Goal: Information Seeking & Learning: Check status

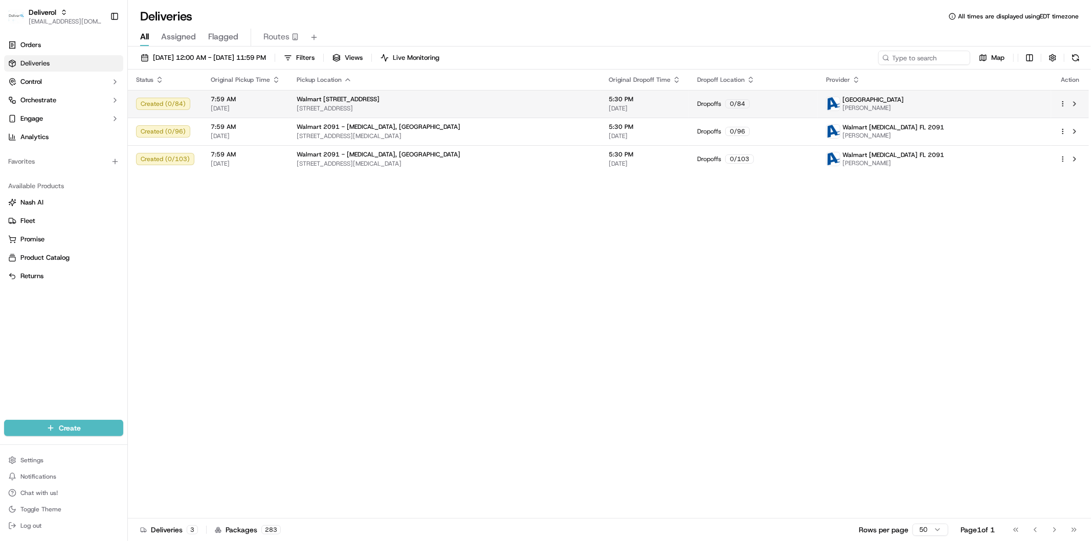
click at [872, 106] on html "Deliverol [EMAIL_ADDRESS][DOMAIN_NAME] Toggle Sidebar Orders Deliveries Control…" at bounding box center [545, 270] width 1091 height 541
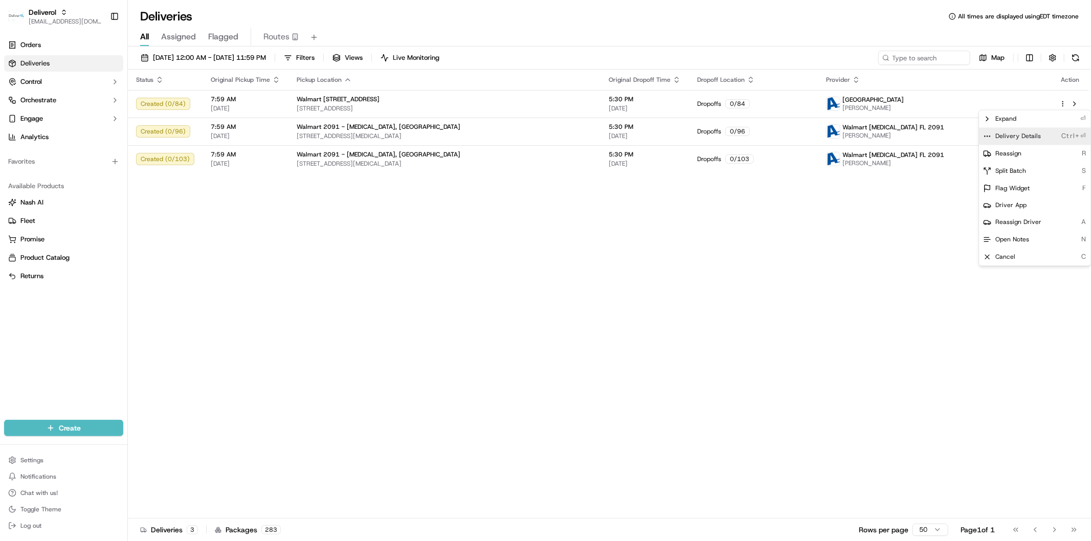
click at [872, 140] on div "Delivery Details Ctrl+⏎" at bounding box center [1034, 135] width 111 height 17
click at [872, 292] on html "Deliverol faraz@deliverol.com Toggle Sidebar Orders Deliveries Control Orchestr…" at bounding box center [545, 270] width 1091 height 541
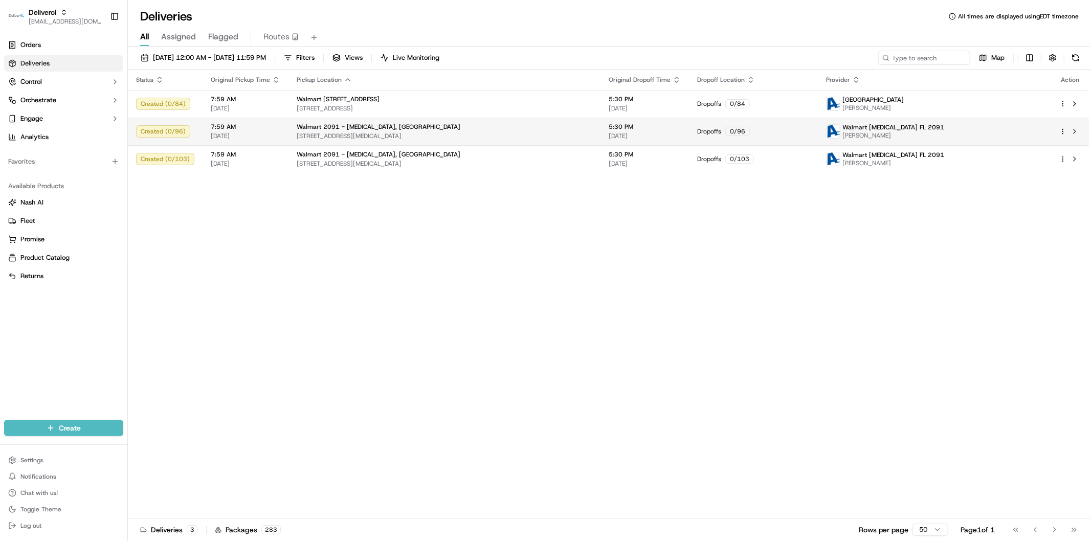
click at [872, 133] on html "Deliverol faraz@deliverol.com Toggle Sidebar Orders Deliveries Control Orchestr…" at bounding box center [545, 270] width 1091 height 541
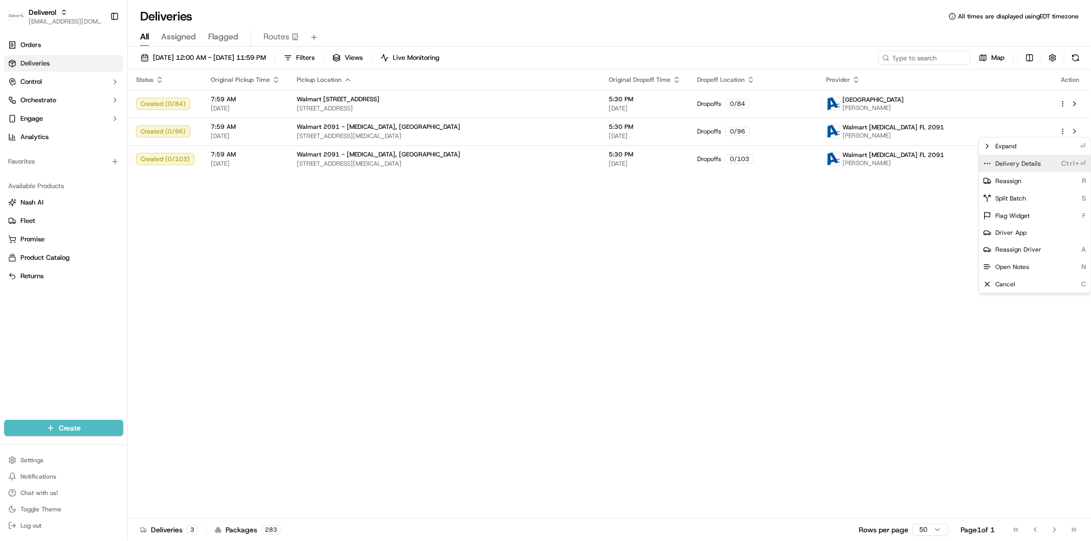
click at [872, 162] on div "Delivery Details Ctrl+⏎" at bounding box center [1034, 163] width 111 height 17
drag, startPoint x: 869, startPoint y: 332, endPoint x: 973, endPoint y: 282, distance: 114.8
click at [870, 331] on html "Deliverol faraz@deliverol.com Toggle Sidebar Orders Deliveries Control Orchestr…" at bounding box center [545, 270] width 1091 height 541
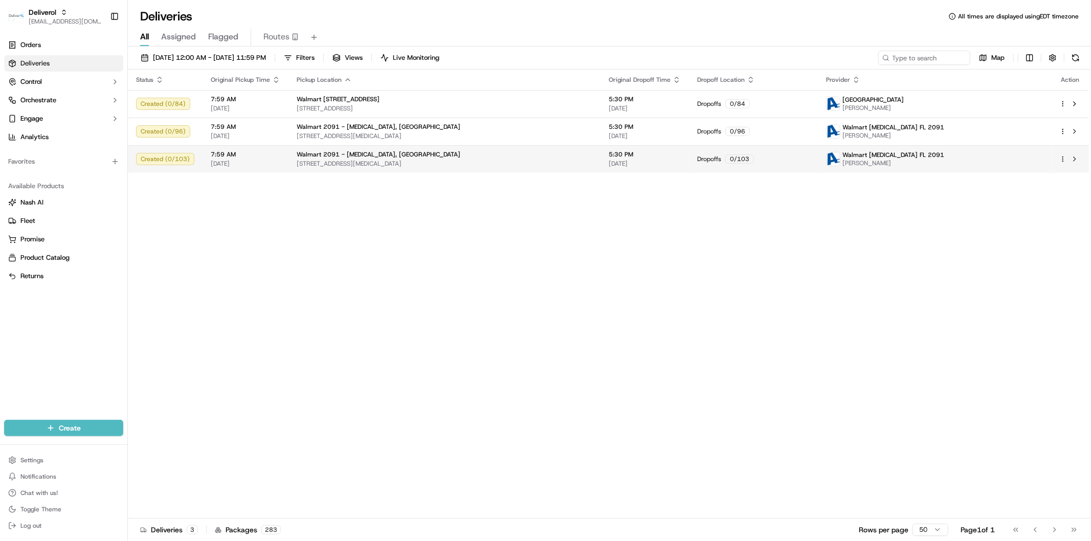
click at [872, 156] on div at bounding box center [1069, 159] width 21 height 12
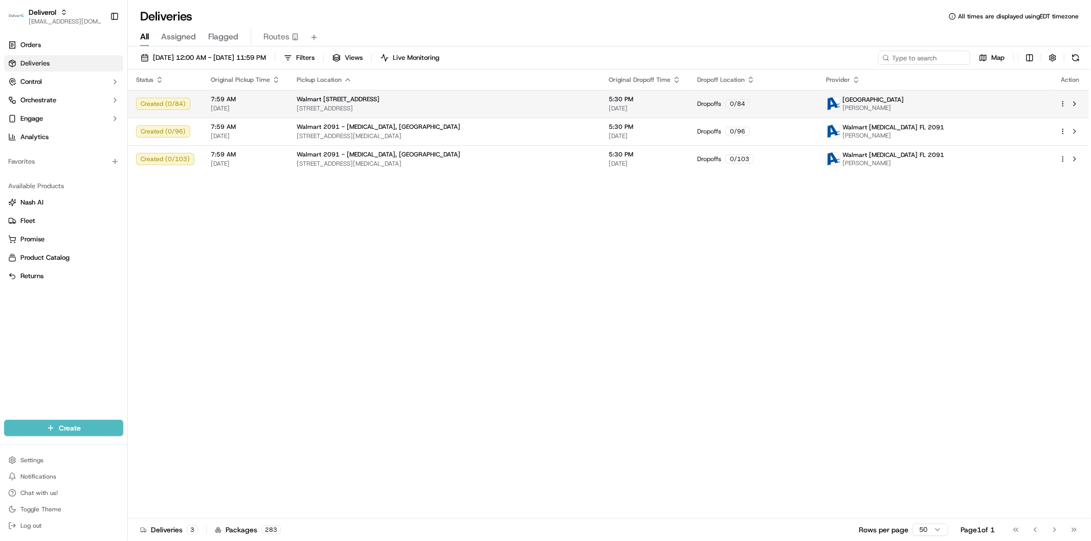
click at [872, 163] on div at bounding box center [1069, 159] width 21 height 12
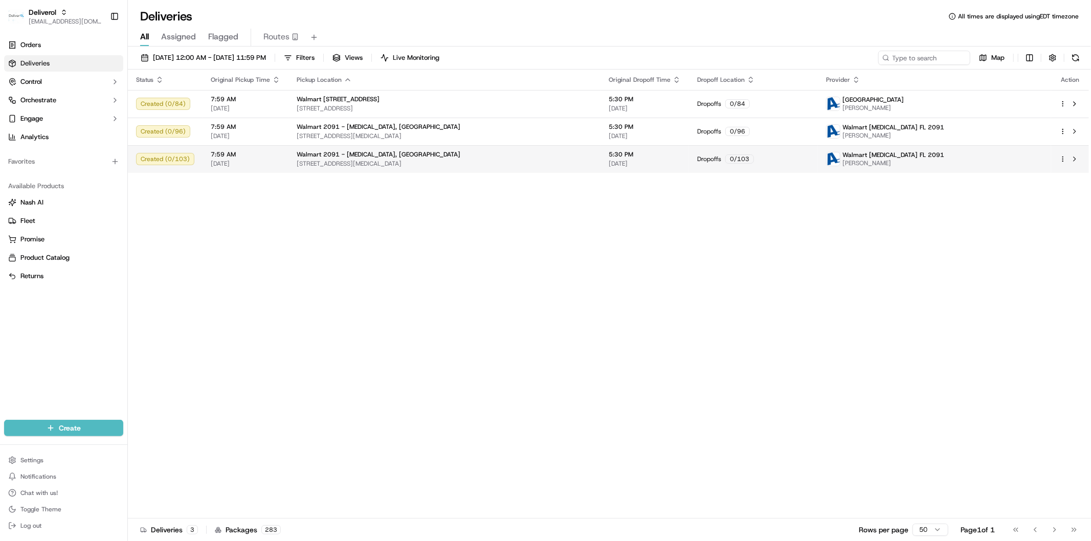
click at [872, 158] on html "Deliverol faraz@deliverol.com Toggle Sidebar Orders Deliveries Control Orchestr…" at bounding box center [545, 270] width 1091 height 541
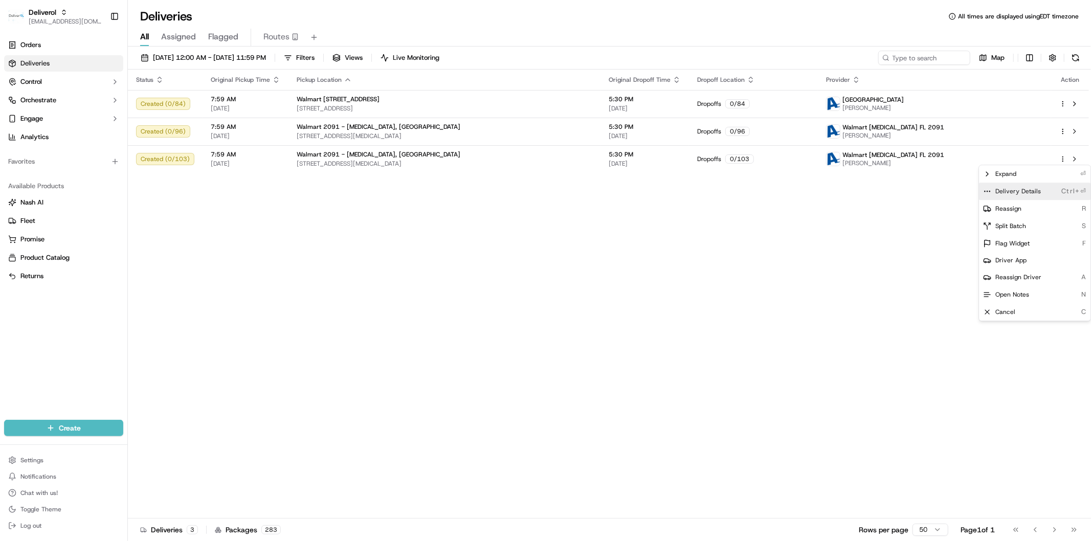
click at [872, 190] on div "Delivery Details Ctrl+⏎" at bounding box center [1034, 191] width 111 height 17
click at [621, 277] on html "Deliverol faraz@deliverol.com Toggle Sidebar Orders Deliveries Control Orchestr…" at bounding box center [545, 270] width 1091 height 541
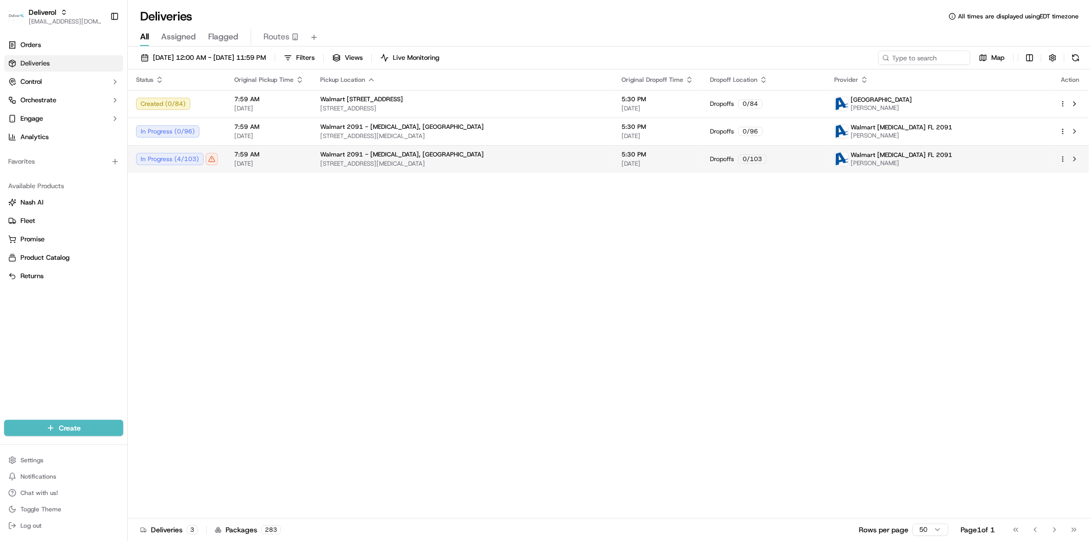
click at [288, 154] on span "7:59 AM" at bounding box center [269, 154] width 70 height 8
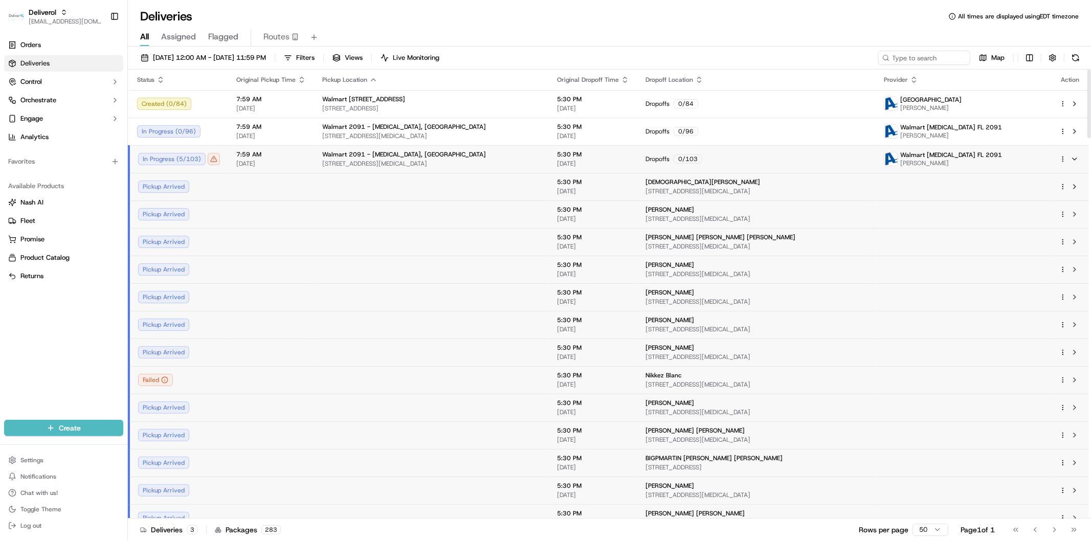
click at [290, 153] on span "7:59 AM" at bounding box center [271, 154] width 70 height 8
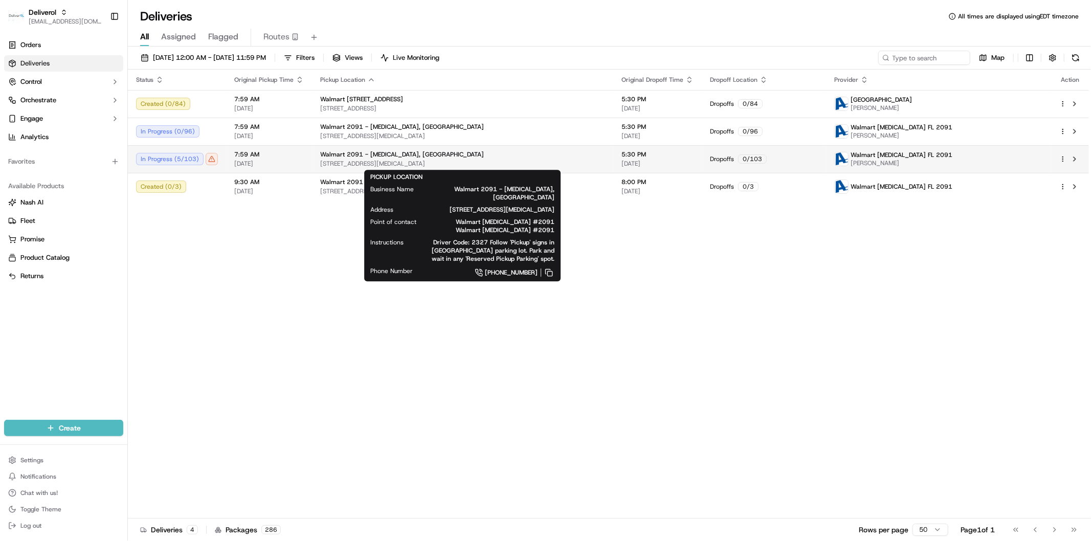
click at [521, 160] on span "[STREET_ADDRESS][MEDICAL_DATA]" at bounding box center [462, 164] width 285 height 8
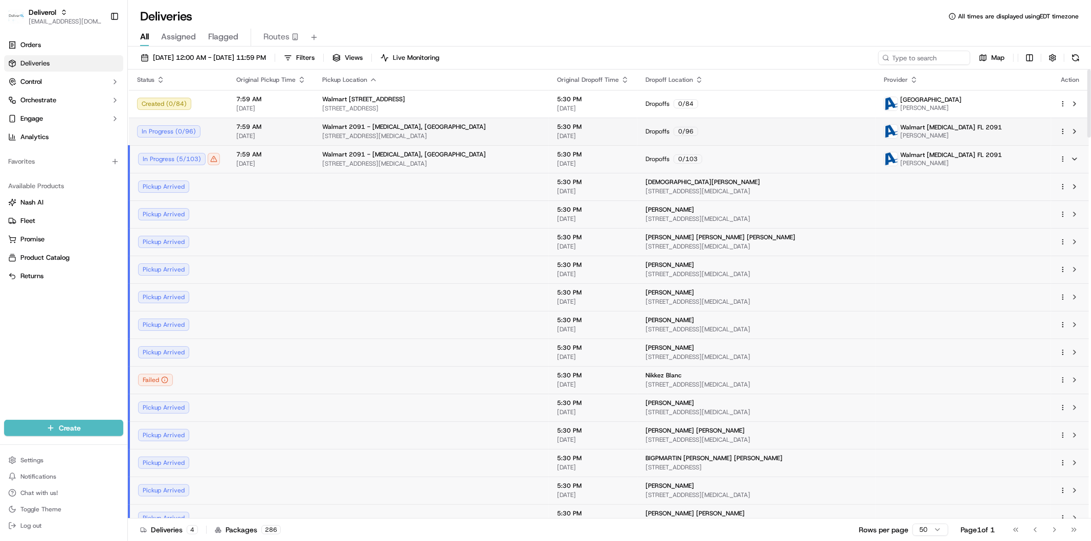
click at [472, 131] on div "Walmart 2091 - Doral, FL 8651 NW 13TH TER, DORAL, FL 33126, US" at bounding box center [431, 131] width 218 height 17
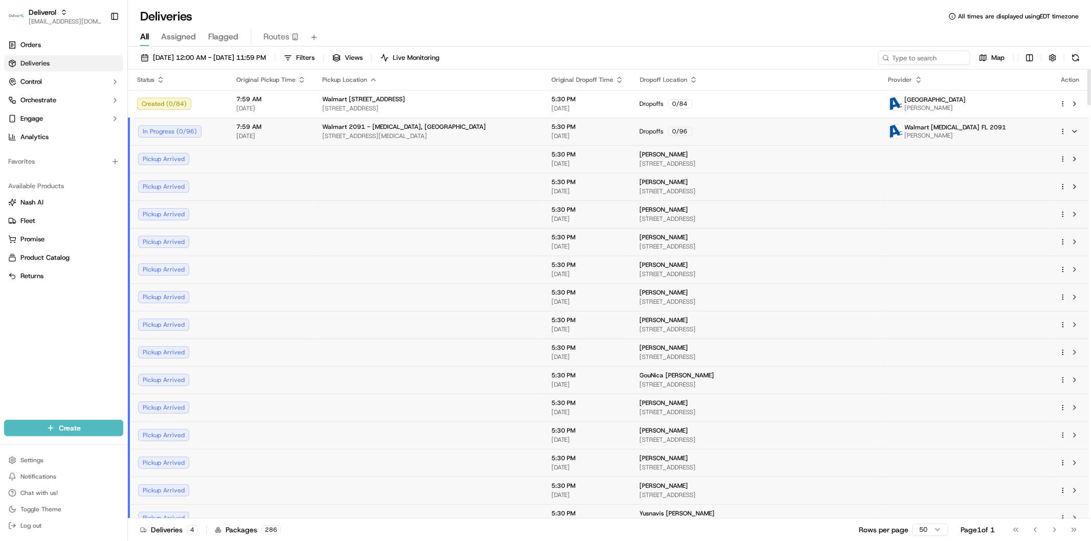
click at [489, 131] on div "Walmart 2091 - Doral, FL 8651 NW 13TH TER, DORAL, FL 33126, US" at bounding box center [428, 131] width 213 height 17
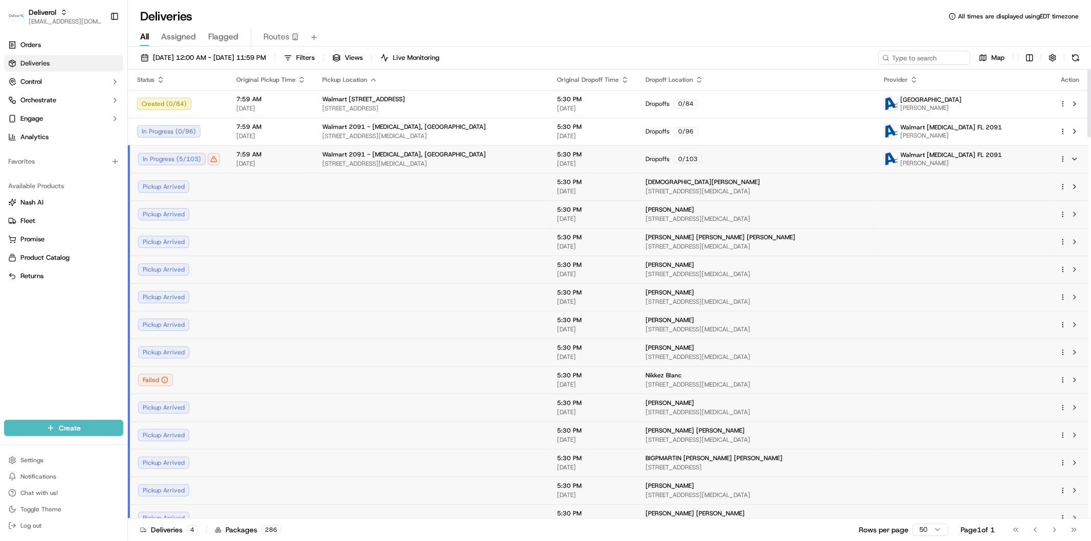
click at [507, 161] on span "[STREET_ADDRESS][MEDICAL_DATA]" at bounding box center [431, 164] width 218 height 8
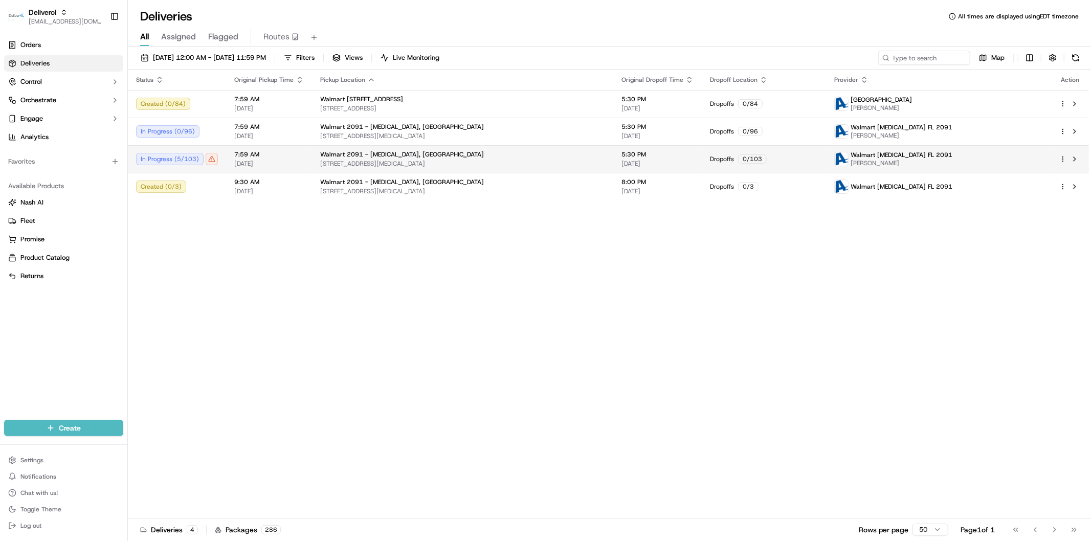
click at [399, 164] on span "[STREET_ADDRESS][MEDICAL_DATA]" at bounding box center [462, 164] width 285 height 8
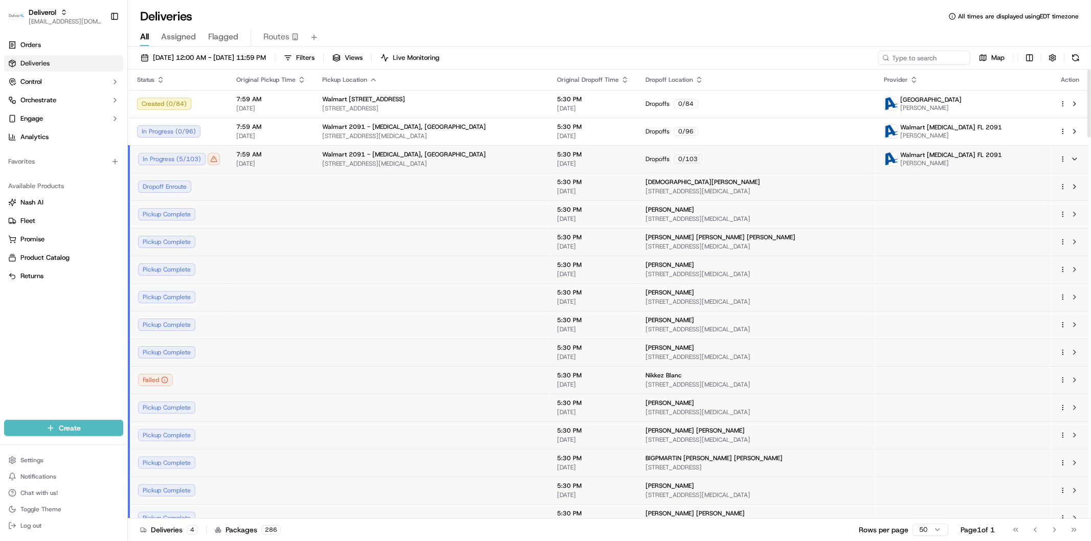
click at [473, 162] on span "[STREET_ADDRESS][MEDICAL_DATA]" at bounding box center [431, 164] width 218 height 8
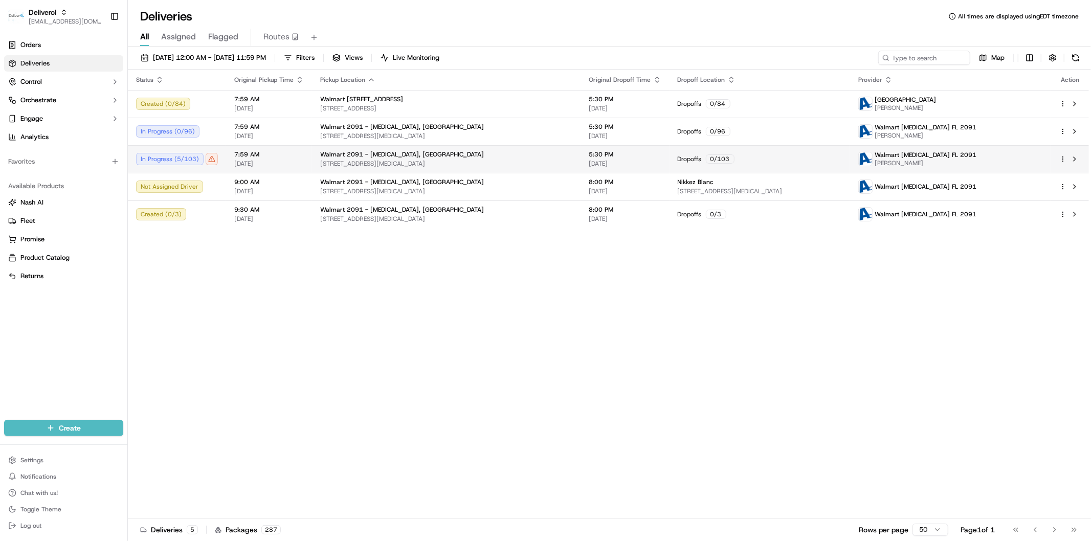
drag, startPoint x: 219, startPoint y: 162, endPoint x: 227, endPoint y: 162, distance: 7.7
click at [219, 162] on td "In Progress ( 5 / 103 )" at bounding box center [177, 159] width 98 height 28
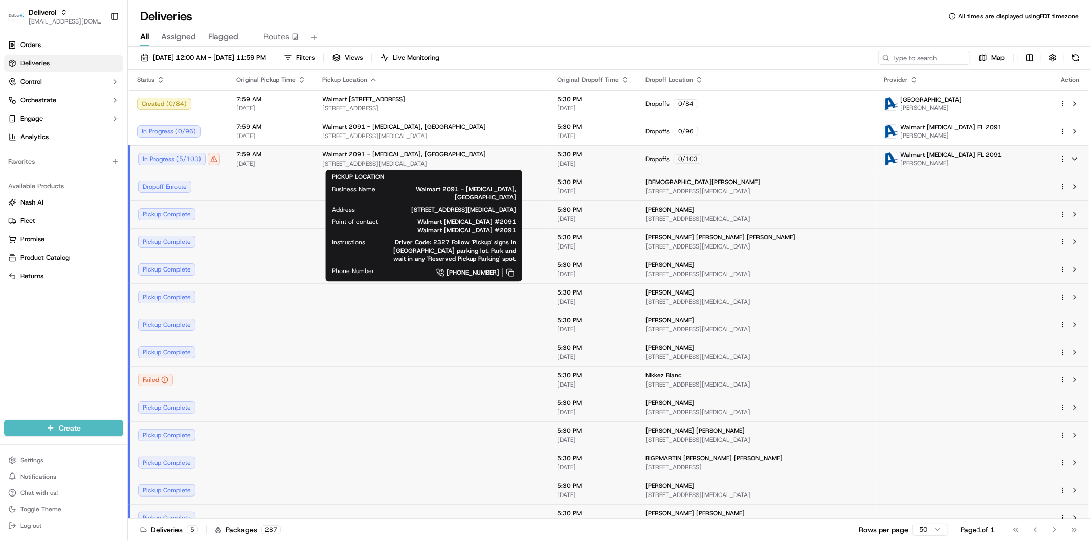
click at [228, 162] on td "7:59 AM 09/15/2025" at bounding box center [271, 159] width 86 height 28
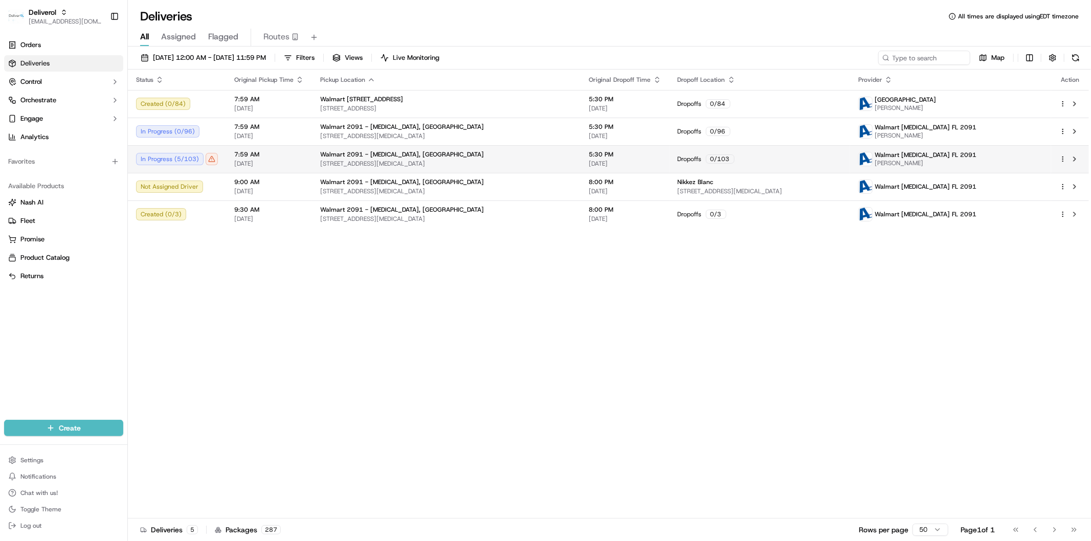
click at [226, 166] on td "7:59 AM 09/15/2025" at bounding box center [269, 159] width 86 height 28
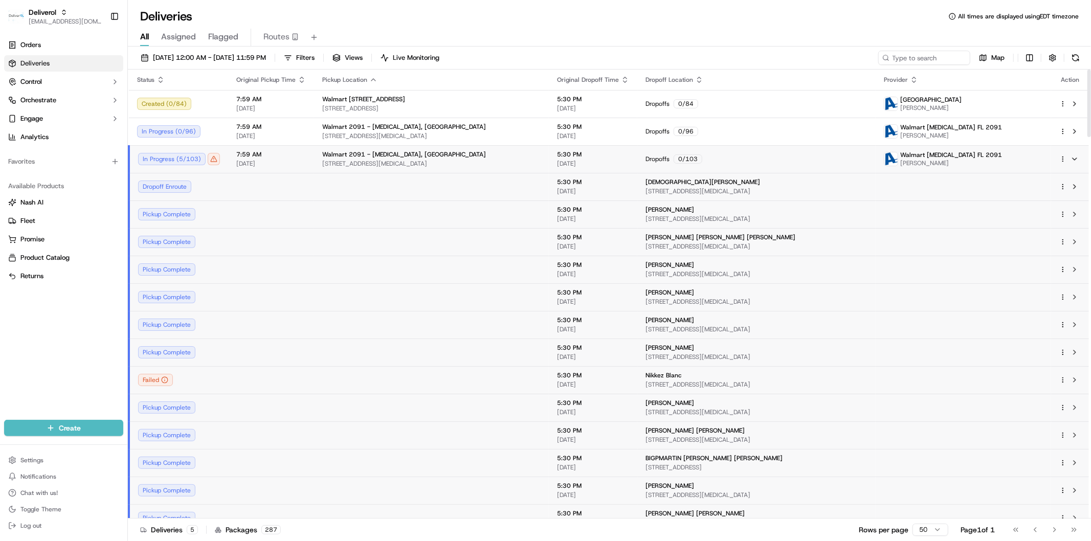
click at [298, 170] on td "7:59 AM 09/15/2025" at bounding box center [271, 159] width 86 height 28
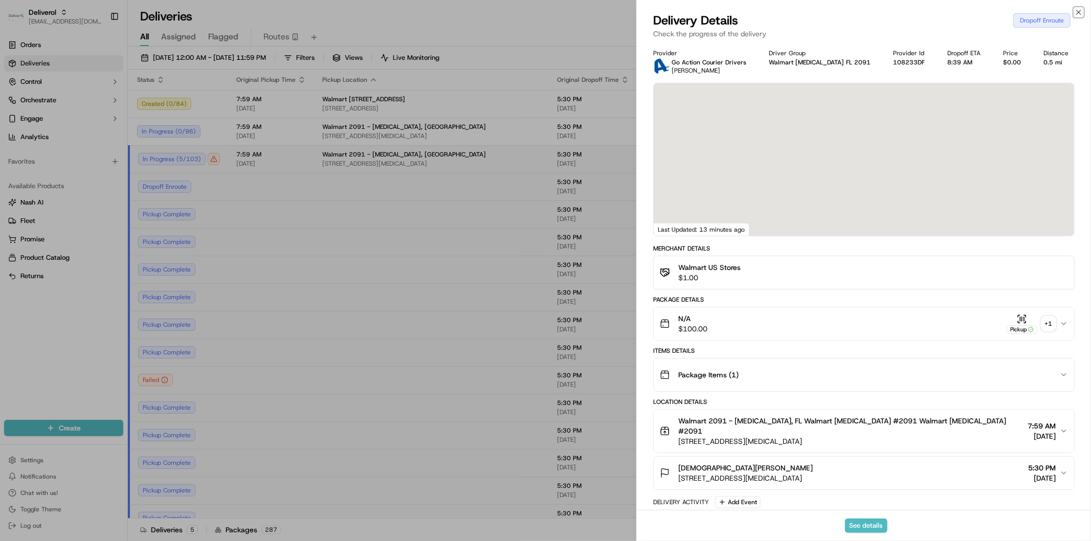
click at [872, 12] on icon "button" at bounding box center [1079, 12] width 4 height 4
click at [872, 10] on div "Deliveries All times are displayed using EDT timezone" at bounding box center [609, 16] width 963 height 16
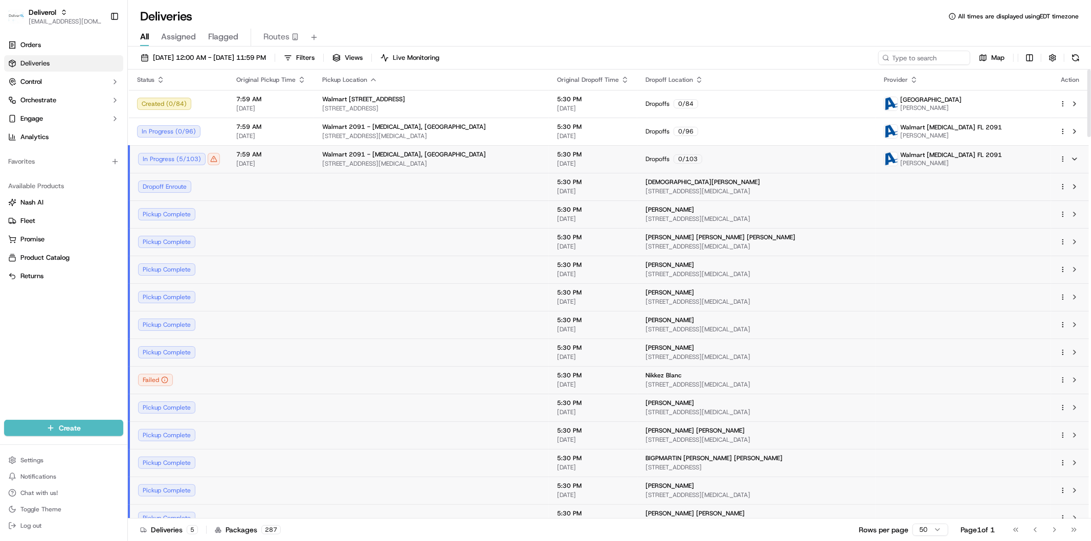
click at [492, 167] on span "[STREET_ADDRESS][MEDICAL_DATA]" at bounding box center [431, 164] width 218 height 8
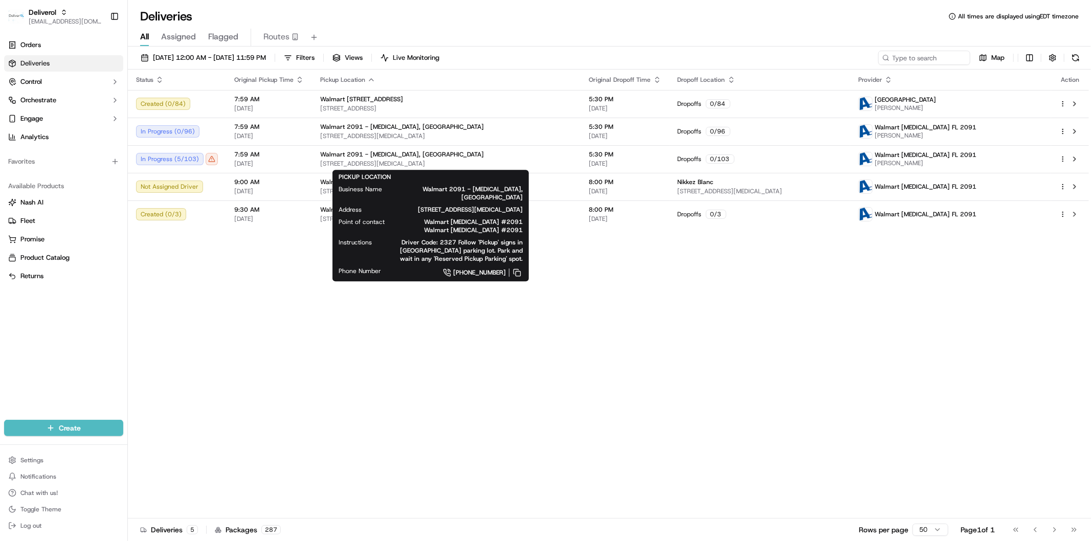
click at [521, 358] on div "Status Original Pickup Time Pickup Location Original Dropoff Time Dropoff Locat…" at bounding box center [608, 294] width 961 height 449
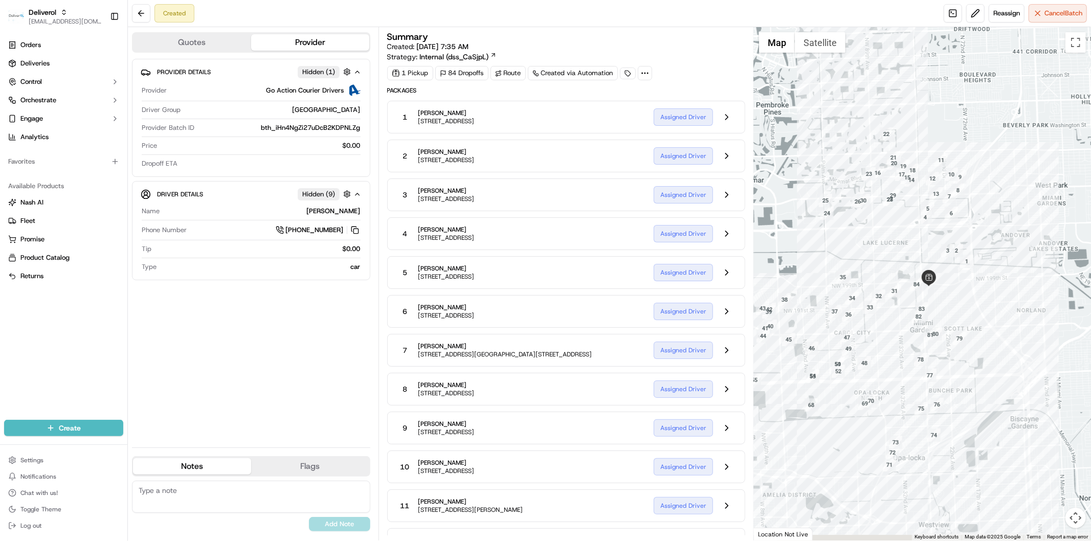
drag, startPoint x: 826, startPoint y: 340, endPoint x: 839, endPoint y: 248, distance: 93.4
click at [839, 248] on div at bounding box center [922, 283] width 337 height 513
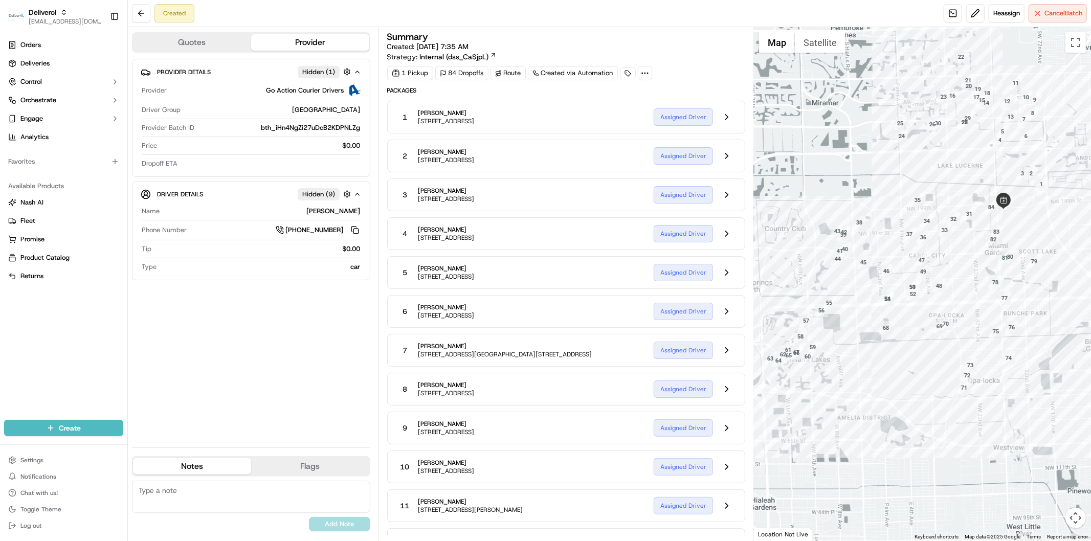
drag, startPoint x: 867, startPoint y: 375, endPoint x: 876, endPoint y: 373, distance: 8.9
click at [876, 373] on div at bounding box center [922, 283] width 337 height 513
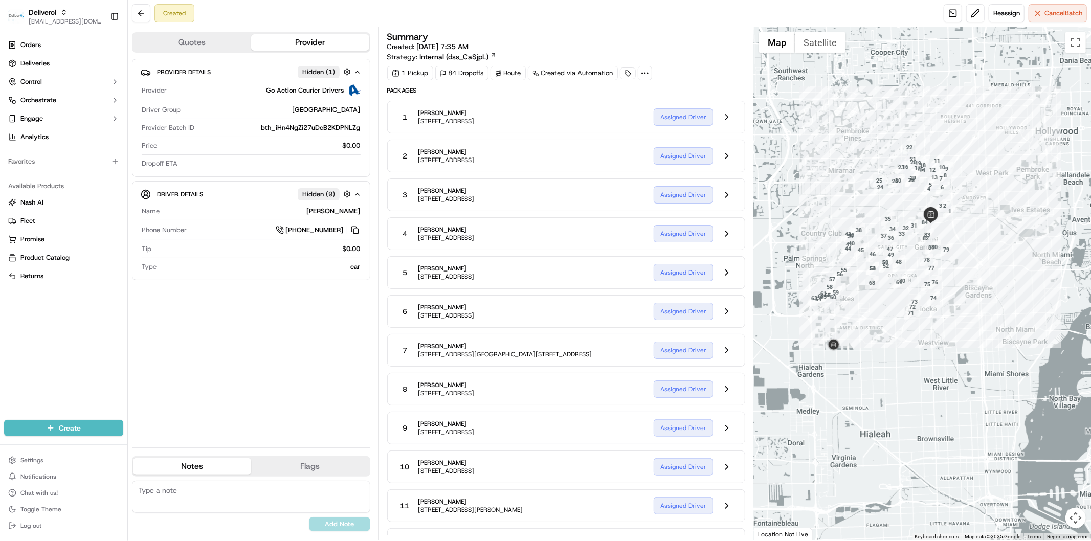
drag, startPoint x: 846, startPoint y: 325, endPoint x: 898, endPoint y: 326, distance: 51.2
click at [898, 326] on div at bounding box center [922, 283] width 337 height 513
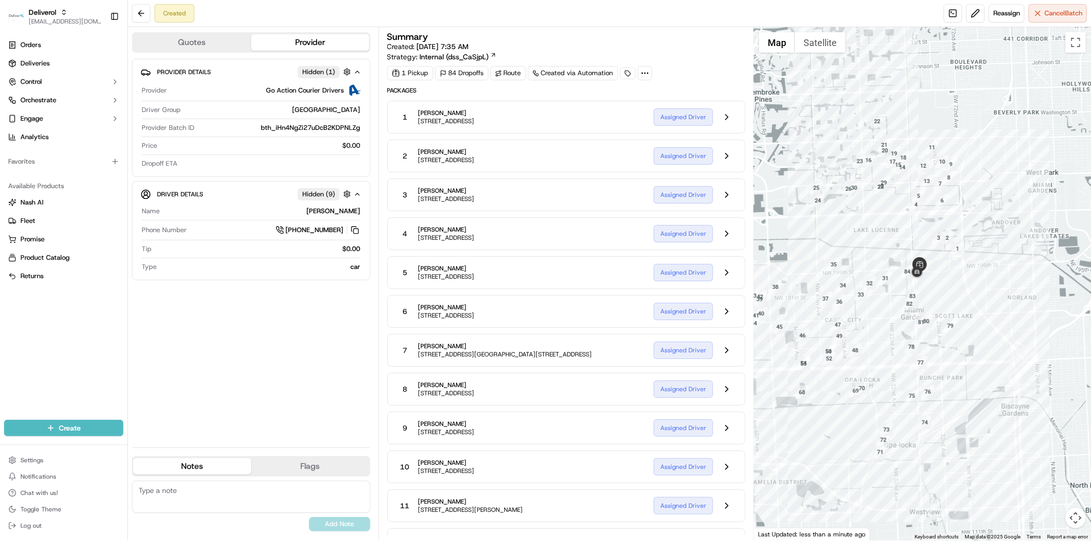
drag, startPoint x: 920, startPoint y: 242, endPoint x: 932, endPoint y: 287, distance: 46.2
click at [932, 287] on div at bounding box center [922, 283] width 337 height 513
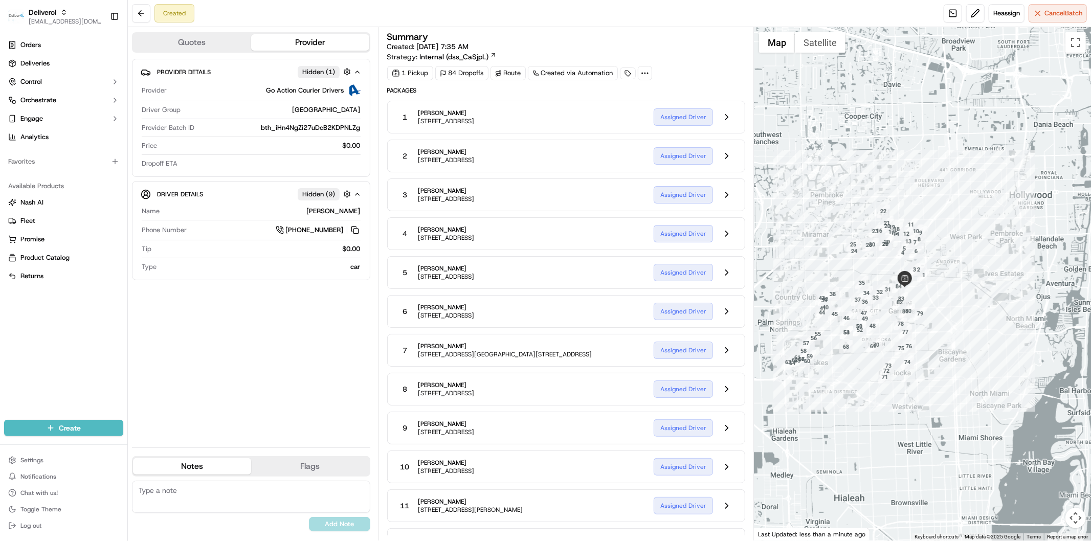
drag, startPoint x: 903, startPoint y: 277, endPoint x: 922, endPoint y: 299, distance: 29.0
click at [922, 299] on div at bounding box center [922, 283] width 337 height 513
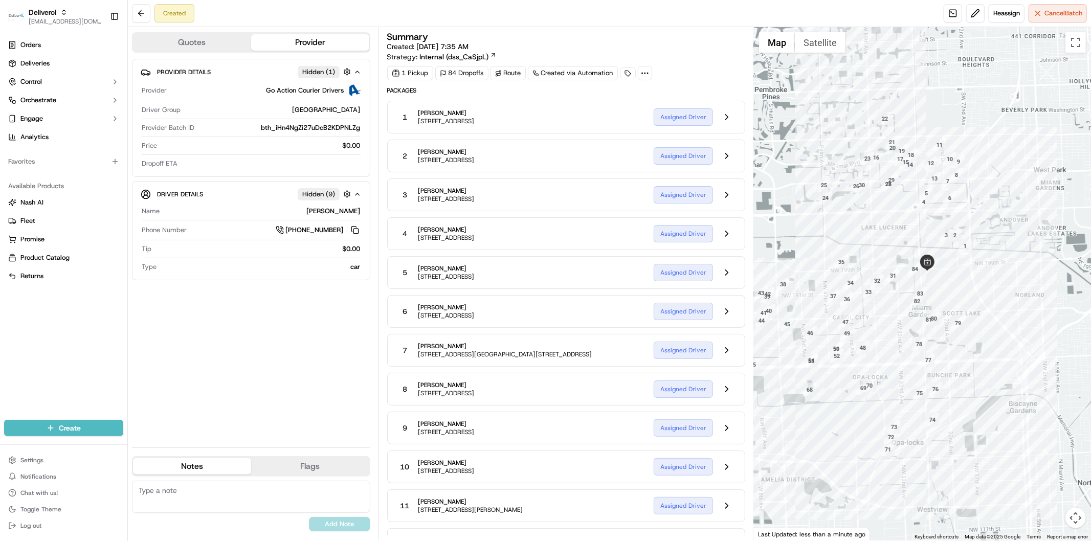
drag, startPoint x: 896, startPoint y: 300, endPoint x: 936, endPoint y: 296, distance: 40.2
click at [936, 296] on div at bounding box center [922, 283] width 337 height 513
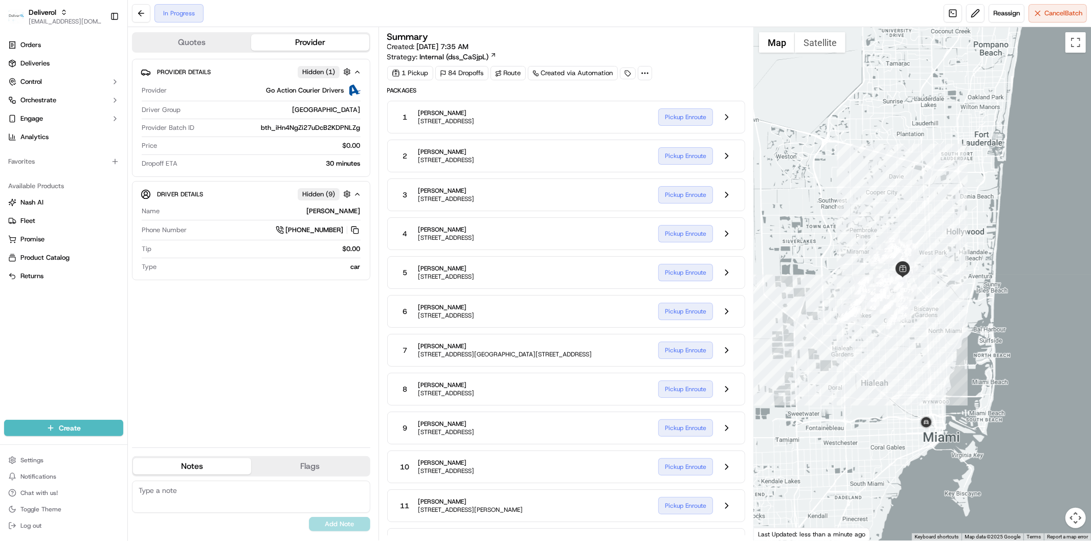
drag, startPoint x: 973, startPoint y: 455, endPoint x: 919, endPoint y: 443, distance: 56.1
click at [919, 443] on div at bounding box center [922, 283] width 337 height 513
drag, startPoint x: 913, startPoint y: 440, endPoint x: 836, endPoint y: 417, distance: 80.6
click at [836, 417] on div at bounding box center [922, 283] width 337 height 513
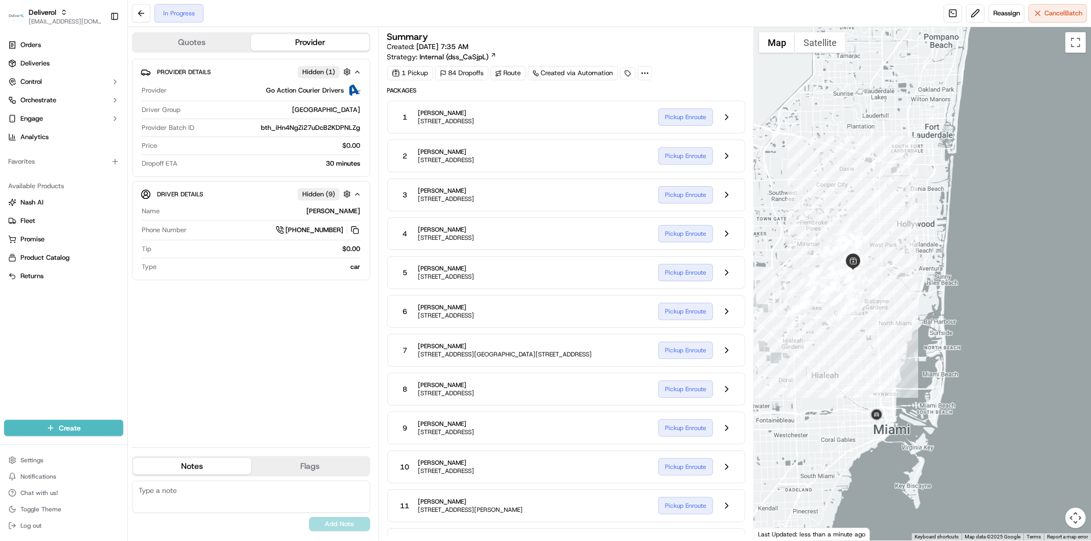
drag, startPoint x: 869, startPoint y: 370, endPoint x: 844, endPoint y: 367, distance: 25.8
click at [844, 367] on div at bounding box center [922, 283] width 337 height 513
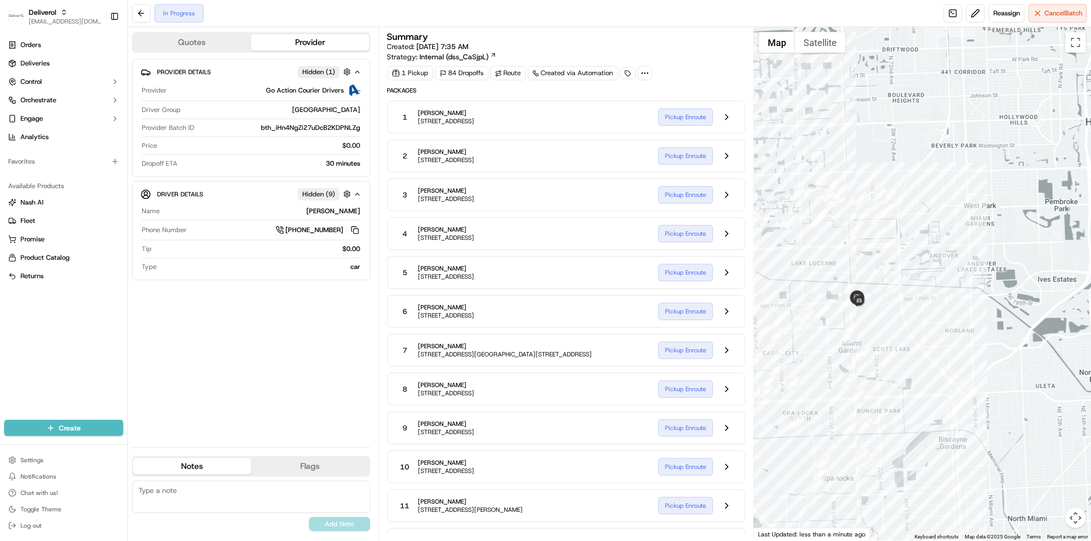
drag, startPoint x: 888, startPoint y: 353, endPoint x: 910, endPoint y: 236, distance: 118.8
click at [910, 236] on div at bounding box center [922, 283] width 337 height 513
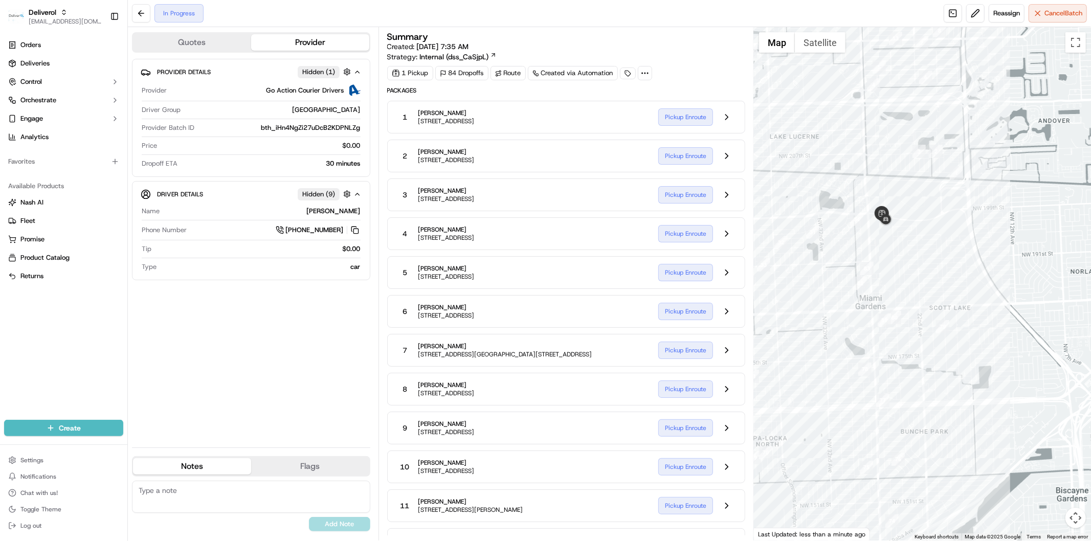
drag, startPoint x: 874, startPoint y: 332, endPoint x: 916, endPoint y: 270, distance: 76.2
click at [916, 270] on div at bounding box center [922, 283] width 337 height 513
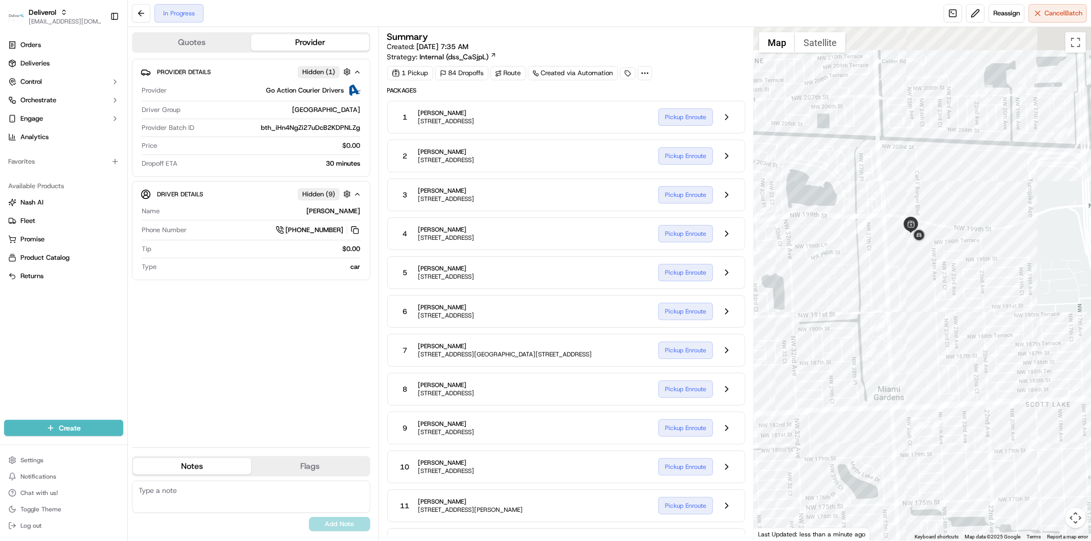
drag, startPoint x: 922, startPoint y: 227, endPoint x: 922, endPoint y: 315, distance: 88.0
click at [922, 315] on div at bounding box center [922, 283] width 337 height 513
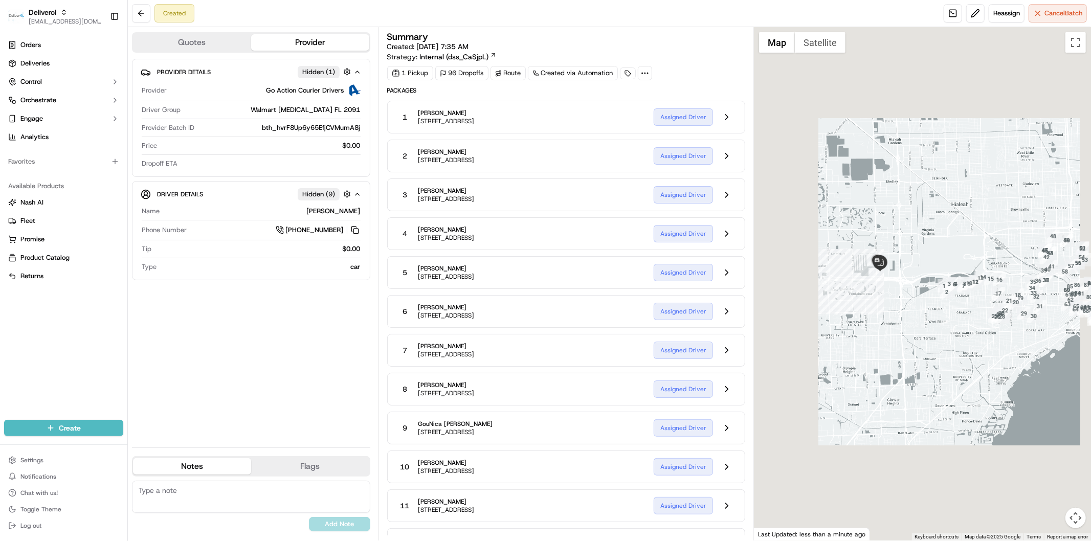
click at [910, 333] on div at bounding box center [922, 283] width 337 height 513
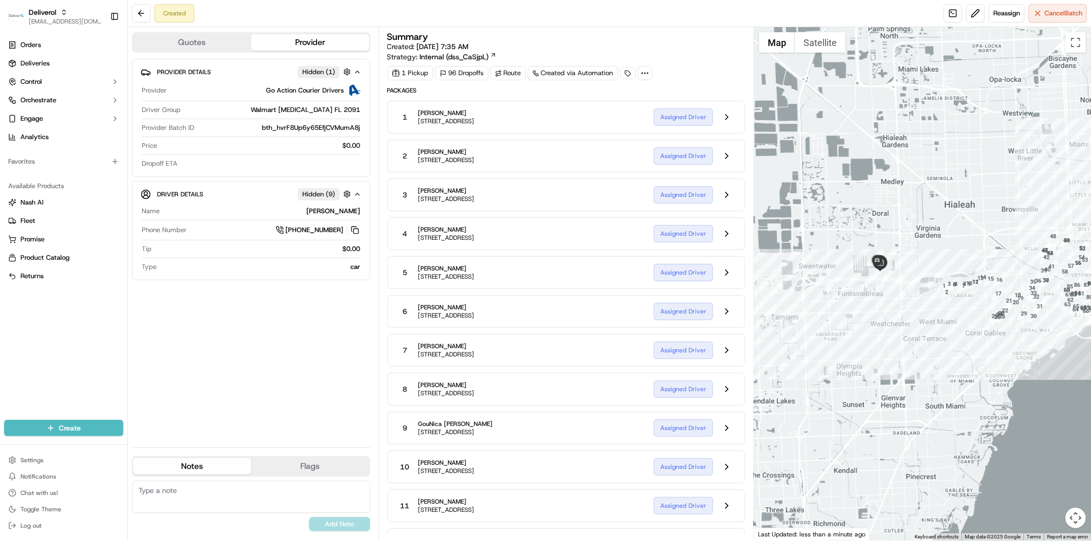
drag, startPoint x: 987, startPoint y: 337, endPoint x: 924, endPoint y: 331, distance: 63.6
click at [924, 331] on div at bounding box center [922, 283] width 337 height 513
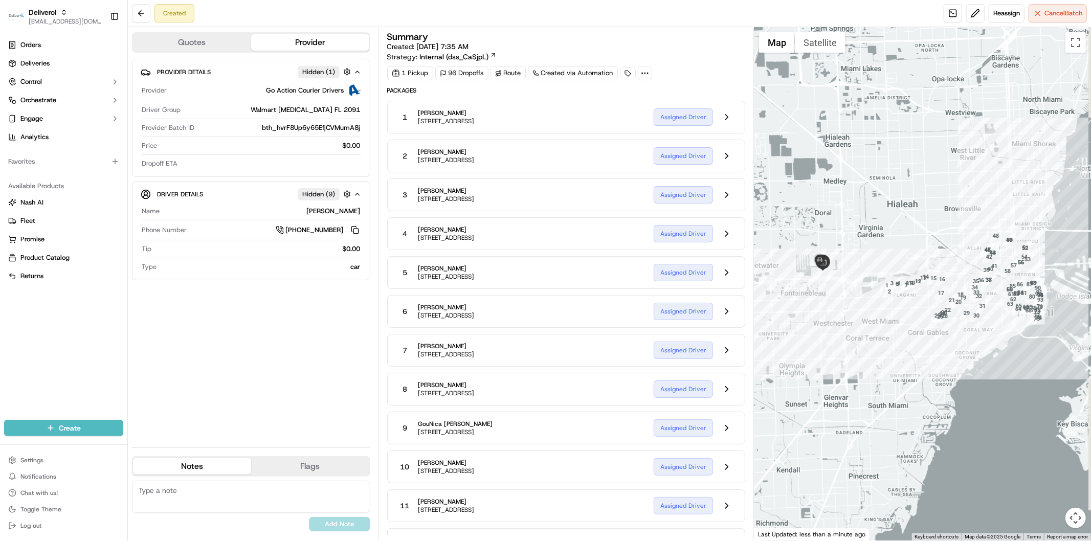
drag, startPoint x: 1000, startPoint y: 324, endPoint x: 943, endPoint y: 324, distance: 57.3
click at [943, 324] on div at bounding box center [922, 283] width 337 height 513
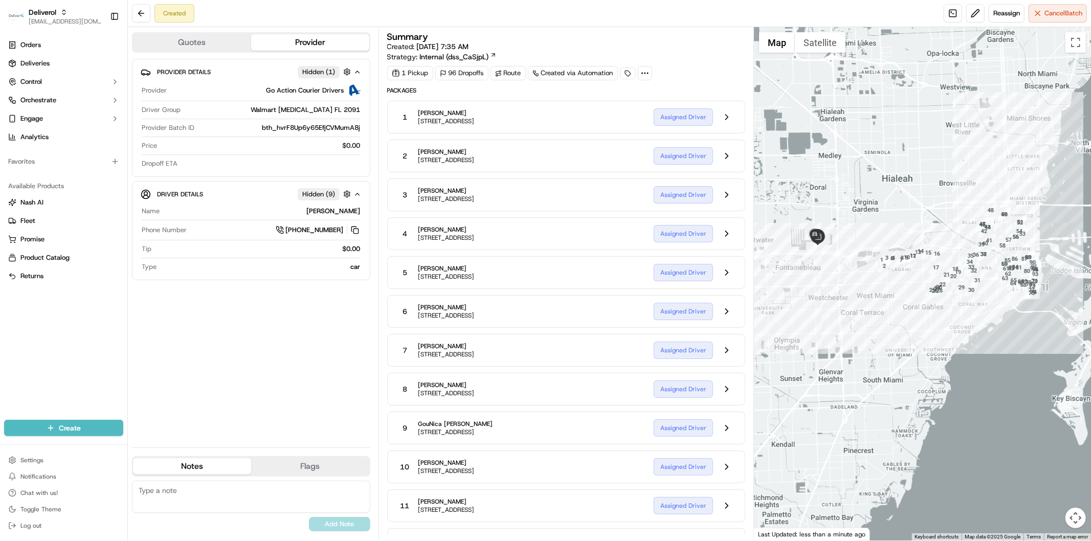
drag, startPoint x: 933, startPoint y: 333, endPoint x: 906, endPoint y: 327, distance: 27.7
click at [906, 327] on div at bounding box center [922, 283] width 337 height 513
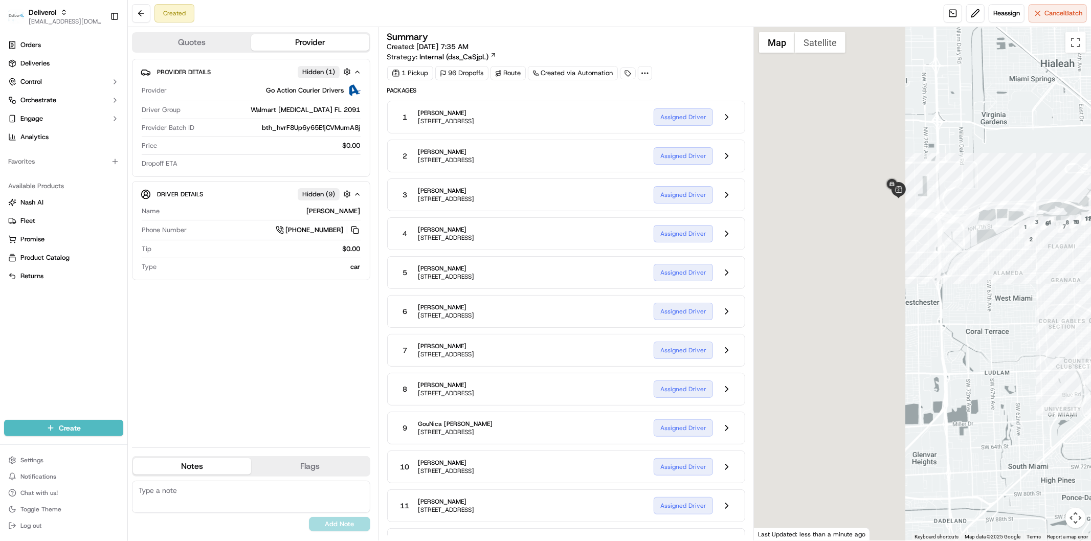
click at [984, 288] on div at bounding box center [922, 283] width 337 height 513
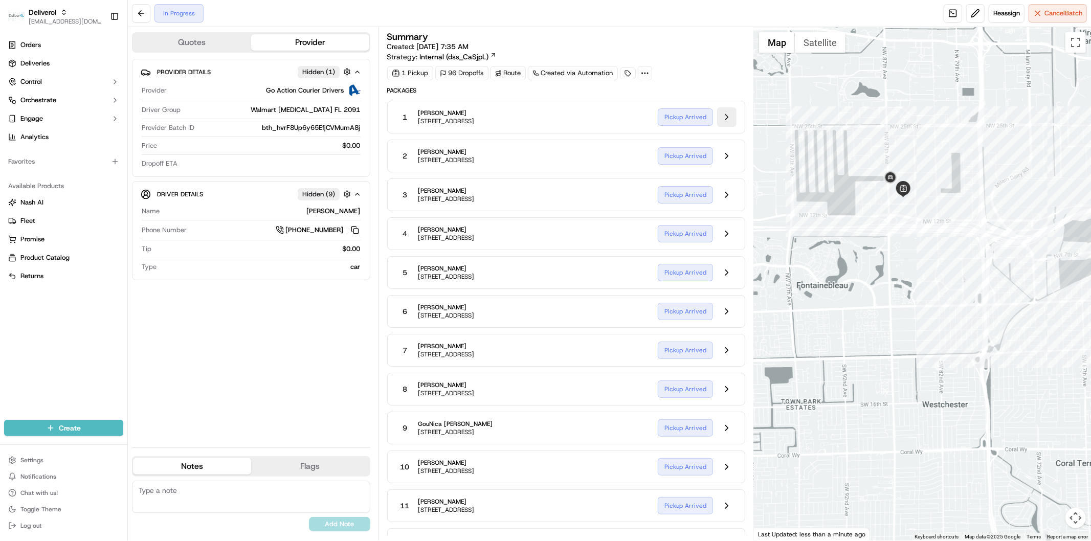
click at [719, 115] on button at bounding box center [726, 116] width 19 height 19
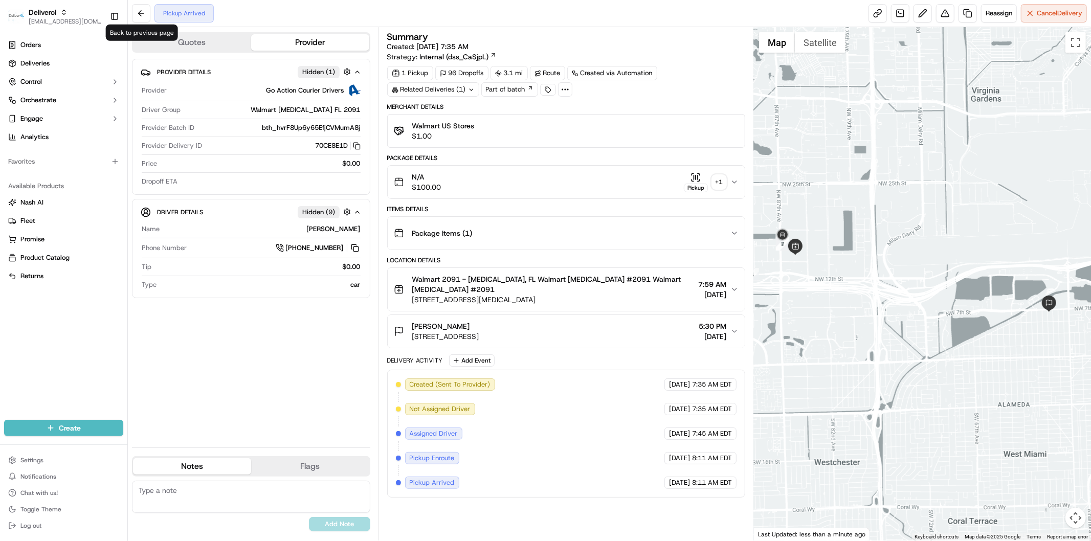
click at [130, 12] on div "Pickup Arrived Reassign Cancel Delivery" at bounding box center [609, 13] width 963 height 27
click at [136, 12] on button at bounding box center [141, 13] width 18 height 18
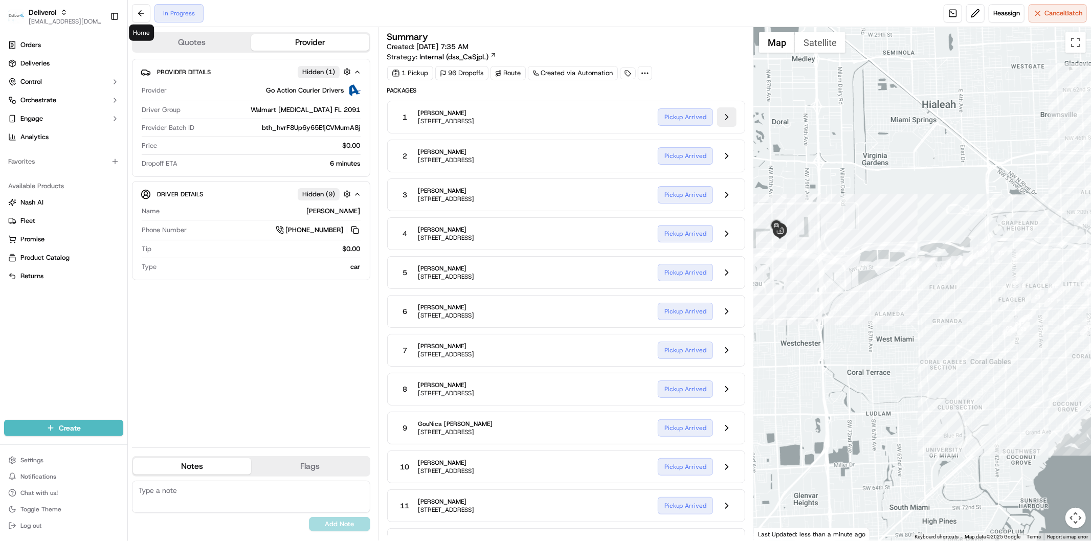
click at [727, 114] on button at bounding box center [726, 116] width 19 height 19
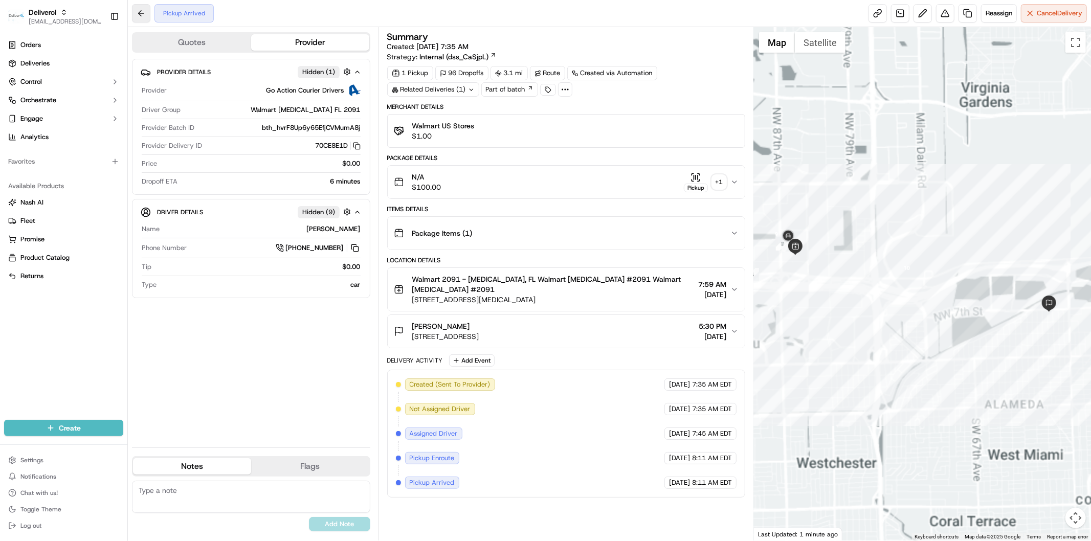
click at [144, 12] on button at bounding box center [141, 13] width 18 height 18
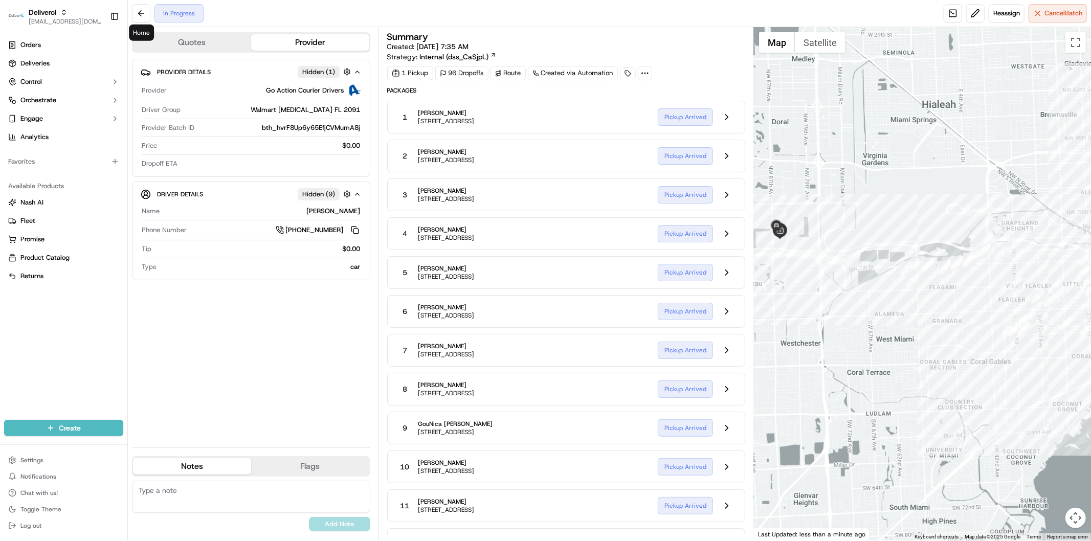
click at [739, 104] on div "1 Juan Cortes 641 nw 59 ave, Miami, FL 33126, US Pickup Arrived" at bounding box center [566, 117] width 358 height 33
click at [725, 116] on button at bounding box center [726, 116] width 19 height 19
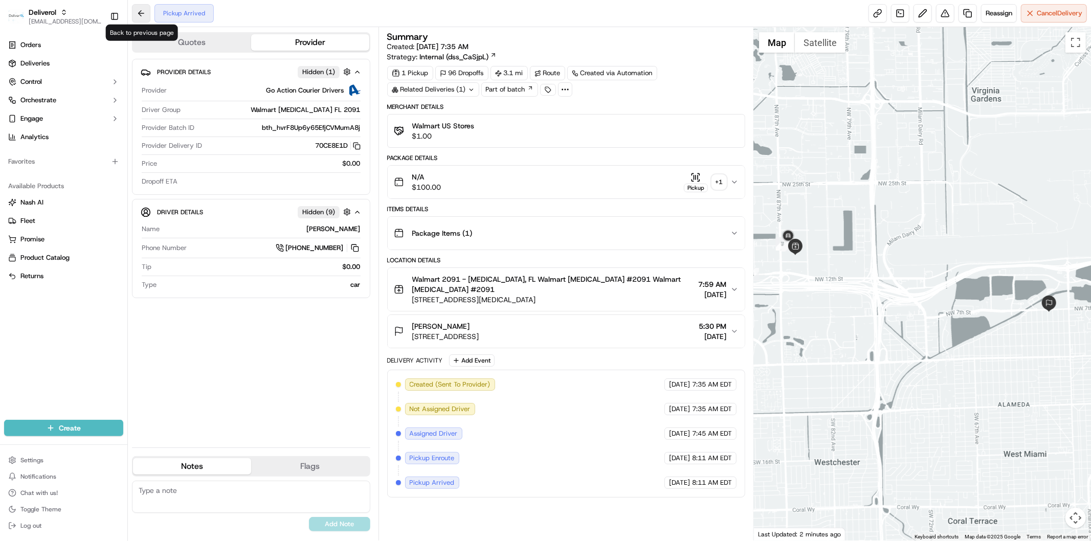
click at [141, 16] on button at bounding box center [141, 13] width 18 height 18
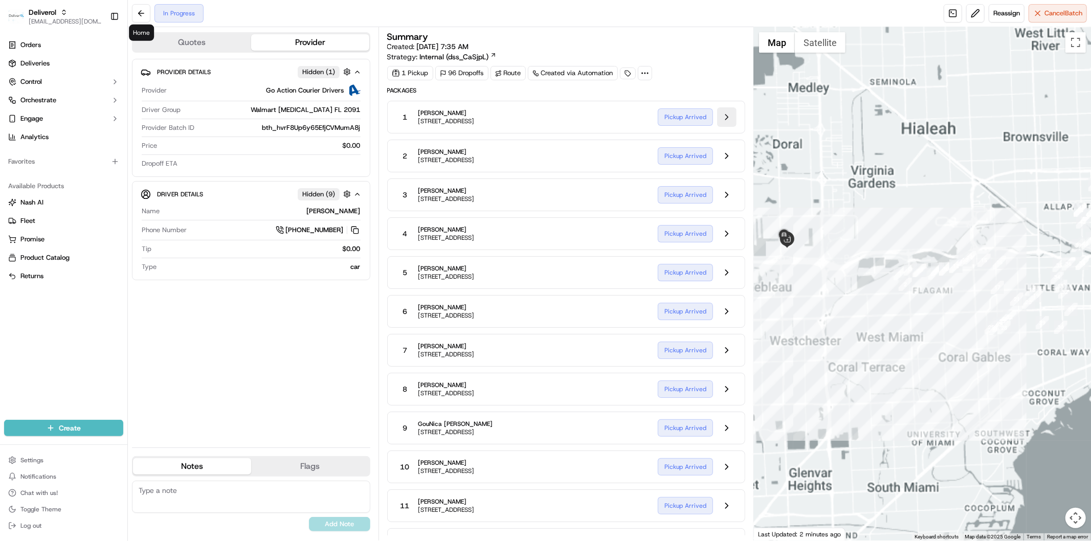
click at [729, 119] on button at bounding box center [726, 116] width 19 height 19
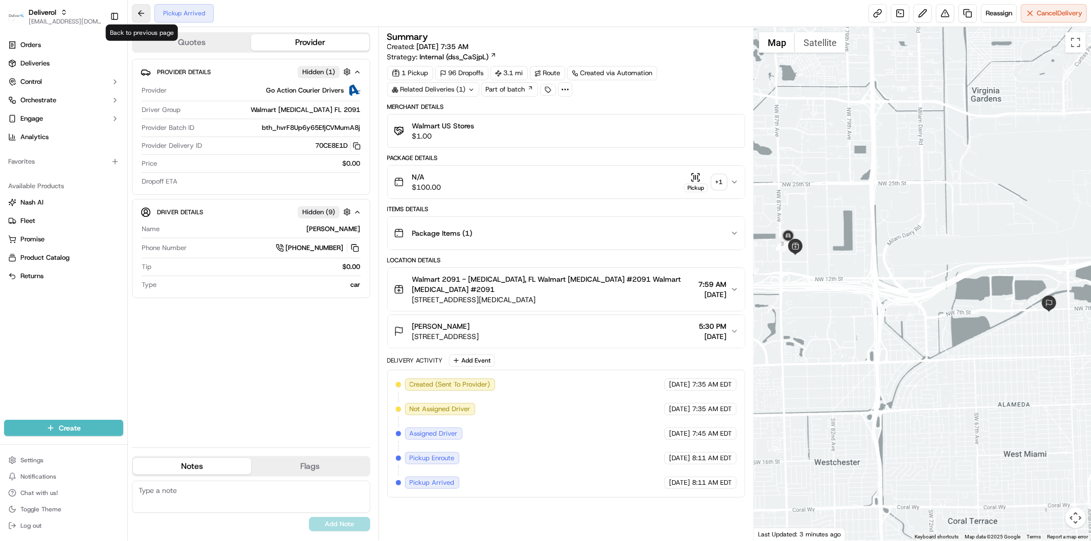
click at [139, 6] on button at bounding box center [141, 13] width 18 height 18
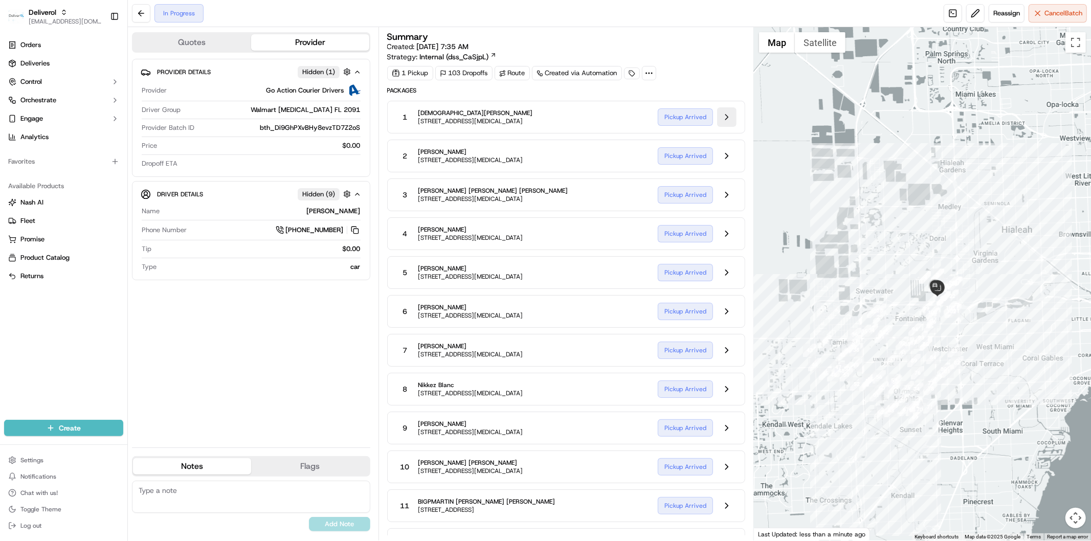
click at [730, 113] on button at bounding box center [726, 116] width 19 height 19
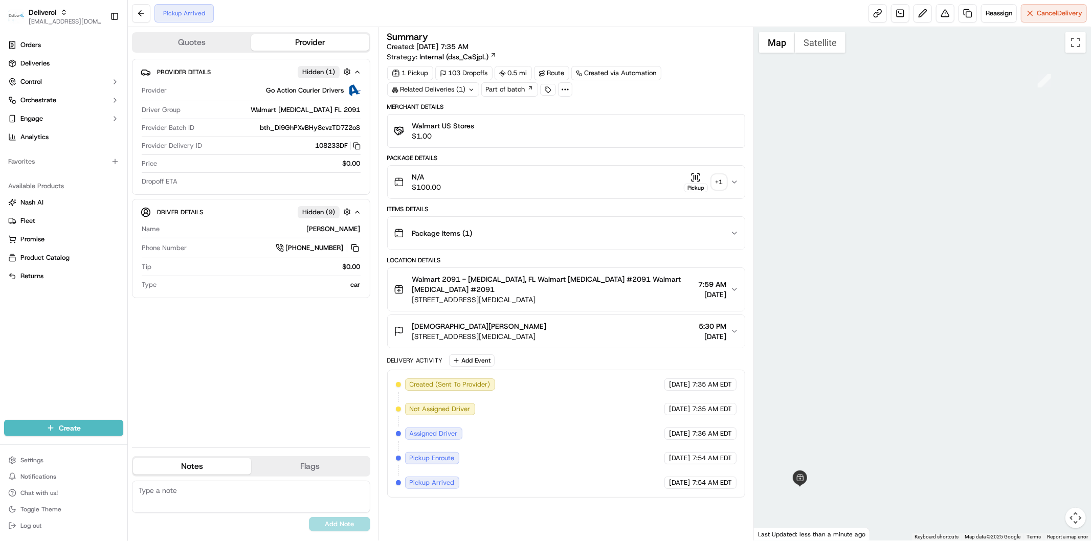
click at [140, 12] on button at bounding box center [141, 13] width 18 height 18
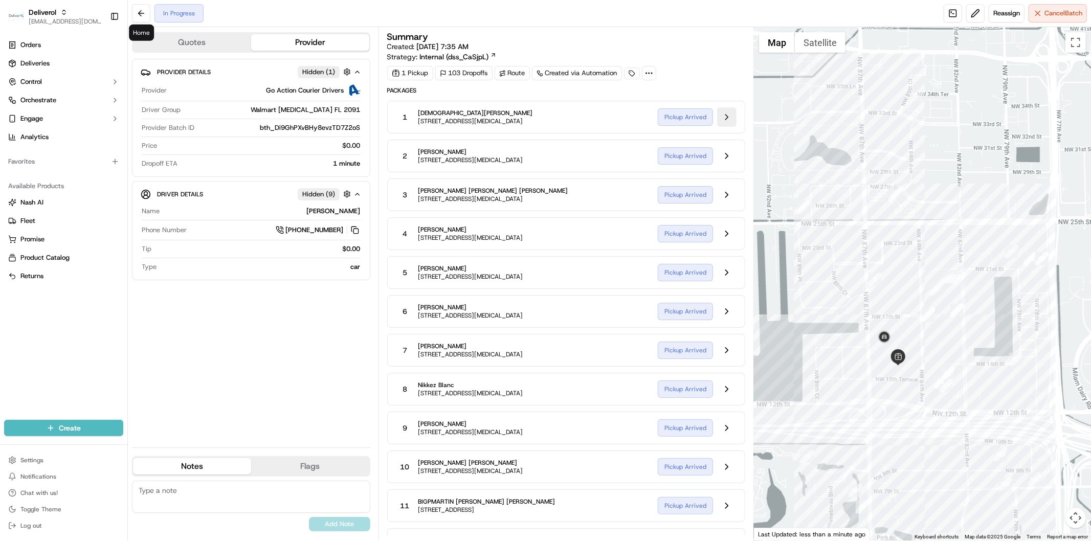
click at [730, 114] on button at bounding box center [726, 116] width 19 height 19
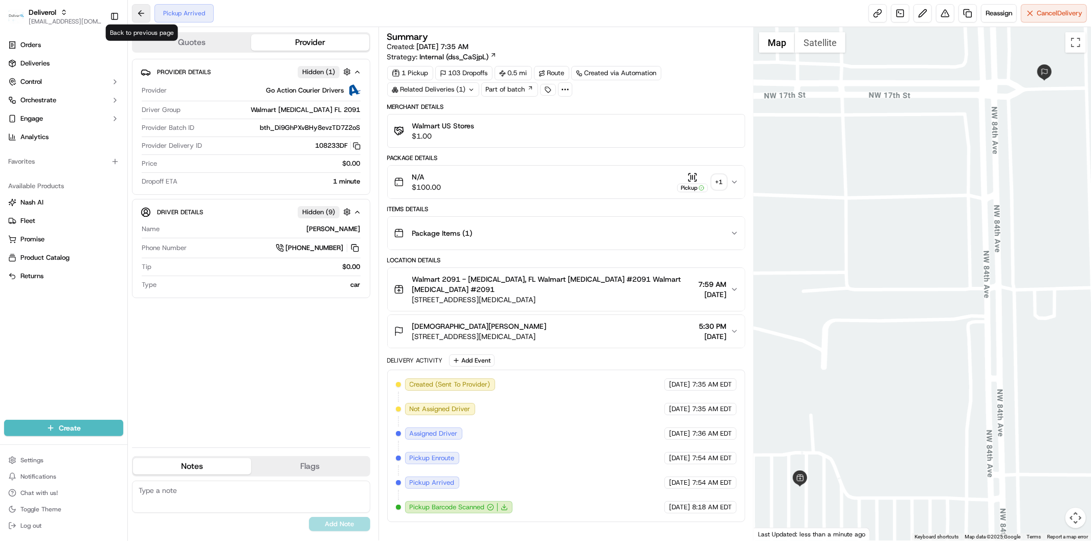
click at [138, 14] on button at bounding box center [141, 13] width 18 height 18
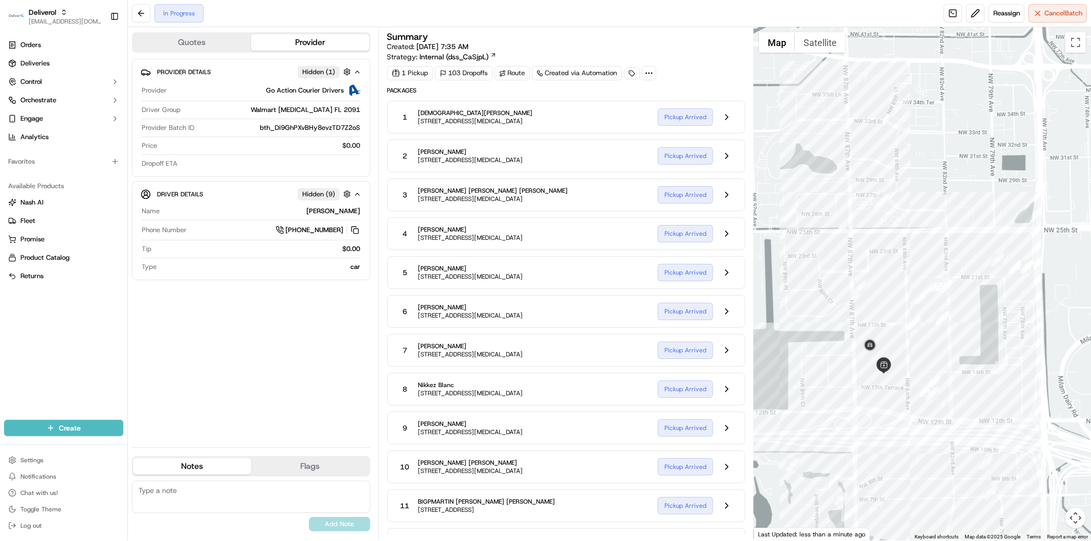
drag, startPoint x: 979, startPoint y: 226, endPoint x: 943, endPoint y: 246, distance: 42.1
click at [943, 246] on div at bounding box center [922, 283] width 337 height 513
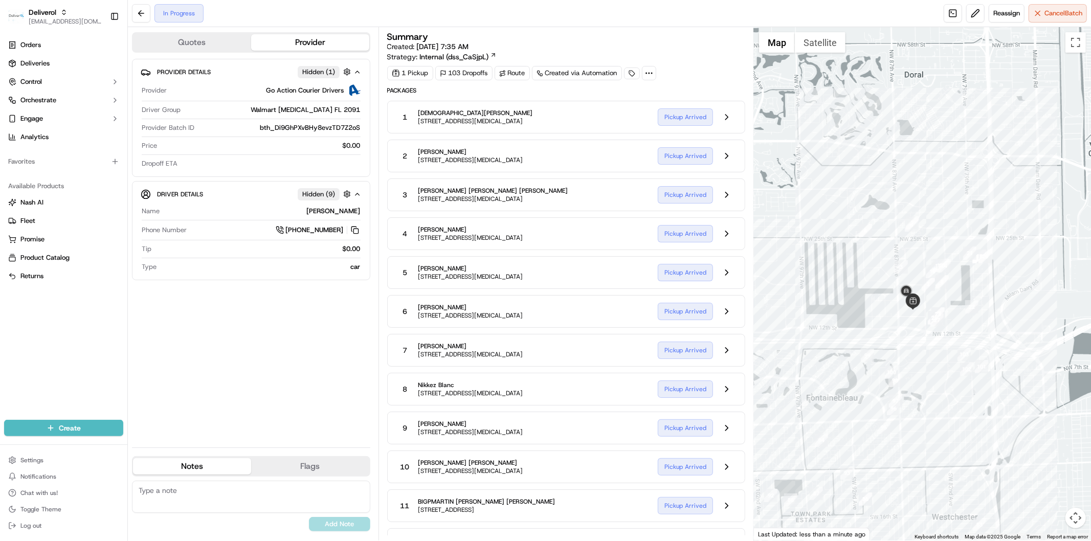
click at [967, 297] on div at bounding box center [922, 283] width 337 height 513
drag, startPoint x: 933, startPoint y: 377, endPoint x: 921, endPoint y: 370, distance: 14.5
click at [967, 256] on div at bounding box center [922, 283] width 337 height 513
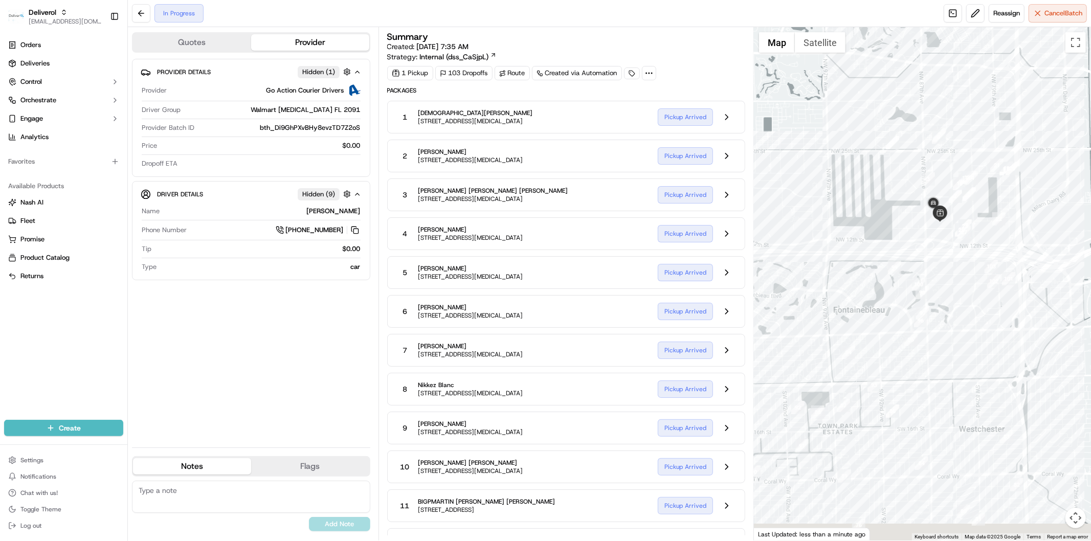
drag, startPoint x: 947, startPoint y: 282, endPoint x: 951, endPoint y: 250, distance: 32.5
click at [951, 250] on div at bounding box center [922, 283] width 337 height 513
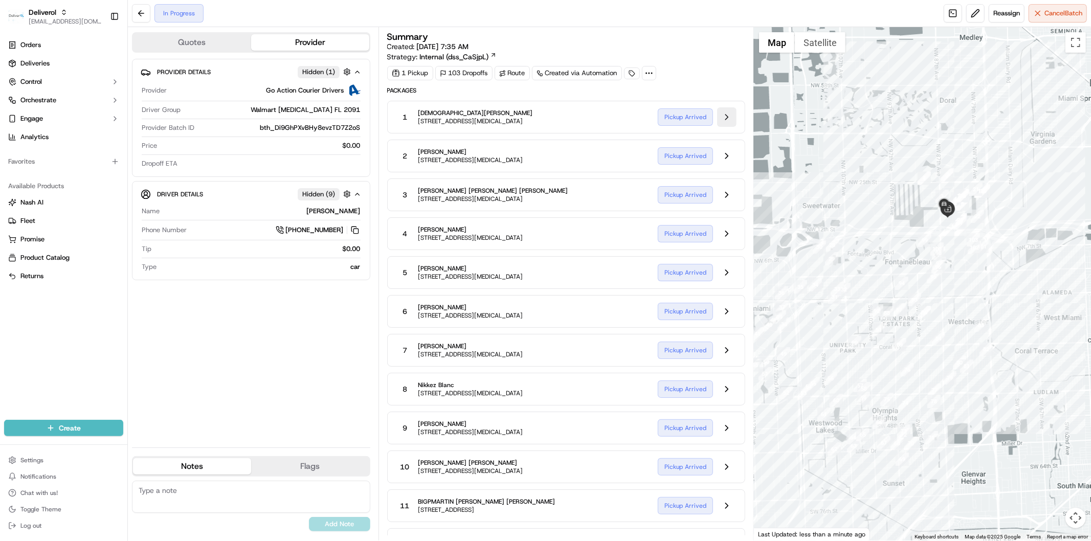
click at [731, 121] on button at bounding box center [726, 116] width 19 height 19
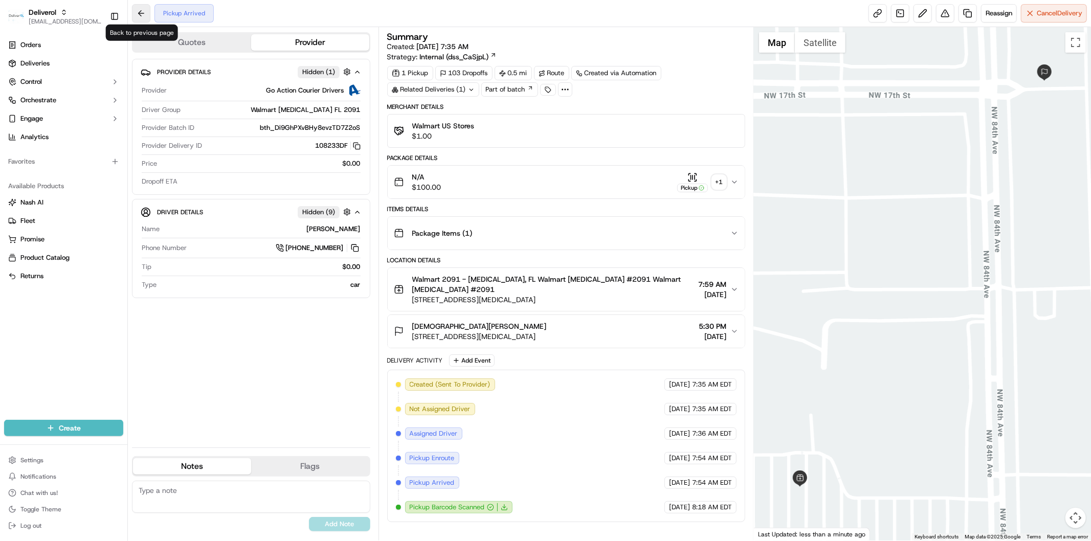
click at [148, 12] on button at bounding box center [141, 13] width 18 height 18
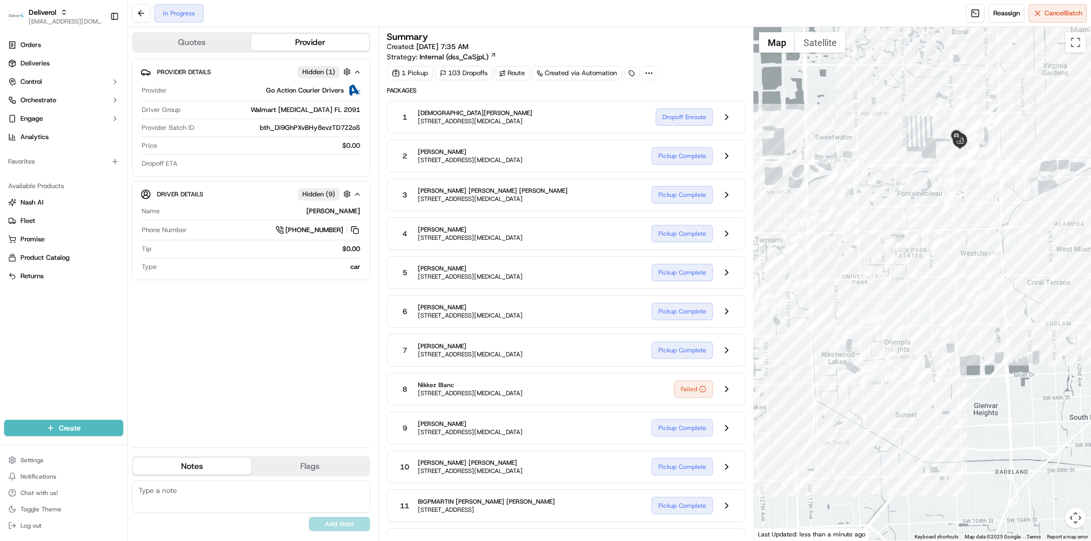
drag, startPoint x: 868, startPoint y: 234, endPoint x: 902, endPoint y: 140, distance: 99.5
click at [902, 140] on div at bounding box center [922, 283] width 337 height 513
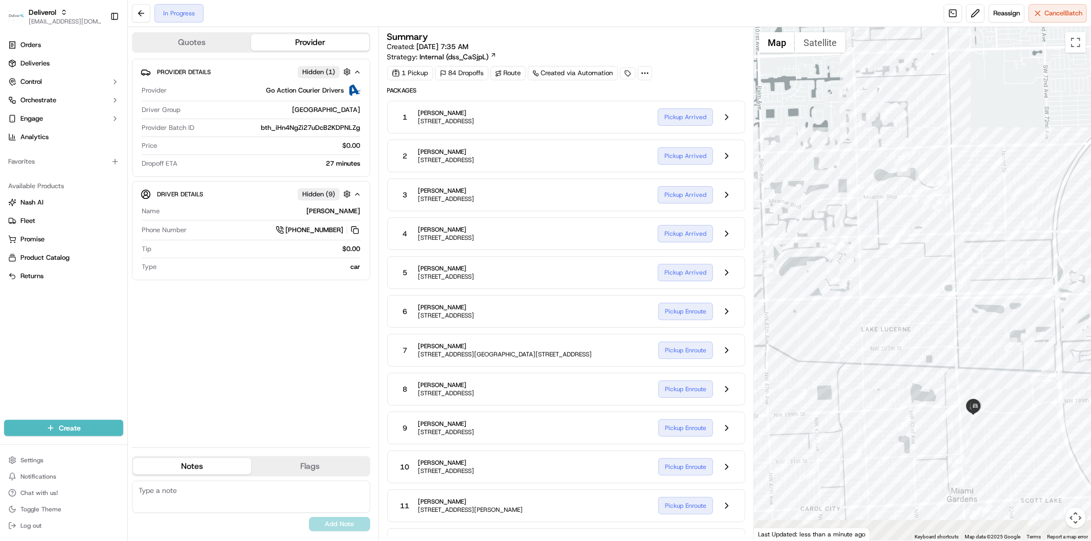
drag, startPoint x: 948, startPoint y: 343, endPoint x: 924, endPoint y: 312, distance: 38.6
click at [924, 312] on div at bounding box center [922, 283] width 337 height 513
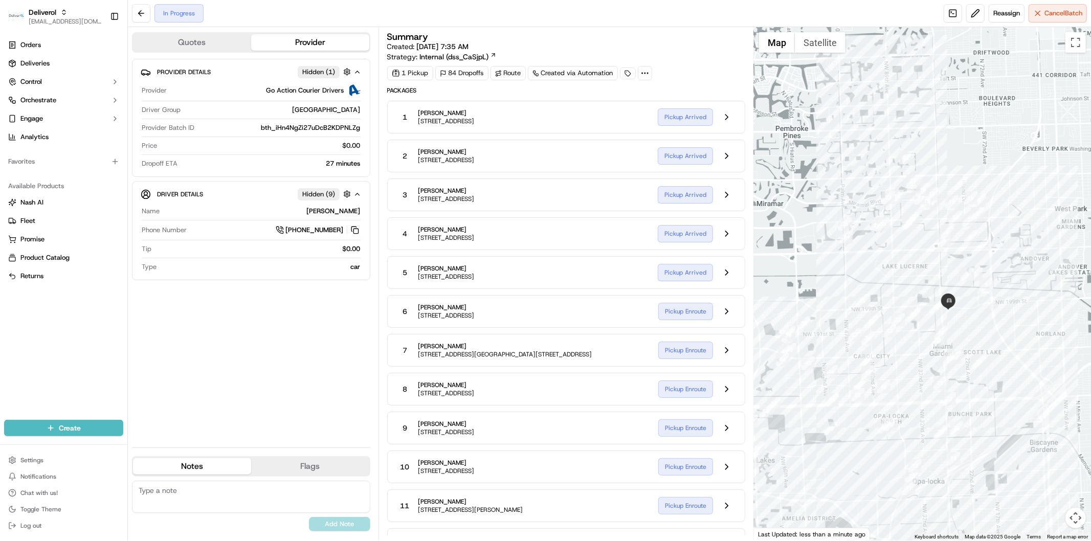
drag, startPoint x: 911, startPoint y: 322, endPoint x: 912, endPoint y: 267, distance: 54.7
click at [912, 267] on div at bounding box center [922, 283] width 337 height 513
click at [721, 119] on button at bounding box center [726, 116] width 19 height 19
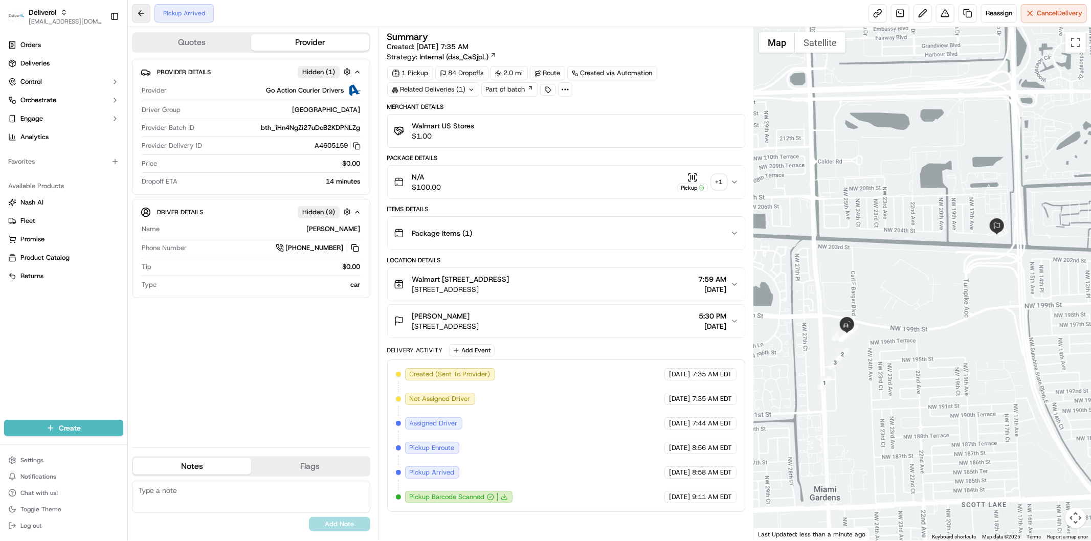
click at [139, 16] on button at bounding box center [141, 13] width 18 height 18
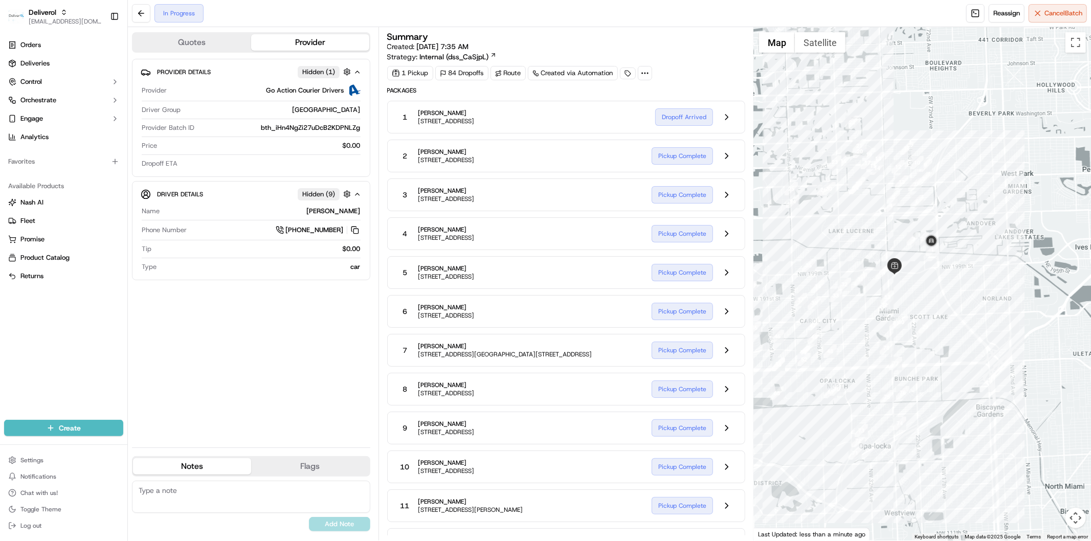
drag, startPoint x: 928, startPoint y: 339, endPoint x: 872, endPoint y: 250, distance: 105.4
click at [872, 250] on div at bounding box center [922, 283] width 337 height 513
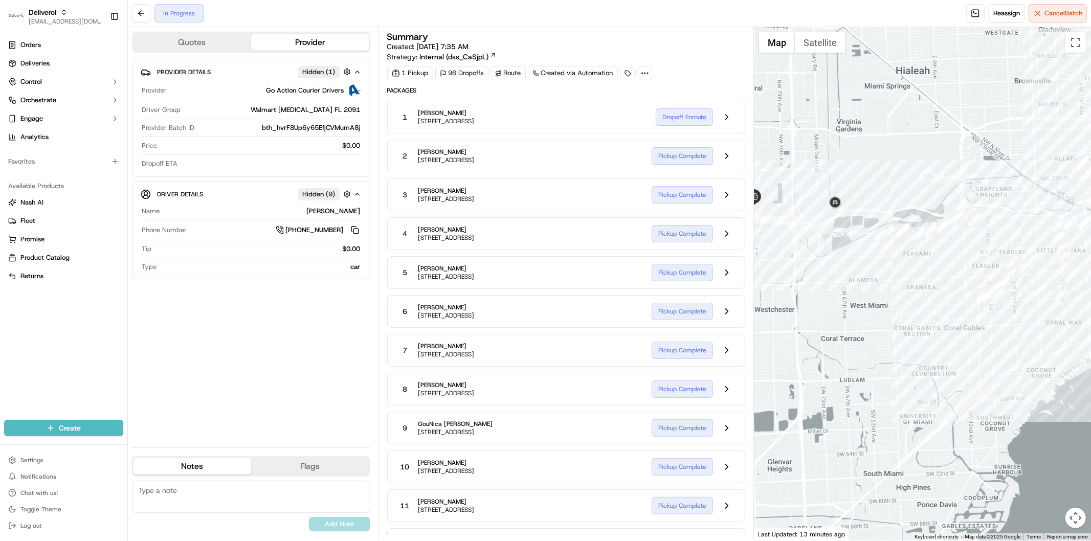
drag, startPoint x: 856, startPoint y: 297, endPoint x: 824, endPoint y: 259, distance: 49.4
click at [824, 259] on div at bounding box center [922, 283] width 337 height 513
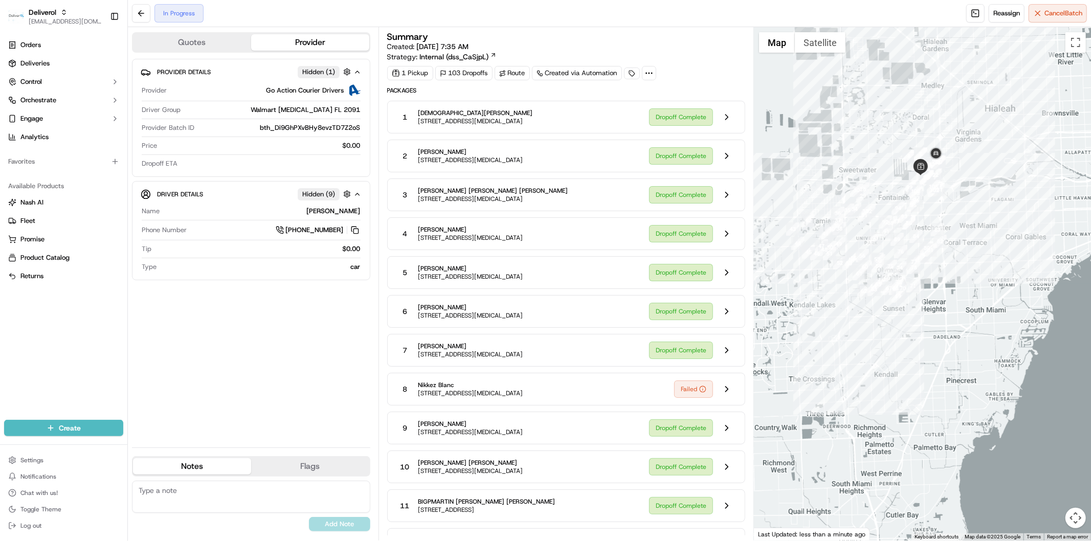
scroll to position [341, 0]
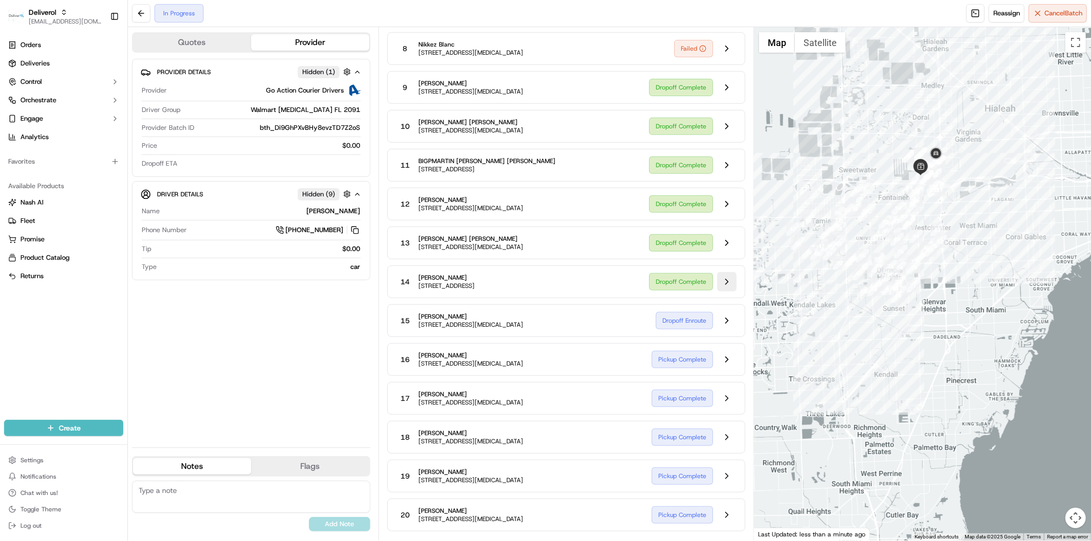
click at [733, 284] on button at bounding box center [726, 281] width 19 height 19
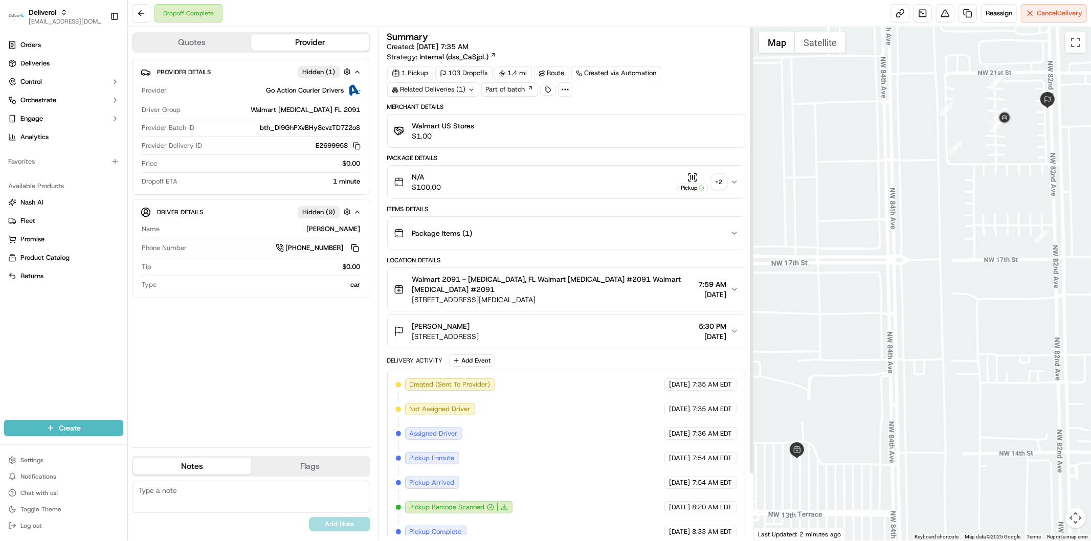
click at [719, 182] on div "+ 2" at bounding box center [719, 182] width 14 height 14
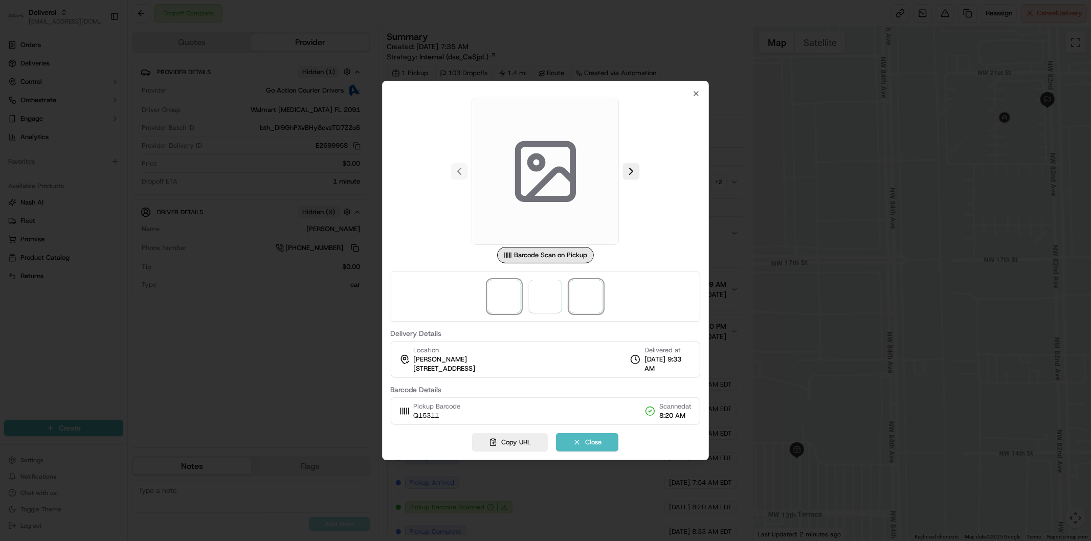
click at [600, 300] on span at bounding box center [586, 296] width 33 height 33
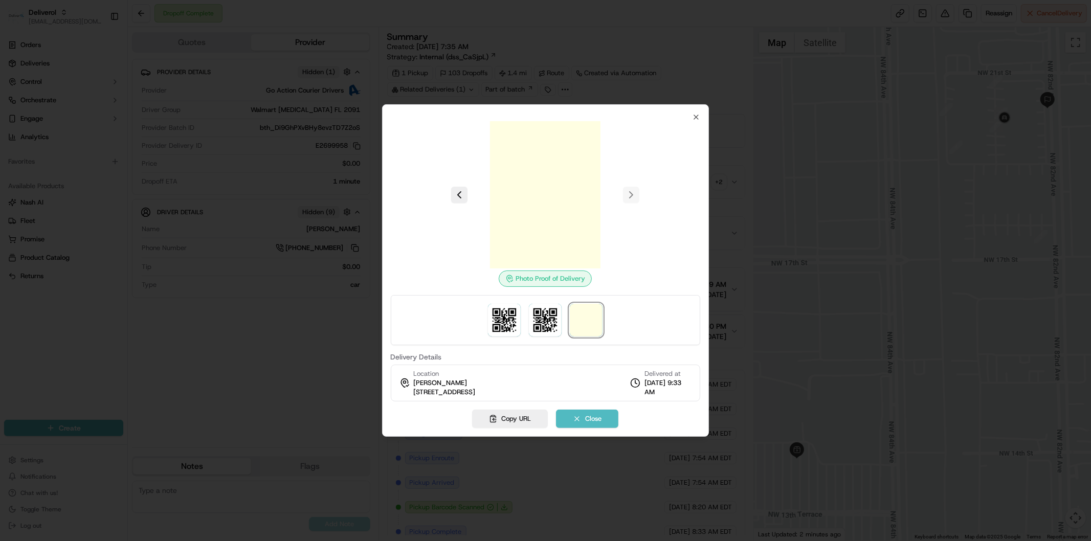
click at [591, 303] on div at bounding box center [546, 320] width 310 height 50
click at [596, 327] on img at bounding box center [586, 320] width 33 height 33
click at [589, 324] on img at bounding box center [586, 320] width 33 height 33
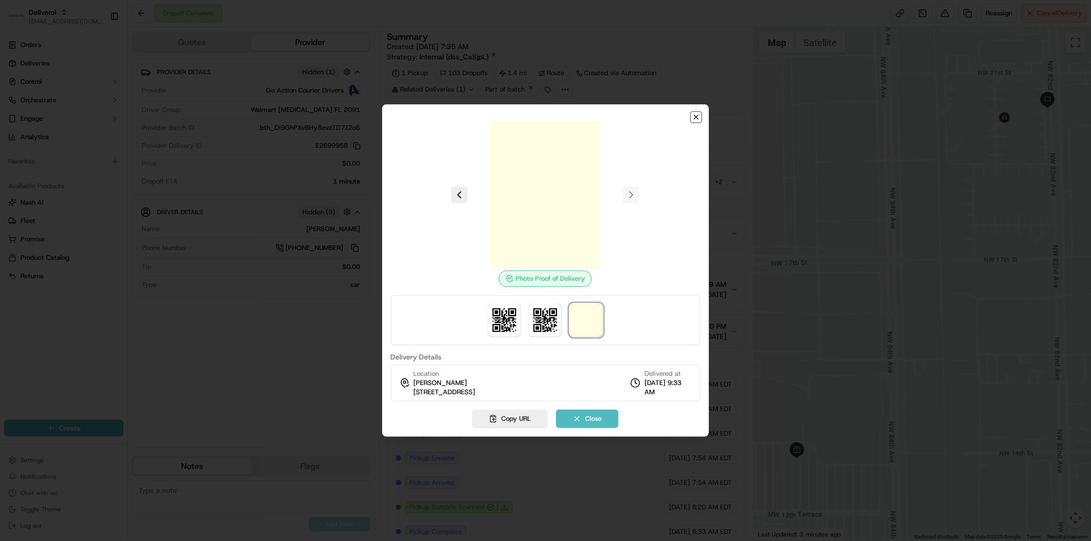
click at [694, 116] on icon "button" at bounding box center [696, 117] width 8 height 8
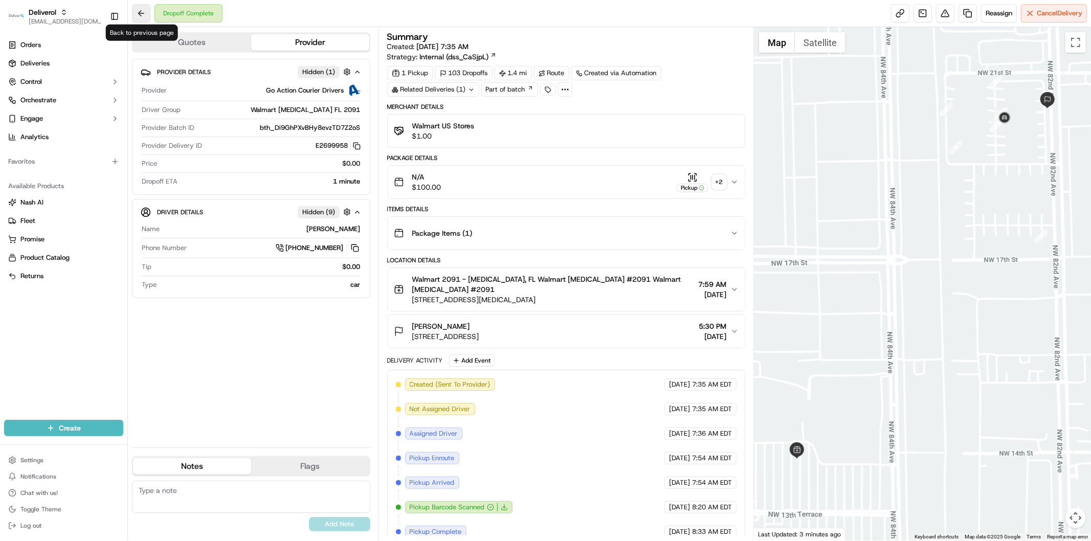
click at [138, 15] on button at bounding box center [141, 13] width 18 height 18
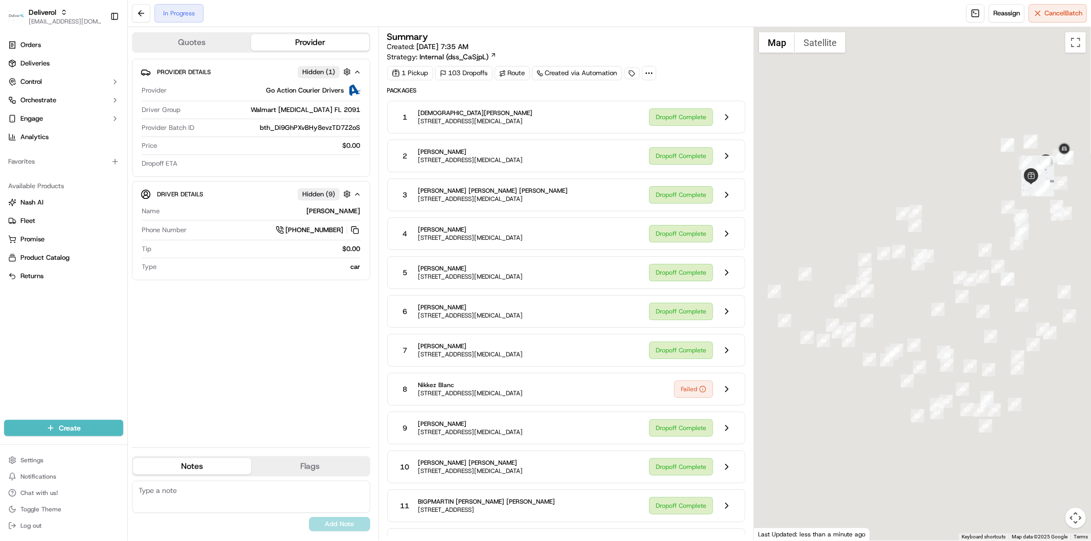
scroll to position [227, 0]
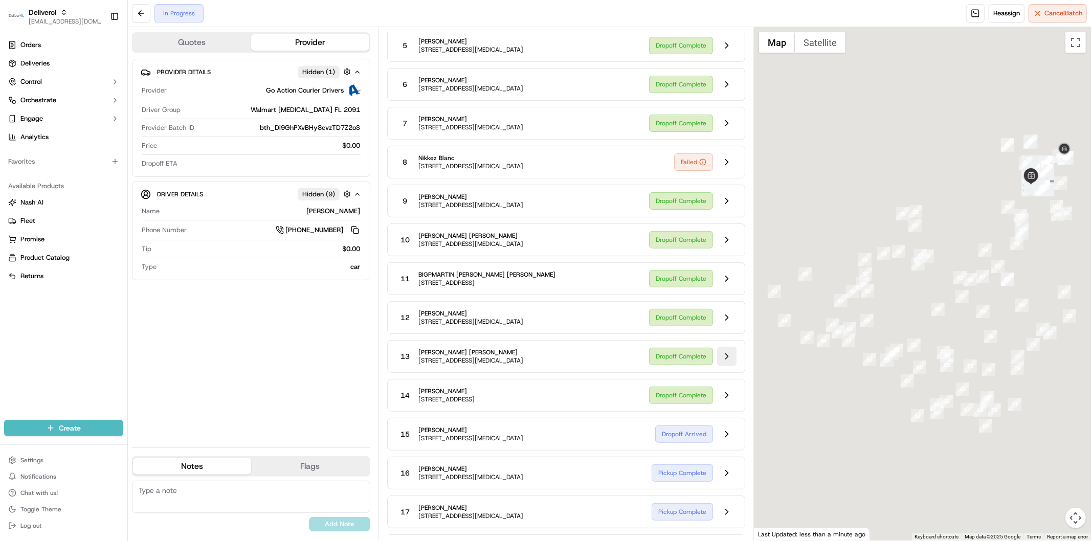
click at [735, 356] on button at bounding box center [726, 356] width 19 height 19
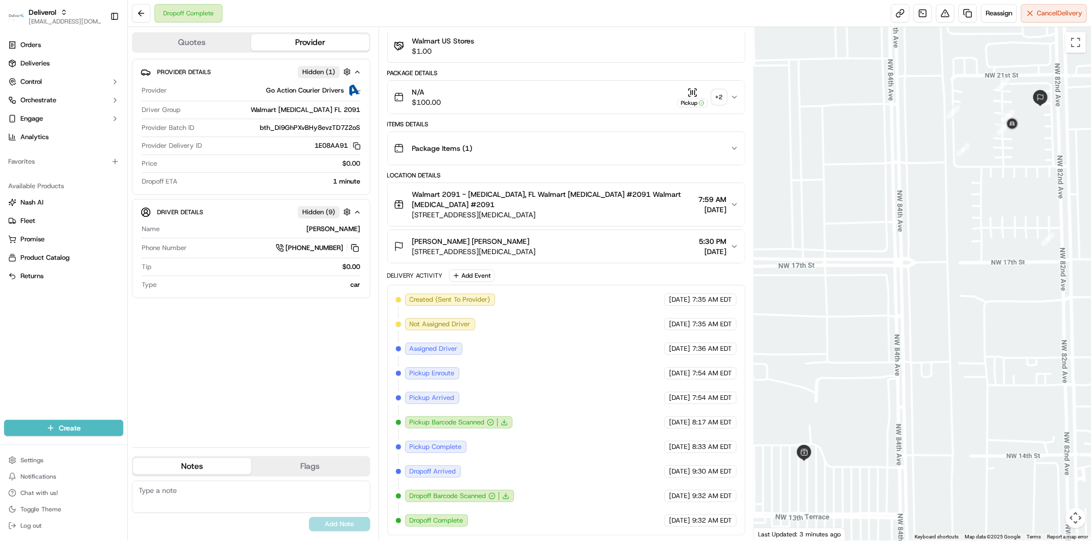
scroll to position [76, 0]
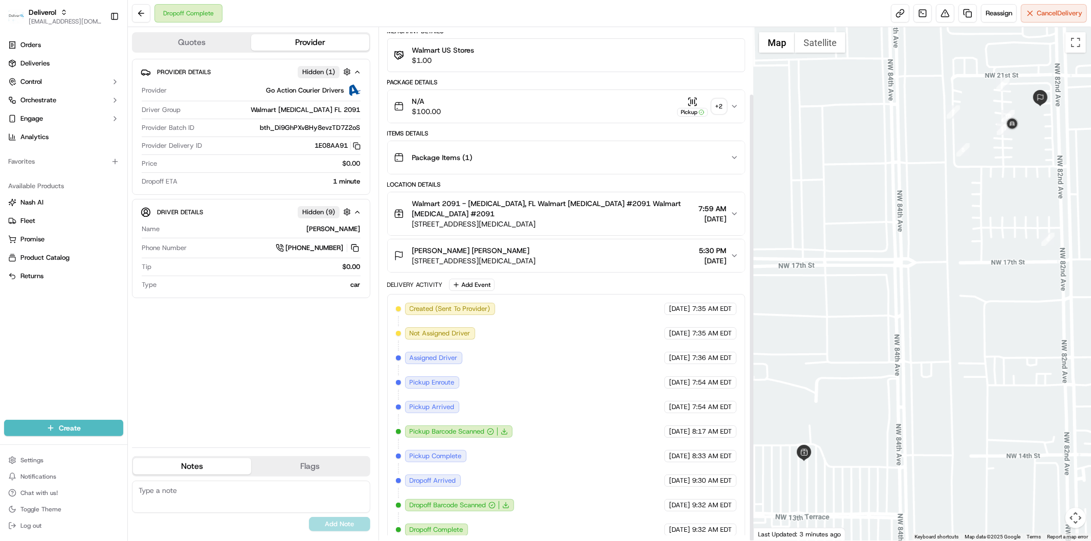
click at [722, 105] on div "+ 2" at bounding box center [719, 106] width 14 height 14
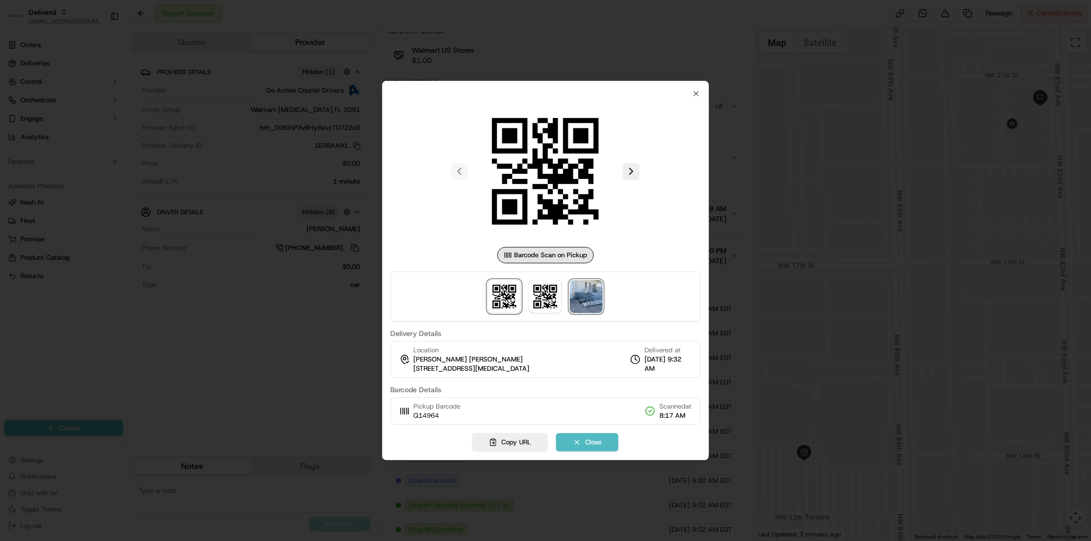
click at [597, 303] on img at bounding box center [586, 296] width 33 height 33
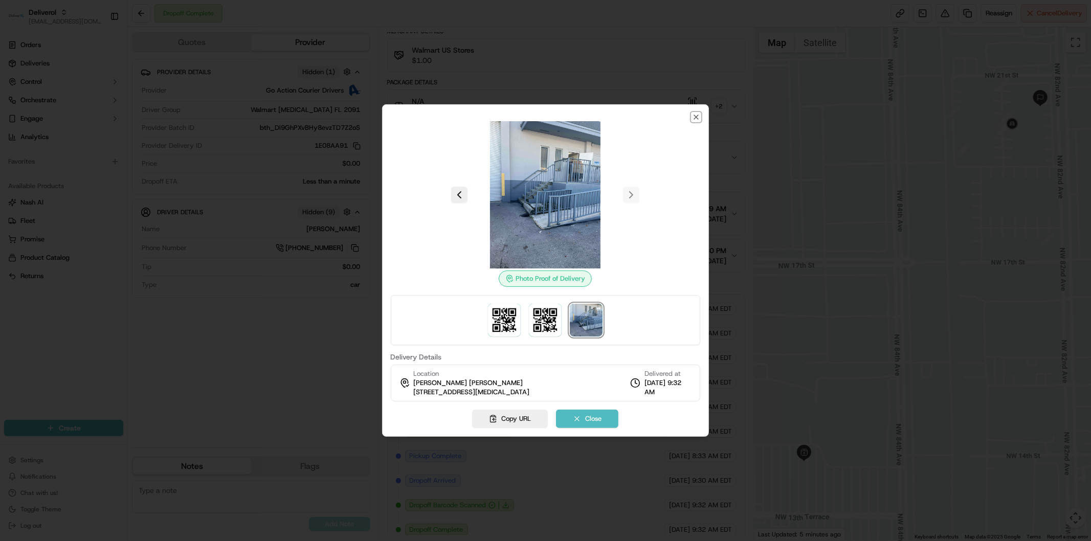
click at [695, 120] on icon "button" at bounding box center [696, 117] width 8 height 8
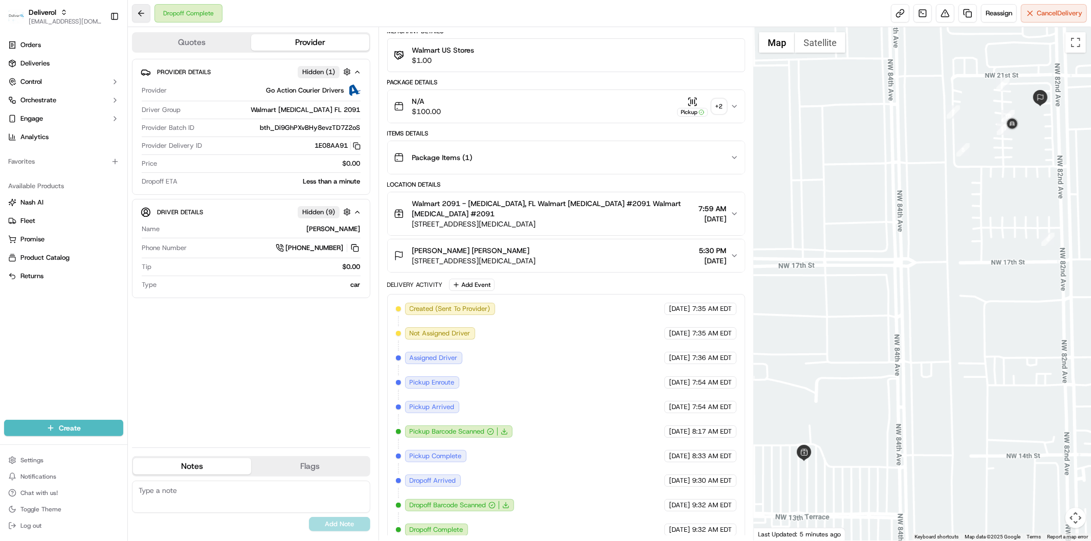
click at [148, 16] on button at bounding box center [141, 13] width 18 height 18
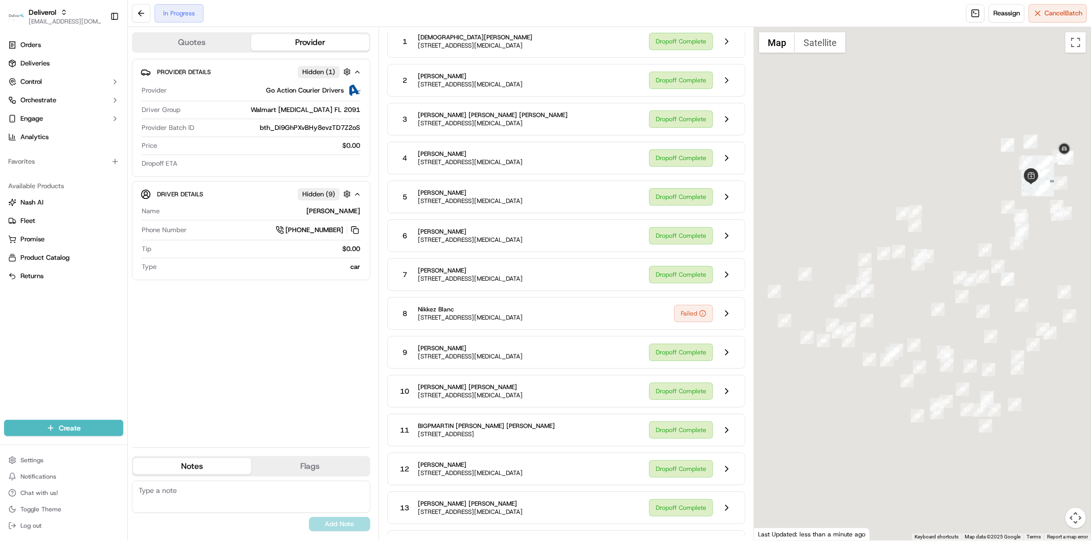
scroll to position [303, 0]
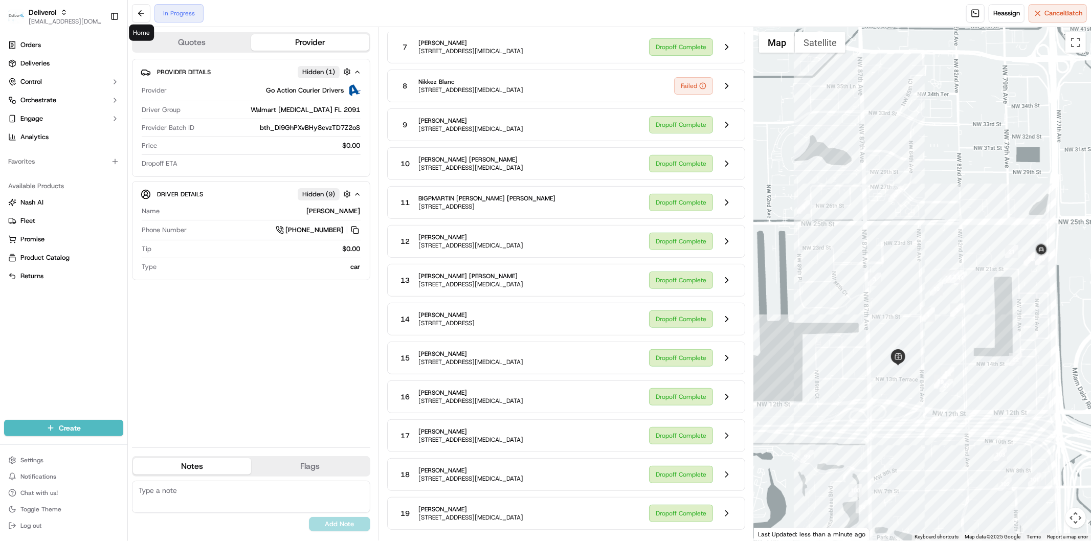
click at [852, 241] on div at bounding box center [922, 283] width 337 height 513
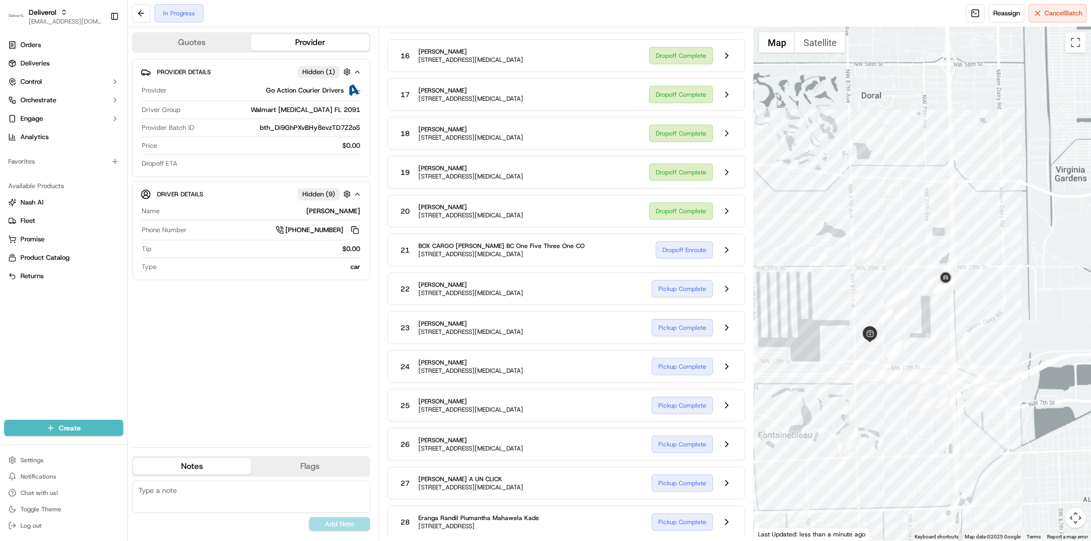
scroll to position [701, 0]
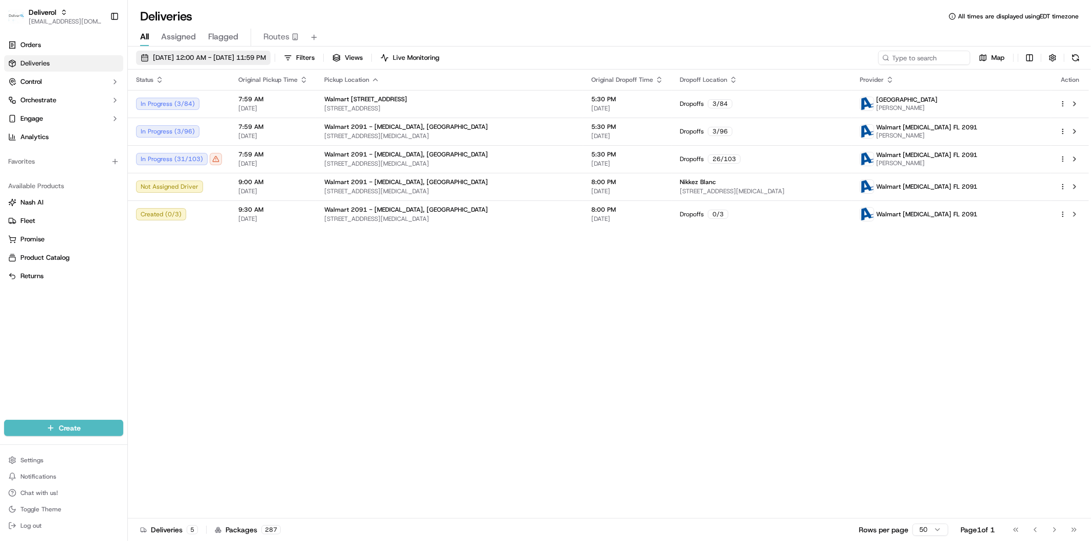
click at [178, 52] on button "[DATE] 12:00 AM - [DATE] 11:59 PM" at bounding box center [203, 58] width 135 height 14
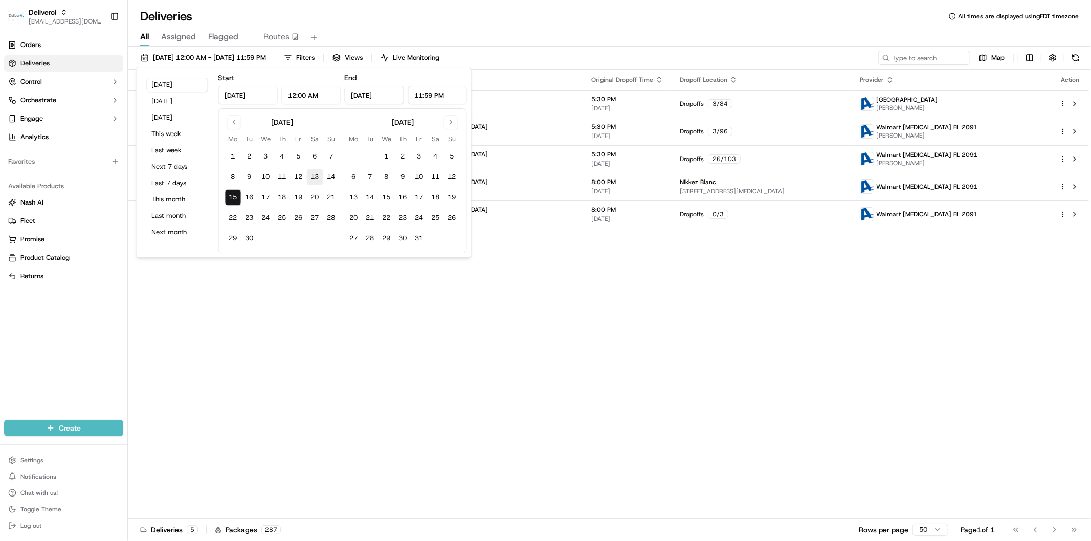
click at [319, 181] on button "13" at bounding box center [315, 177] width 16 height 16
type input "Sep 13, 2025"
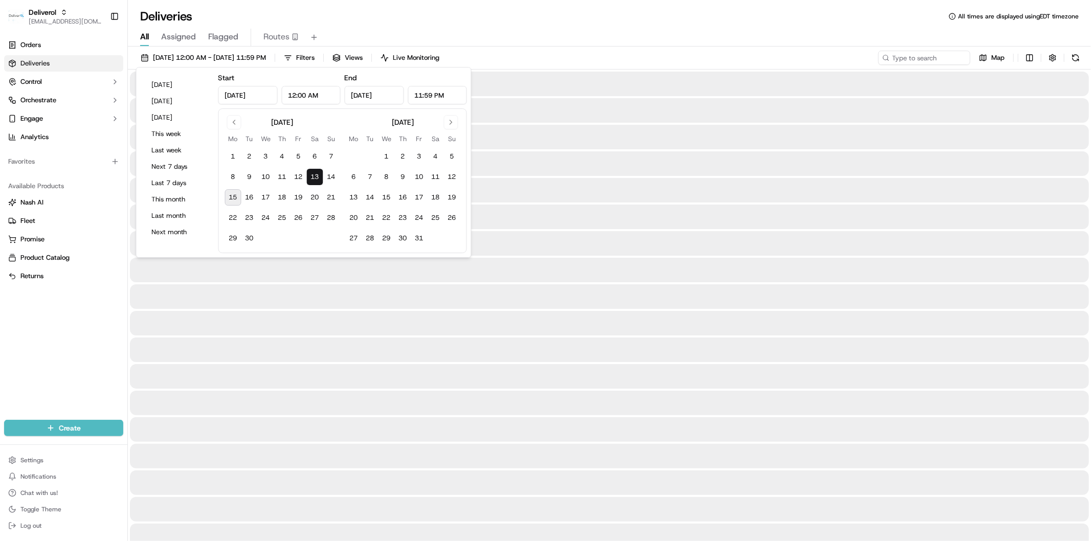
click at [347, 314] on div at bounding box center [609, 323] width 959 height 25
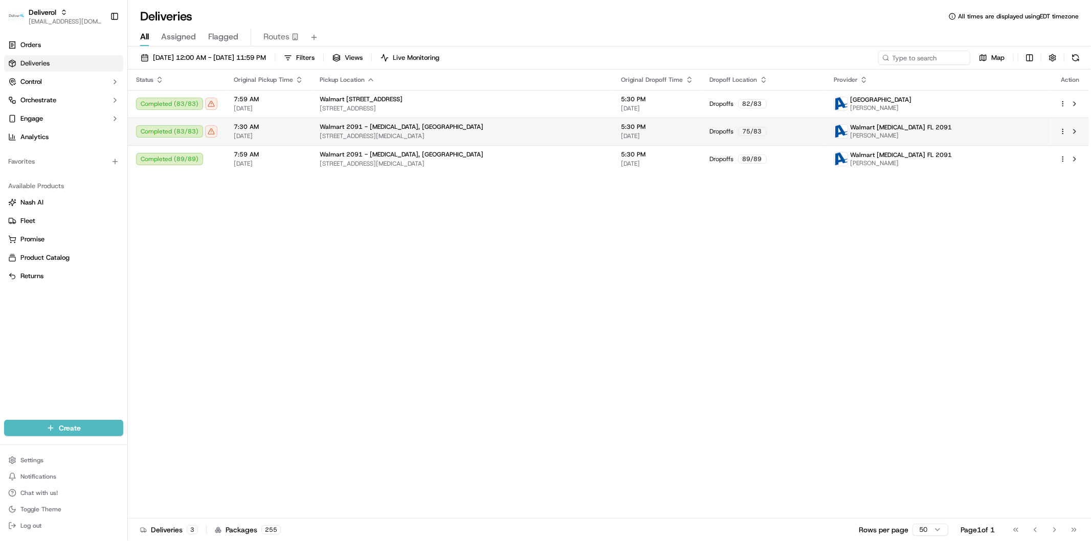
click at [289, 133] on span "09/13/2025" at bounding box center [269, 136] width 70 height 8
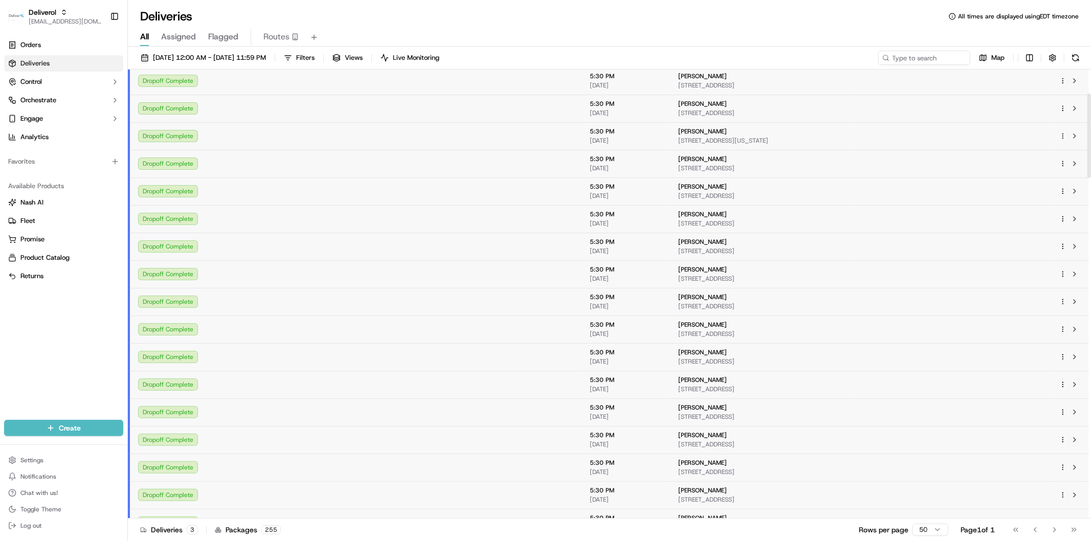
scroll to position [127, 0]
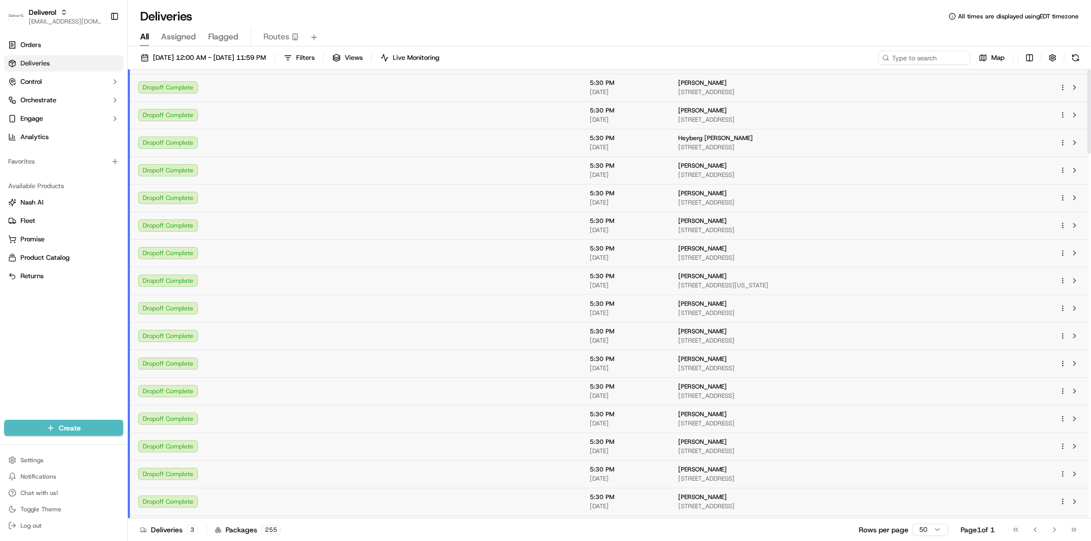
click at [272, 4] on span "7:30 AM" at bounding box center [271, 0] width 70 height 8
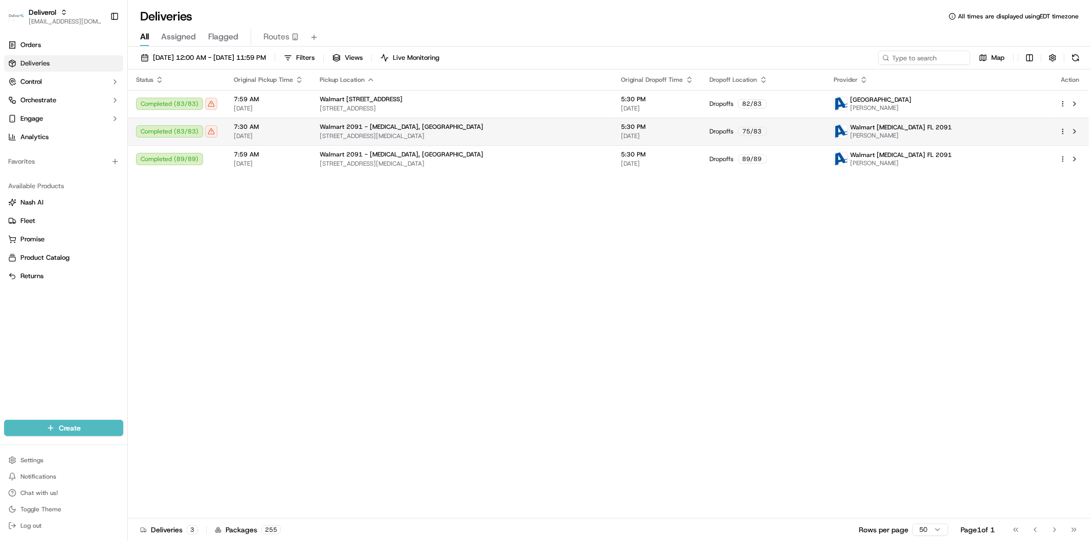
click at [268, 139] on span "09/13/2025" at bounding box center [269, 136] width 70 height 8
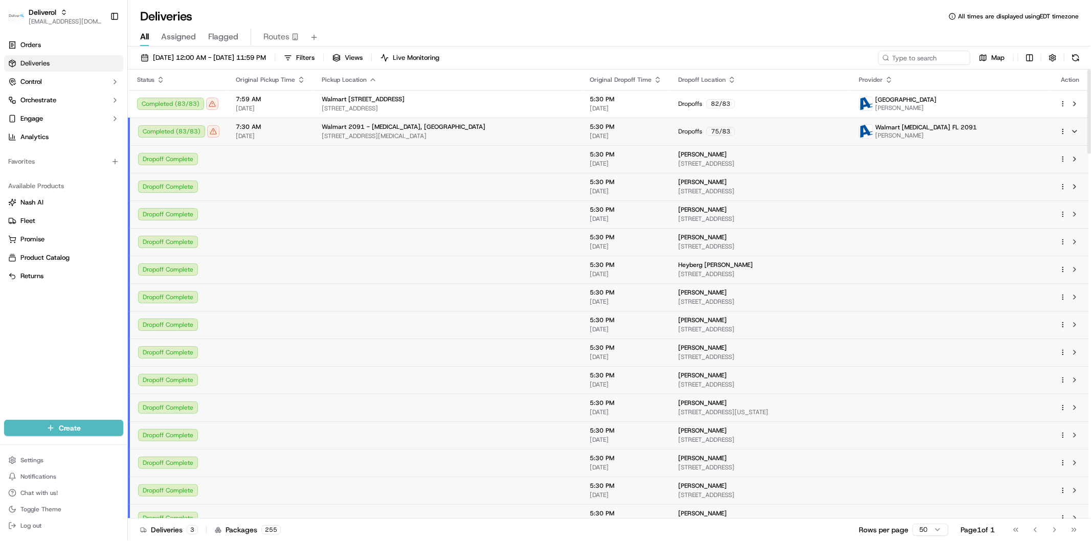
click at [306, 144] on td "7:30 AM 09/13/2025" at bounding box center [271, 132] width 86 height 28
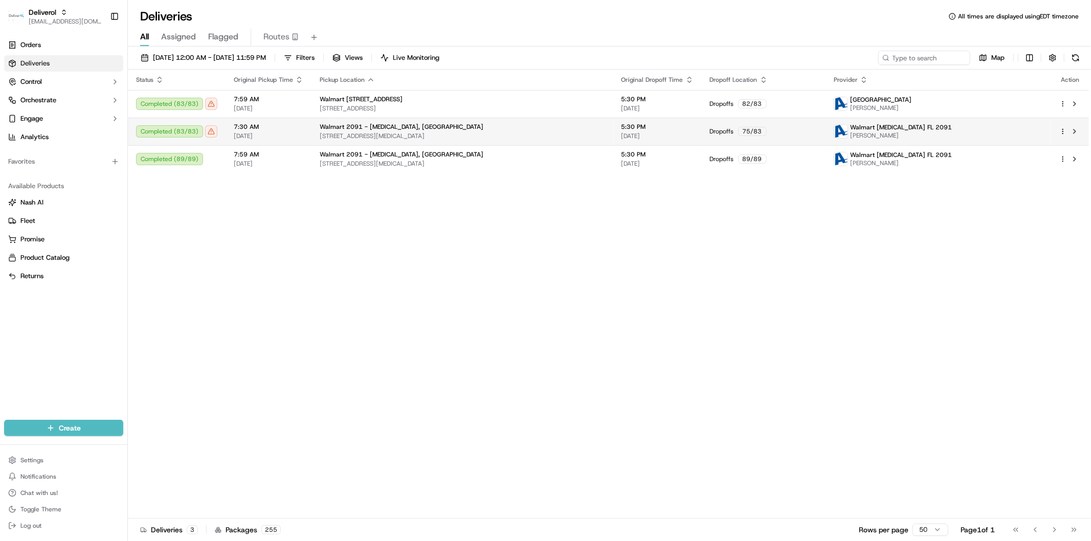
click at [306, 144] on td "7:30 AM 09/13/2025" at bounding box center [269, 132] width 86 height 28
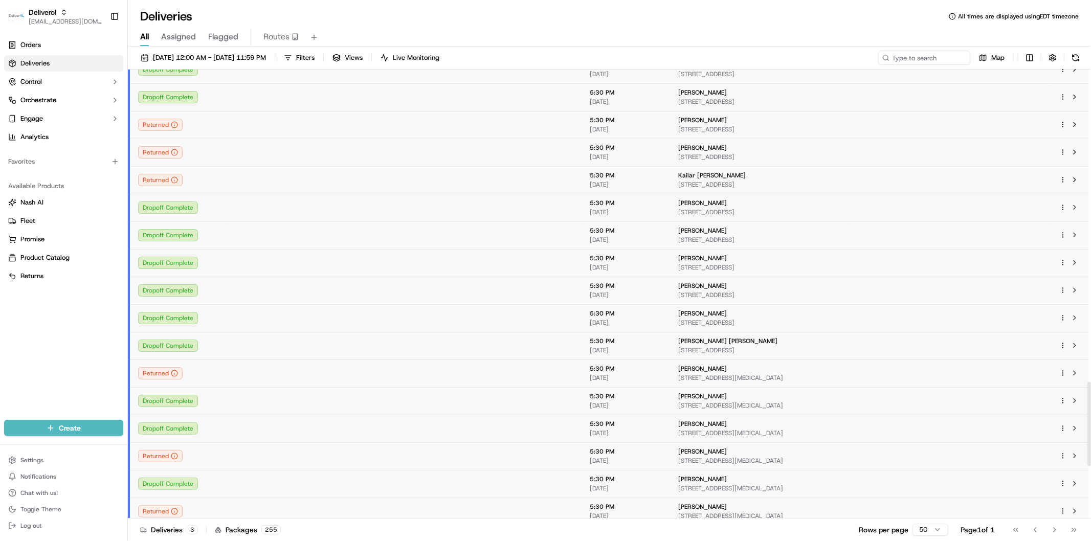
scroll to position [1705, 0]
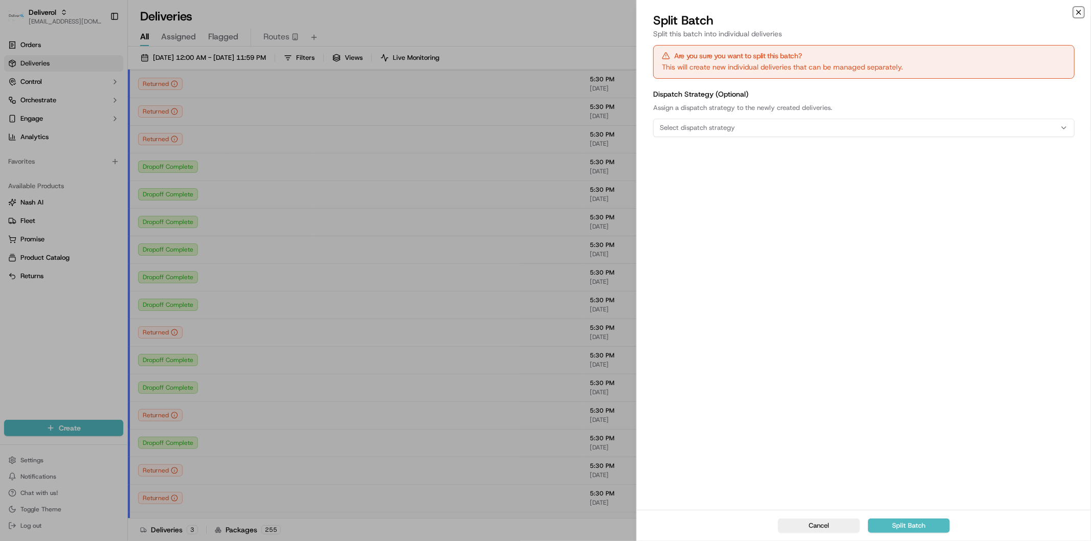
click at [1076, 12] on icon "button" at bounding box center [1079, 12] width 8 height 8
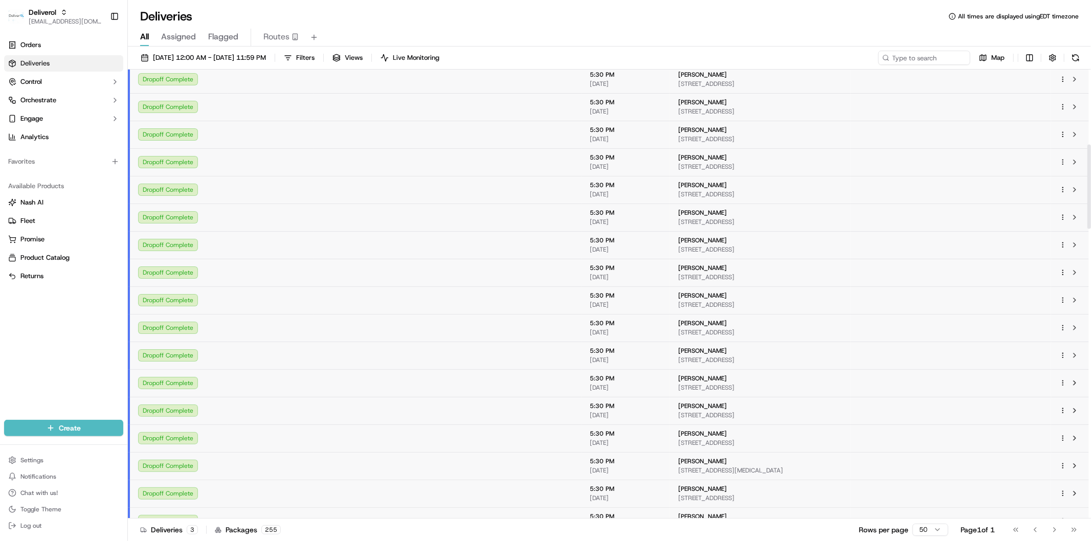
scroll to position [0, 0]
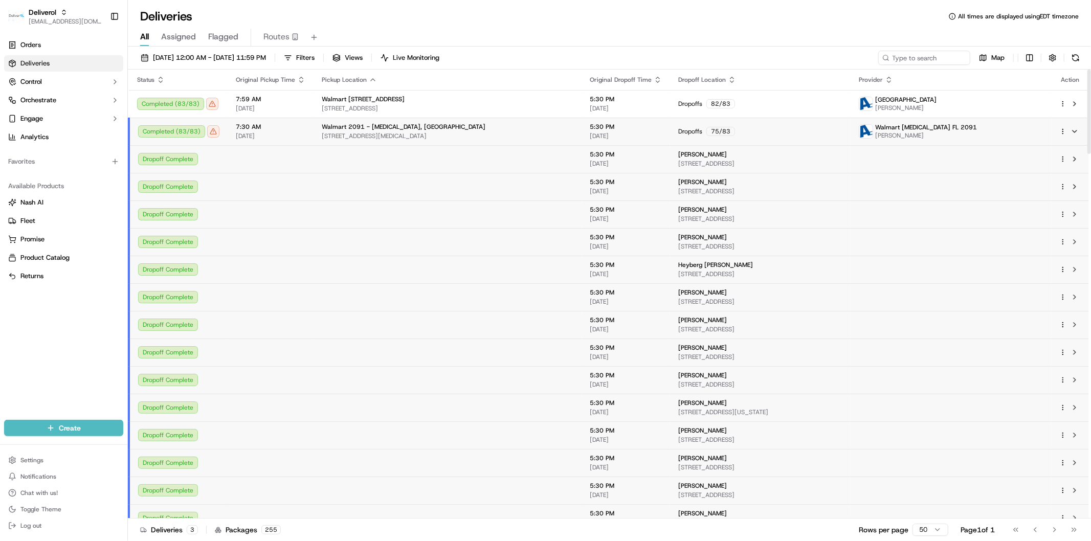
click at [294, 133] on span "09/13/2025" at bounding box center [271, 136] width 70 height 8
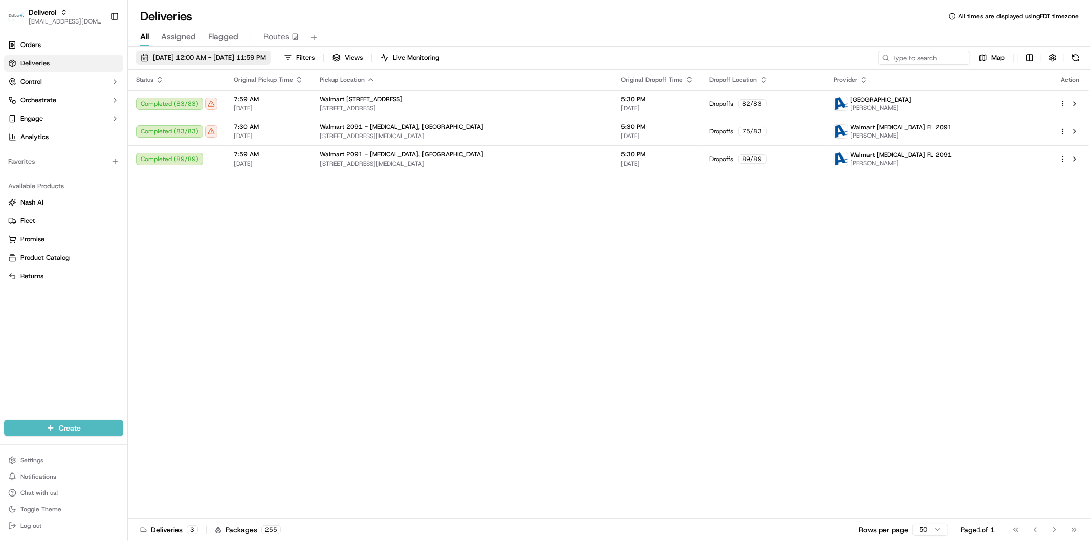
click at [202, 54] on span "09/13/2025 12:00 AM - 09/13/2025 11:59 PM" at bounding box center [209, 57] width 113 height 9
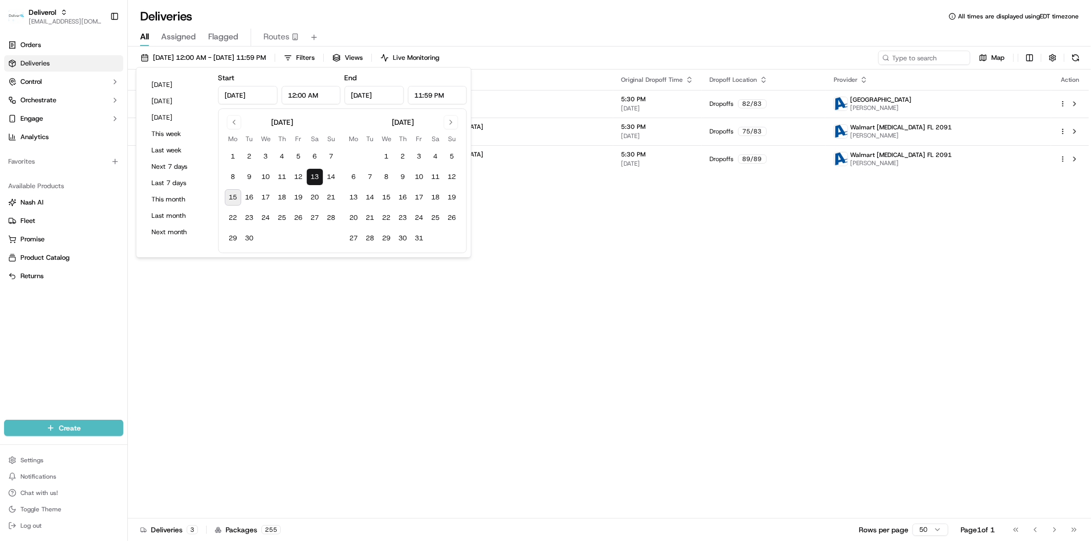
click at [309, 174] on button "13" at bounding box center [315, 177] width 16 height 16
click at [225, 195] on button "15" at bounding box center [233, 197] width 16 height 16
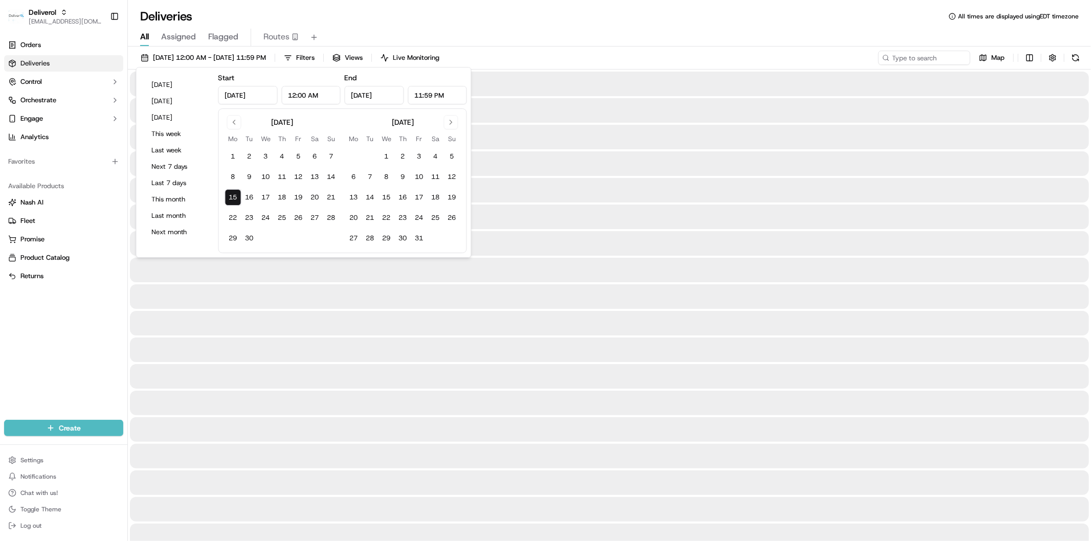
type input "Sep 15, 2025"
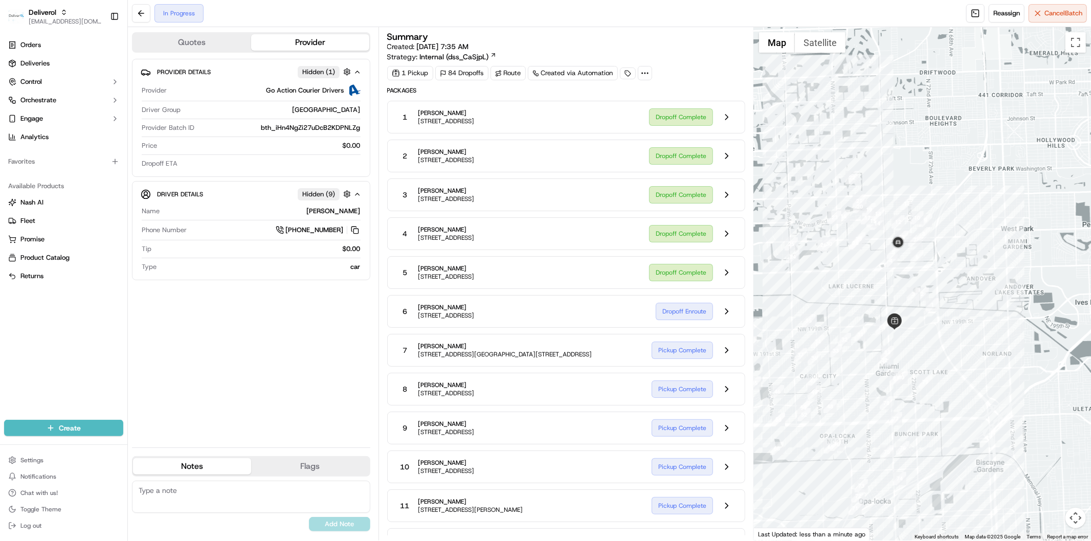
click at [891, 304] on div at bounding box center [922, 283] width 337 height 513
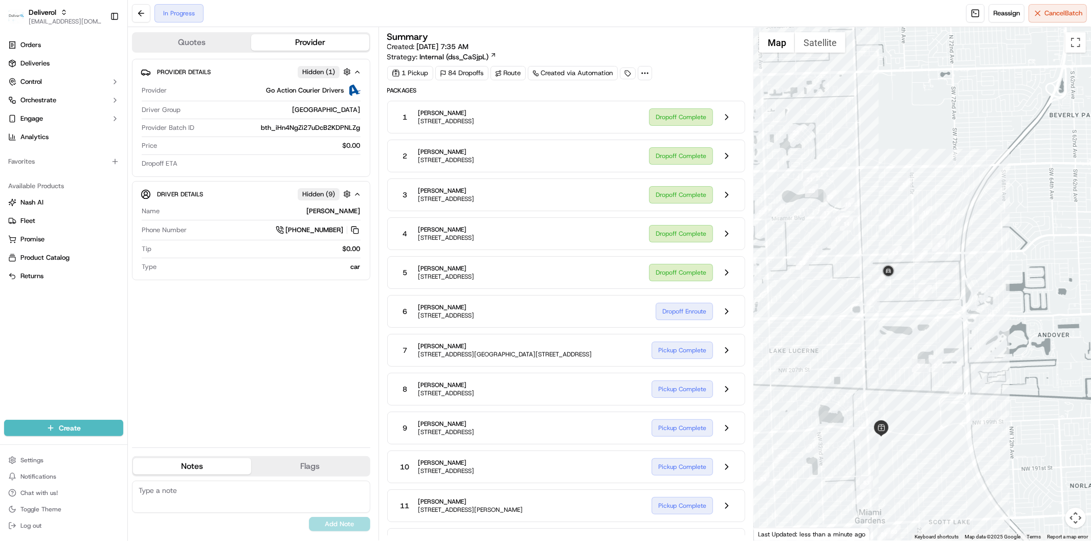
drag, startPoint x: 895, startPoint y: 250, endPoint x: 868, endPoint y: 344, distance: 97.9
click at [868, 344] on div at bounding box center [922, 283] width 337 height 513
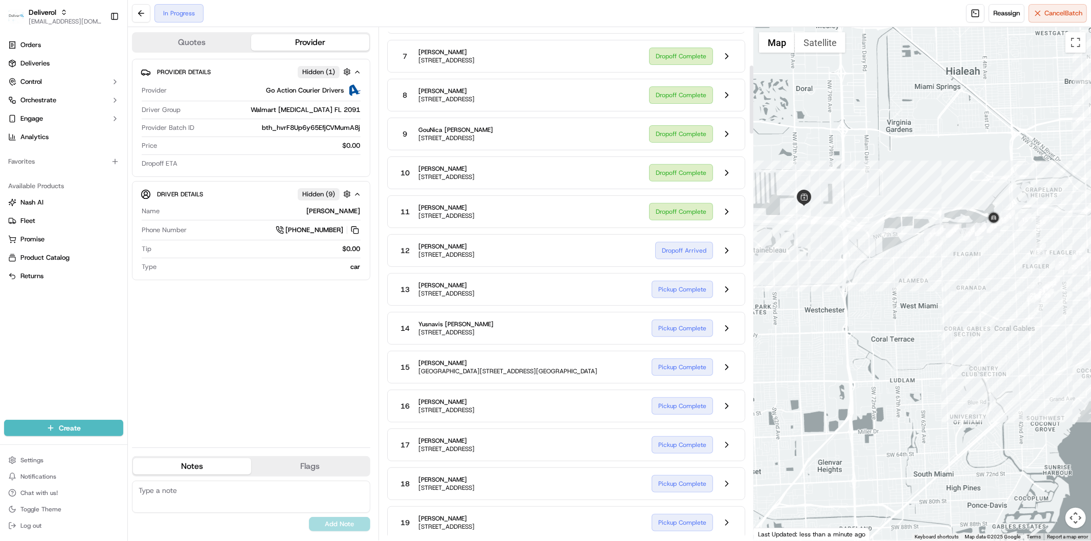
scroll to position [285, 0]
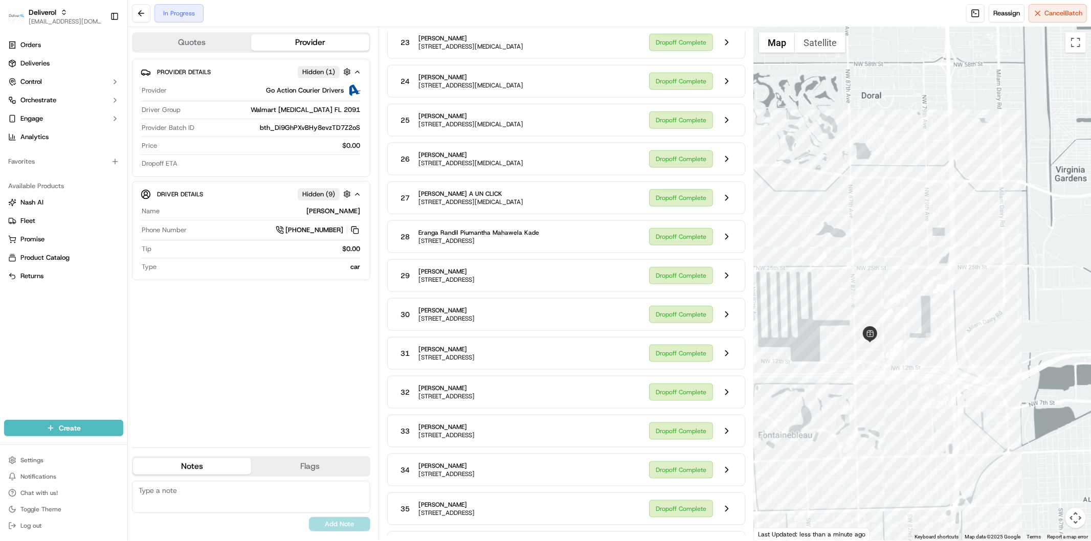
scroll to position [1328, 0]
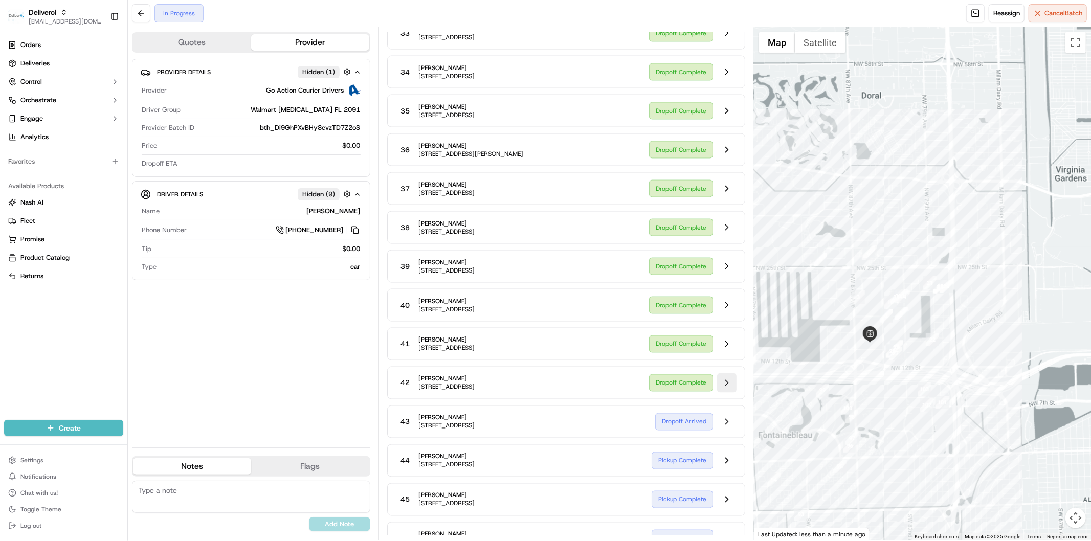
click at [725, 391] on button at bounding box center [726, 382] width 19 height 19
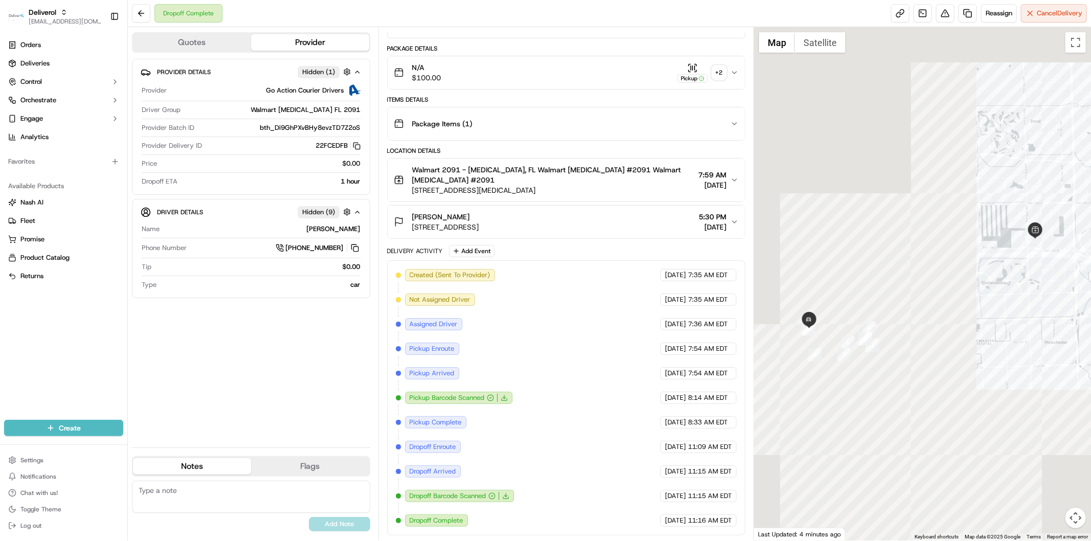
scroll to position [101, 0]
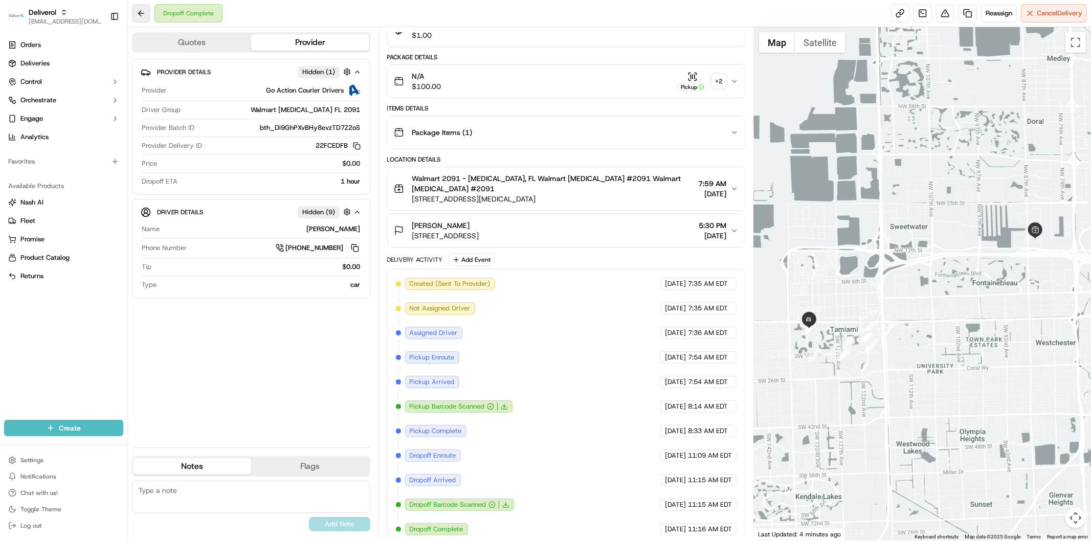
click at [137, 10] on button at bounding box center [141, 13] width 18 height 18
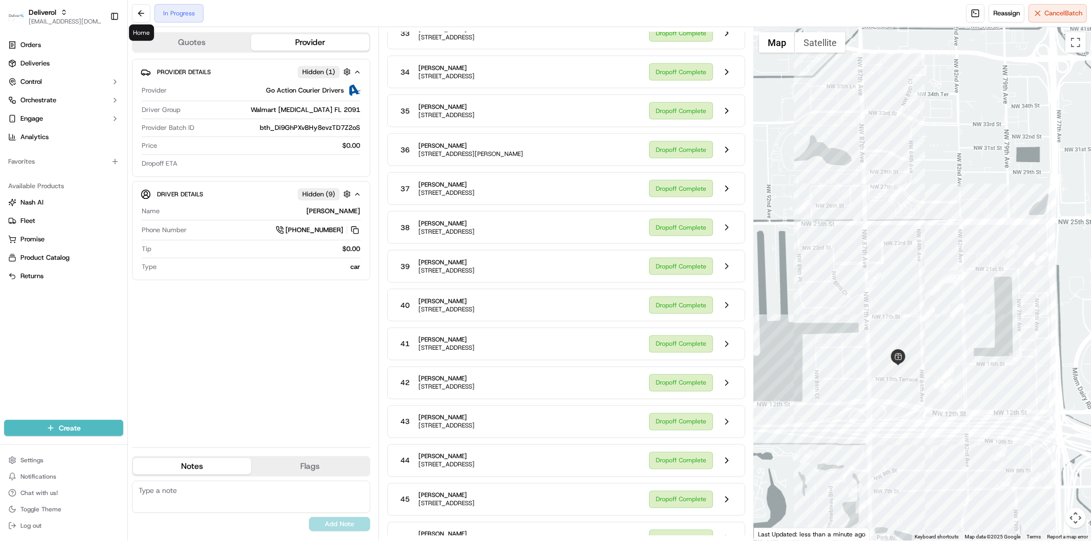
scroll to position [1839, 0]
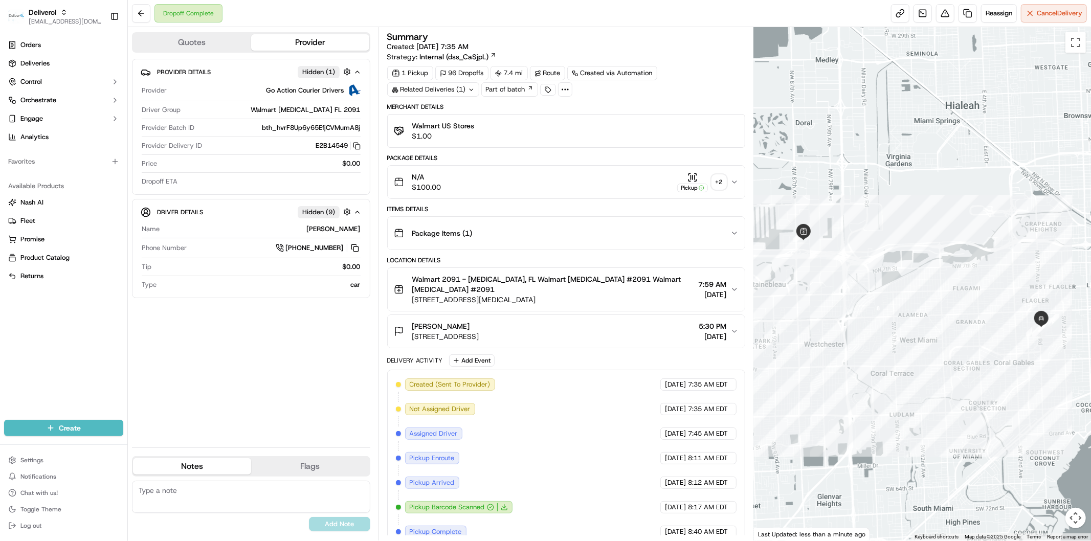
scroll to position [101, 0]
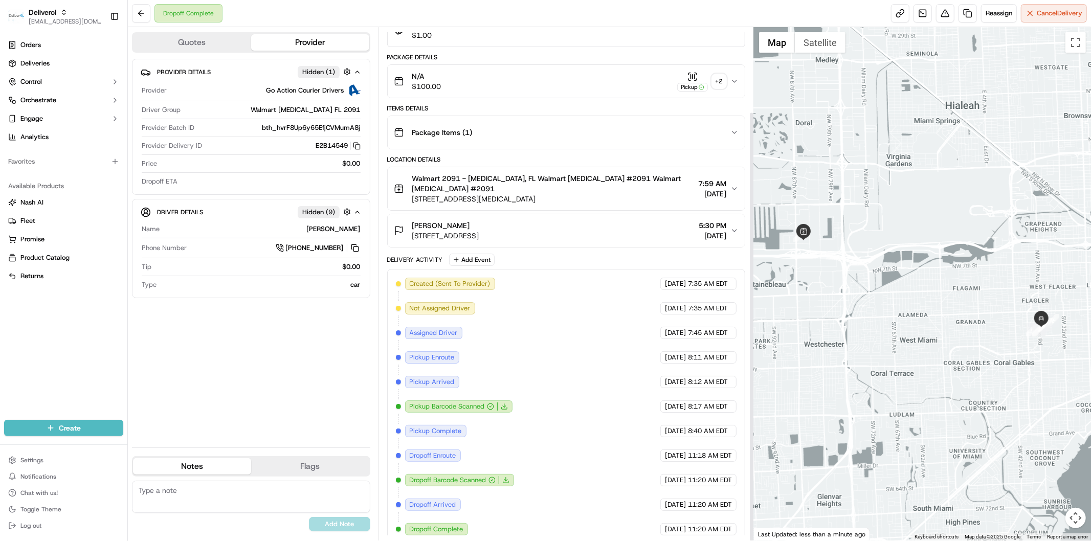
click at [142, 17] on button at bounding box center [141, 13] width 18 height 18
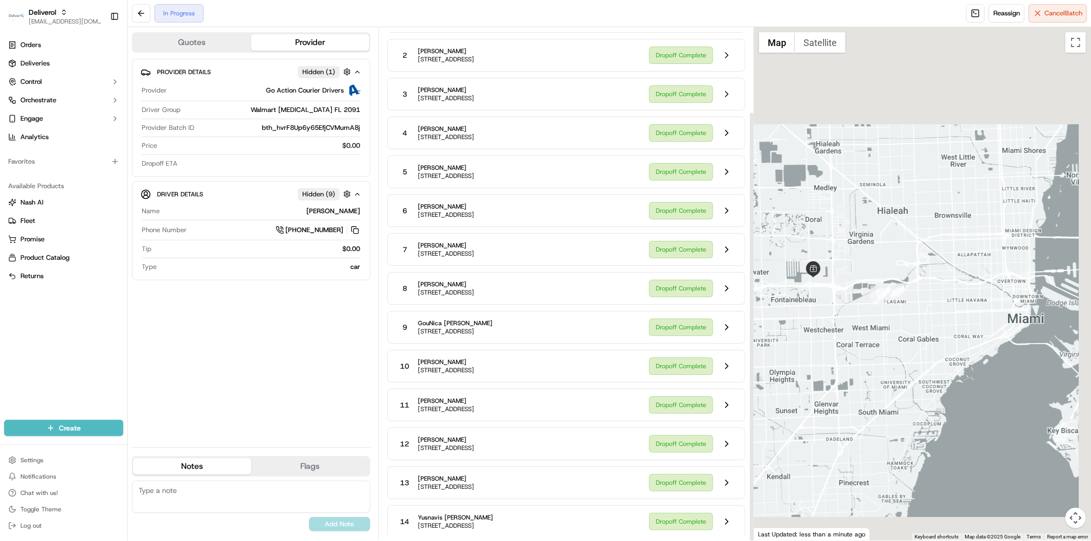
scroll to position [796, 0]
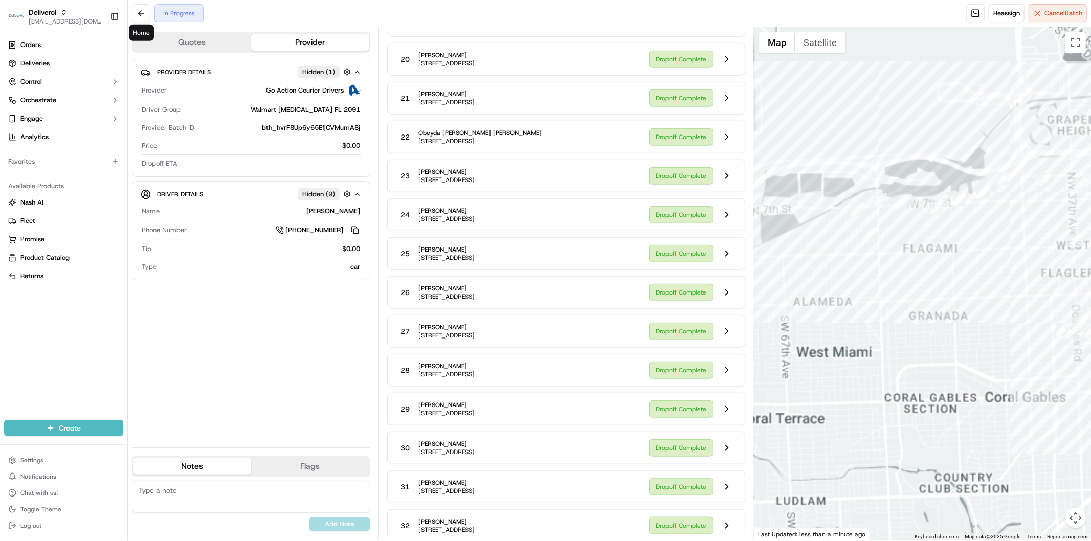
drag, startPoint x: 956, startPoint y: 324, endPoint x: 924, endPoint y: 310, distance: 35.1
click at [819, 317] on div at bounding box center [922, 283] width 337 height 513
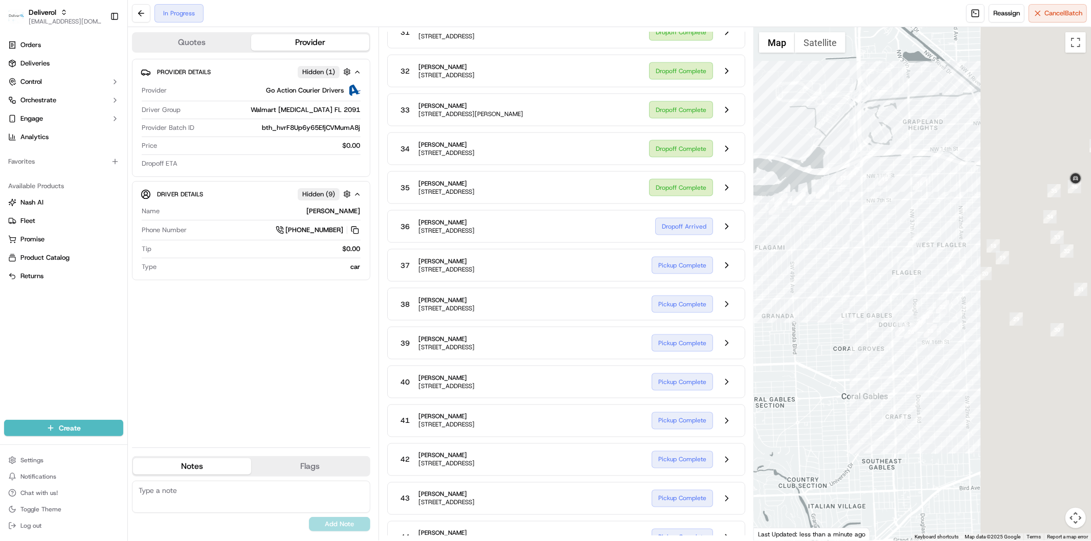
drag, startPoint x: 924, startPoint y: 310, endPoint x: 794, endPoint y: 318, distance: 130.1
click at [794, 318] on div at bounding box center [922, 283] width 337 height 513
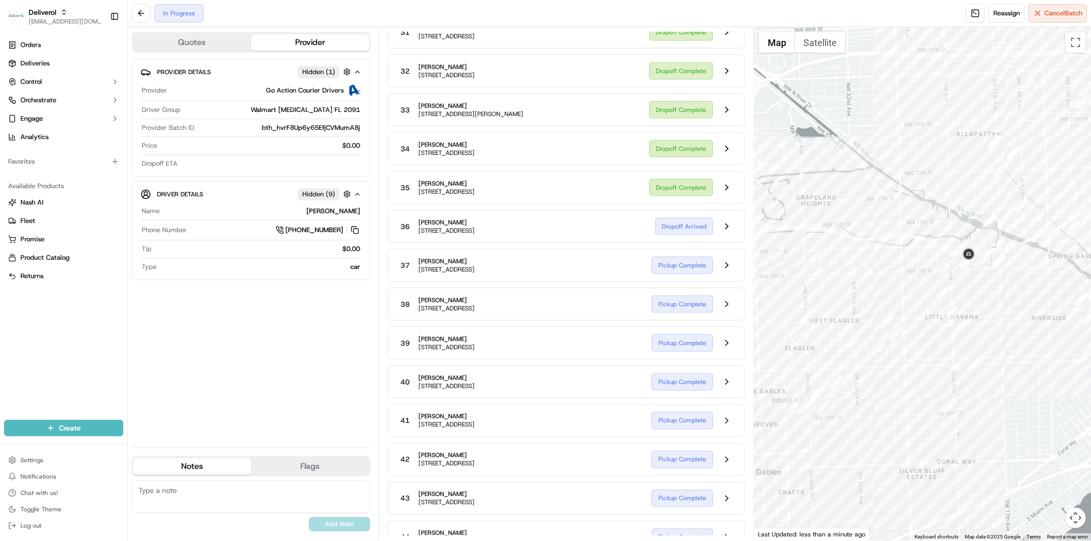
drag, startPoint x: 935, startPoint y: 348, endPoint x: 878, endPoint y: 417, distance: 89.4
click at [878, 417] on div at bounding box center [922, 283] width 337 height 513
click at [727, 192] on button at bounding box center [726, 187] width 19 height 19
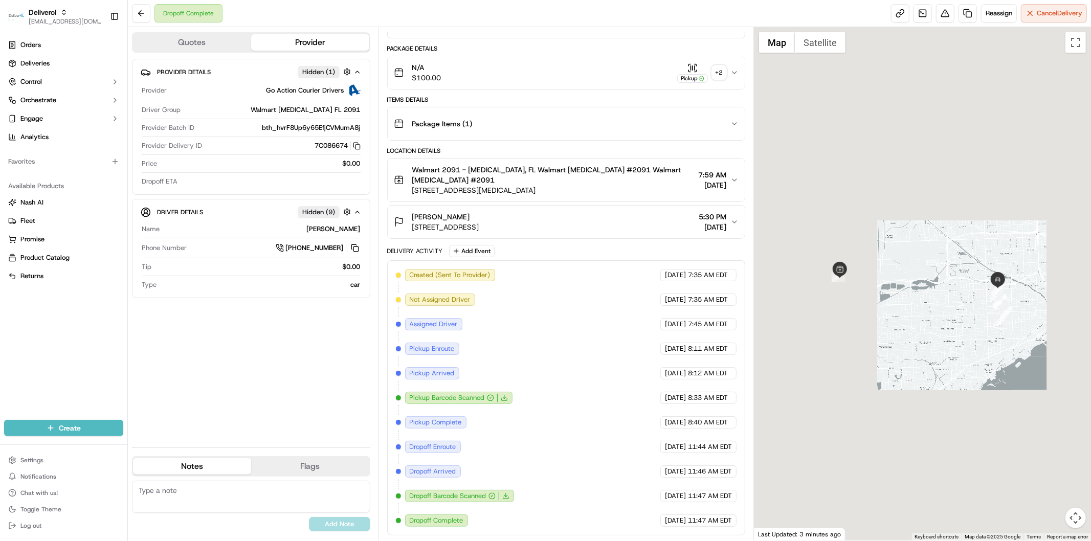
scroll to position [101, 0]
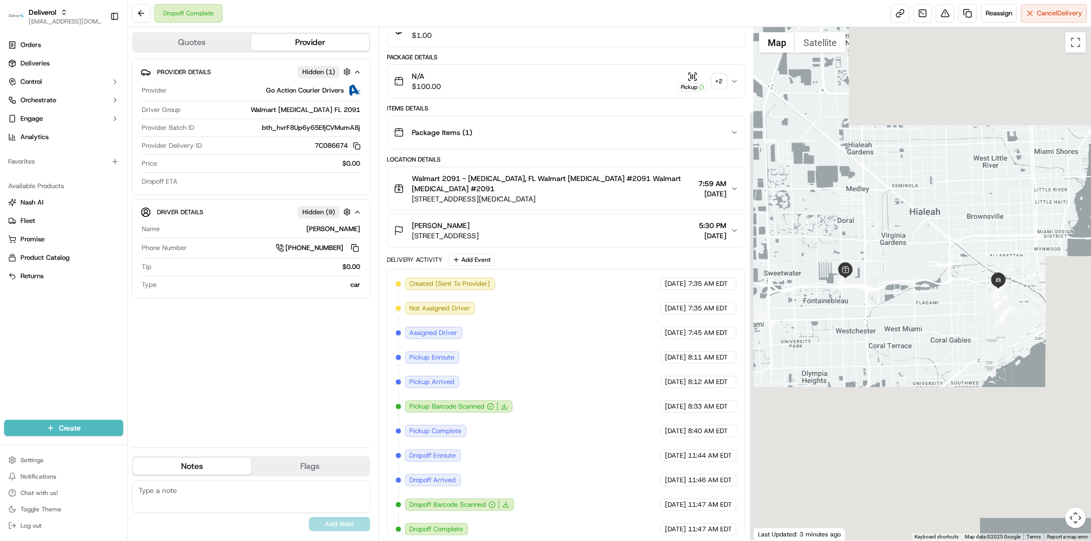
click at [725, 87] on button "Pickup + 2" at bounding box center [701, 82] width 49 height 20
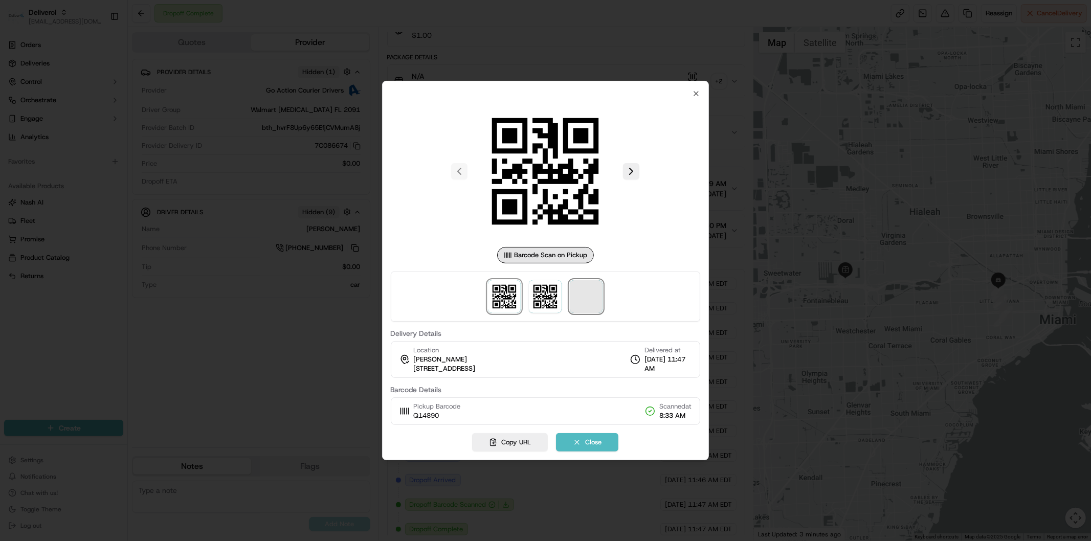
click at [586, 290] on span at bounding box center [586, 296] width 33 height 33
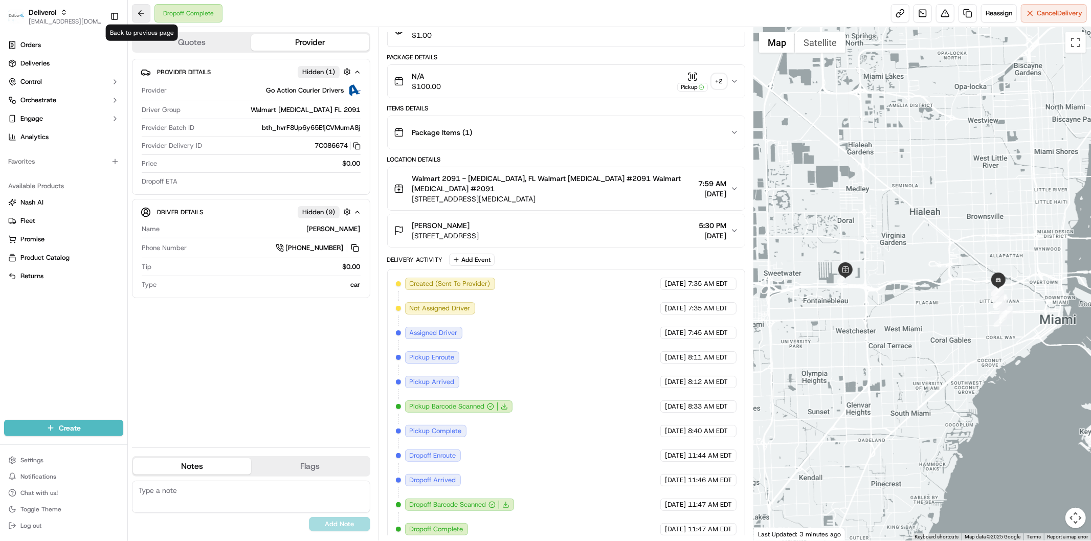
click at [140, 19] on button at bounding box center [141, 13] width 18 height 18
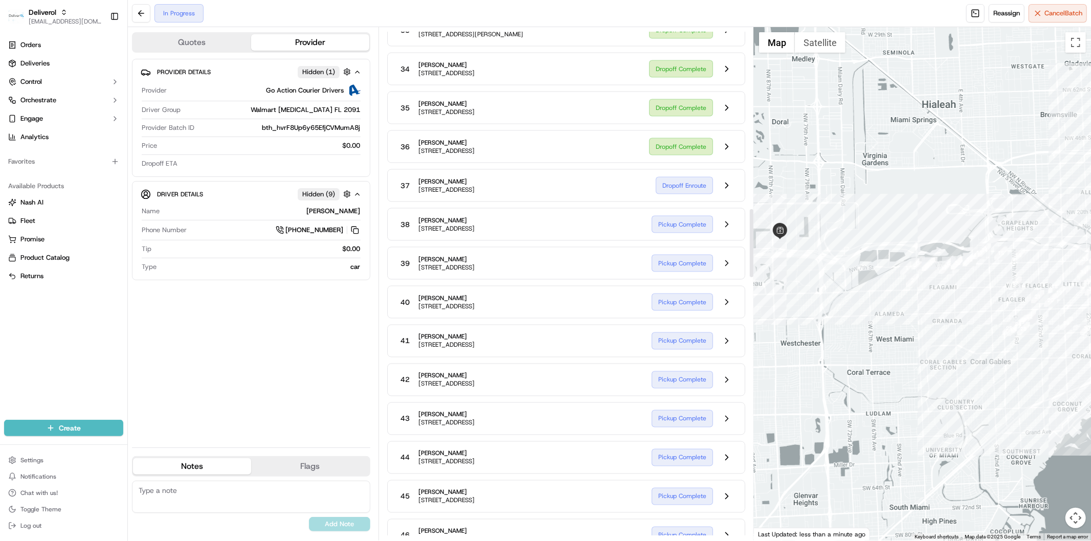
scroll to position [1351, 0]
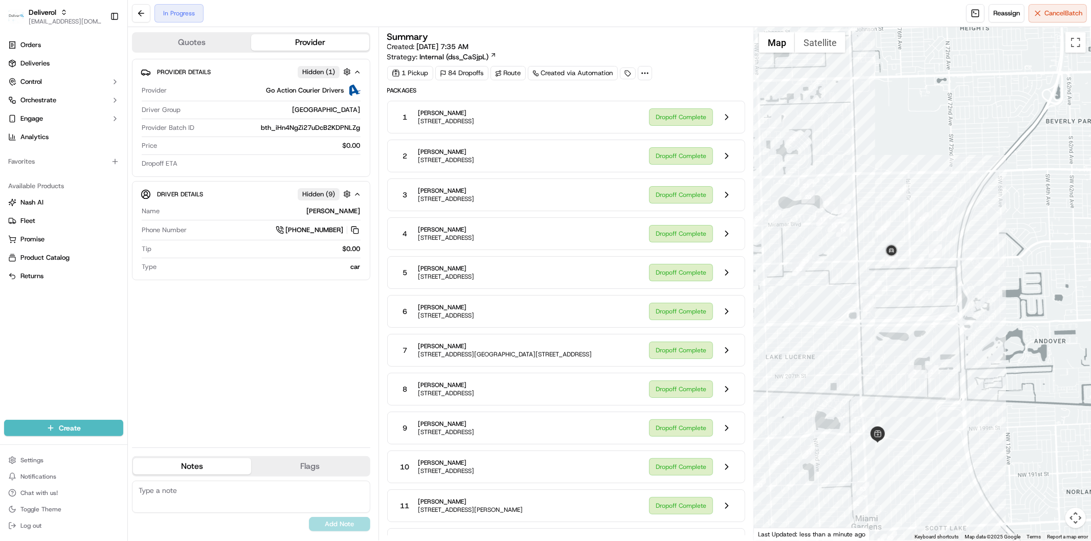
scroll to position [341, 0]
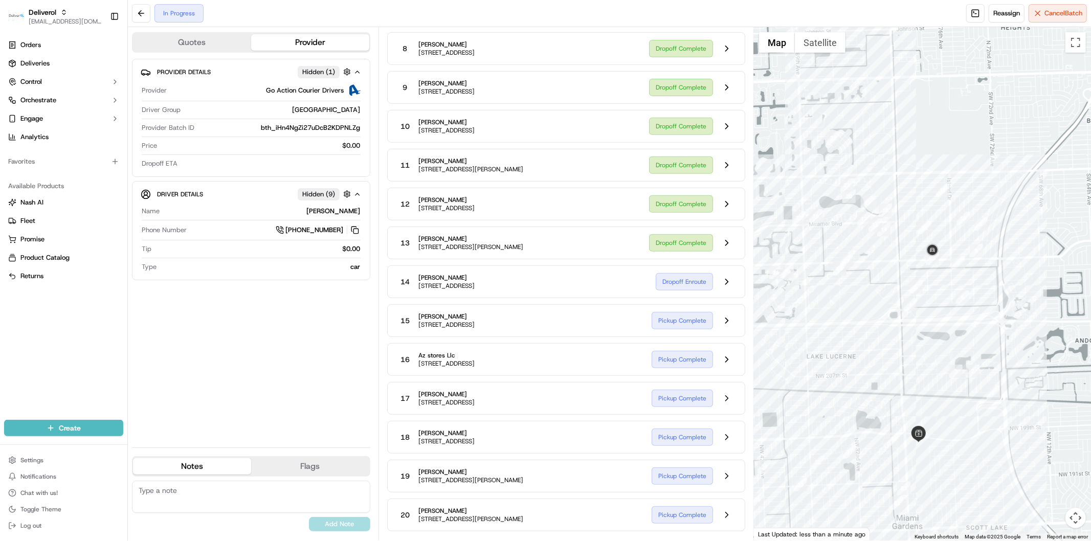
drag, startPoint x: 791, startPoint y: 382, endPoint x: 836, endPoint y: 382, distance: 45.0
click at [836, 382] on div at bounding box center [922, 283] width 337 height 513
click at [722, 245] on button at bounding box center [726, 242] width 19 height 19
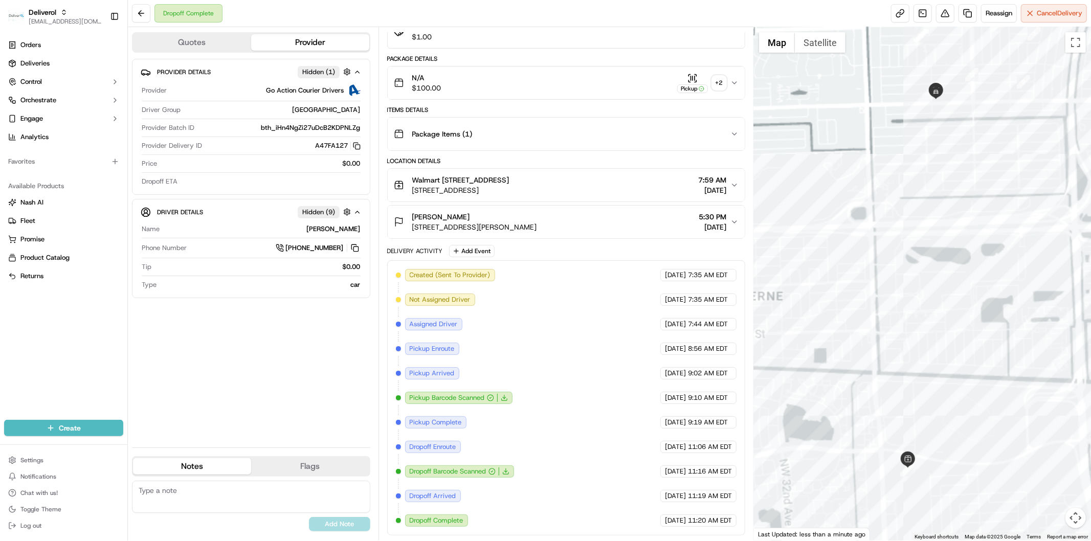
scroll to position [111, 0]
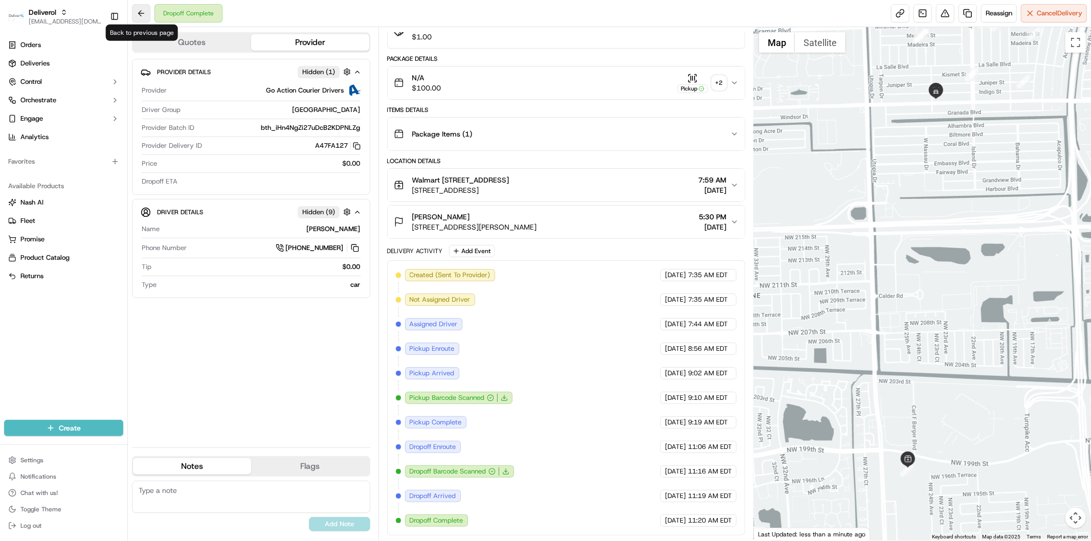
click at [146, 16] on button at bounding box center [141, 13] width 18 height 18
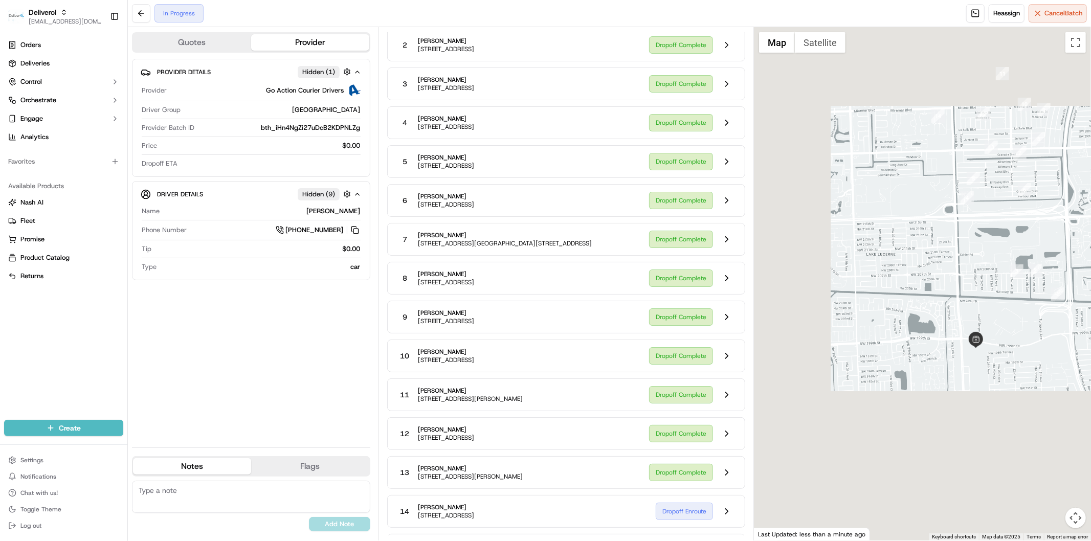
scroll to position [341, 0]
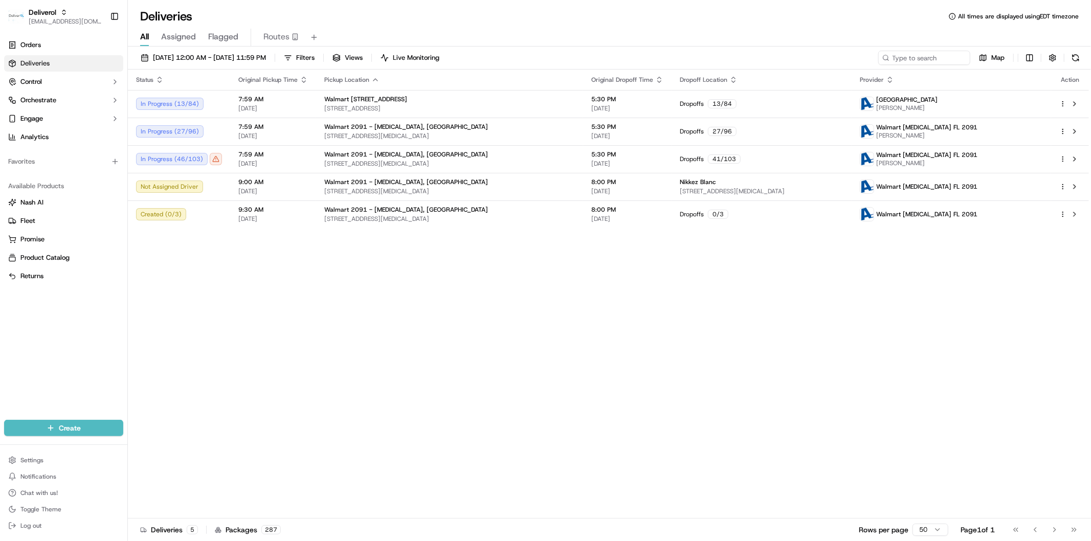
click at [439, 58] on span "Live Monitoring" at bounding box center [416, 57] width 47 height 9
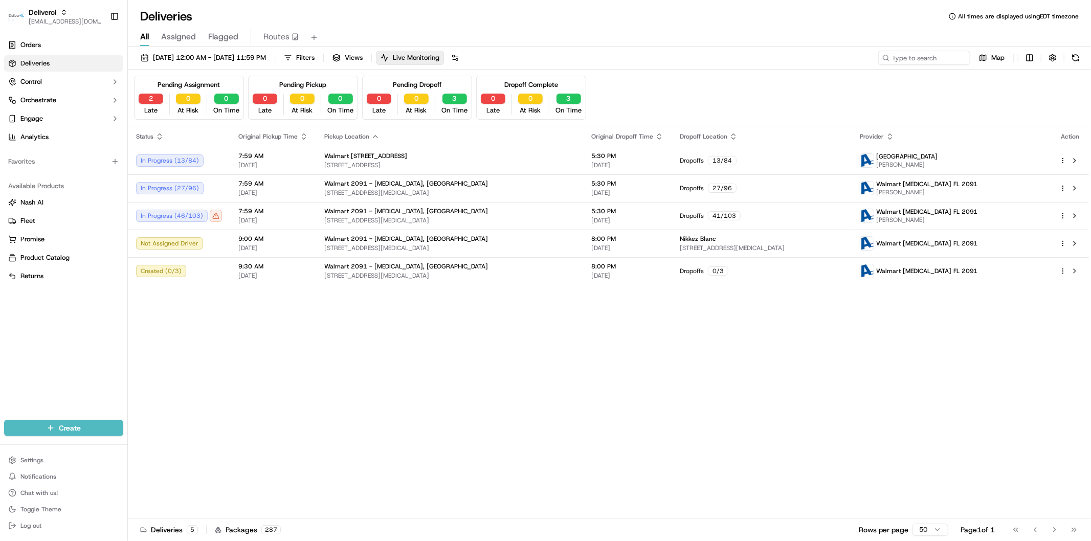
click at [538, 28] on div "All Assigned Flagged Routes" at bounding box center [609, 36] width 963 height 22
click at [479, 395] on div "Status Original Pickup Time Pickup Location Original Dropoff Time Dropoff Locat…" at bounding box center [608, 322] width 961 height 392
click at [561, 408] on div "Status Original Pickup Time Pickup Location Original Dropoff Time Dropoff Locat…" at bounding box center [608, 322] width 961 height 392
click at [289, 157] on span "7:59 AM" at bounding box center [273, 156] width 70 height 8
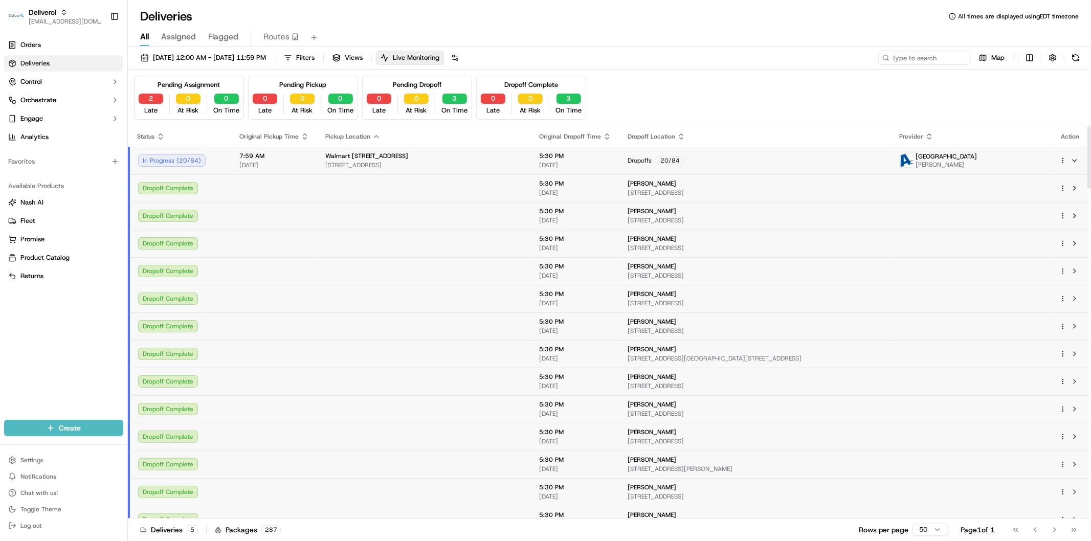
click at [298, 163] on span "[DATE]" at bounding box center [274, 165] width 70 height 8
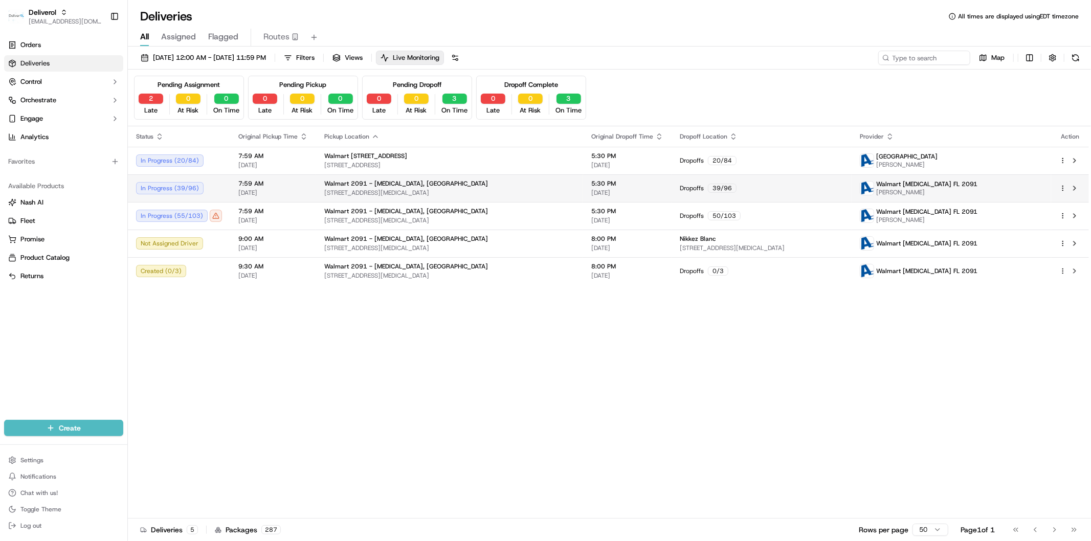
click at [308, 190] on td "7:59 AM [DATE]" at bounding box center [273, 188] width 86 height 28
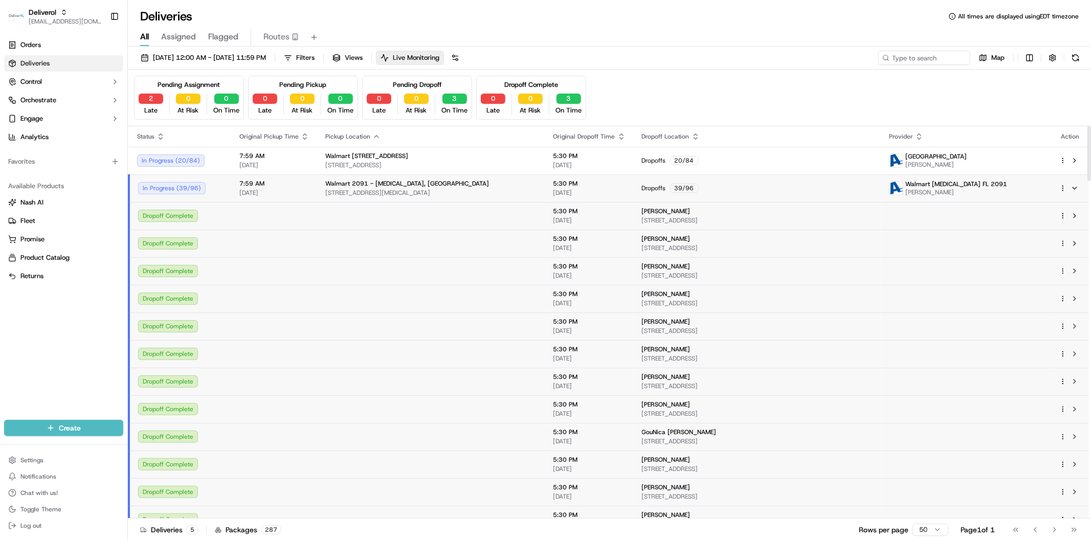
click at [308, 190] on td "7:59 AM [DATE]" at bounding box center [274, 188] width 86 height 28
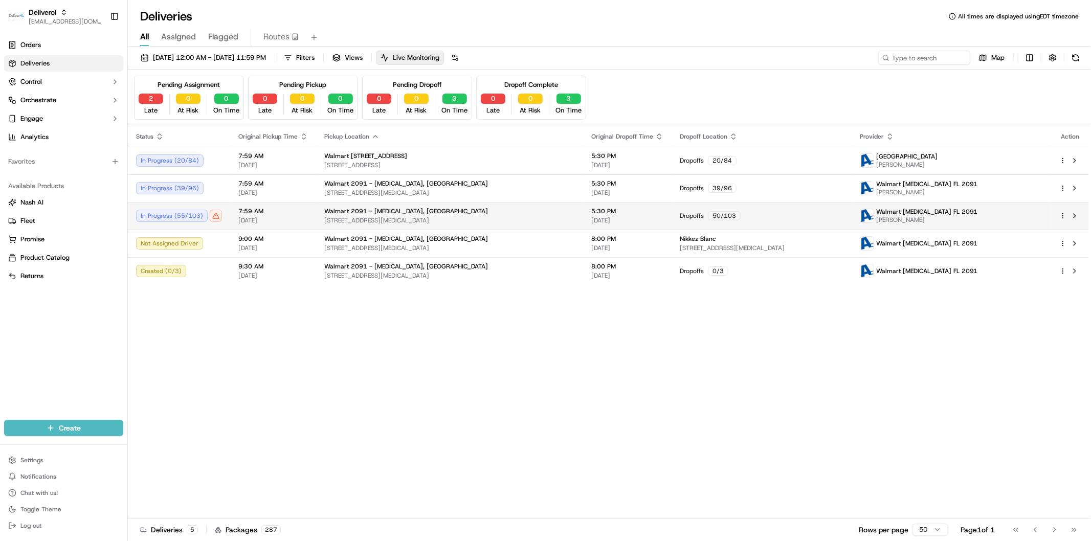
click at [300, 213] on span "7:59 AM" at bounding box center [273, 211] width 70 height 8
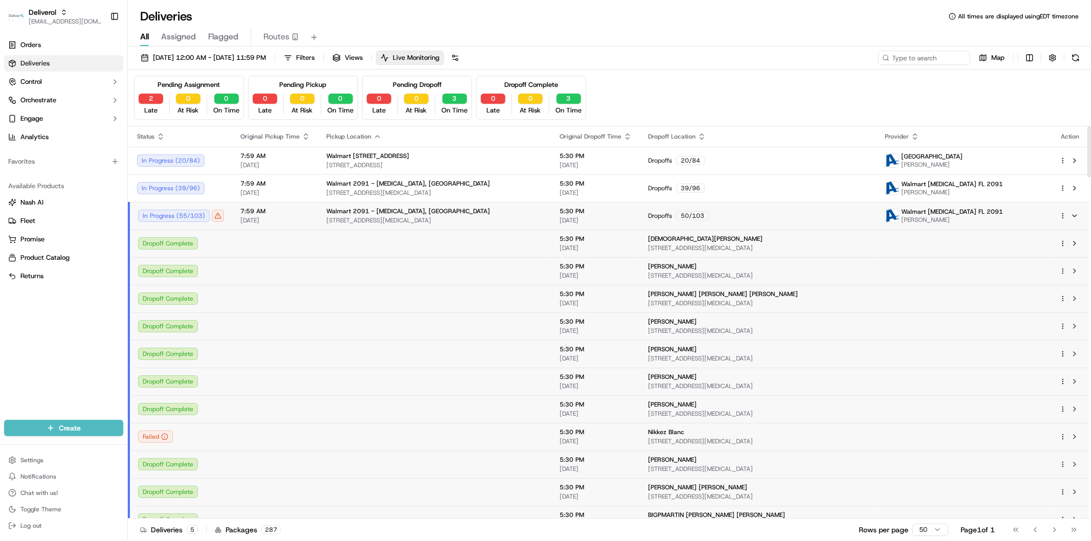
click at [292, 208] on span "7:59 AM" at bounding box center [275, 211] width 70 height 8
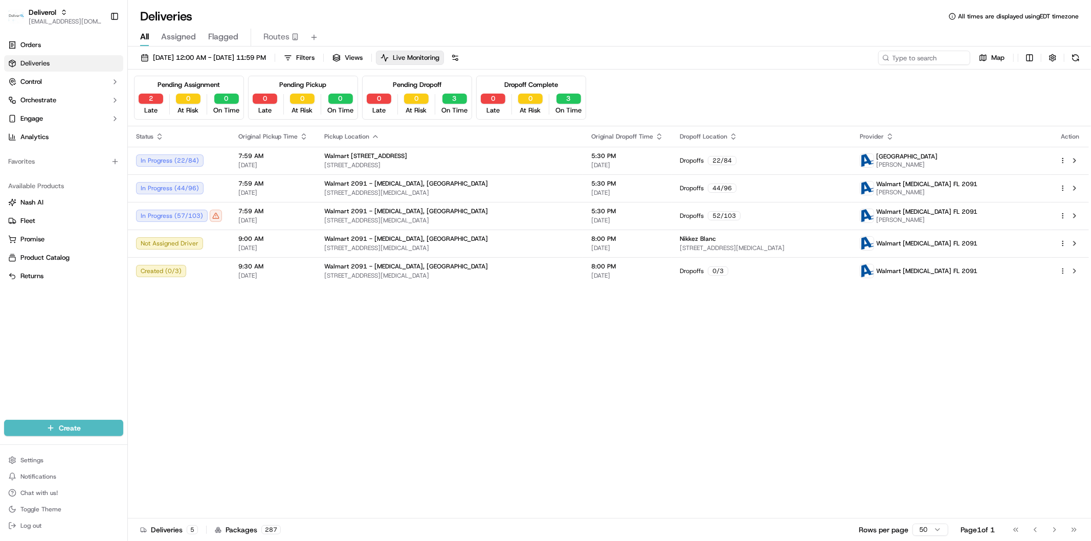
click at [523, 425] on div "Status Original Pickup Time Pickup Location Original Dropoff Time Dropoff Locat…" at bounding box center [608, 322] width 961 height 392
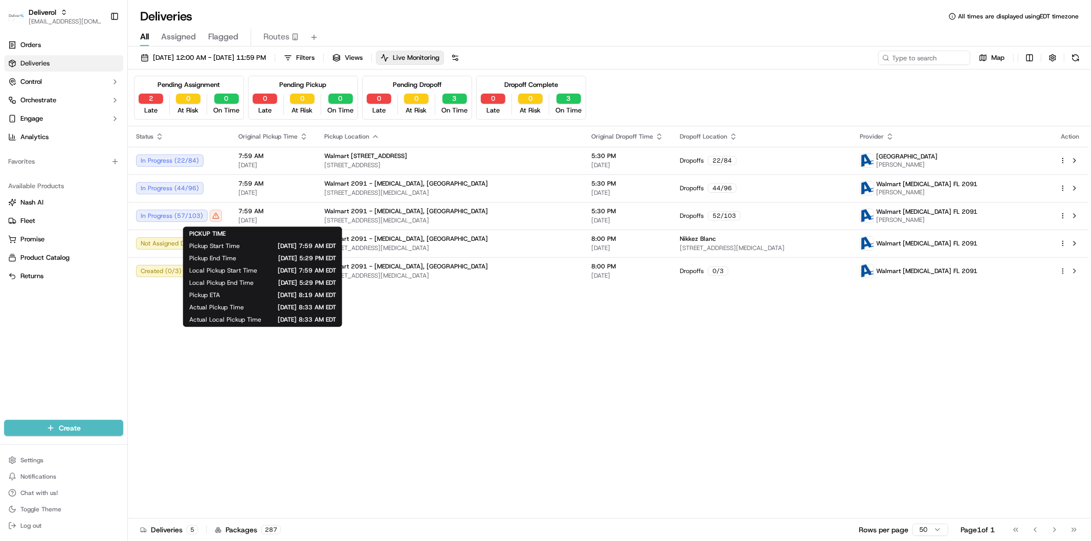
click at [462, 412] on div "Status Original Pickup Time Pickup Location Original Dropoff Time Dropoff Locat…" at bounding box center [608, 322] width 961 height 392
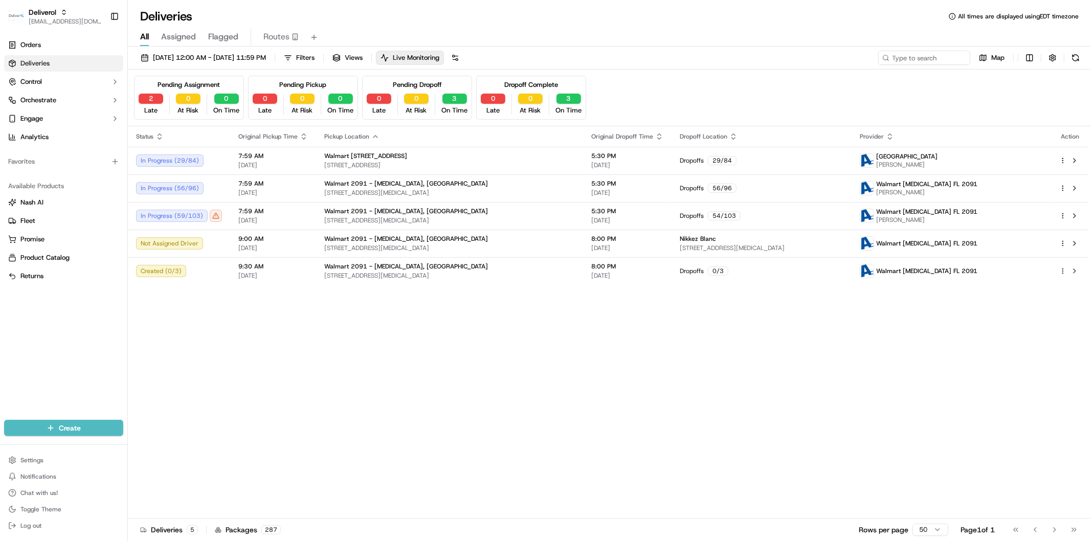
click at [439, 345] on div "Status Original Pickup Time Pickup Location Original Dropoff Time Dropoff Locat…" at bounding box center [608, 322] width 961 height 392
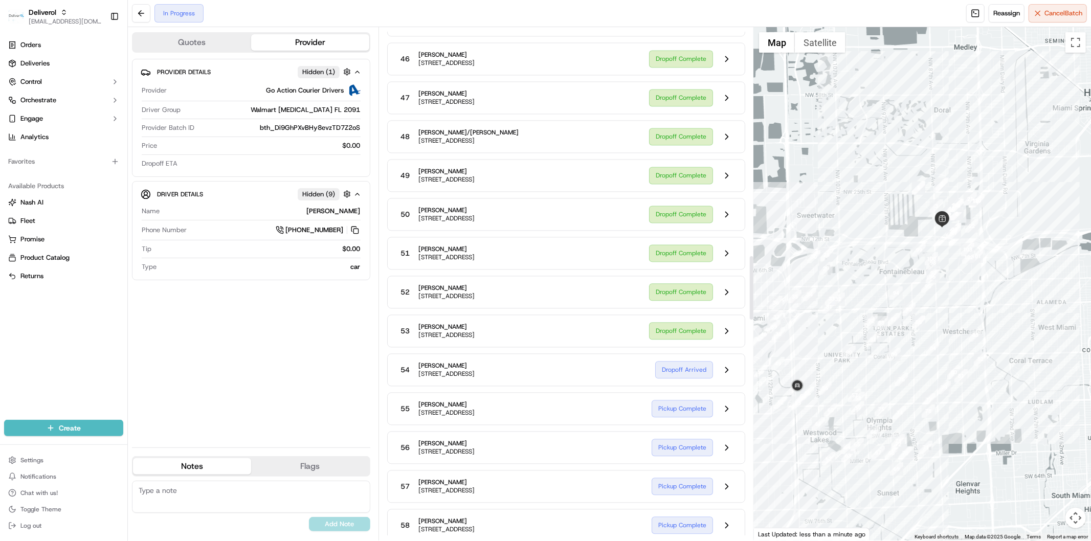
scroll to position [1822, 0]
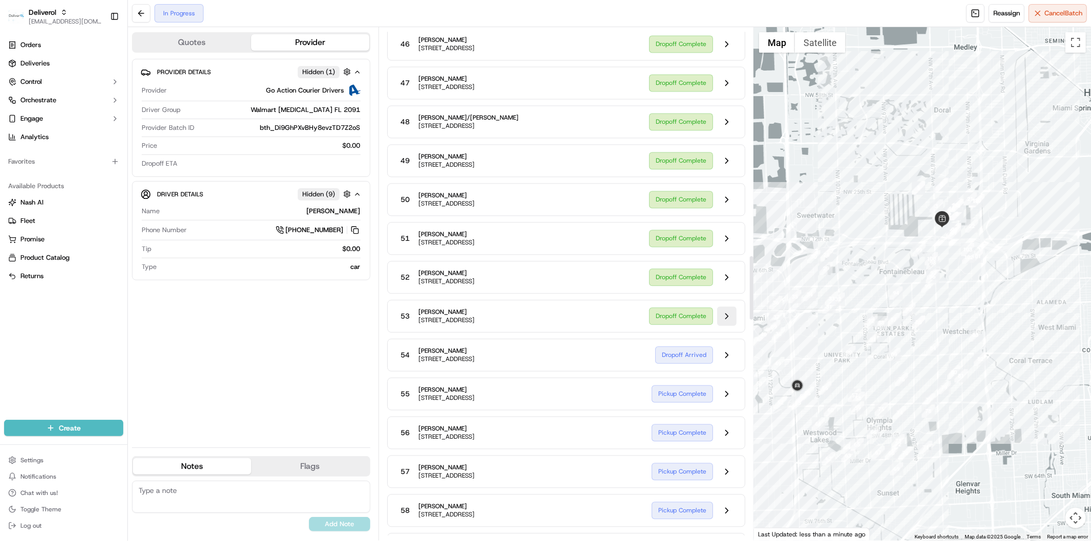
click at [732, 326] on button at bounding box center [726, 315] width 19 height 19
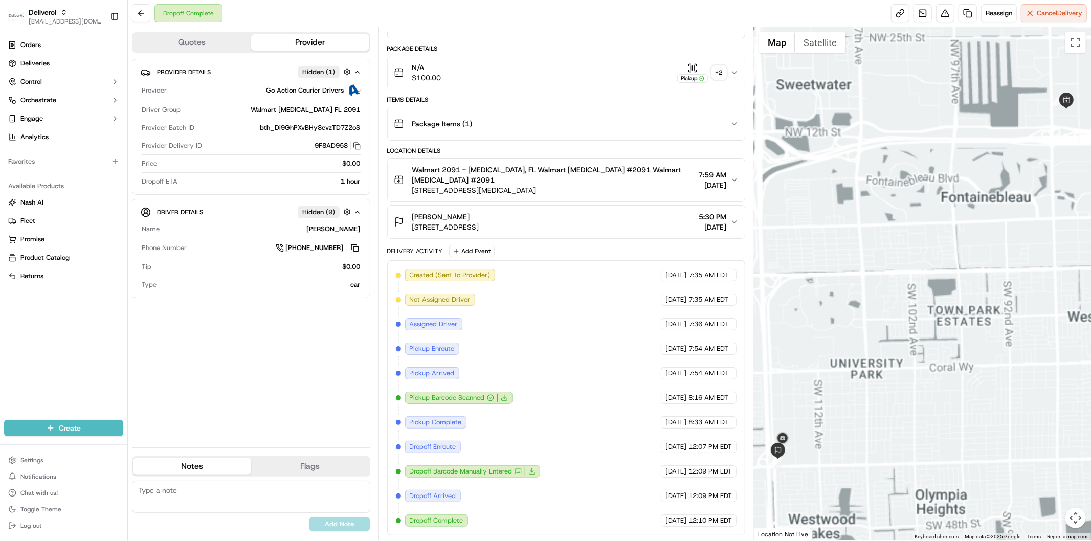
scroll to position [101, 0]
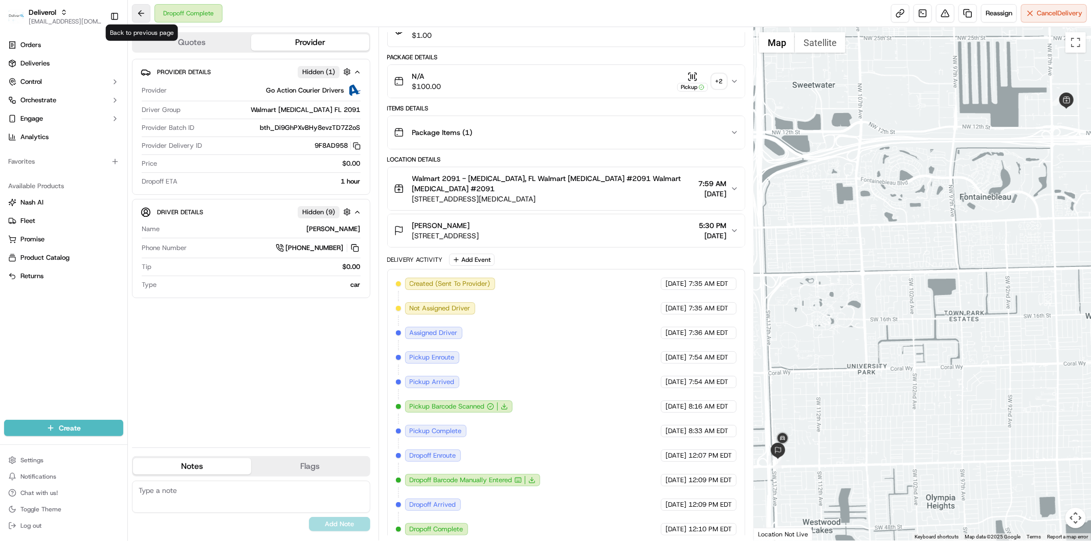
click at [140, 13] on button at bounding box center [141, 13] width 18 height 18
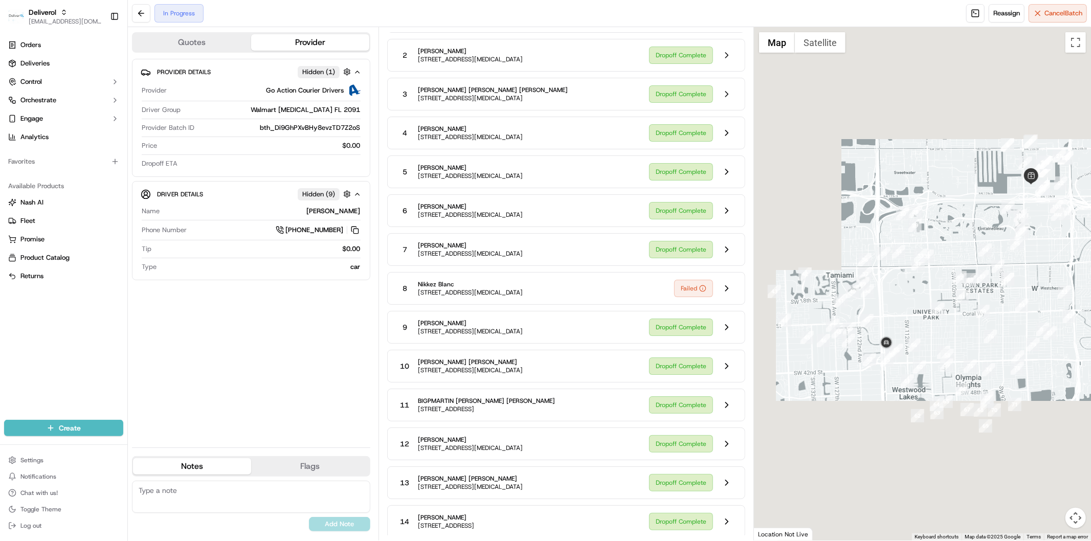
scroll to position [1822, 0]
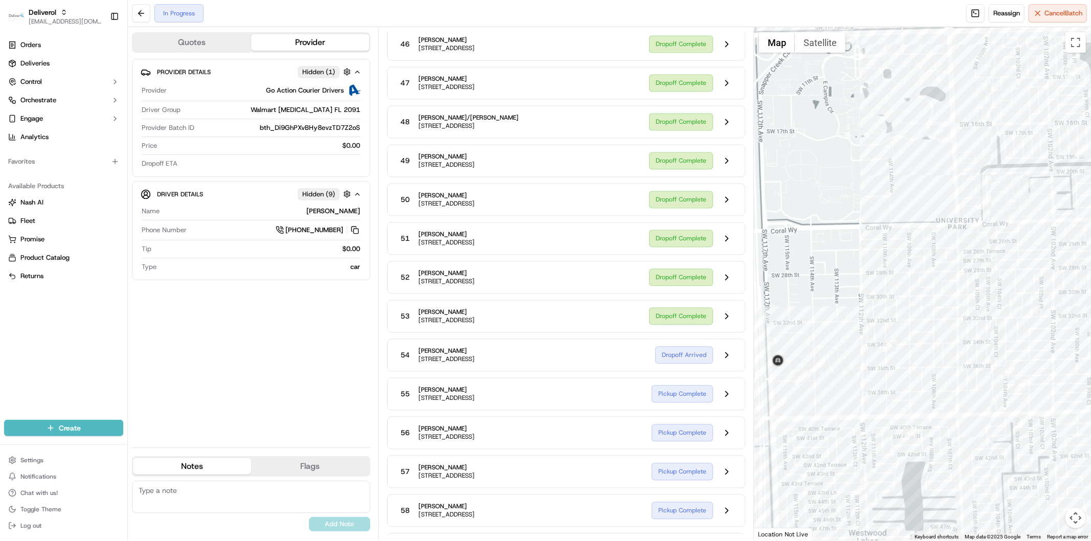
drag, startPoint x: 845, startPoint y: 415, endPoint x: 950, endPoint y: 272, distance: 177.1
click at [1030, 106] on div at bounding box center [922, 283] width 337 height 513
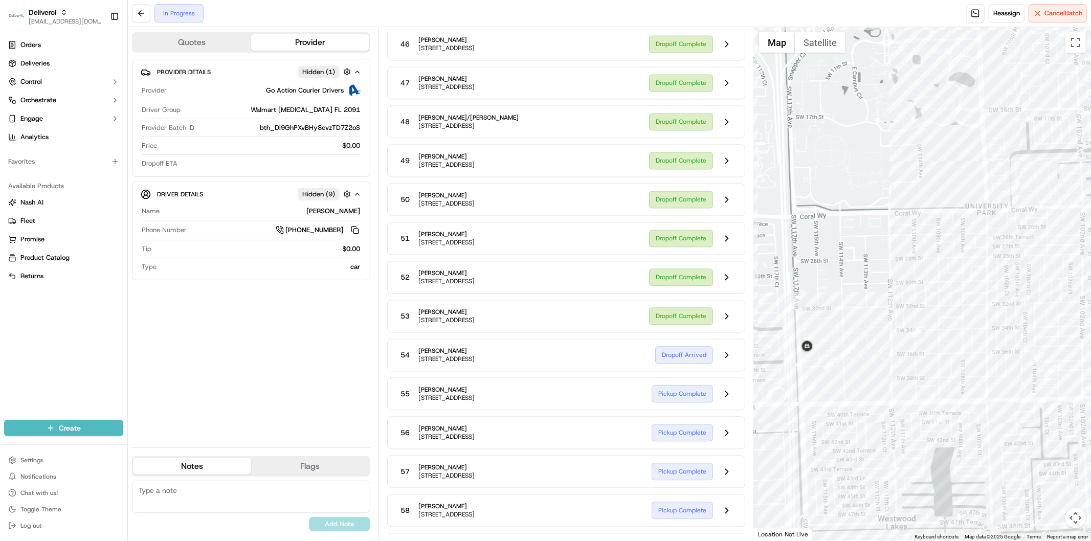
click at [803, 453] on div at bounding box center [922, 283] width 337 height 513
click at [722, 326] on button at bounding box center [726, 315] width 19 height 19
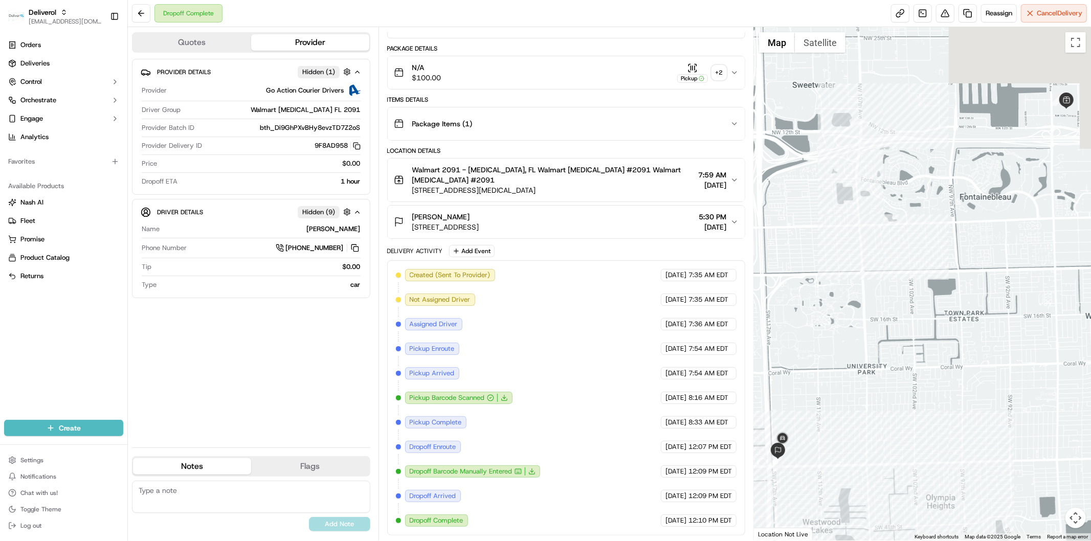
scroll to position [101, 0]
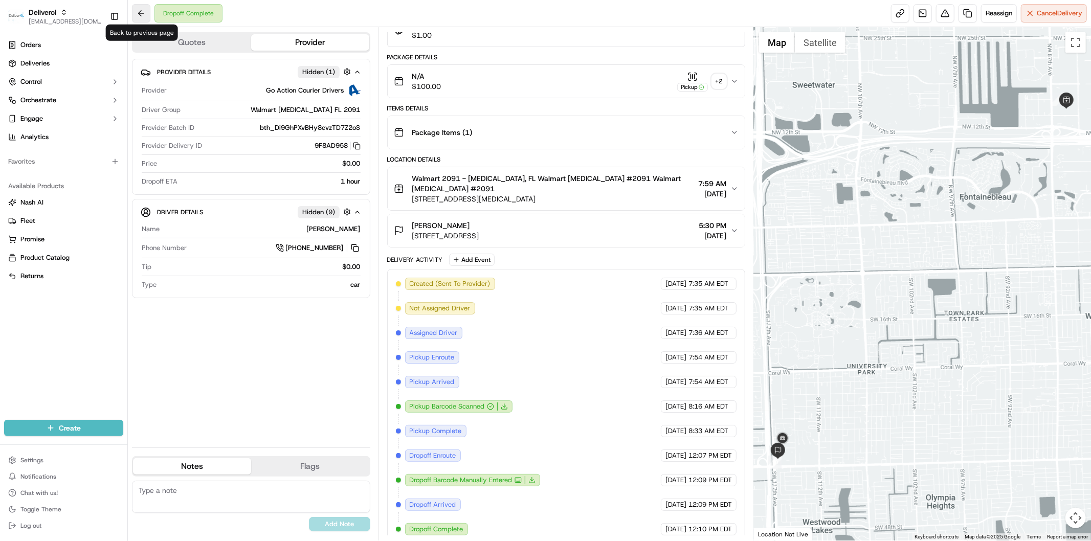
click at [143, 13] on button at bounding box center [141, 13] width 18 height 18
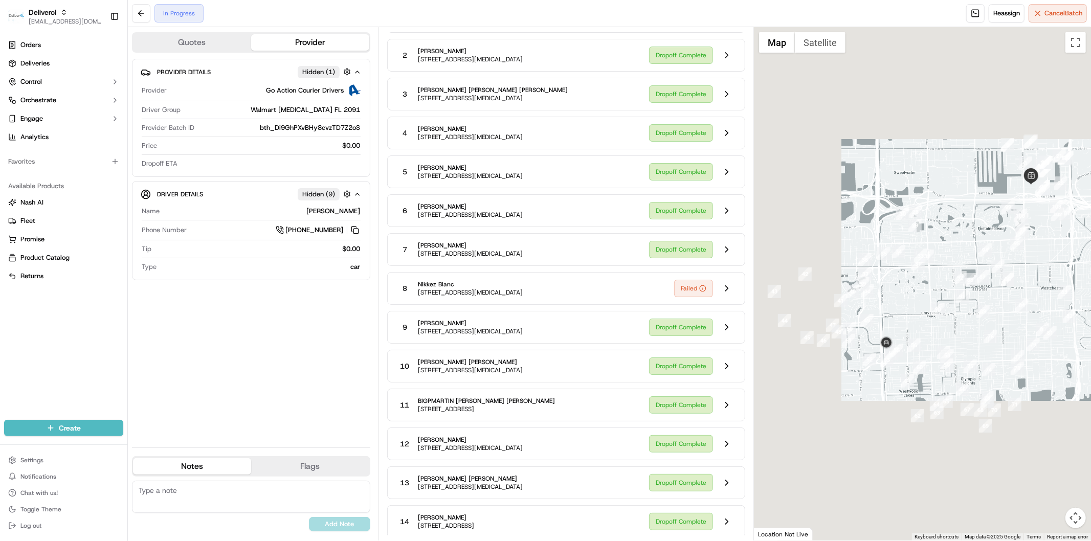
scroll to position [1822, 0]
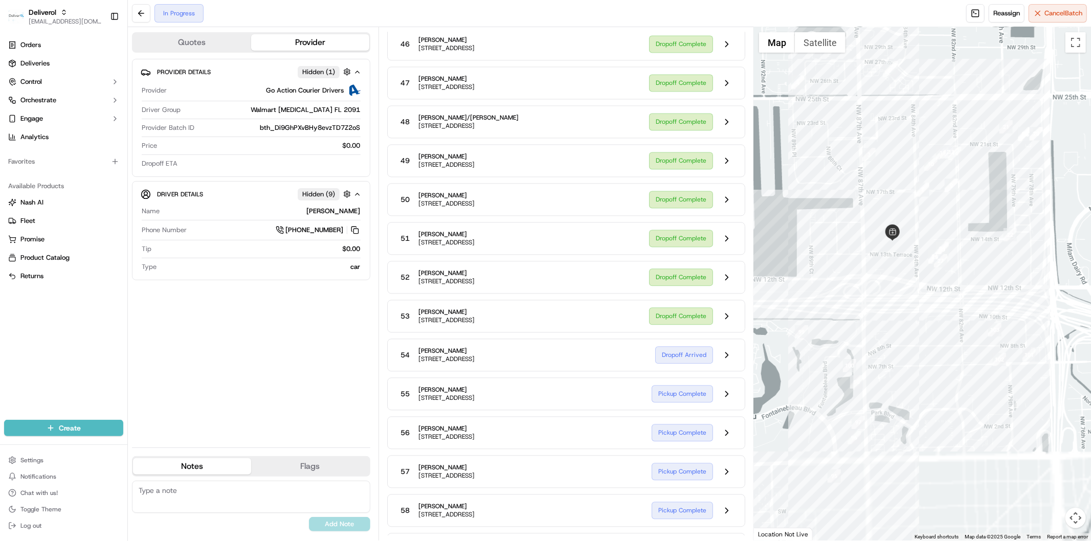
drag, startPoint x: 840, startPoint y: 411, endPoint x: 849, endPoint y: 159, distance: 252.3
click at [849, 159] on div at bounding box center [922, 283] width 337 height 513
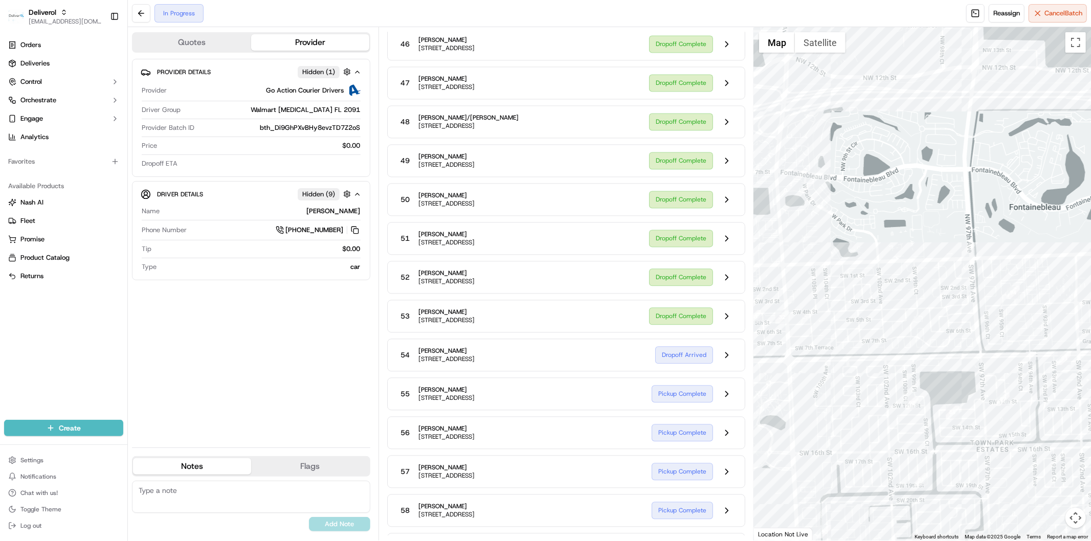
drag, startPoint x: 800, startPoint y: 282, endPoint x: 1090, endPoint y: 200, distance: 301.3
click at [1090, 200] on div at bounding box center [922, 283] width 337 height 513
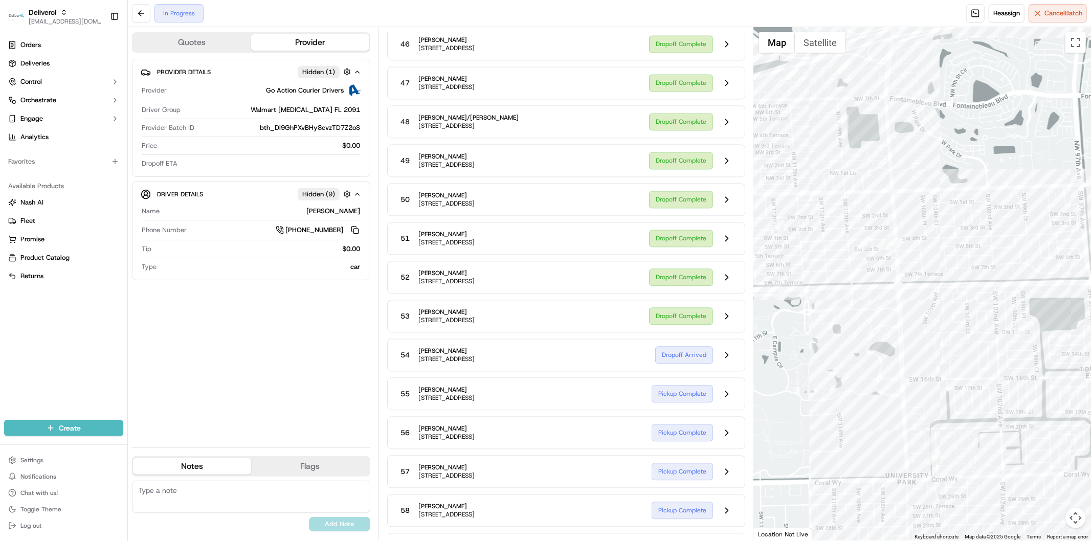
drag, startPoint x: 911, startPoint y: 286, endPoint x: 944, endPoint y: 274, distance: 34.7
click at [944, 274] on div at bounding box center [922, 283] width 337 height 513
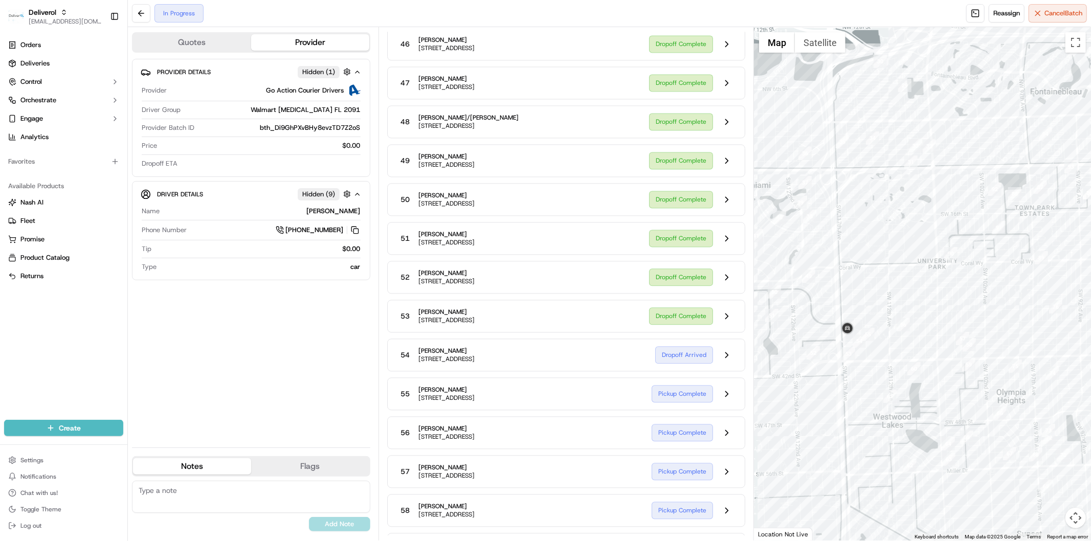
drag, startPoint x: 835, startPoint y: 402, endPoint x: 848, endPoint y: 287, distance: 115.8
click at [848, 287] on div at bounding box center [922, 283] width 337 height 513
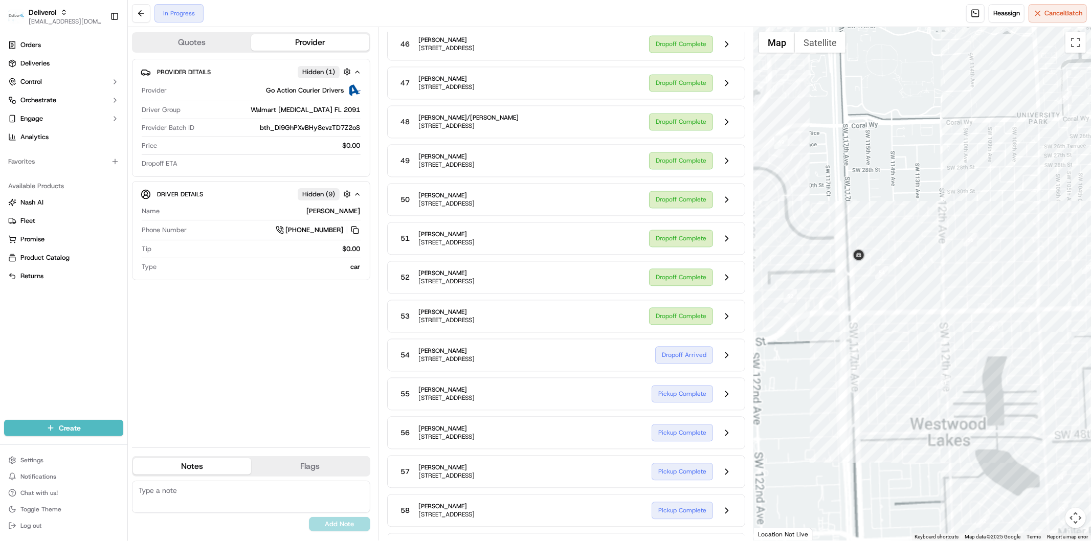
drag, startPoint x: 837, startPoint y: 408, endPoint x: 840, endPoint y: 393, distance: 15.8
click at [836, 410] on div at bounding box center [922, 283] width 337 height 513
click at [845, 384] on div at bounding box center [922, 283] width 337 height 513
click at [726, 365] on button at bounding box center [726, 354] width 19 height 19
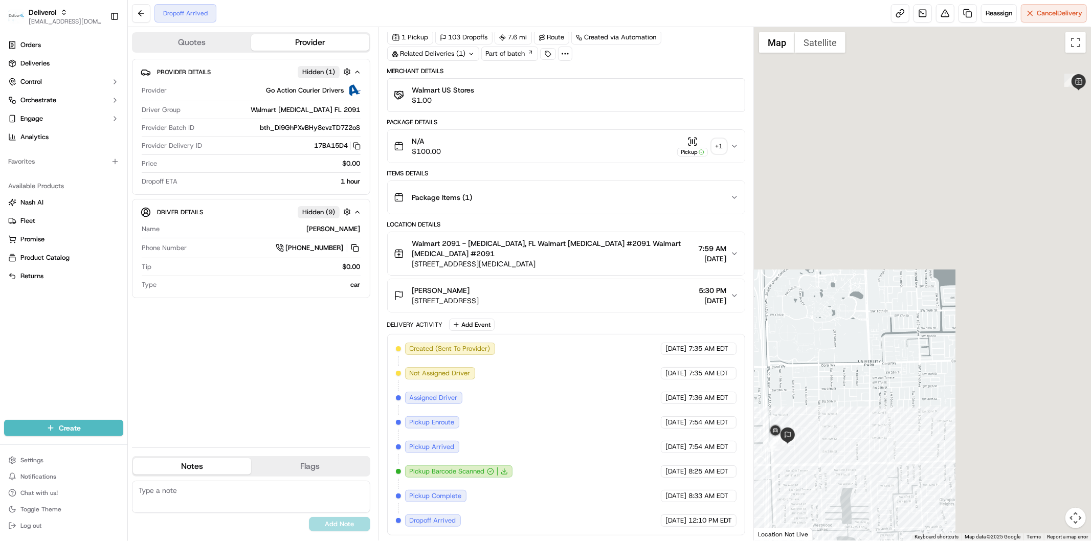
scroll to position [27, 0]
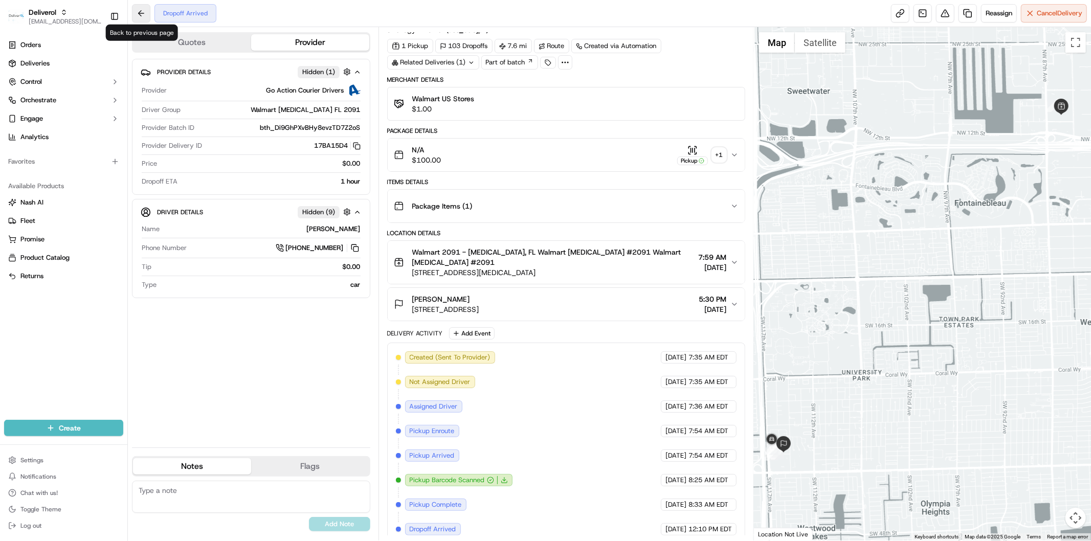
click at [134, 19] on button at bounding box center [141, 13] width 18 height 18
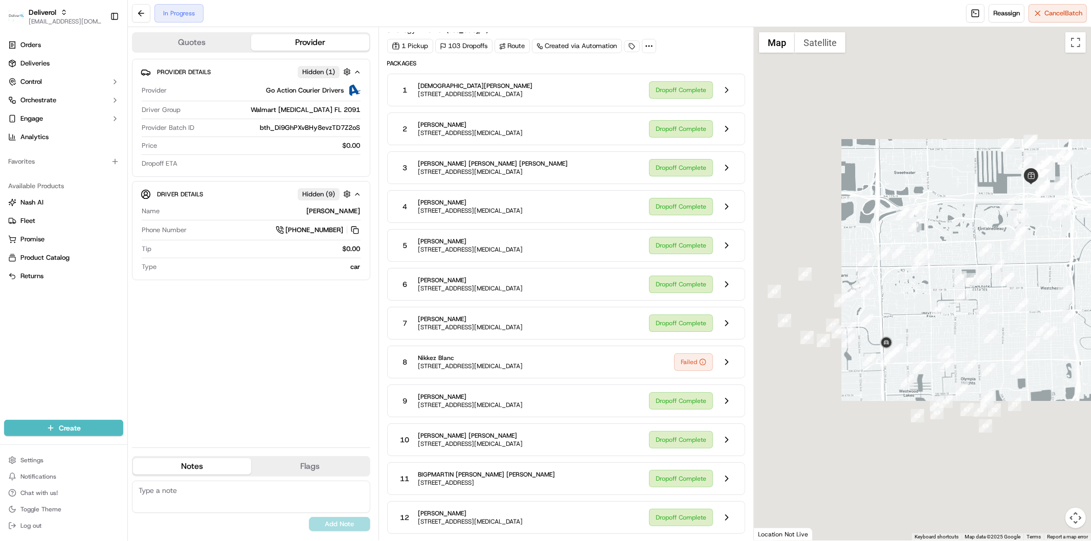
scroll to position [1822, 0]
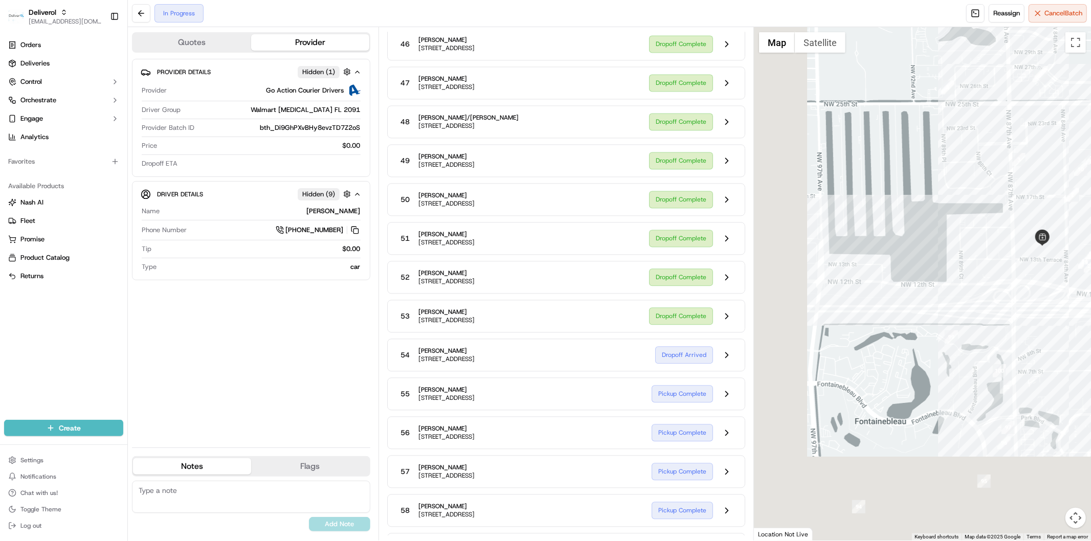
drag, startPoint x: 918, startPoint y: 360, endPoint x: 972, endPoint y: 273, distance: 102.5
click at [972, 273] on div at bounding box center [922, 283] width 337 height 513
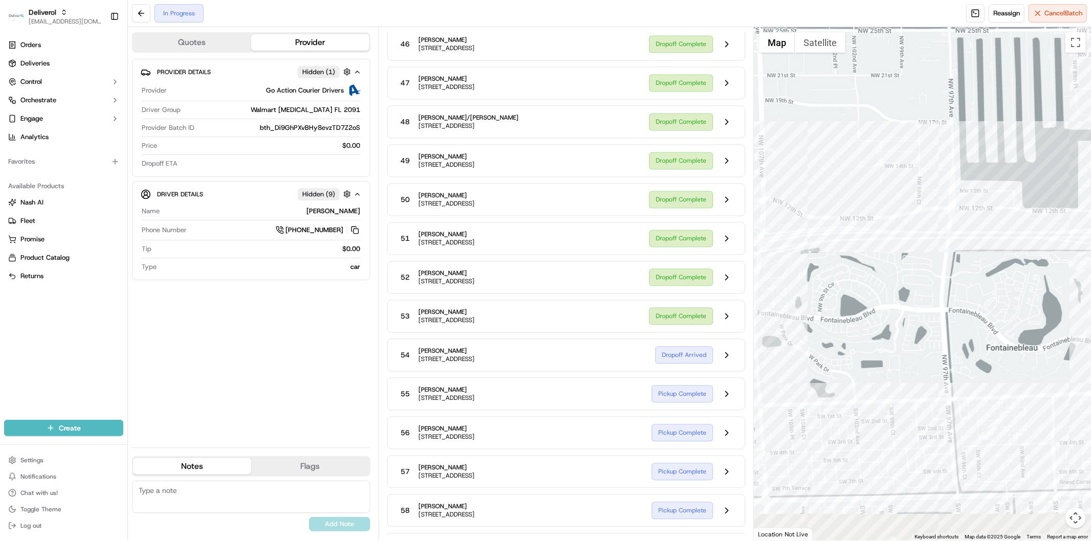
drag, startPoint x: 894, startPoint y: 362, endPoint x: 840, endPoint y: 376, distance: 55.6
click at [1012, 305] on div at bounding box center [922, 283] width 337 height 513
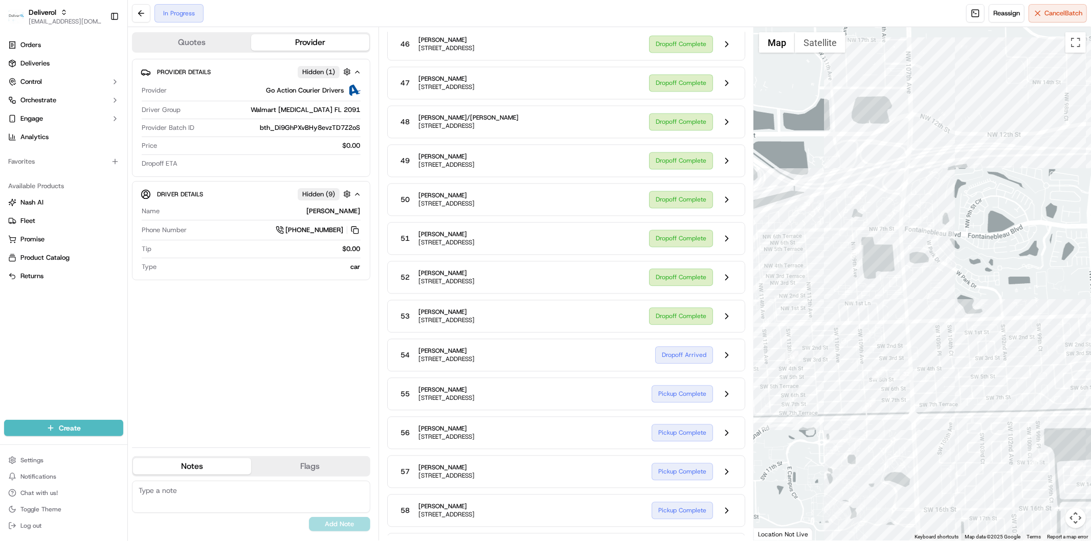
drag, startPoint x: 840, startPoint y: 376, endPoint x: 944, endPoint y: 309, distance: 123.6
click at [944, 309] on div at bounding box center [922, 283] width 337 height 513
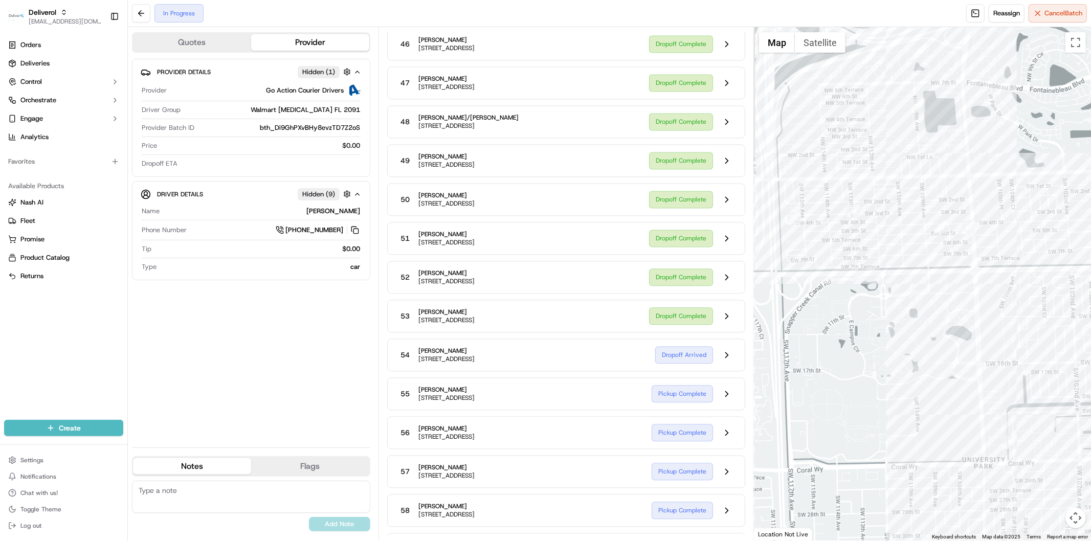
drag, startPoint x: 908, startPoint y: 468, endPoint x: 1016, endPoint y: 349, distance: 160.8
click at [1016, 349] on div at bounding box center [922, 283] width 337 height 513
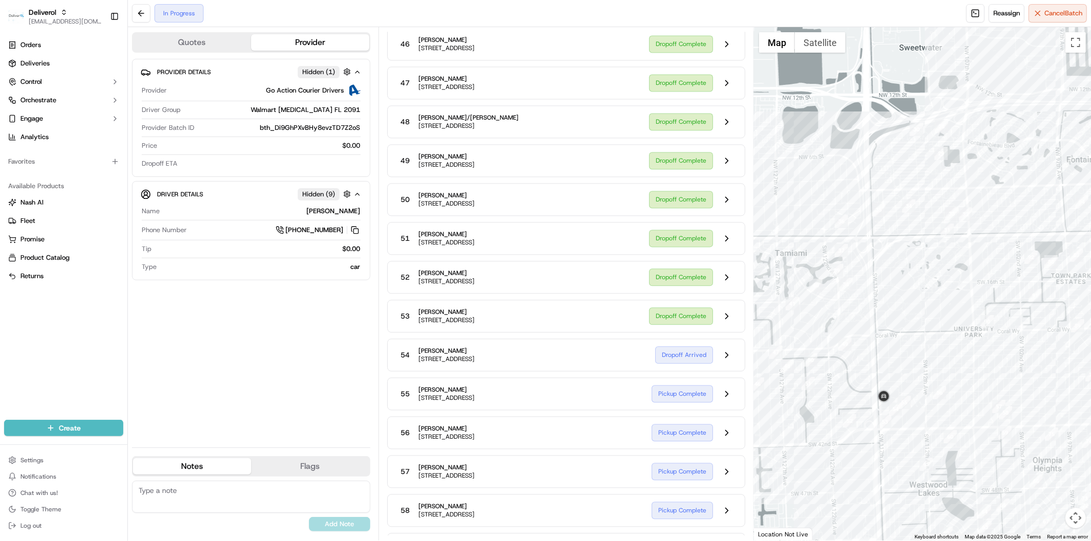
drag, startPoint x: 968, startPoint y: 381, endPoint x: 905, endPoint y: 287, distance: 112.5
click at [905, 287] on div at bounding box center [922, 283] width 337 height 513
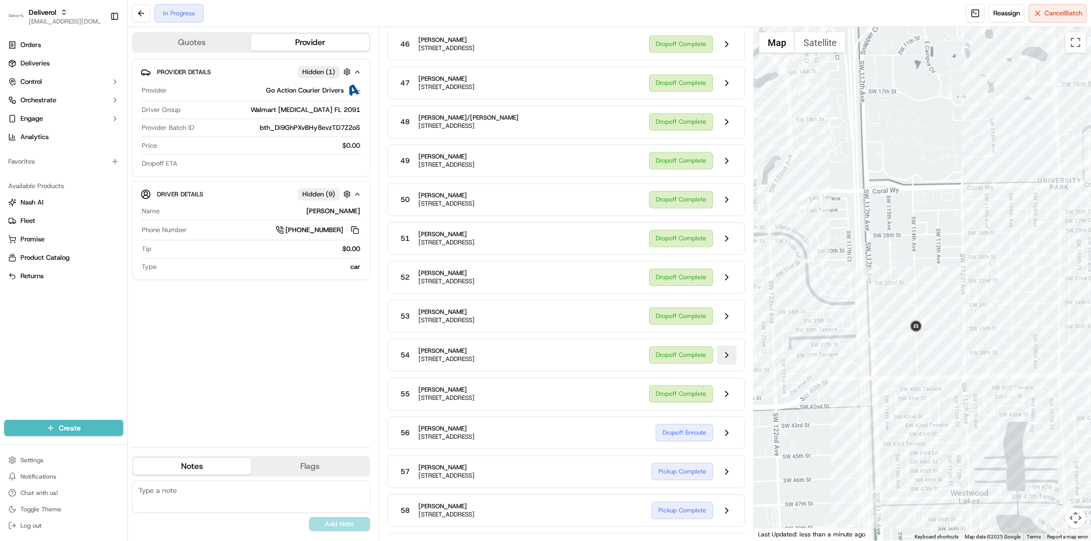
click at [723, 365] on button at bounding box center [726, 354] width 19 height 19
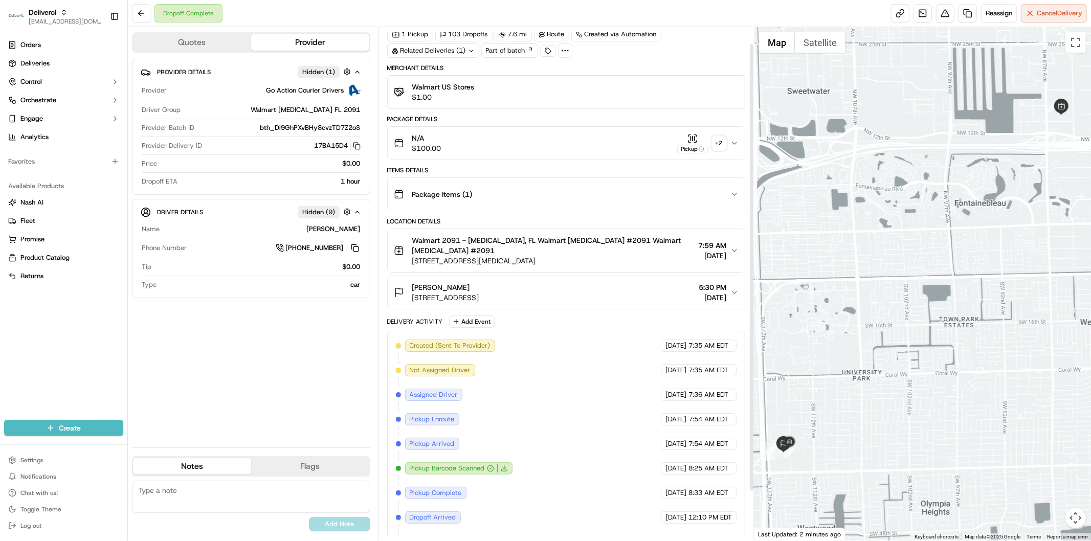
scroll to position [19, 0]
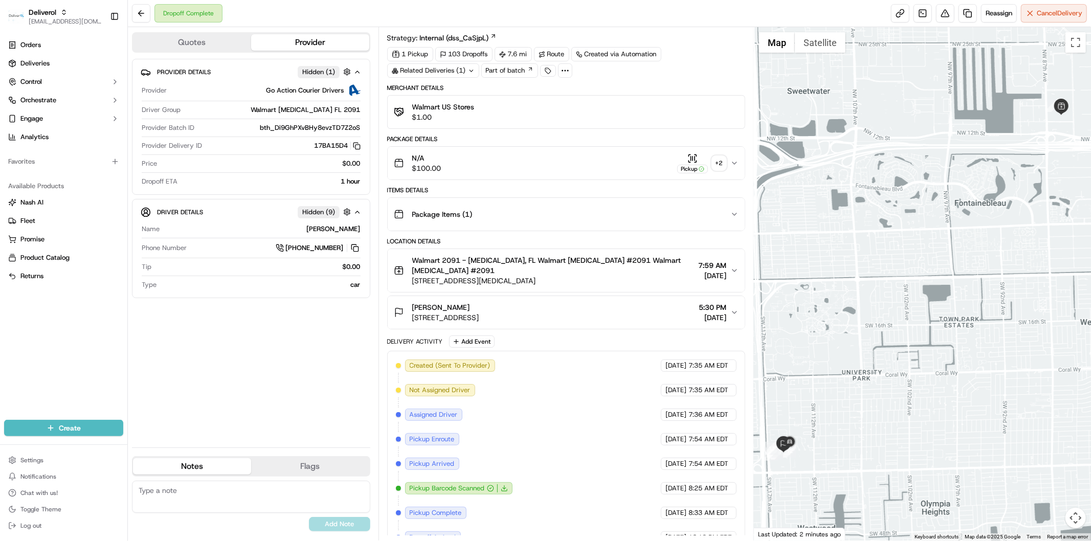
click at [720, 156] on div "+ 2" at bounding box center [719, 163] width 14 height 14
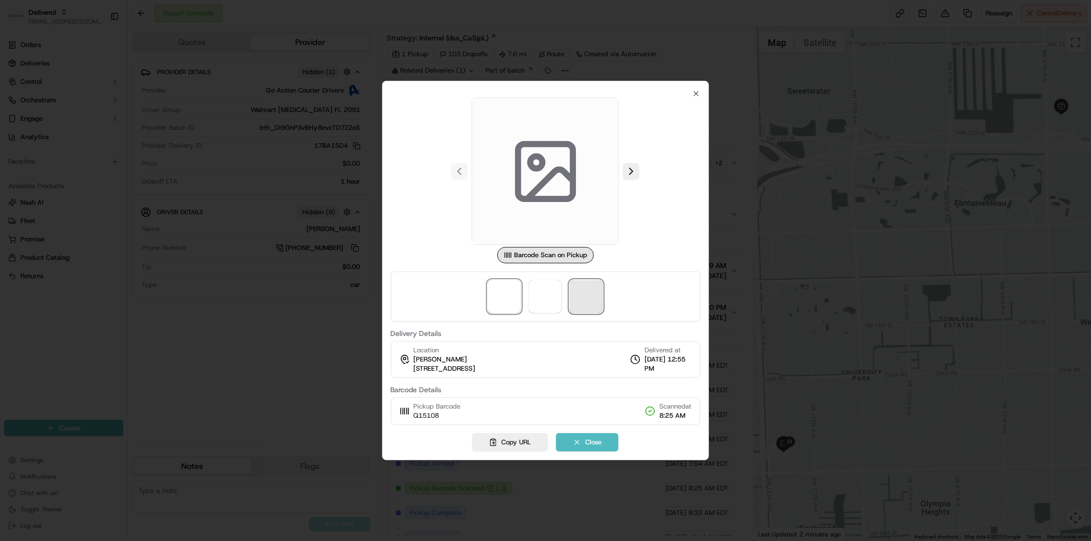
drag, startPoint x: 571, startPoint y: 304, endPoint x: 579, endPoint y: 299, distance: 9.5
click at [571, 304] on span at bounding box center [586, 296] width 33 height 33
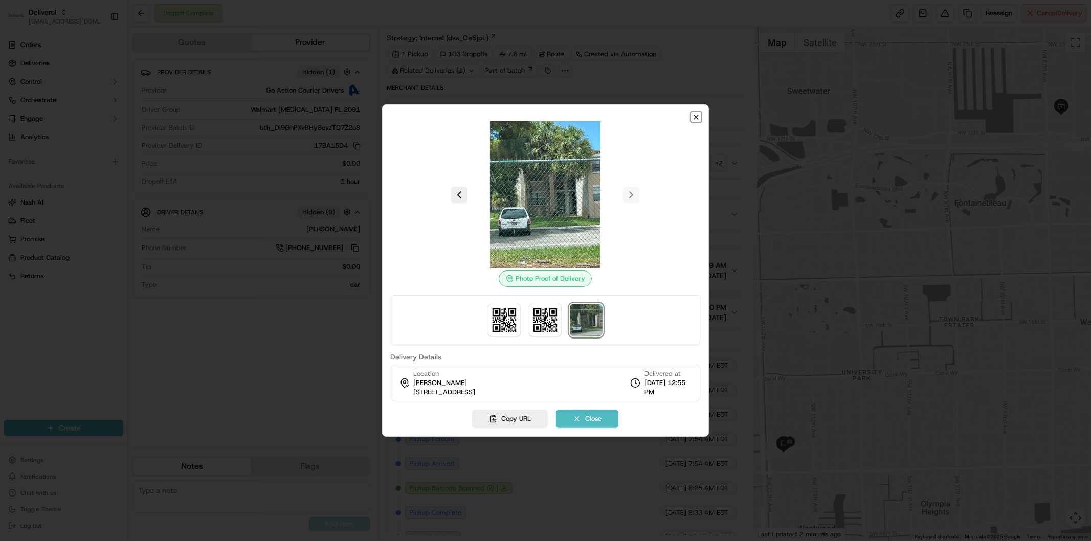
click at [692, 114] on icon "button" at bounding box center [696, 117] width 8 height 8
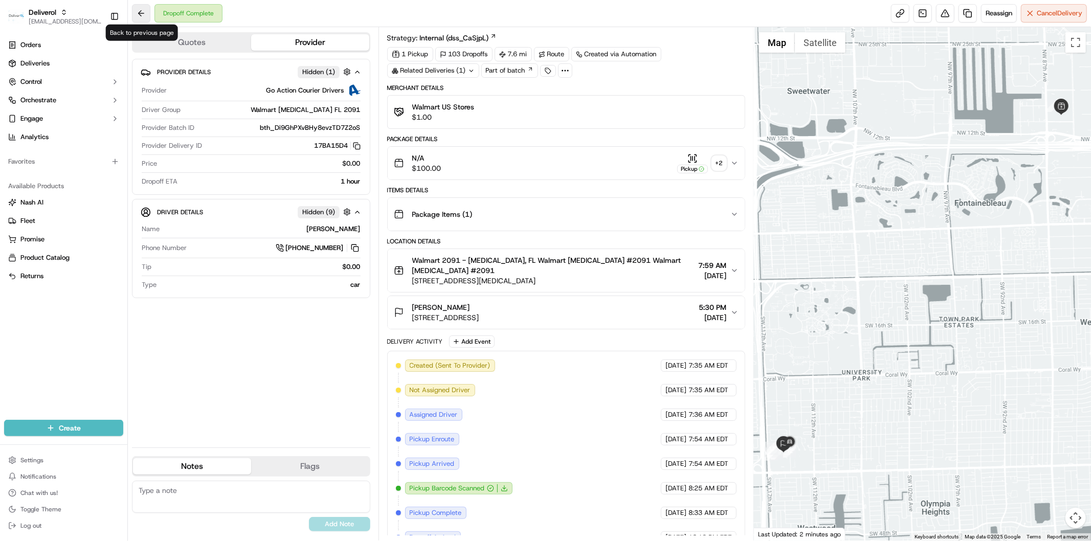
click at [135, 16] on button at bounding box center [141, 13] width 18 height 18
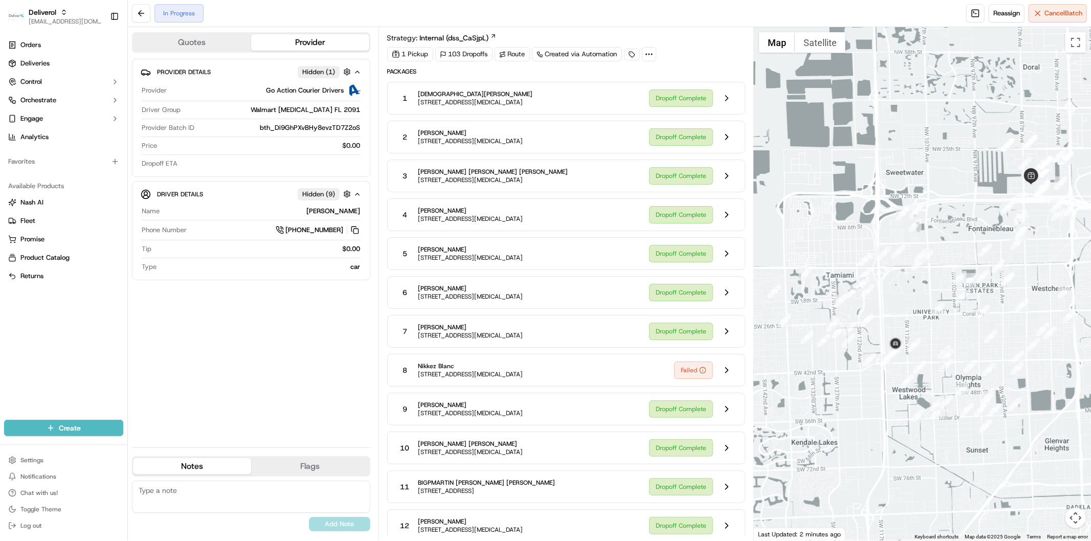
scroll to position [2008, 0]
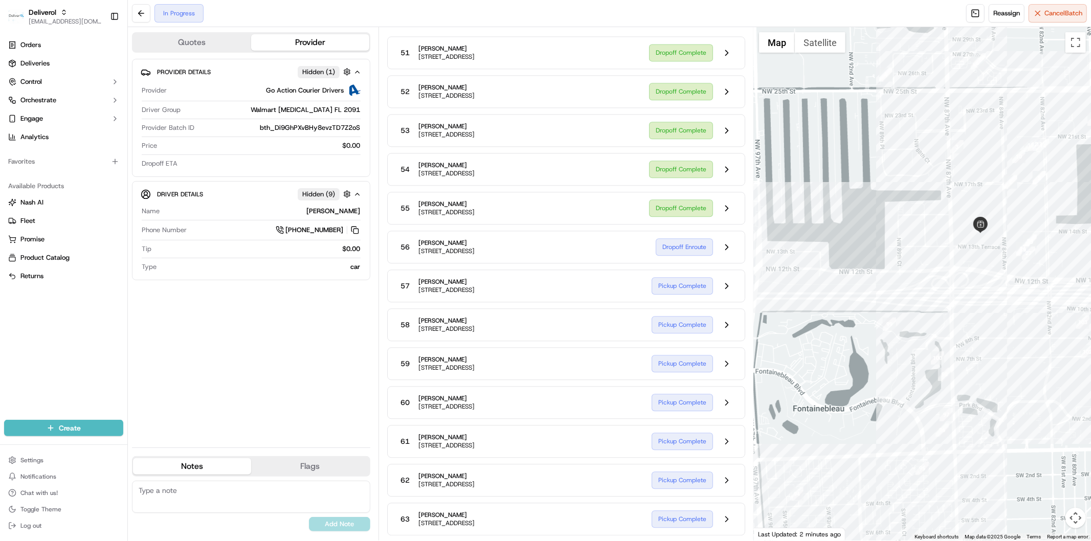
drag, startPoint x: 809, startPoint y: 414, endPoint x: 974, endPoint y: 104, distance: 351.7
click at [973, 105] on div at bounding box center [922, 283] width 337 height 513
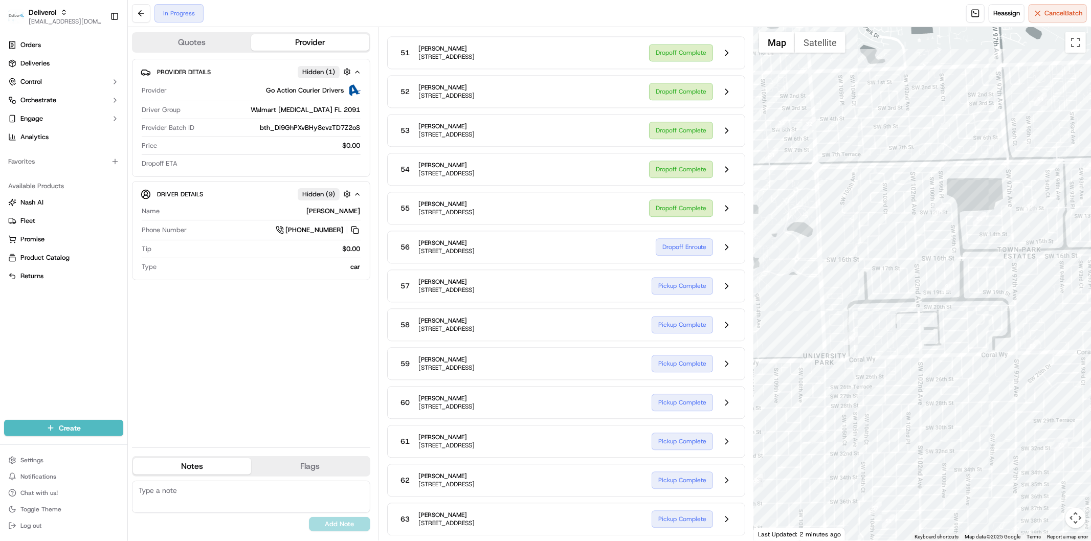
drag, startPoint x: 809, startPoint y: 437, endPoint x: 1000, endPoint y: 342, distance: 213.4
click at [1000, 342] on div at bounding box center [922, 283] width 337 height 513
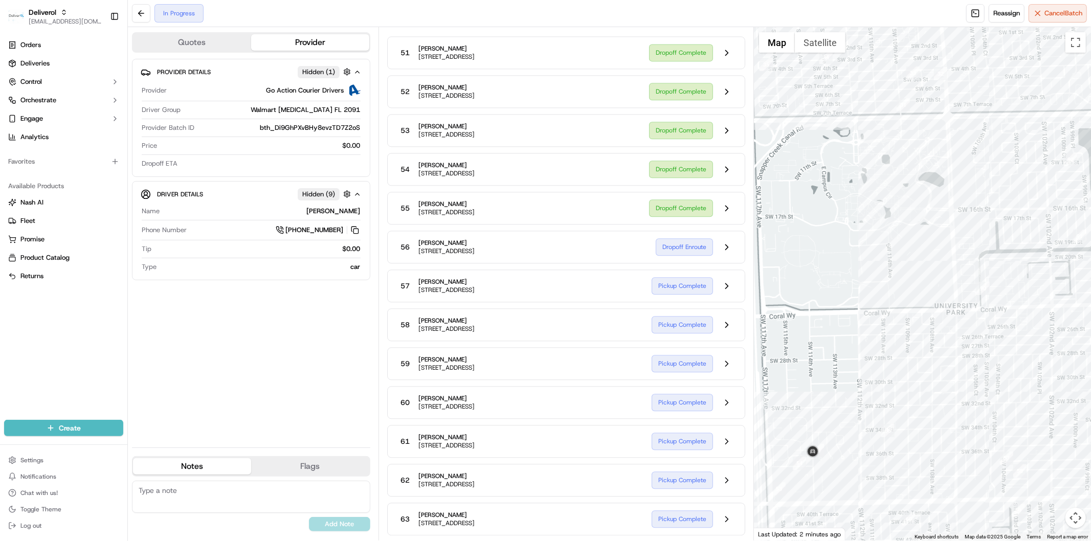
drag, startPoint x: 809, startPoint y: 193, endPoint x: 924, endPoint y: 147, distance: 123.7
click at [924, 147] on div at bounding box center [922, 283] width 337 height 513
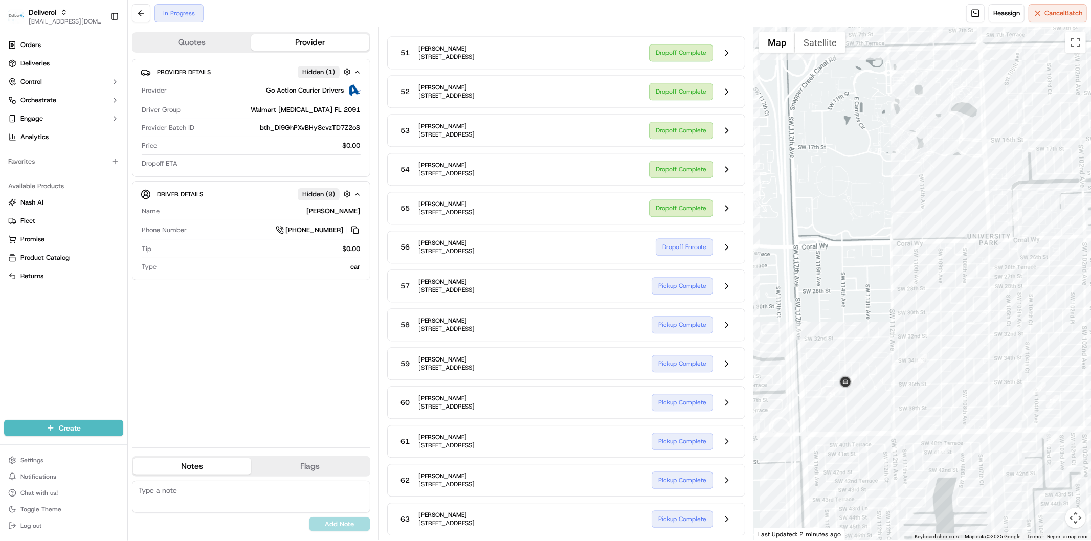
drag, startPoint x: 839, startPoint y: 473, endPoint x: 846, endPoint y: 415, distance: 58.2
click at [846, 415] on div at bounding box center [922, 283] width 337 height 513
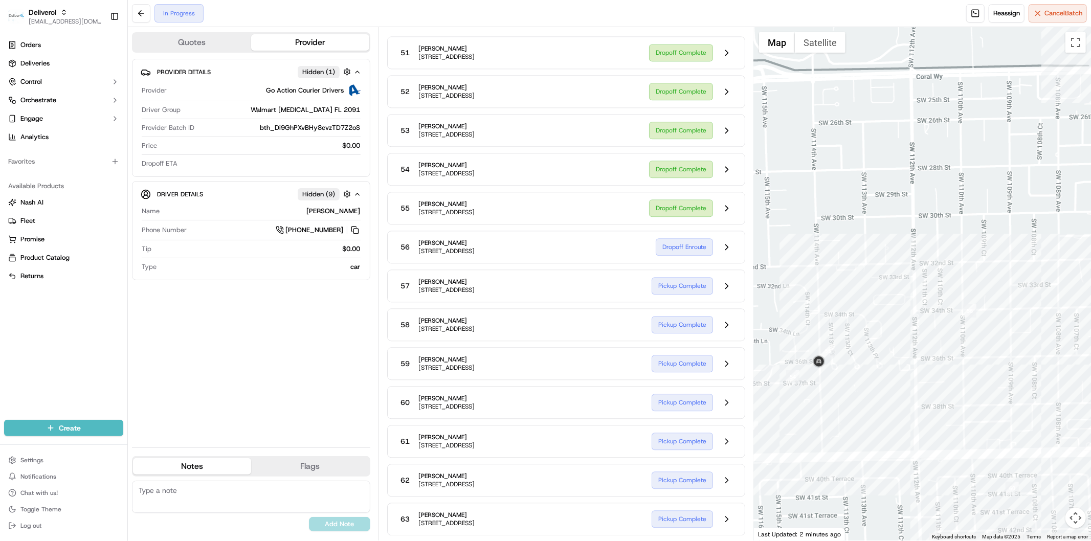
drag, startPoint x: 832, startPoint y: 404, endPoint x: 875, endPoint y: 412, distance: 44.2
click at [875, 412] on div at bounding box center [922, 283] width 337 height 513
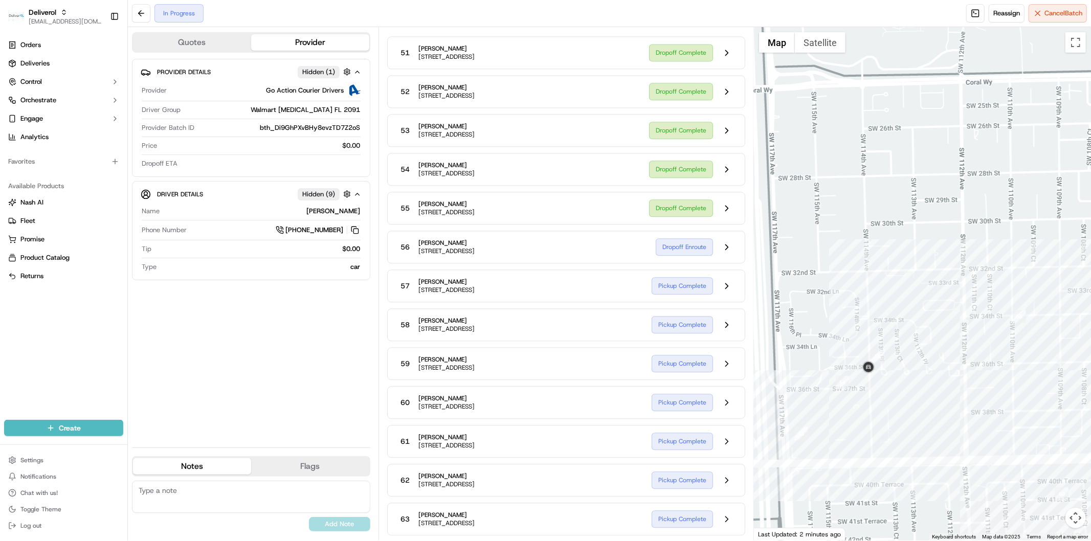
drag, startPoint x: 814, startPoint y: 411, endPoint x: 871, endPoint y: 417, distance: 57.6
click at [871, 417] on div at bounding box center [922, 283] width 337 height 513
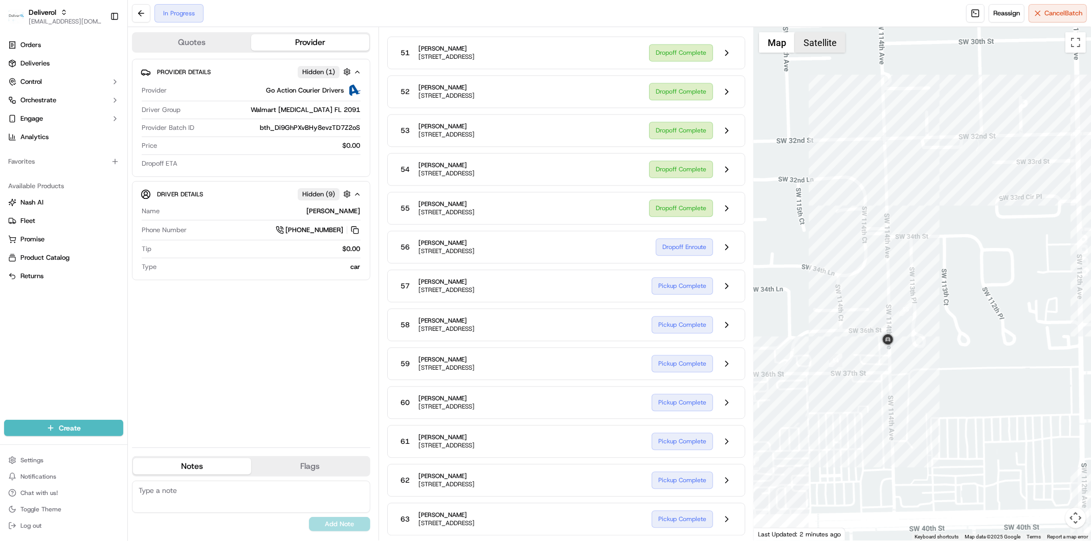
click at [816, 42] on button "Satellite" at bounding box center [820, 42] width 51 height 20
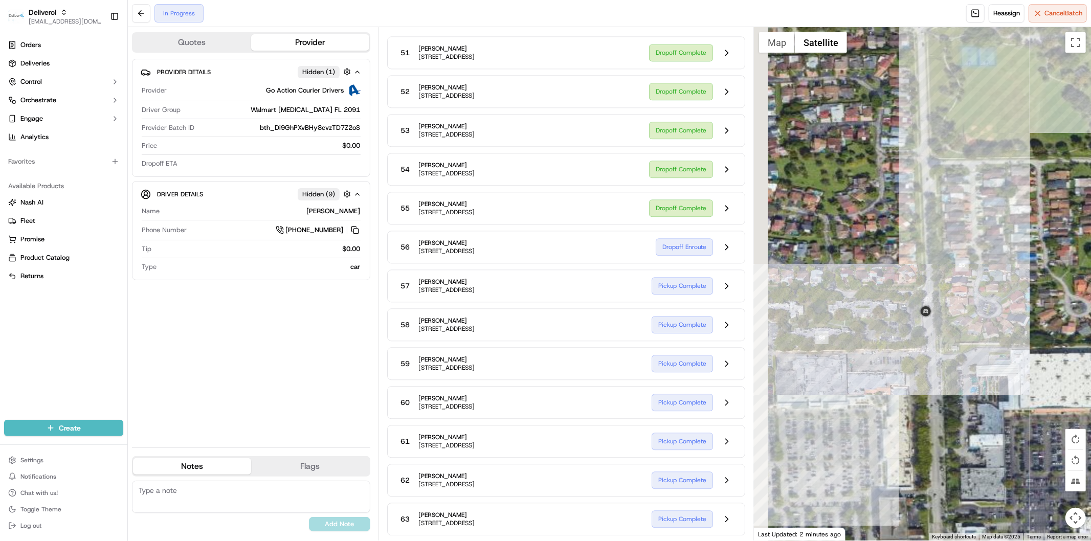
drag, startPoint x: 809, startPoint y: 398, endPoint x: 858, endPoint y: 400, distance: 49.1
click at [858, 400] on div at bounding box center [922, 283] width 337 height 513
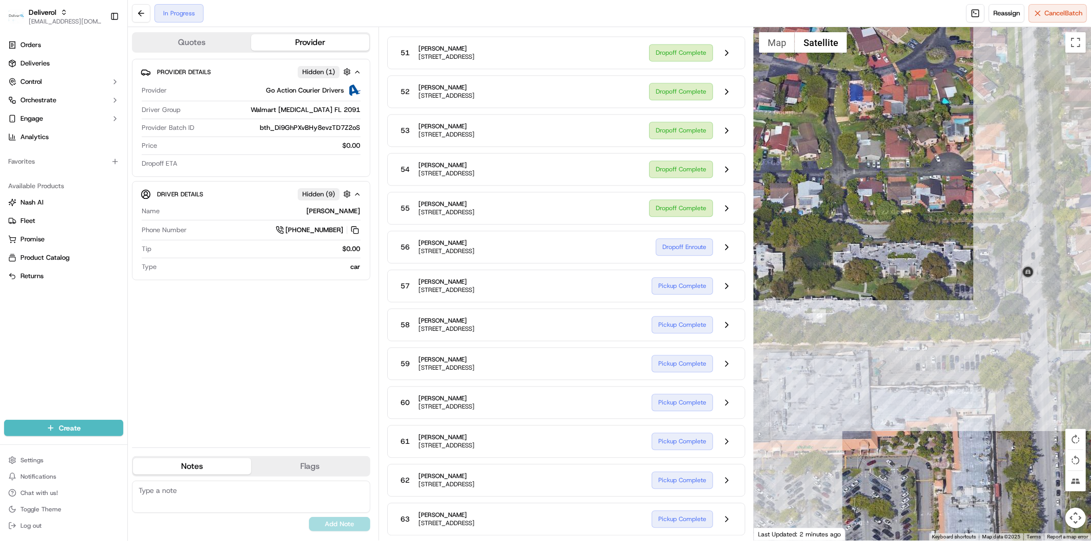
drag, startPoint x: 816, startPoint y: 353, endPoint x: 821, endPoint y: 366, distance: 14.4
click at [821, 366] on div at bounding box center [922, 283] width 337 height 513
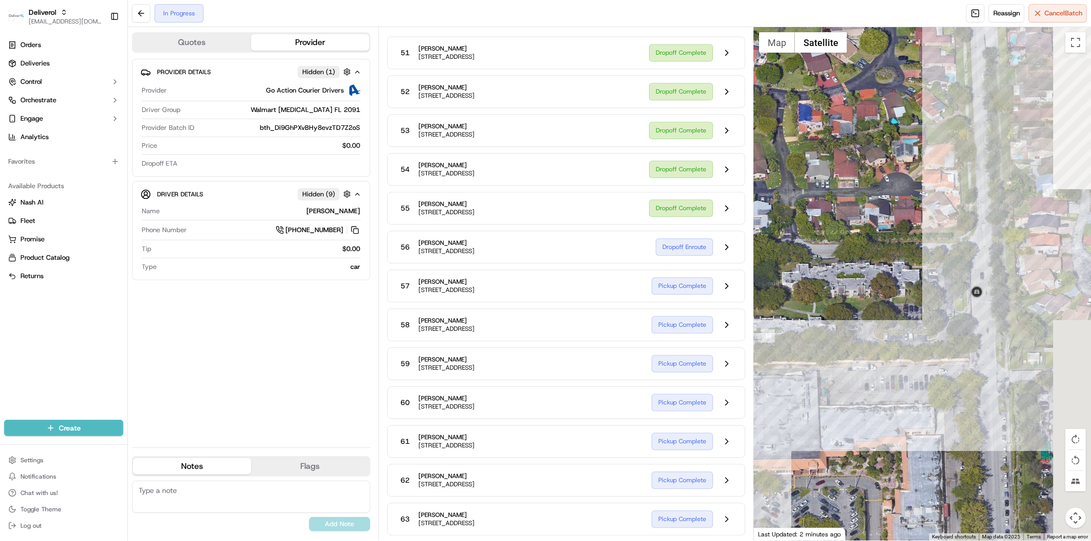
drag, startPoint x: 944, startPoint y: 367, endPoint x: 792, endPoint y: 394, distance: 154.8
click at [792, 394] on div at bounding box center [922, 283] width 337 height 513
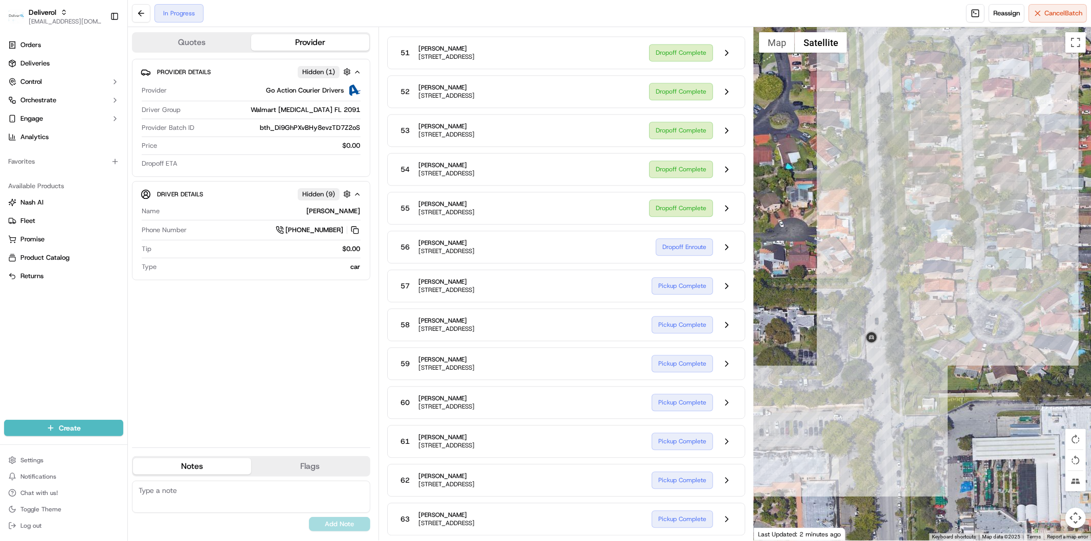
drag, startPoint x: 852, startPoint y: 335, endPoint x: 844, endPoint y: 388, distance: 52.8
click at [844, 388] on div at bounding box center [922, 283] width 337 height 513
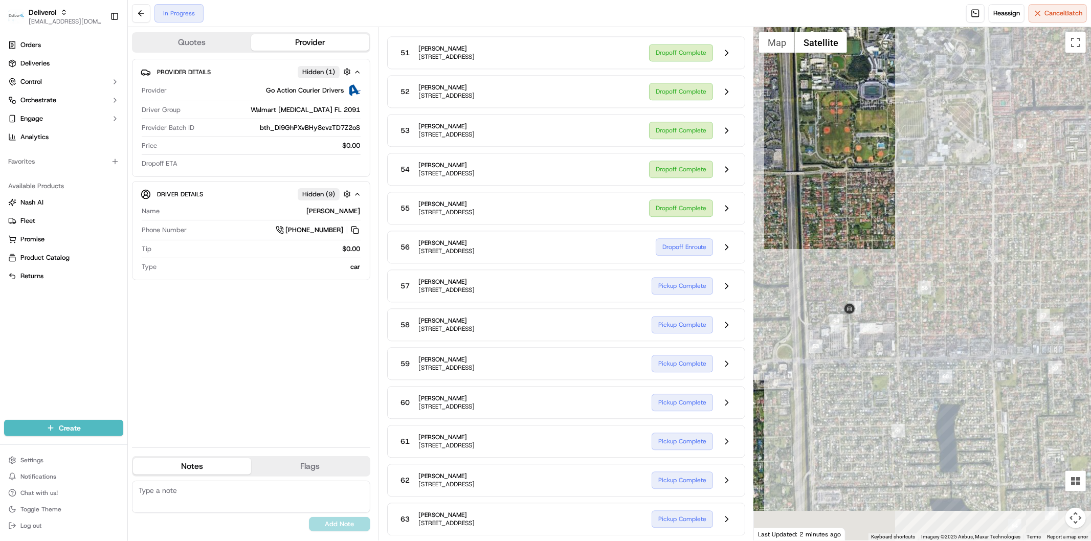
drag, startPoint x: 855, startPoint y: 447, endPoint x: 858, endPoint y: 356, distance: 91.1
click at [858, 356] on div at bounding box center [922, 283] width 337 height 513
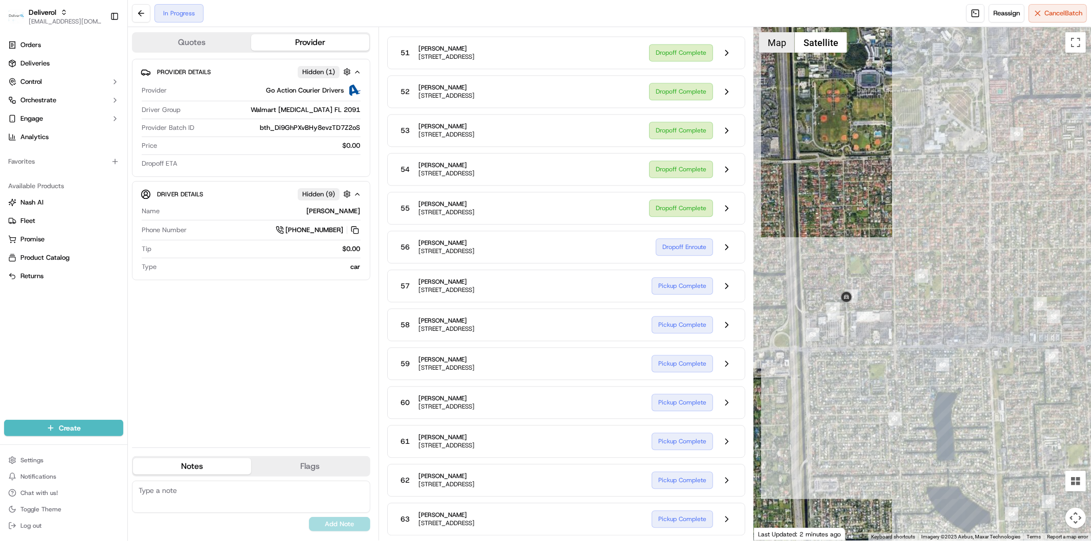
click at [772, 45] on button "Map" at bounding box center [777, 42] width 36 height 20
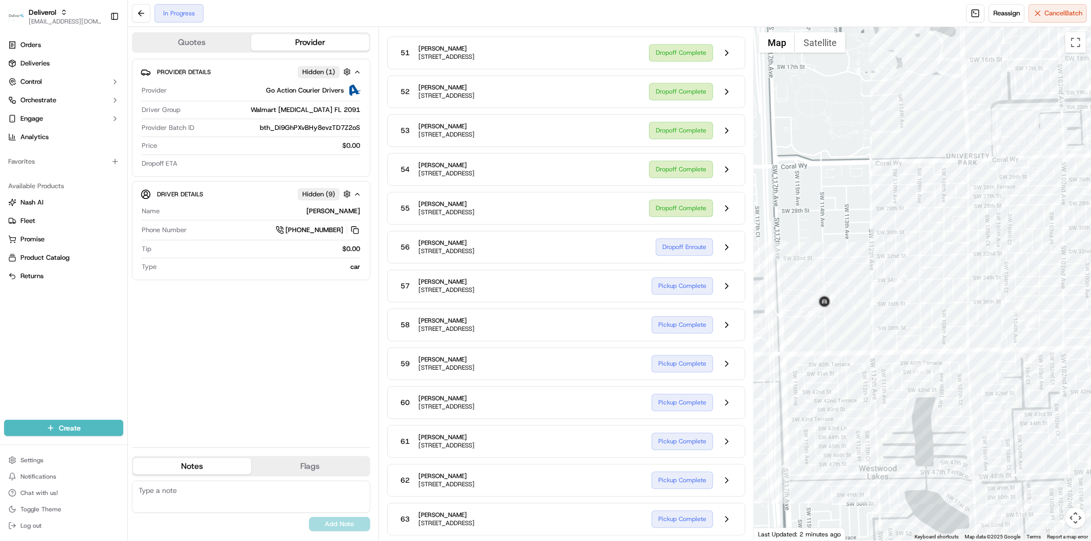
click at [831, 371] on div at bounding box center [922, 283] width 337 height 513
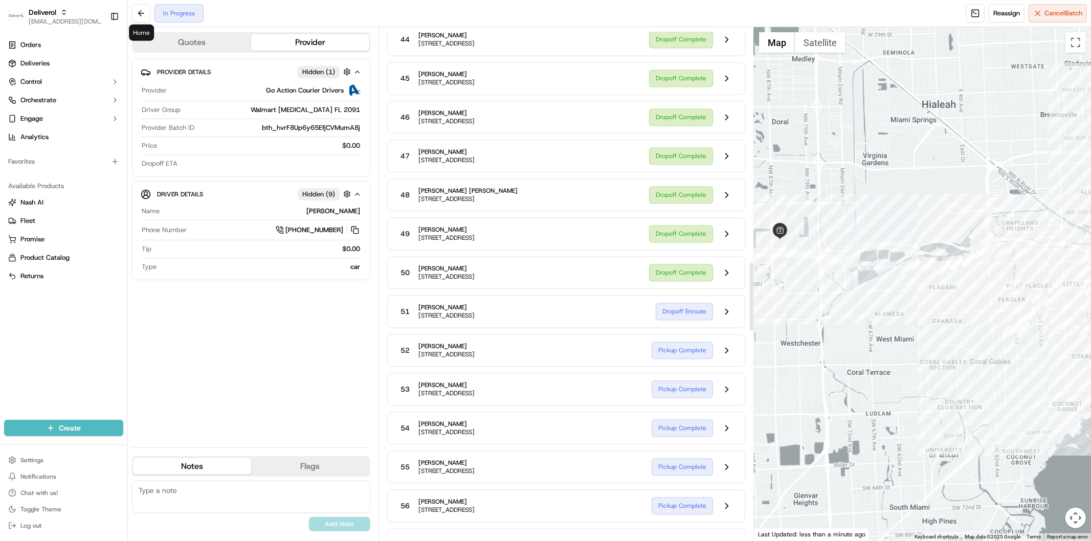
click at [829, 370] on div at bounding box center [922, 283] width 337 height 513
drag, startPoint x: 866, startPoint y: 363, endPoint x: 809, endPoint y: 353, distance: 57.7
click at [807, 354] on div at bounding box center [922, 283] width 337 height 513
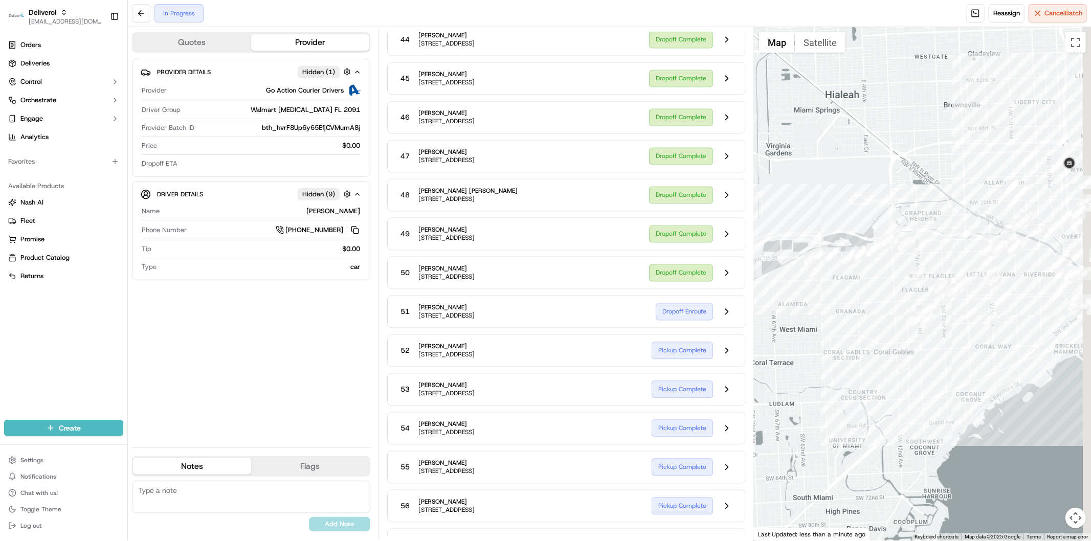
drag, startPoint x: 896, startPoint y: 369, endPoint x: 811, endPoint y: 348, distance: 87.8
click at [768, 351] on div at bounding box center [922, 283] width 337 height 513
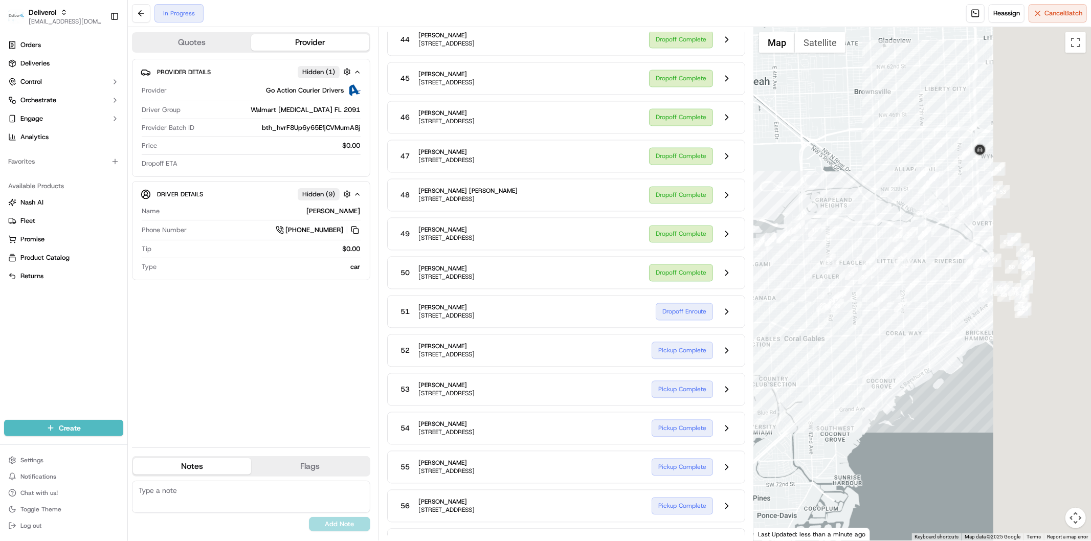
drag, startPoint x: 945, startPoint y: 346, endPoint x: 903, endPoint y: 389, distance: 60.4
click at [855, 435] on div at bounding box center [922, 283] width 337 height 513
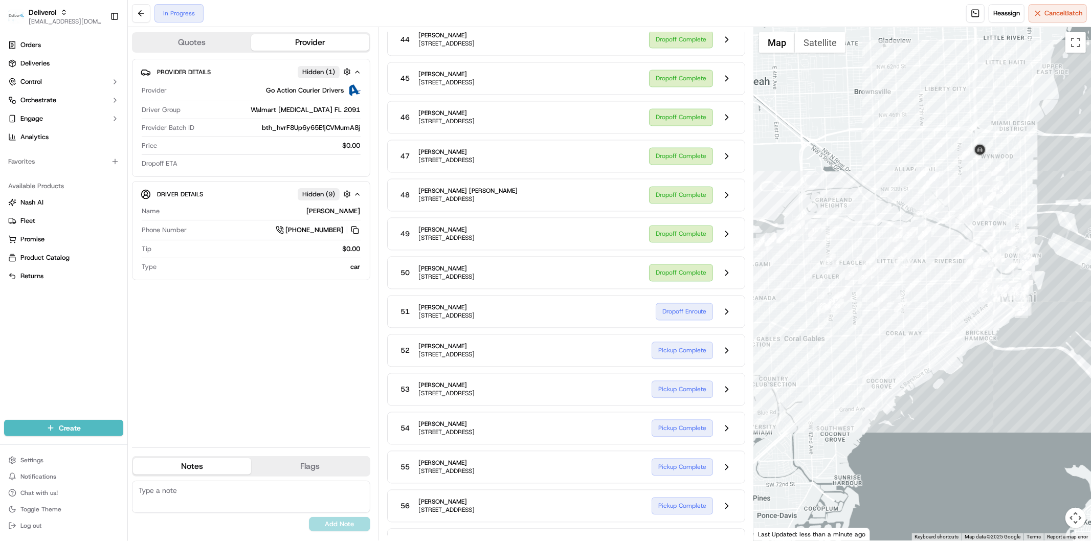
drag, startPoint x: 903, startPoint y: 389, endPoint x: 887, endPoint y: 417, distance: 32.7
click at [887, 417] on div at bounding box center [922, 283] width 337 height 513
click at [724, 279] on button at bounding box center [726, 272] width 19 height 19
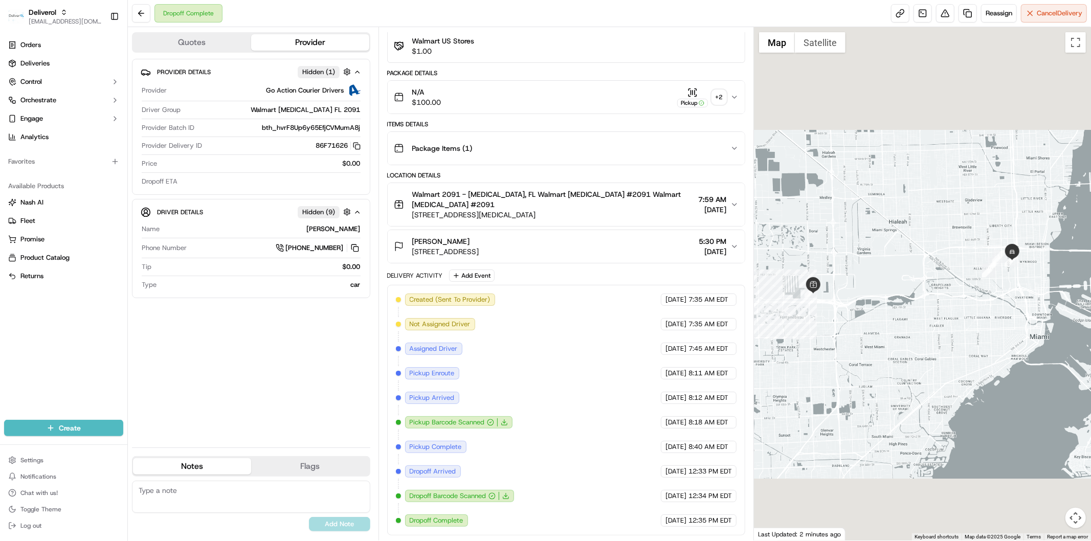
scroll to position [76, 0]
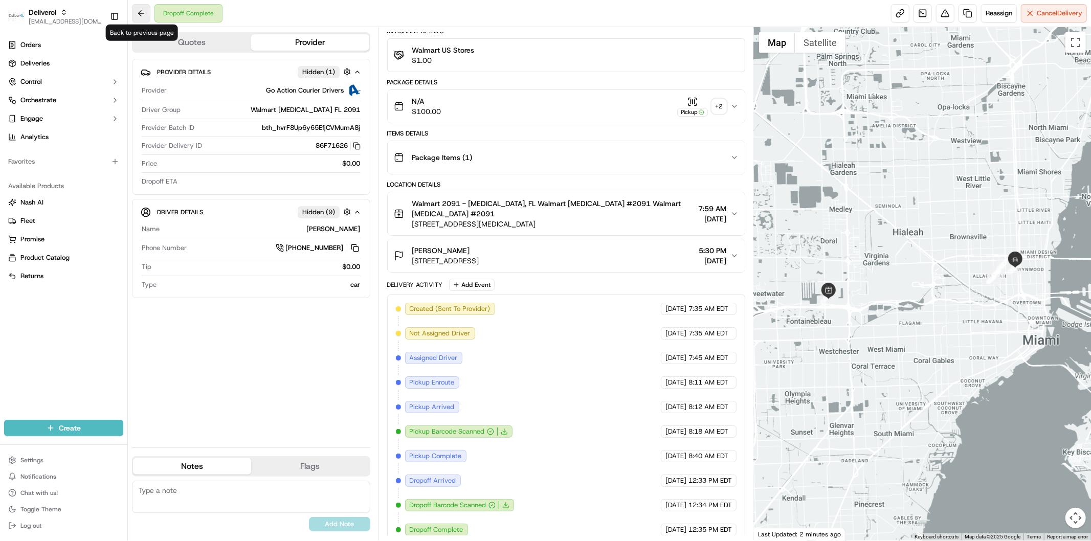
click at [140, 12] on button at bounding box center [141, 13] width 18 height 18
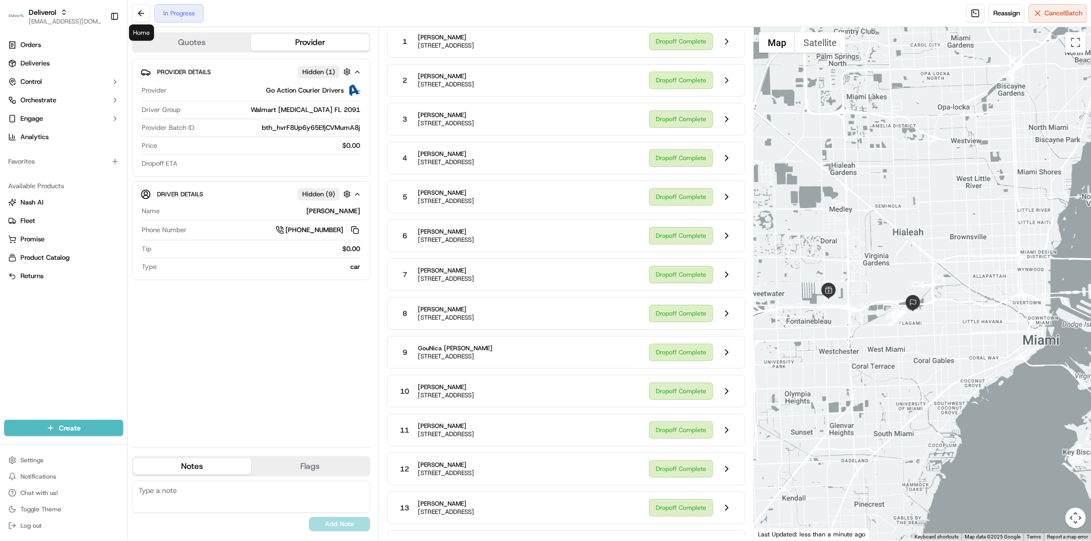
scroll to position [1749, 0]
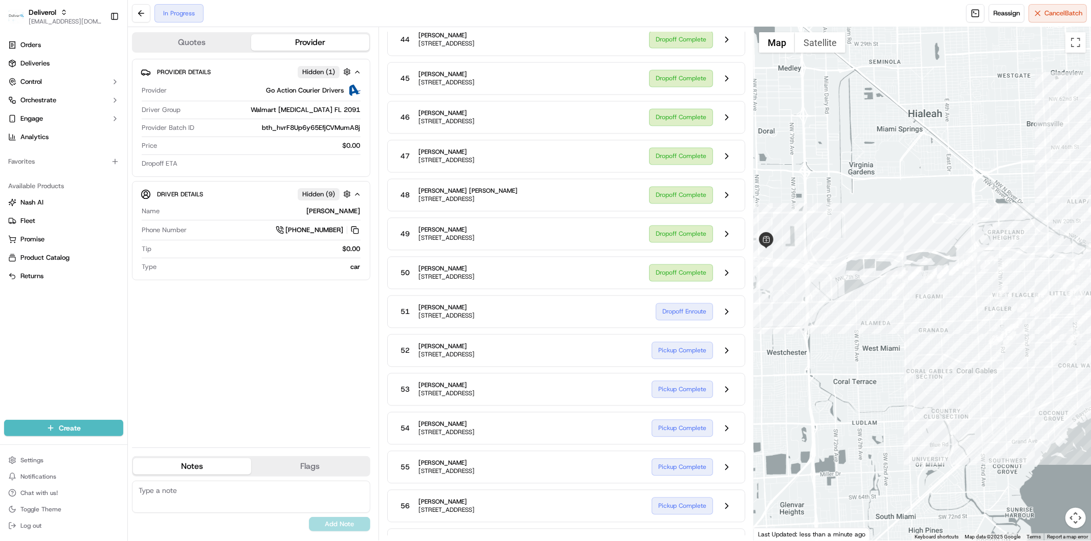
drag, startPoint x: 969, startPoint y: 371, endPoint x: 871, endPoint y: 397, distance: 101.1
click at [842, 414] on div at bounding box center [922, 283] width 337 height 513
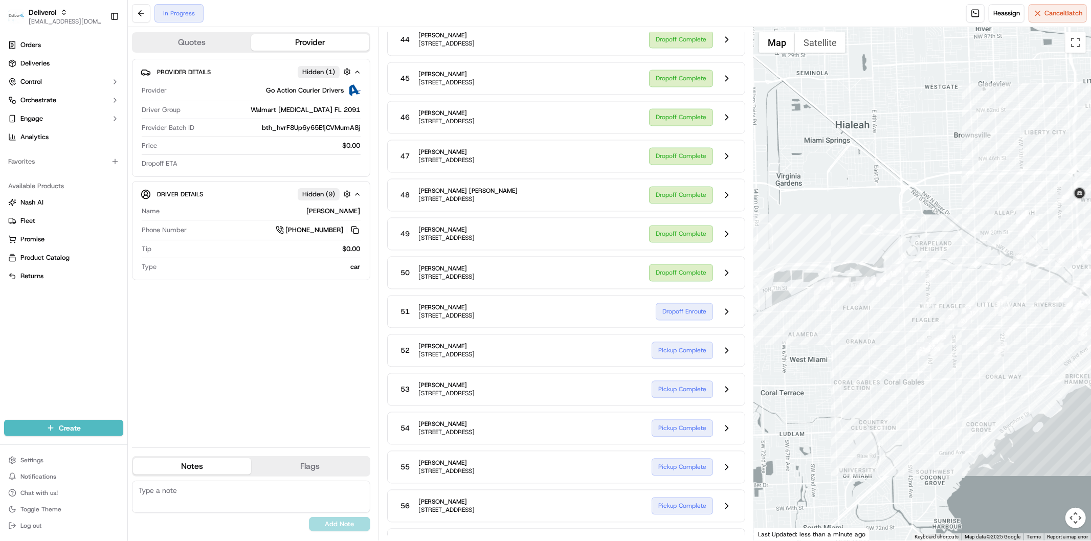
drag, startPoint x: 760, startPoint y: 404, endPoint x: 754, endPoint y: 407, distance: 6.6
click at [754, 407] on div at bounding box center [922, 283] width 337 height 513
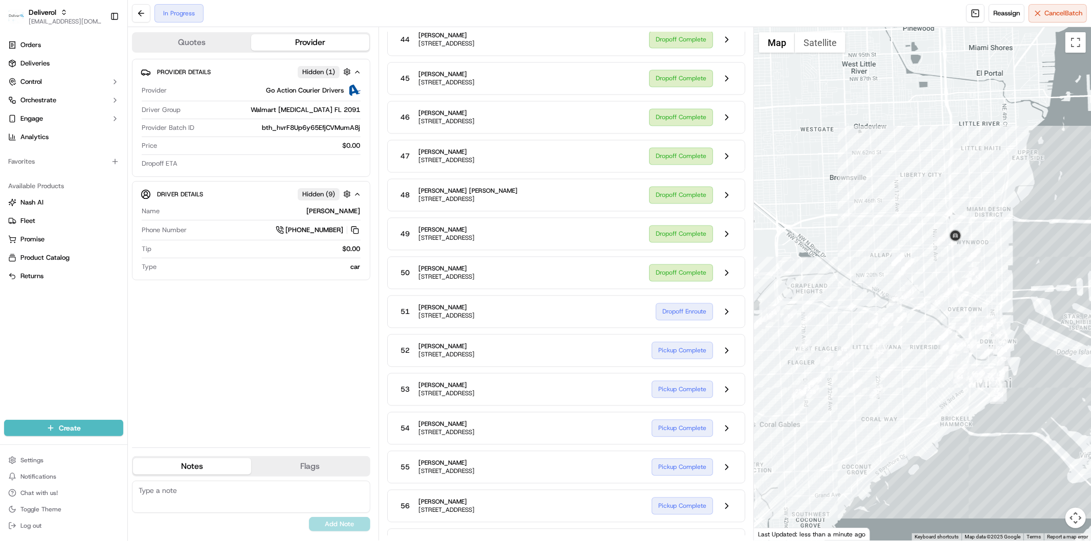
drag, startPoint x: 1024, startPoint y: 396, endPoint x: 915, endPoint y: 420, distance: 111.7
click at [867, 450] on div at bounding box center [922, 283] width 337 height 513
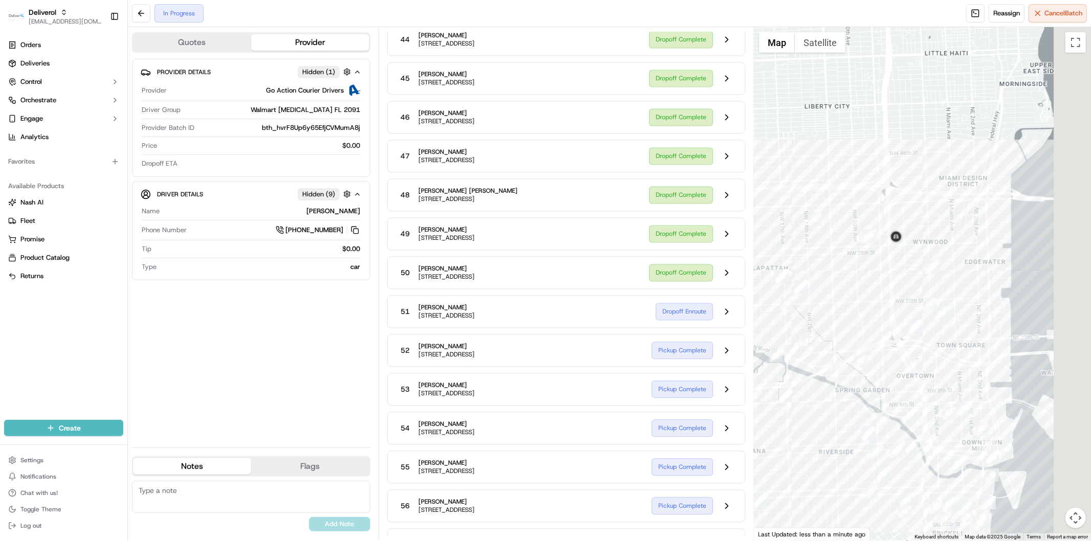
drag, startPoint x: 960, startPoint y: 252, endPoint x: 891, endPoint y: 289, distance: 78.7
click at [891, 289] on div at bounding box center [922, 283] width 337 height 513
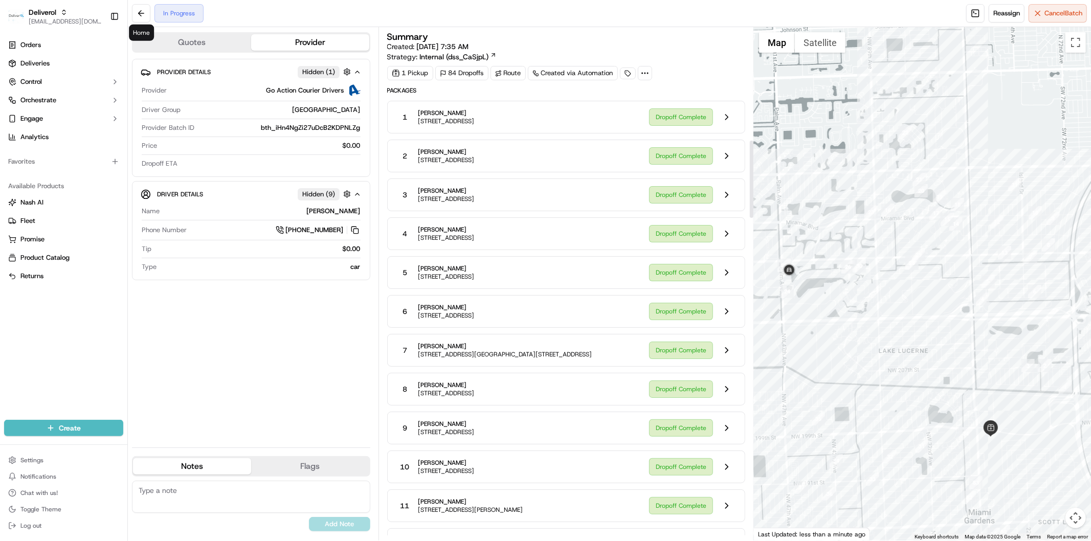
scroll to position [738, 0]
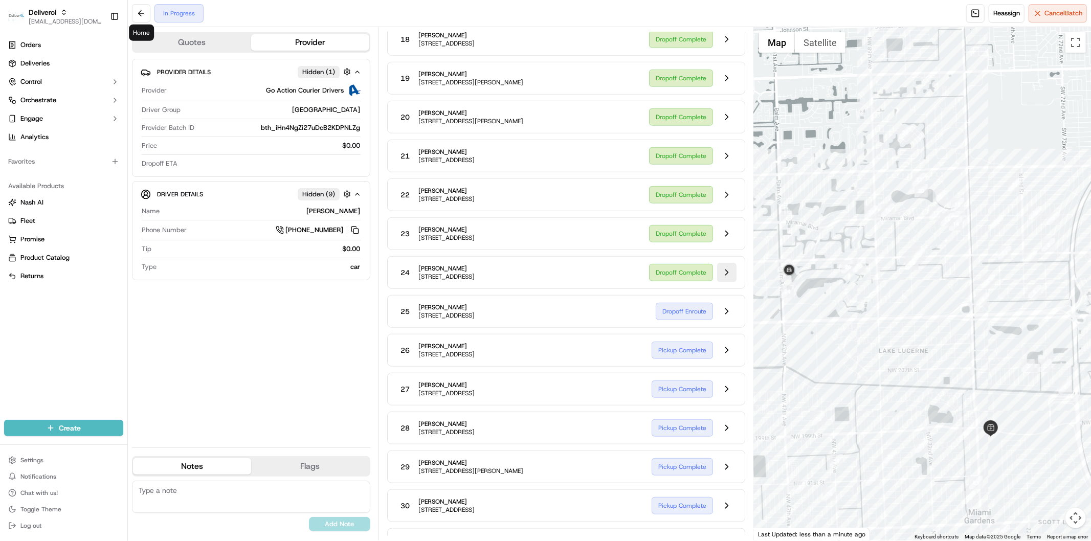
click at [725, 280] on button at bounding box center [726, 272] width 19 height 19
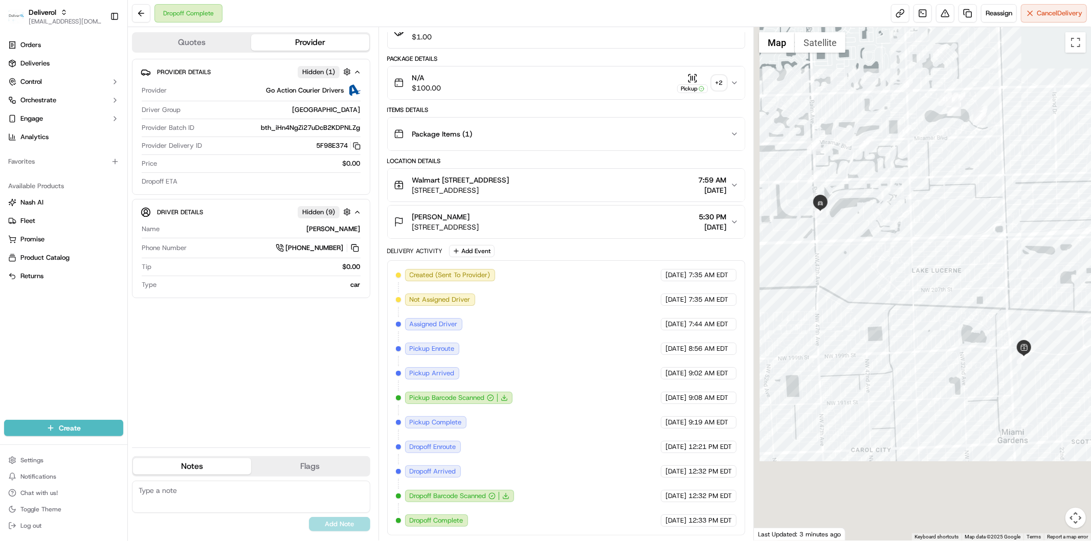
scroll to position [111, 0]
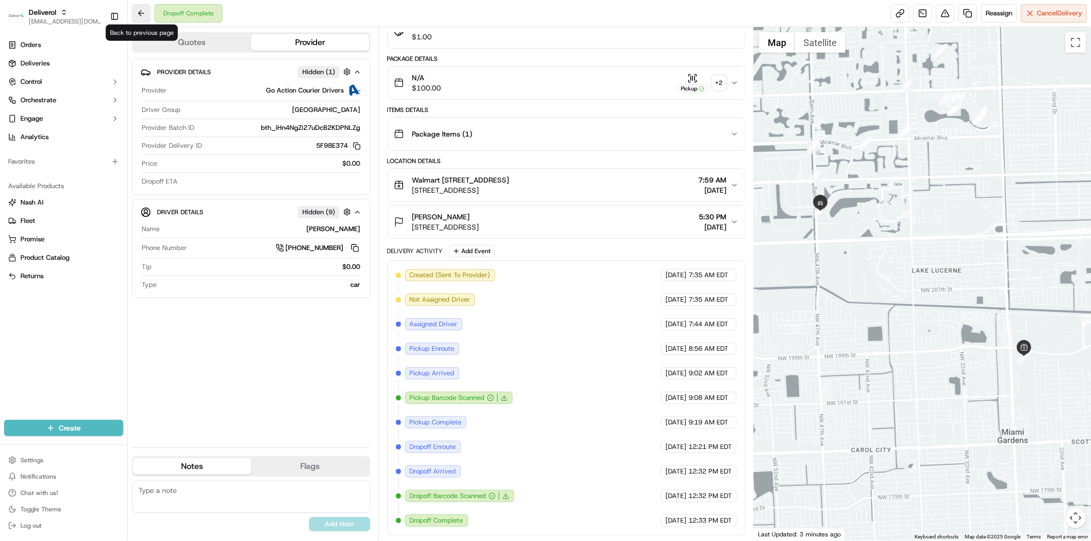
click at [144, 12] on button at bounding box center [141, 13] width 18 height 18
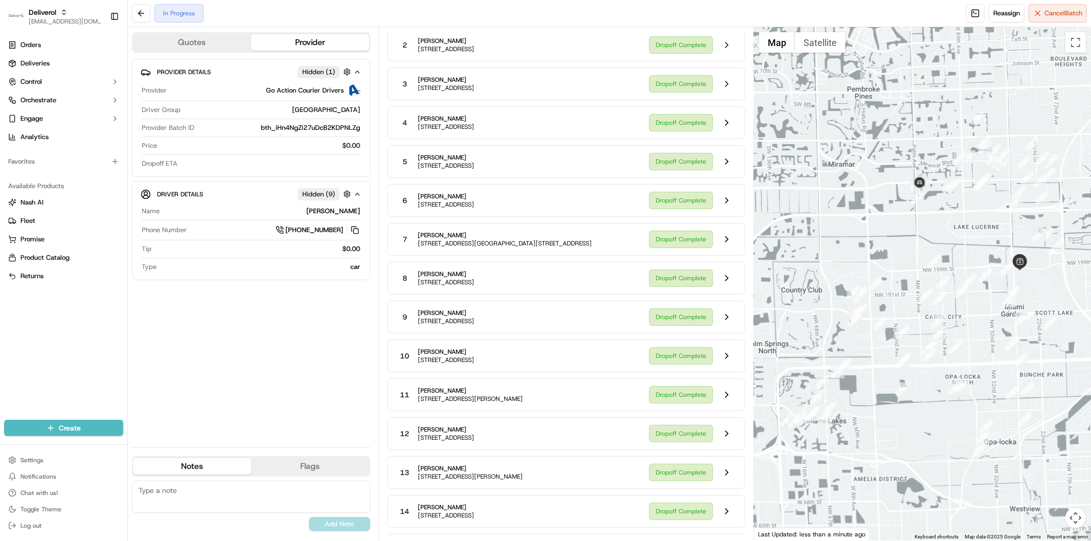
scroll to position [738, 0]
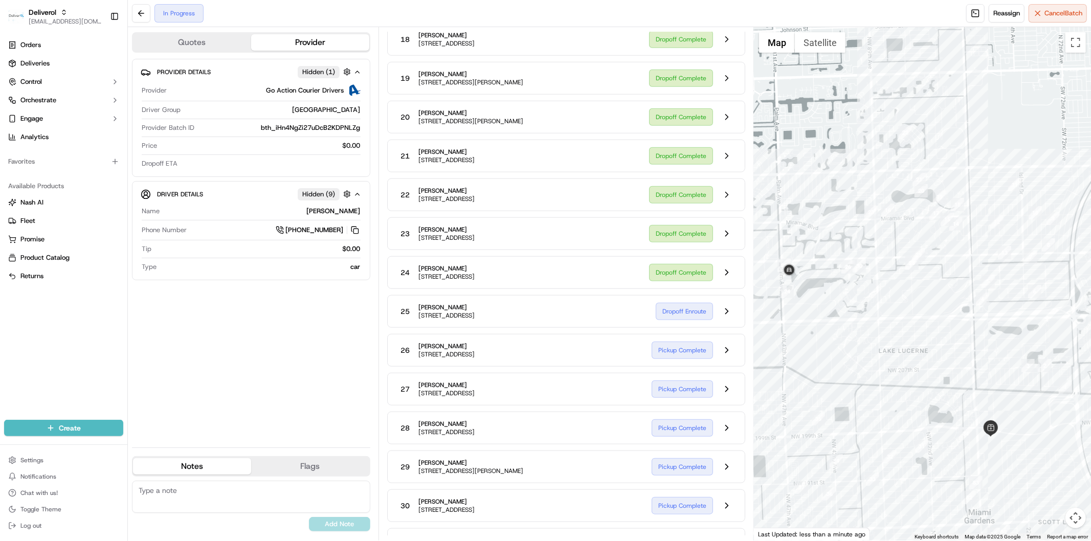
click at [930, 314] on div at bounding box center [922, 283] width 337 height 513
drag, startPoint x: 810, startPoint y: 313, endPoint x: 837, endPoint y: 313, distance: 27.1
click at [837, 313] on div at bounding box center [922, 283] width 337 height 513
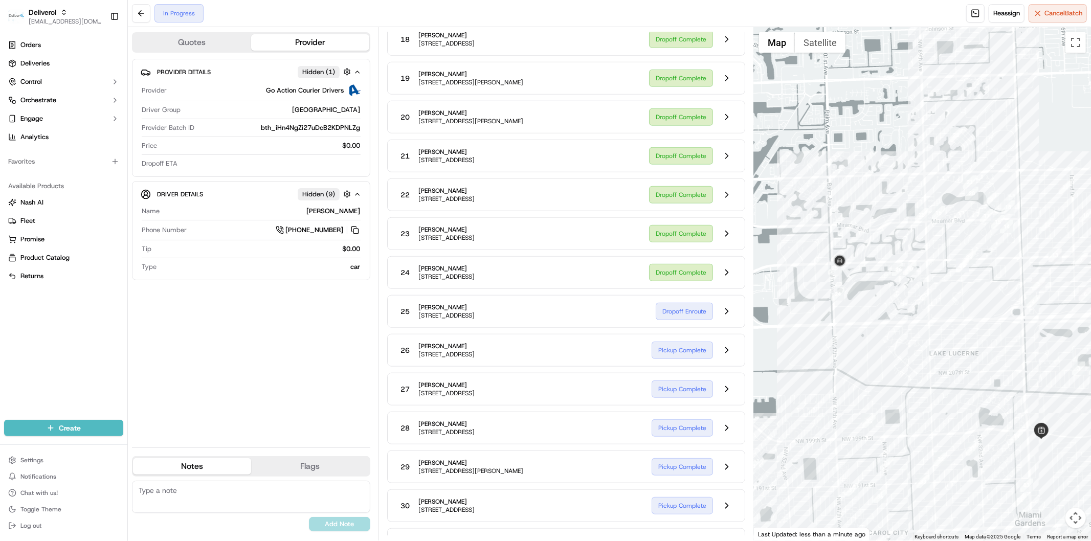
drag, startPoint x: 791, startPoint y: 321, endPoint x: 841, endPoint y: 323, distance: 50.7
click at [841, 323] on div at bounding box center [922, 283] width 337 height 513
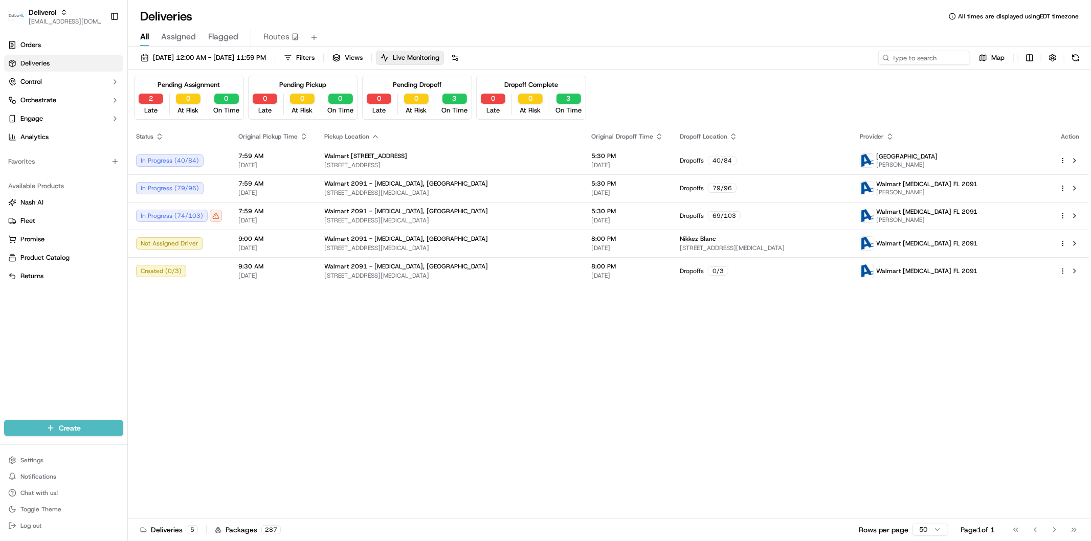
click at [353, 420] on div "Status Original Pickup Time Pickup Location Original Dropoff Time Dropoff Locat…" at bounding box center [608, 322] width 961 height 392
drag, startPoint x: 308, startPoint y: 167, endPoint x: 329, endPoint y: 145, distance: 30.4
click at [308, 167] on td "7:59 AM [DATE]" at bounding box center [273, 161] width 86 height 28
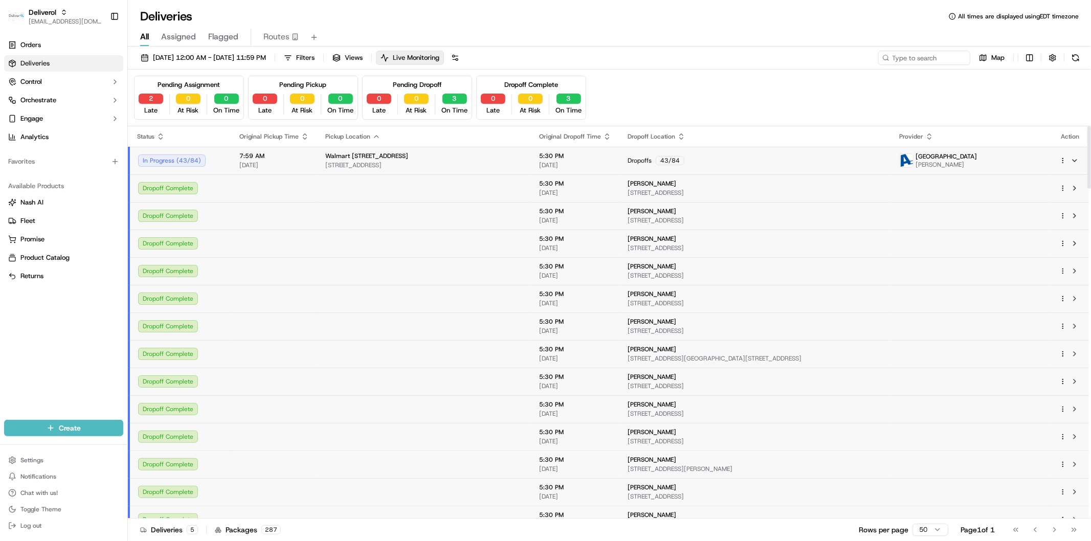
click at [302, 164] on span "[DATE]" at bounding box center [274, 165] width 70 height 8
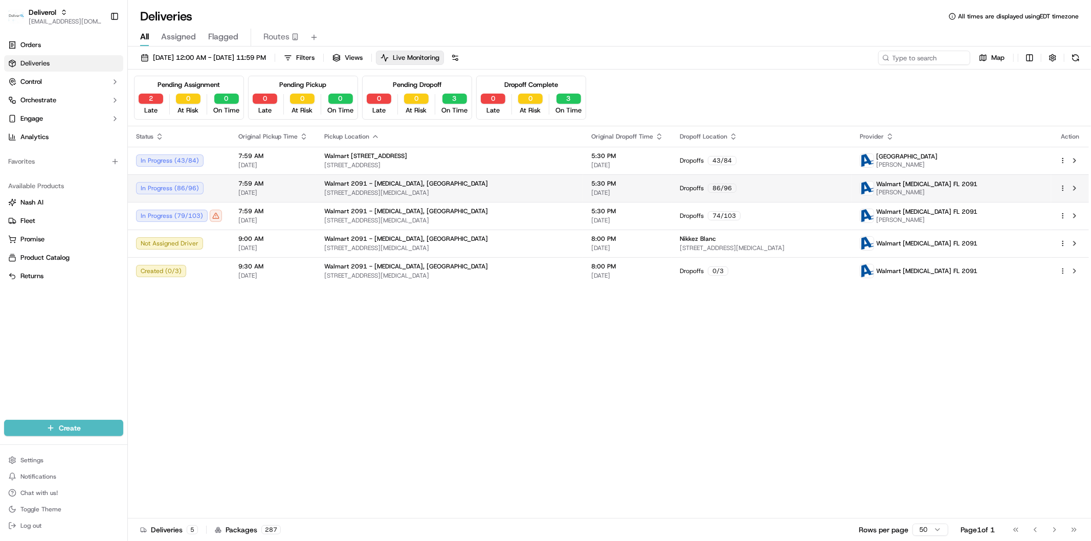
click at [299, 188] on div "7:59 AM [DATE]" at bounding box center [273, 188] width 70 height 17
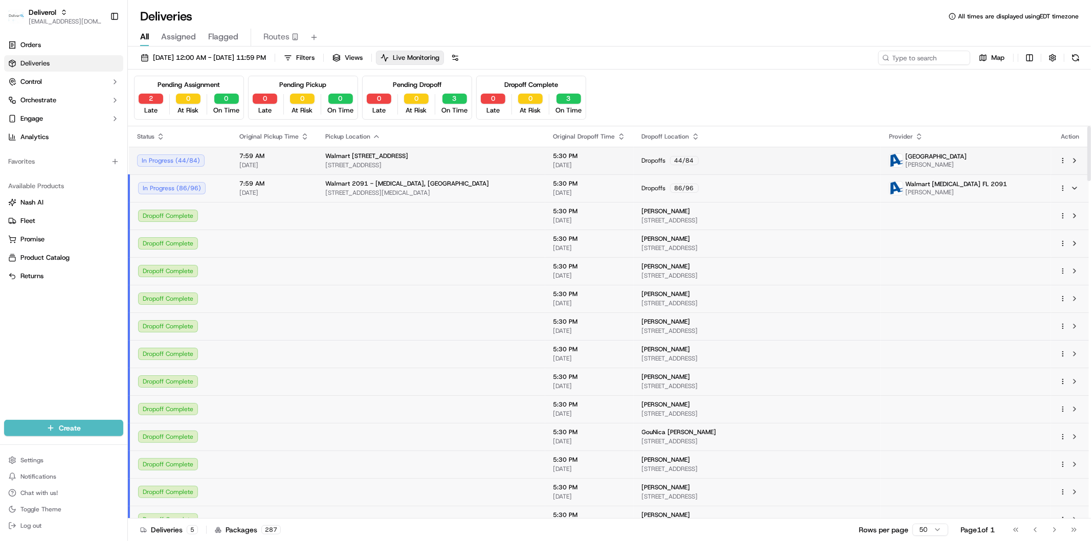
click at [297, 174] on td "7:59 AM [DATE]" at bounding box center [274, 161] width 86 height 28
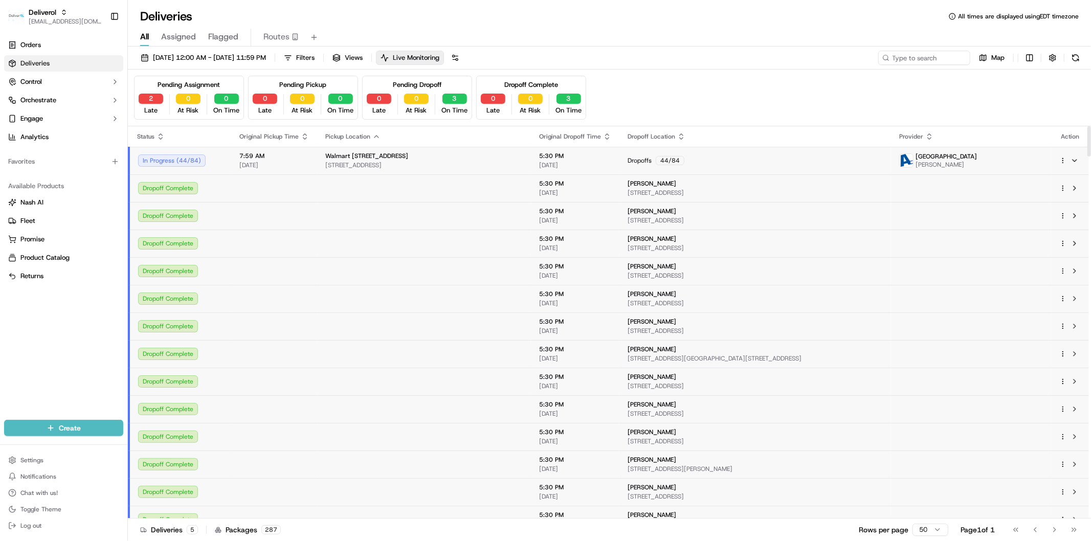
click at [297, 185] on td at bounding box center [274, 188] width 86 height 28
click at [297, 162] on span "[DATE]" at bounding box center [274, 165] width 70 height 8
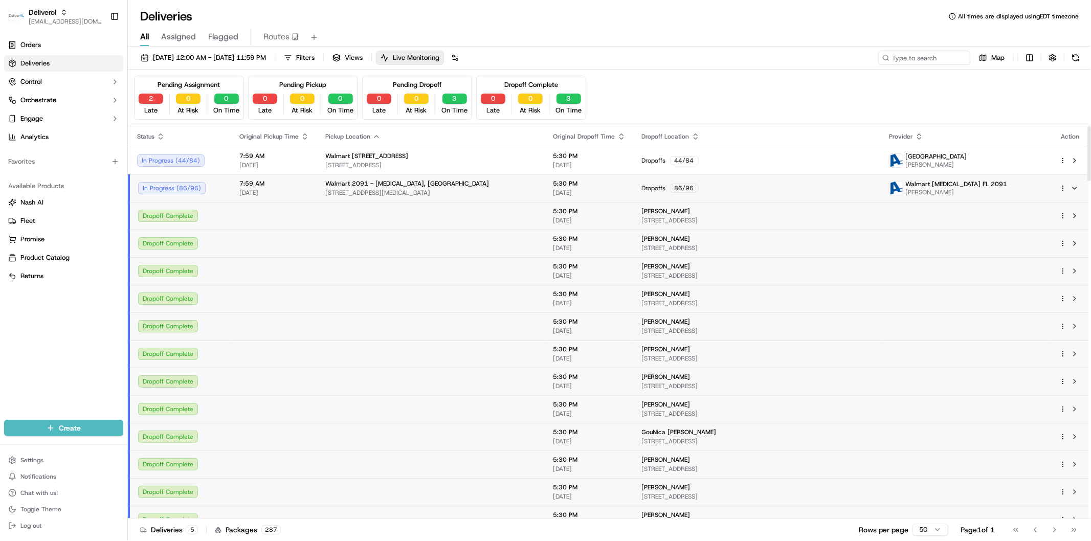
click at [290, 187] on span "7:59 AM" at bounding box center [274, 184] width 70 height 8
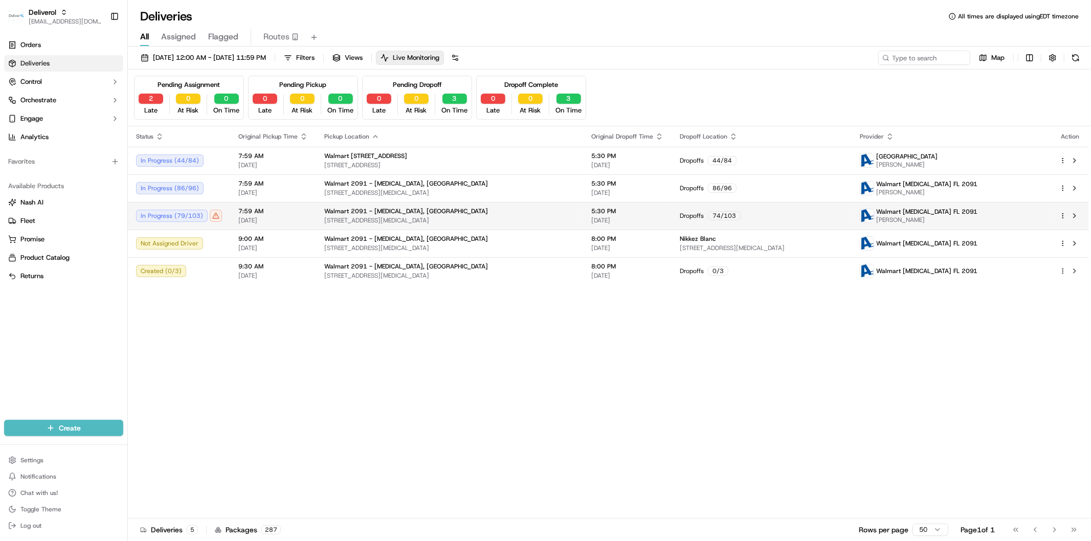
click at [299, 212] on span "7:59 AM" at bounding box center [273, 211] width 70 height 8
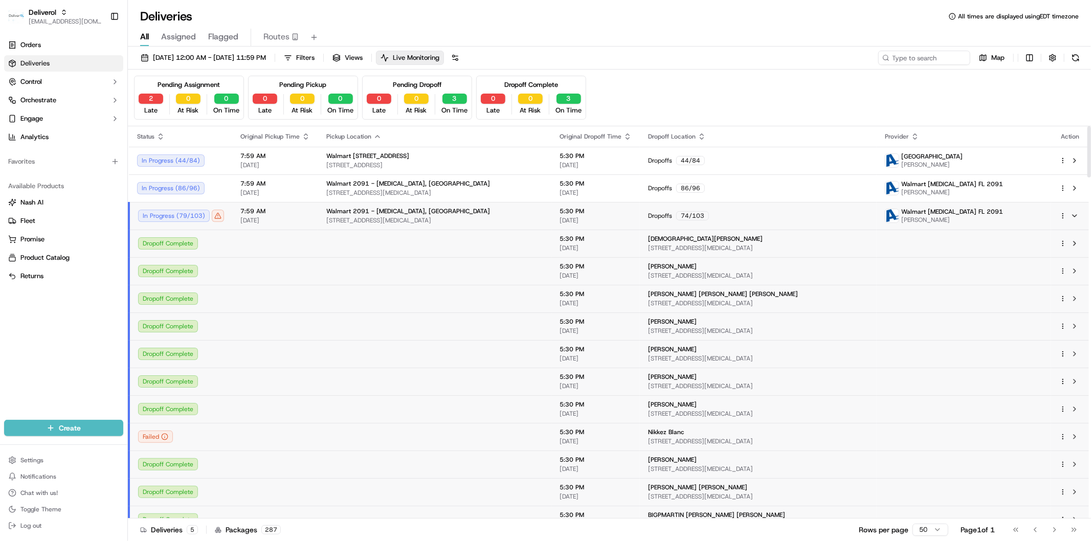
click at [312, 217] on td "7:59 AM [DATE]" at bounding box center [275, 216] width 86 height 28
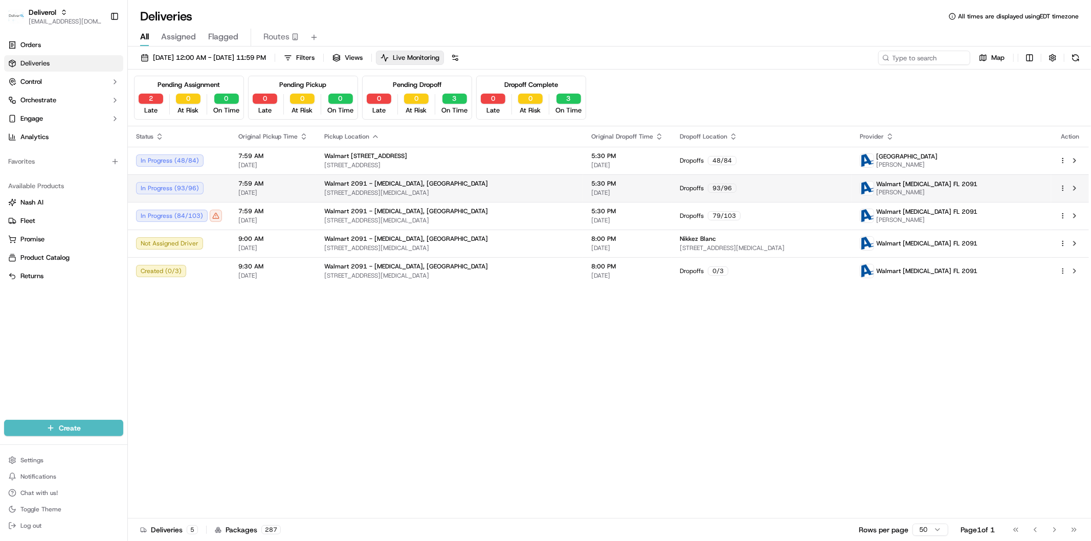
click at [517, 198] on td "Walmart [STREET_ADDRESS][MEDICAL_DATA][MEDICAL_DATA]" at bounding box center [449, 188] width 267 height 28
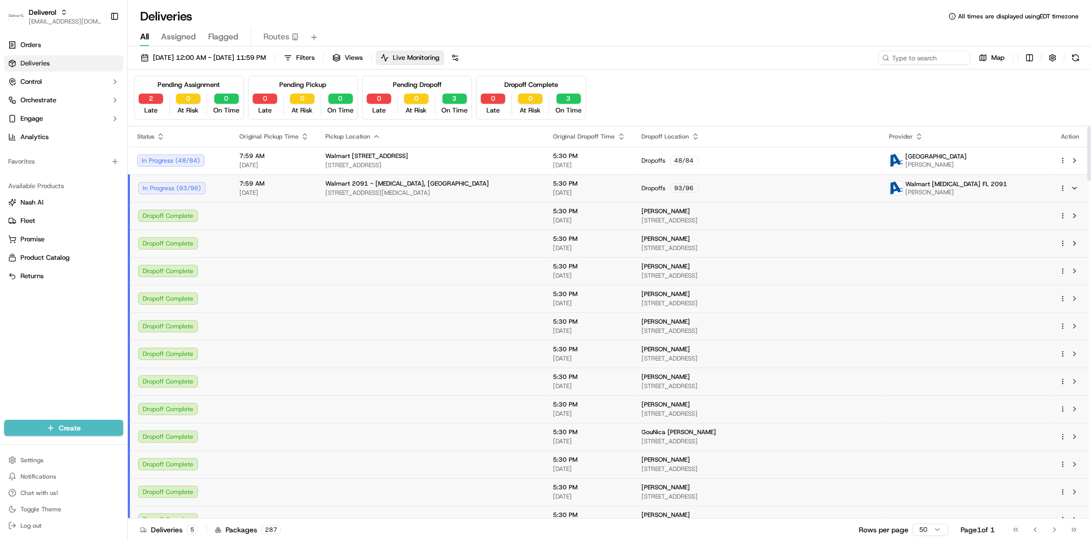
click at [491, 193] on span "[STREET_ADDRESS][MEDICAL_DATA]" at bounding box center [431, 193] width 212 height 8
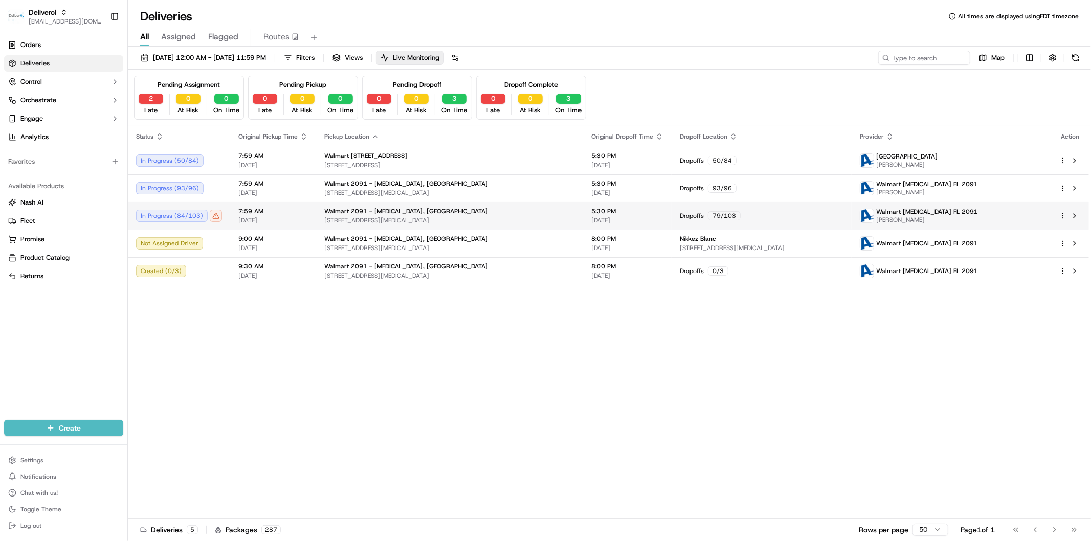
click at [492, 226] on td "Walmart [STREET_ADDRESS][MEDICAL_DATA][MEDICAL_DATA]" at bounding box center [449, 216] width 267 height 28
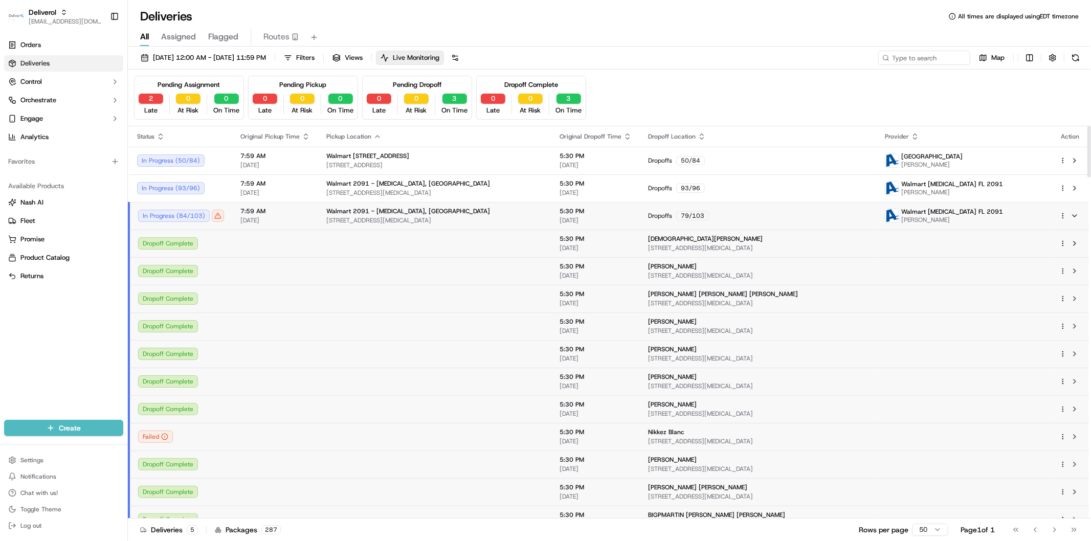
click at [492, 226] on td "Walmart [STREET_ADDRESS][MEDICAL_DATA][MEDICAL_DATA]" at bounding box center [434, 216] width 233 height 28
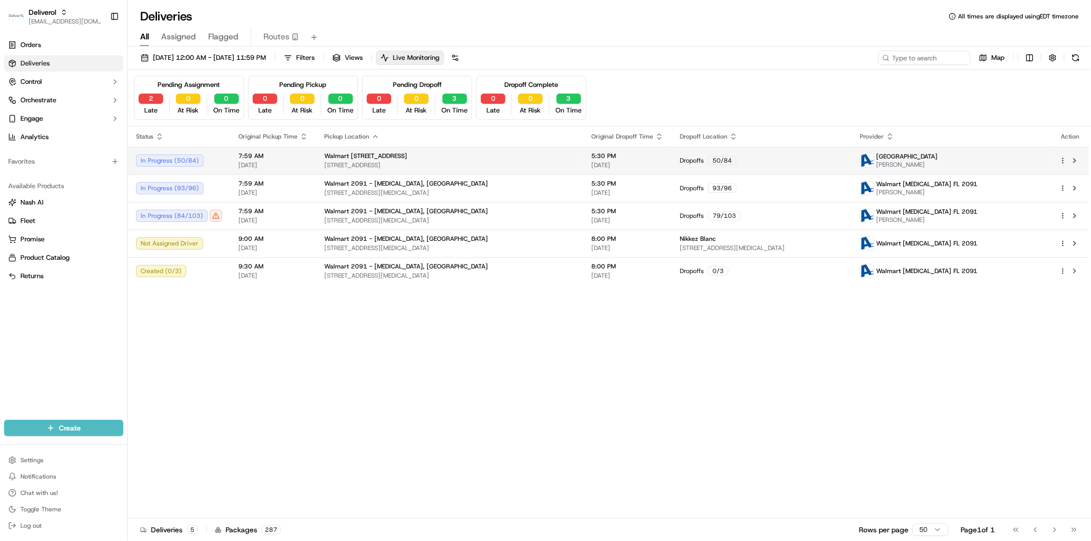
click at [513, 166] on span "[STREET_ADDRESS]" at bounding box center [449, 165] width 251 height 8
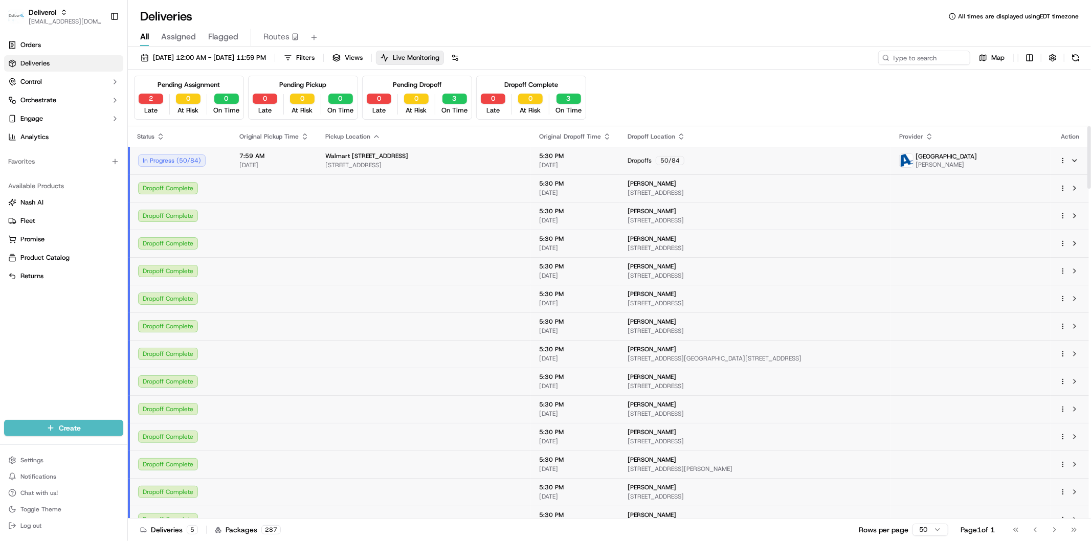
click at [517, 161] on span "[STREET_ADDRESS]" at bounding box center [423, 165] width 197 height 8
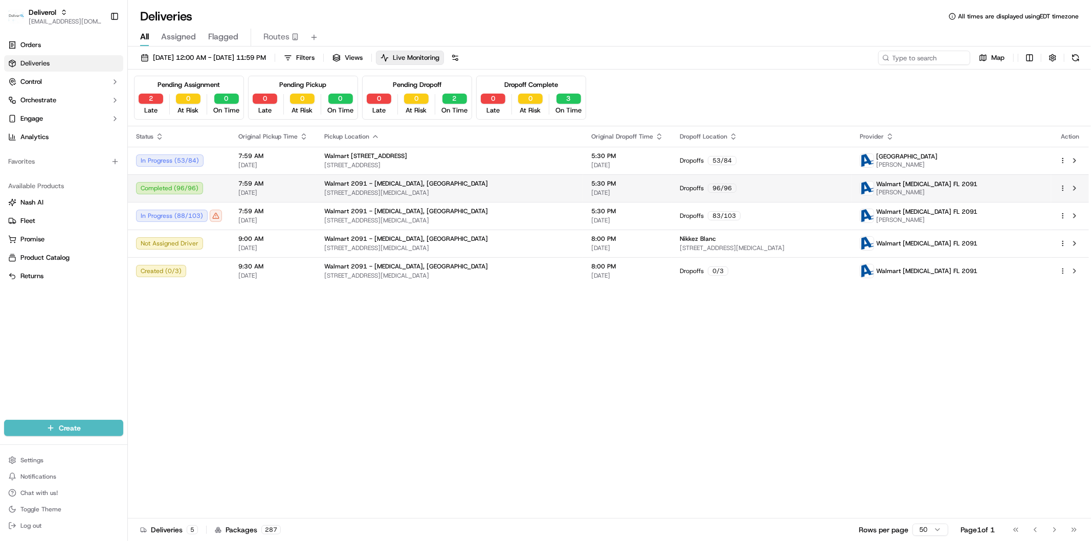
click at [297, 192] on span "[DATE]" at bounding box center [273, 193] width 70 height 8
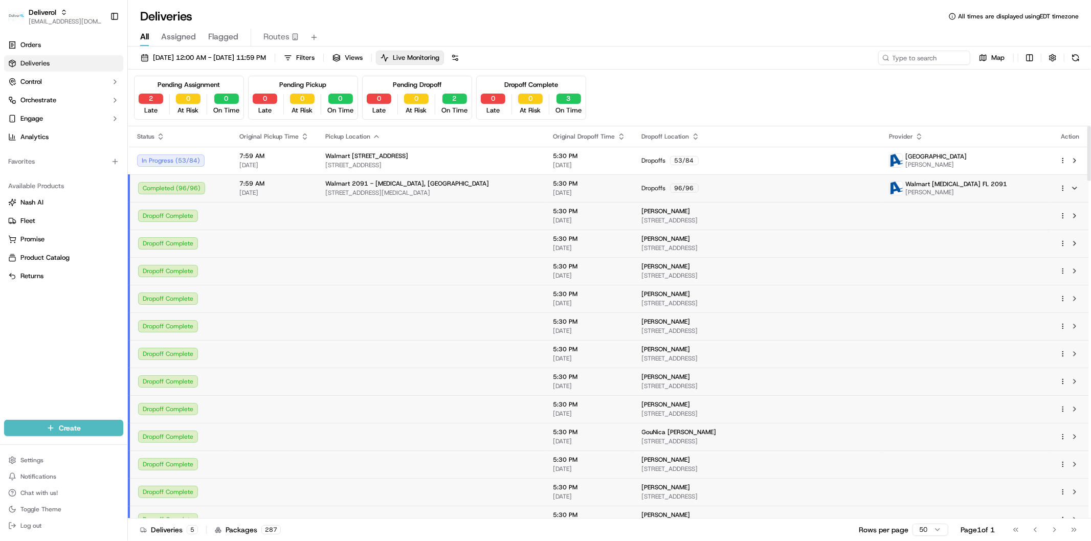
click at [305, 187] on td "7:59 AM 09/15/2025" at bounding box center [274, 188] width 86 height 28
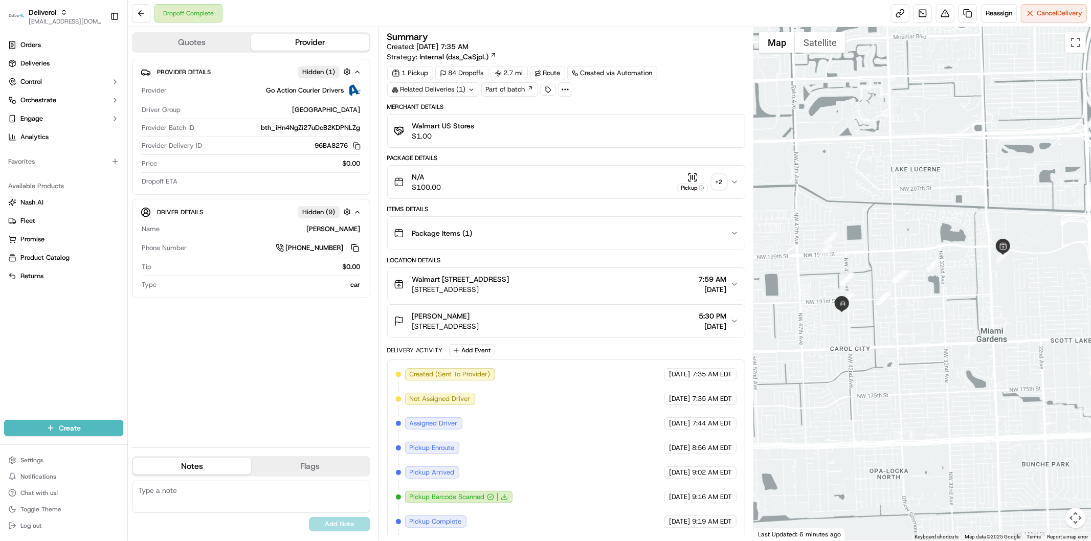
scroll to position [111, 0]
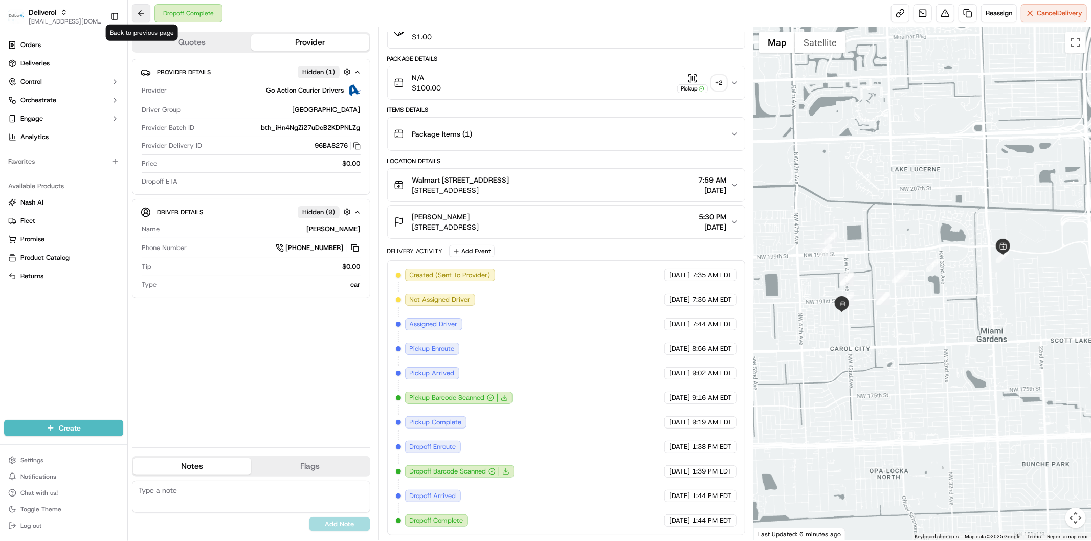
click at [145, 18] on button at bounding box center [141, 13] width 18 height 18
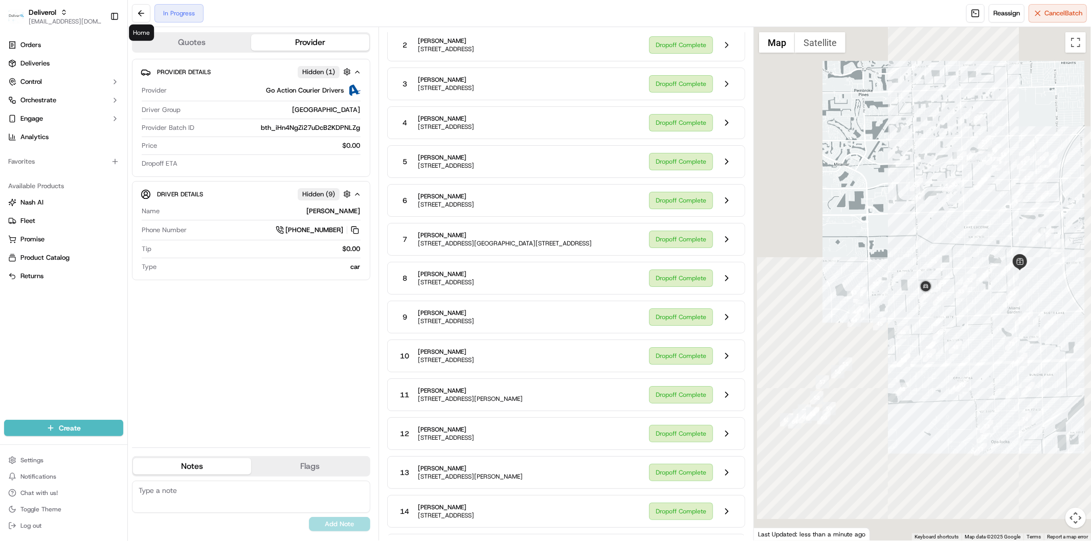
scroll to position [1307, 0]
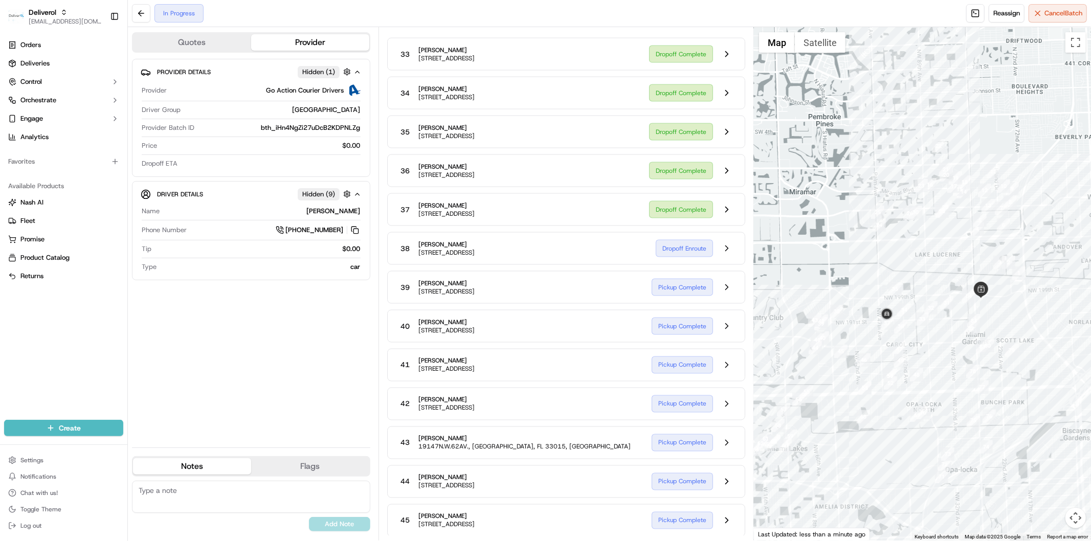
drag, startPoint x: 809, startPoint y: 398, endPoint x: 860, endPoint y: 283, distance: 125.5
click at [860, 283] on div at bounding box center [922, 283] width 337 height 513
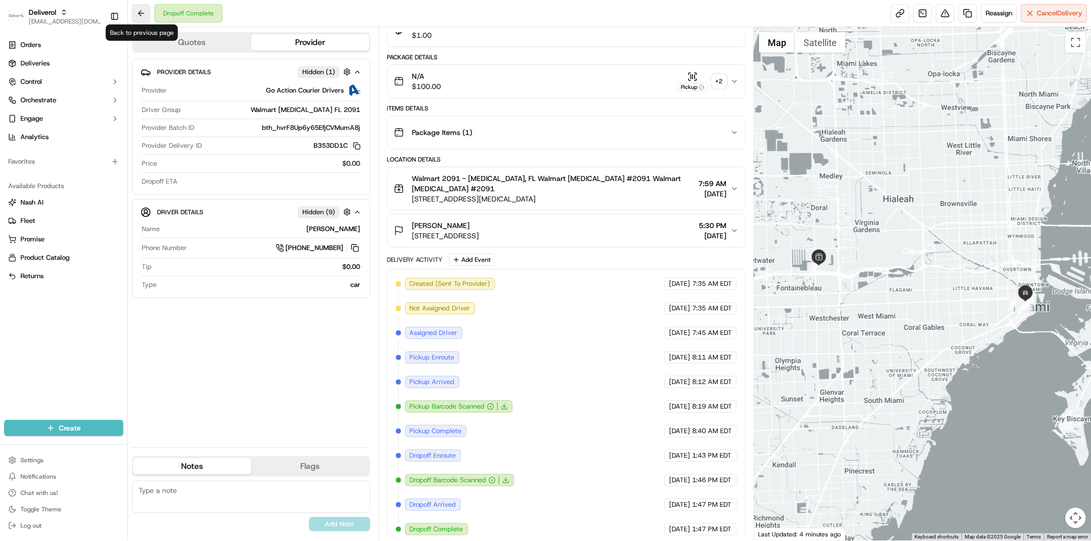
click at [147, 16] on button at bounding box center [141, 13] width 18 height 18
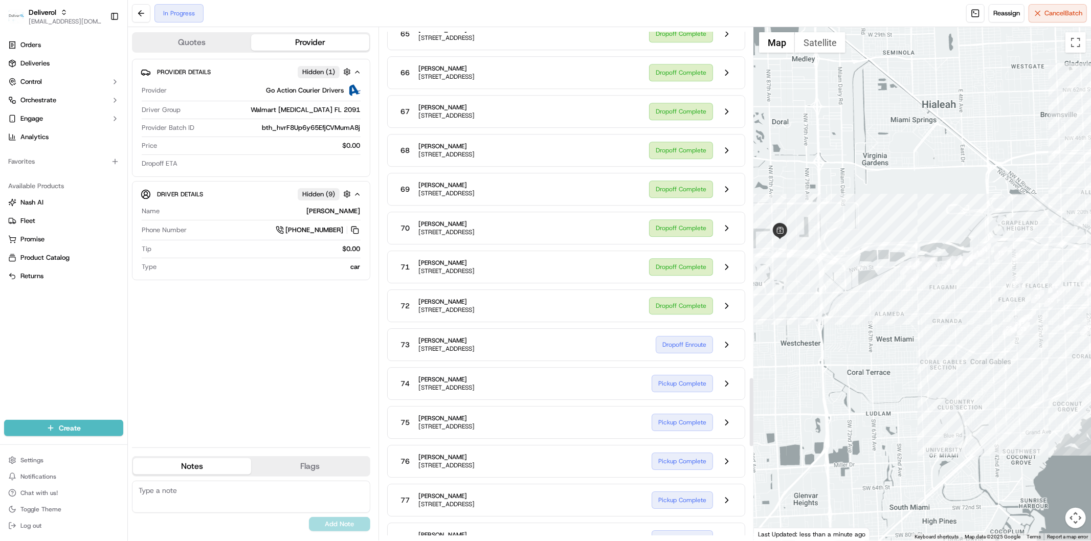
scroll to position [2628, 0]
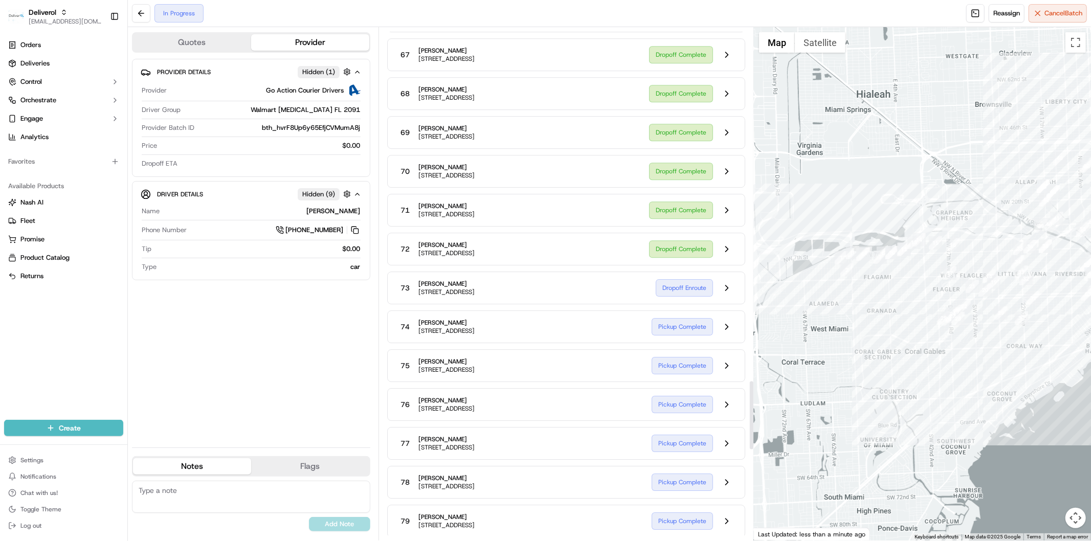
drag, startPoint x: 967, startPoint y: 407, endPoint x: 863, endPoint y: 392, distance: 105.5
click at [863, 392] on div at bounding box center [922, 283] width 337 height 513
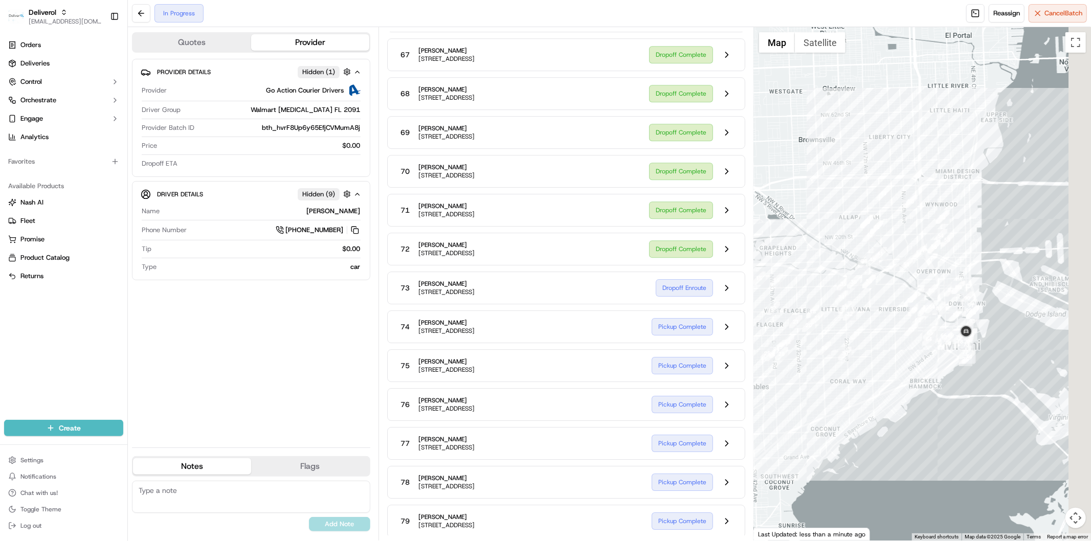
drag, startPoint x: 978, startPoint y: 381, endPoint x: 849, endPoint y: 423, distance: 135.7
click at [849, 423] on div at bounding box center [922, 283] width 337 height 513
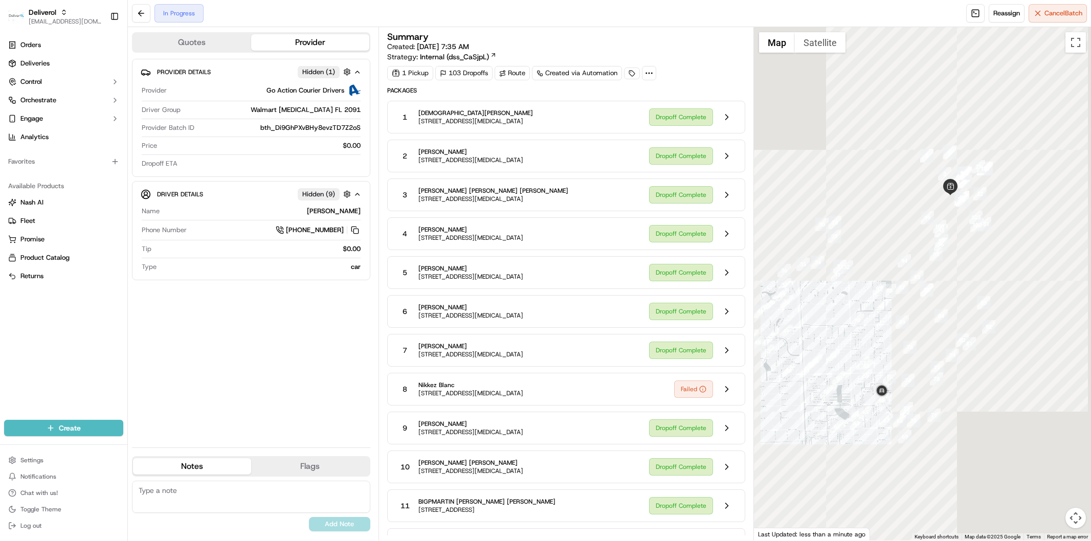
click at [813, 325] on div at bounding box center [922, 283] width 337 height 513
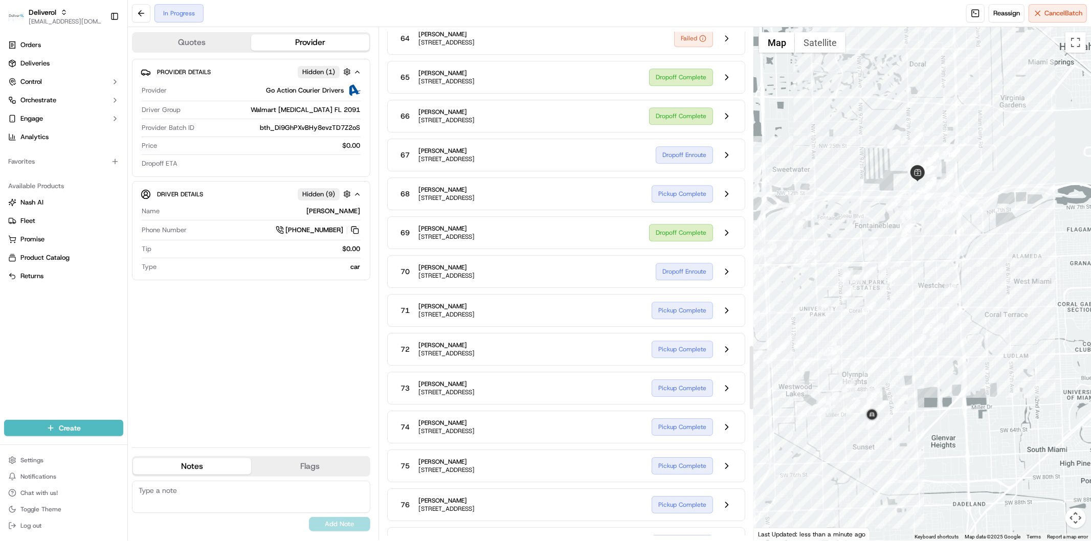
scroll to position [2535, 0]
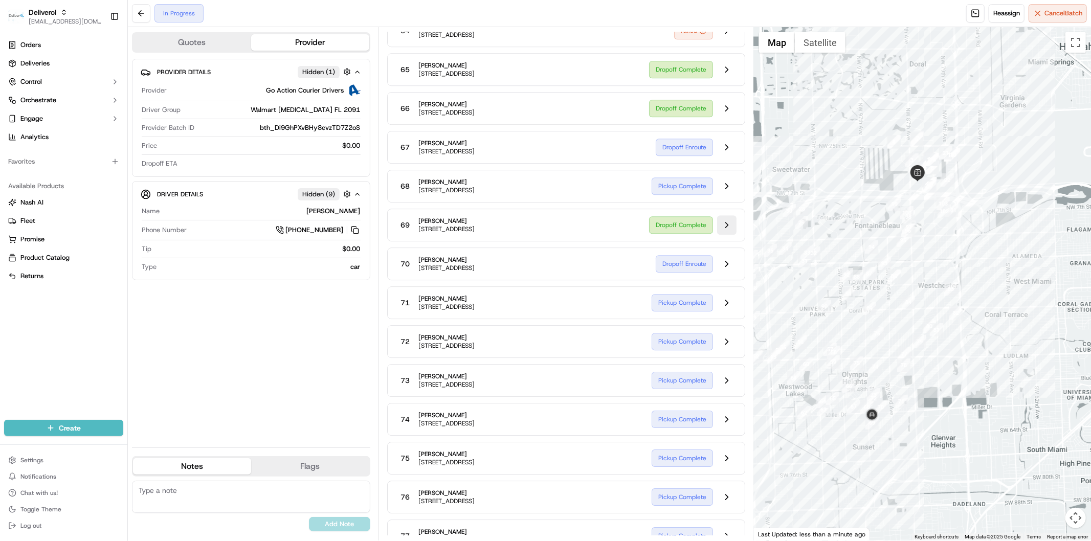
click at [724, 235] on button at bounding box center [726, 224] width 19 height 19
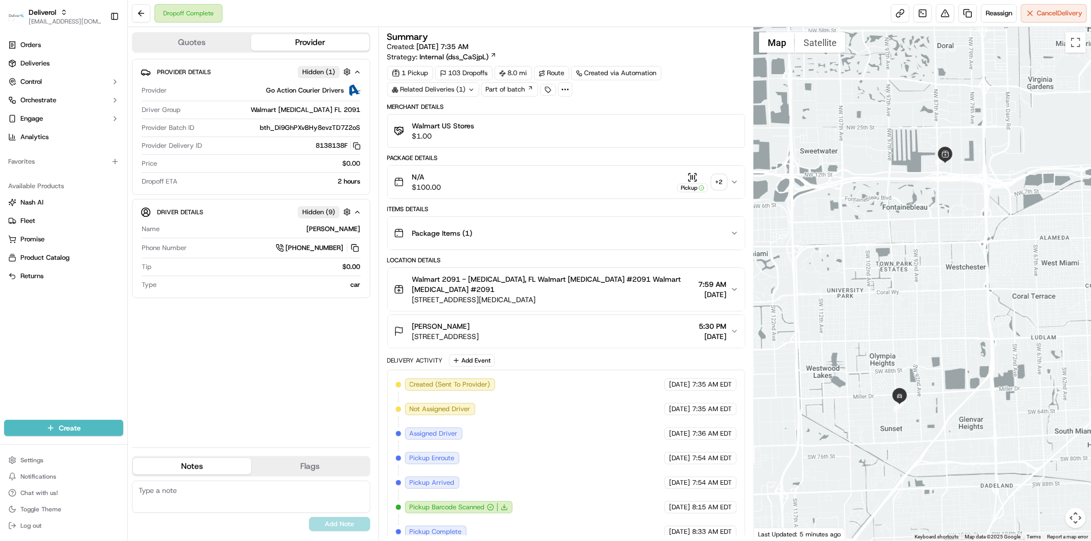
click at [721, 180] on div "+ 2" at bounding box center [719, 182] width 14 height 14
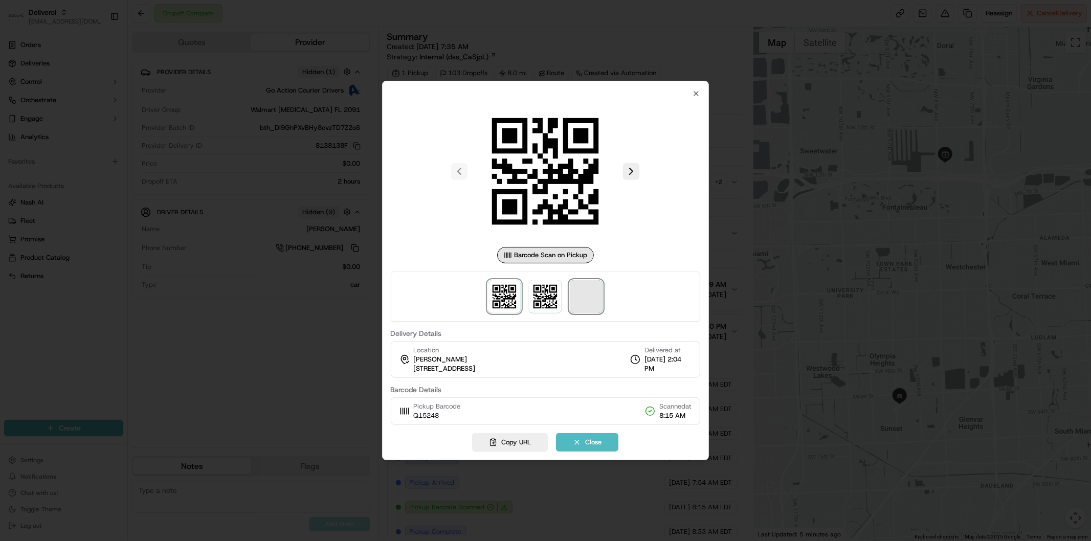
click at [597, 302] on span at bounding box center [586, 296] width 33 height 33
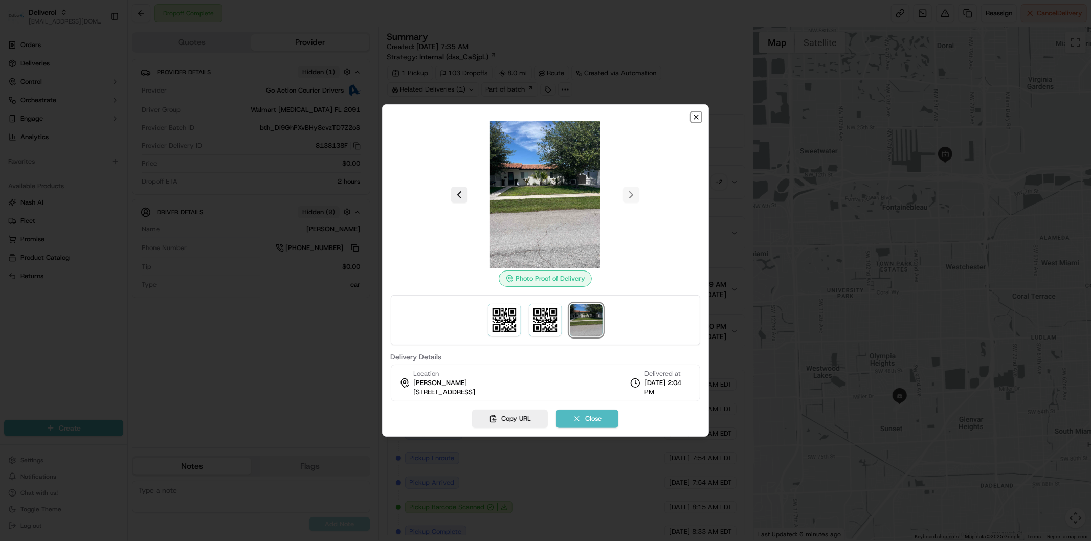
click at [693, 118] on icon "button" at bounding box center [696, 117] width 8 height 8
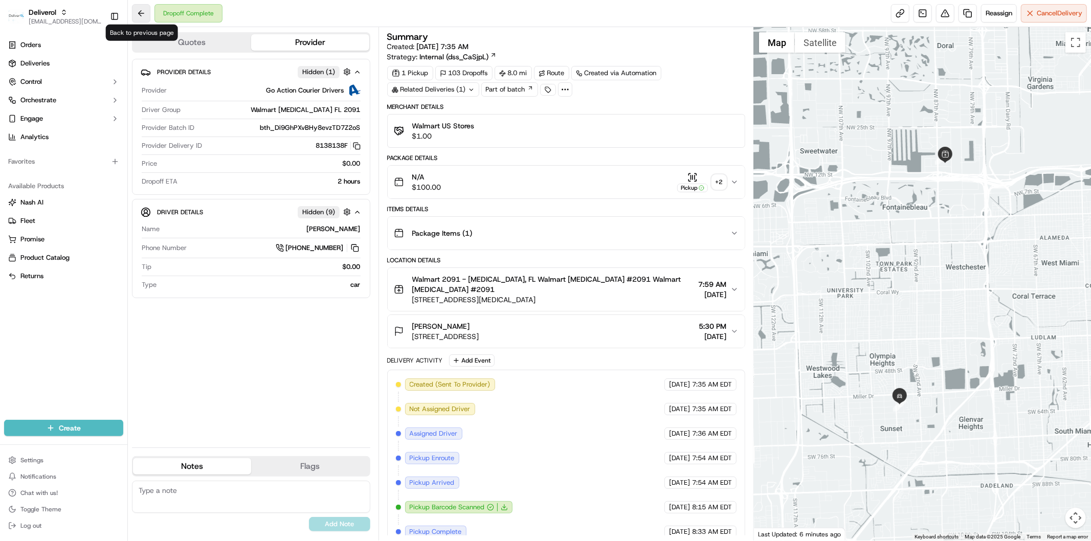
click at [145, 17] on button at bounding box center [141, 13] width 18 height 18
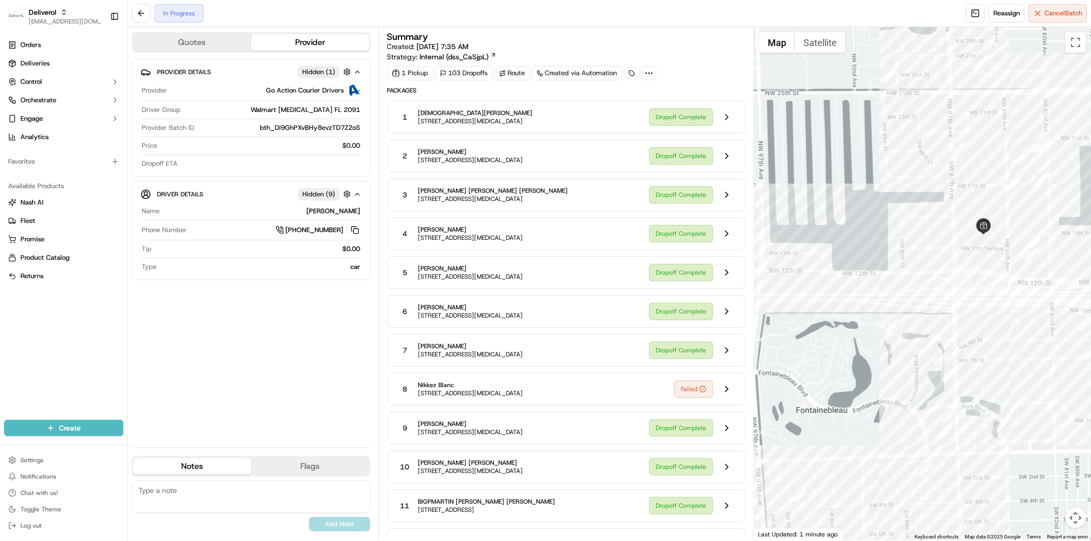
drag, startPoint x: 804, startPoint y: 317, endPoint x: 897, endPoint y: 169, distance: 174.4
click at [897, 169] on div at bounding box center [922, 283] width 337 height 513
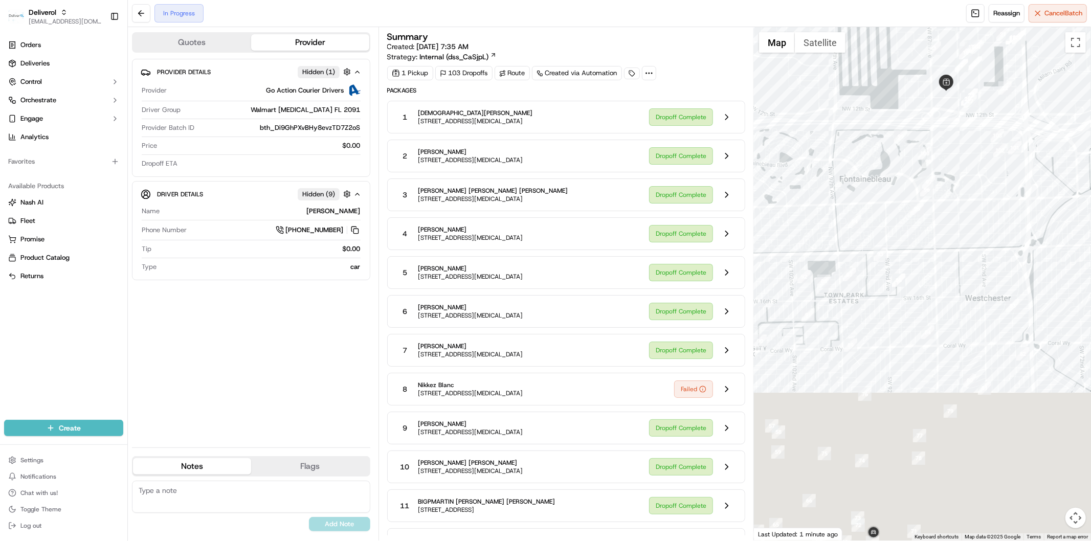
drag, startPoint x: 849, startPoint y: 467, endPoint x: 873, endPoint y: 198, distance: 269.5
click at [873, 198] on div at bounding box center [922, 283] width 337 height 513
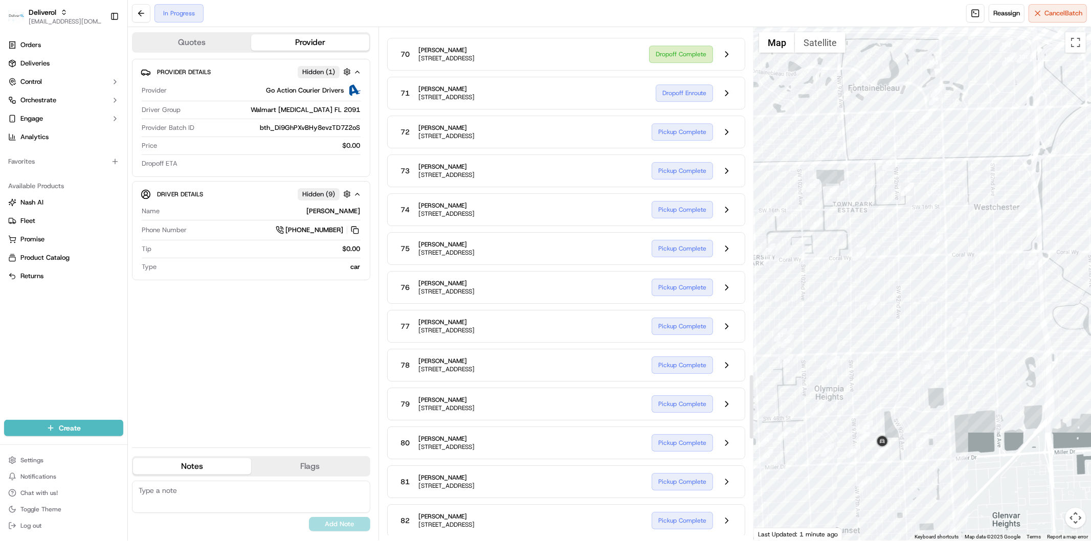
scroll to position [2743, 0]
click at [726, 66] on button at bounding box center [726, 56] width 19 height 19
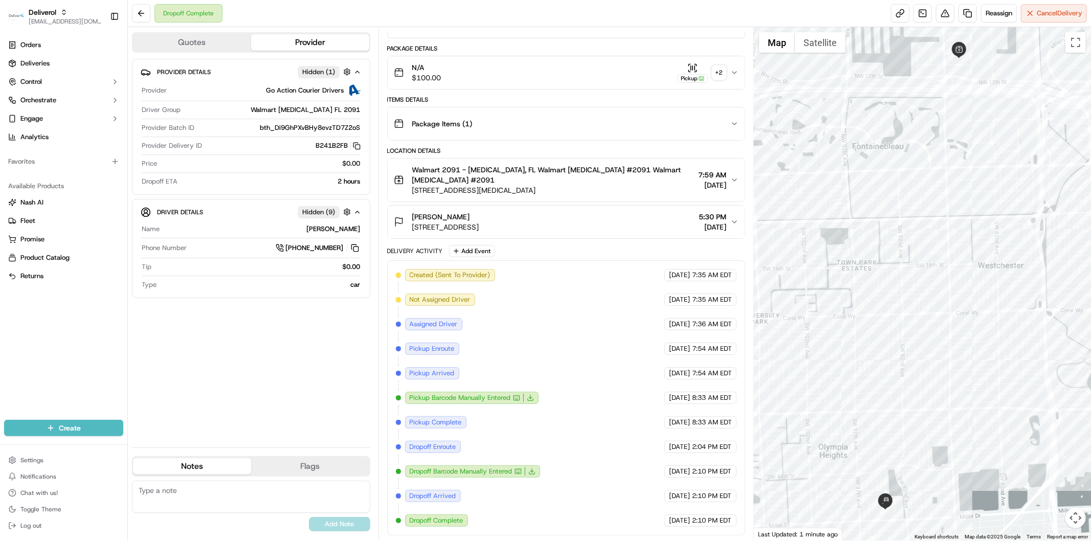
scroll to position [101, 0]
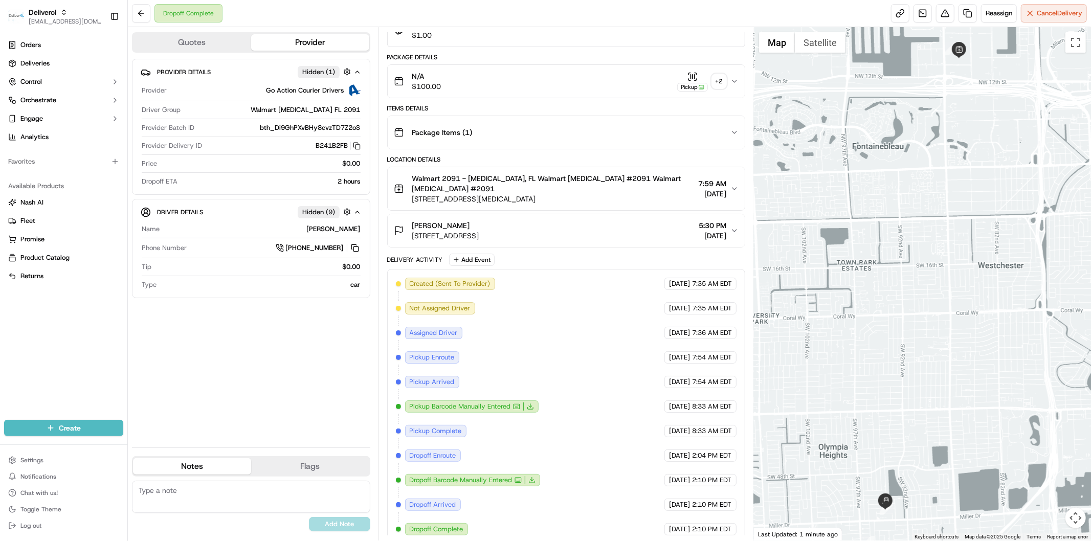
click at [717, 84] on div "+ 2" at bounding box center [719, 81] width 14 height 14
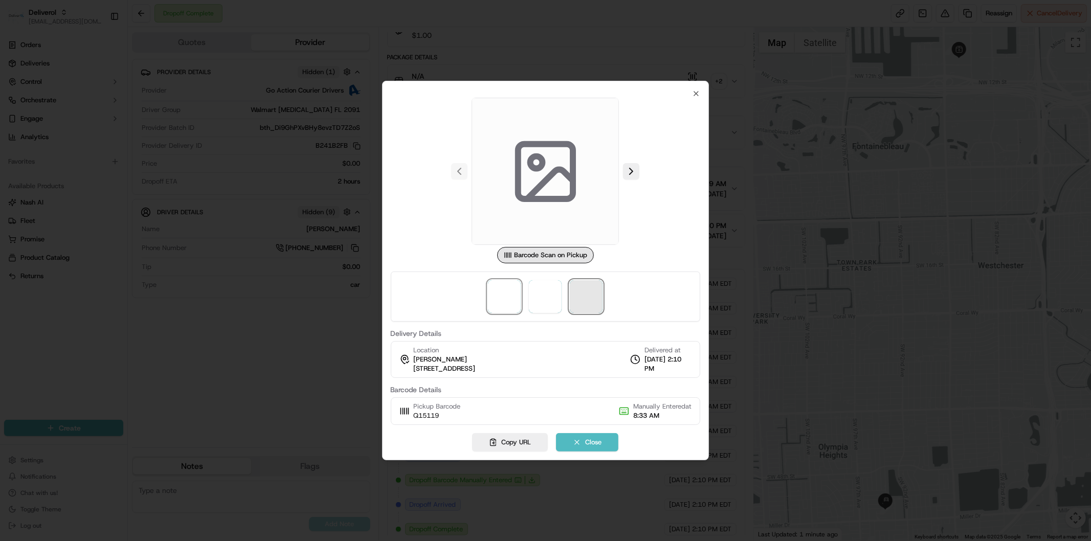
click at [595, 293] on span at bounding box center [586, 296] width 33 height 33
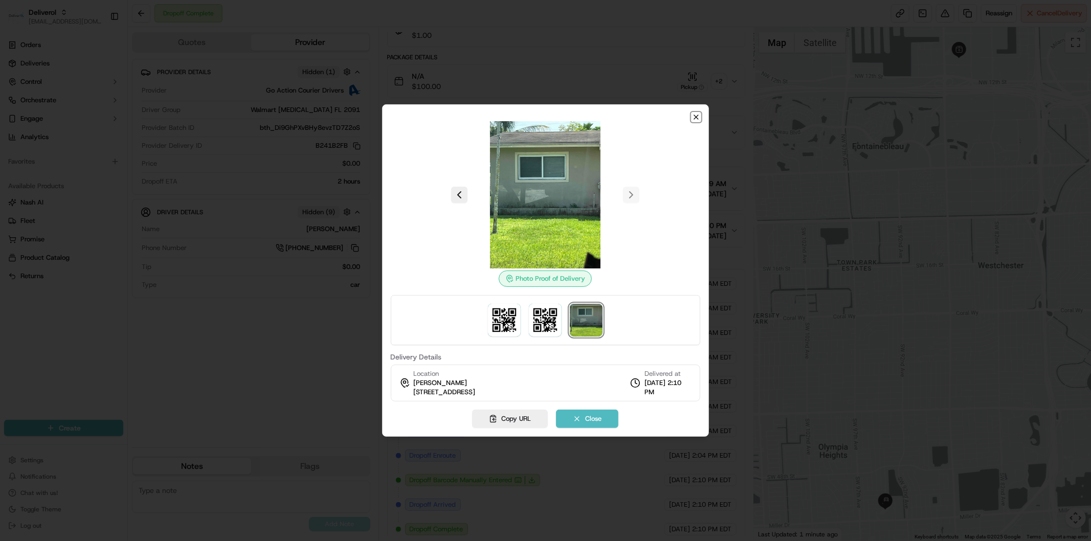
click at [695, 120] on icon "button" at bounding box center [696, 117] width 8 height 8
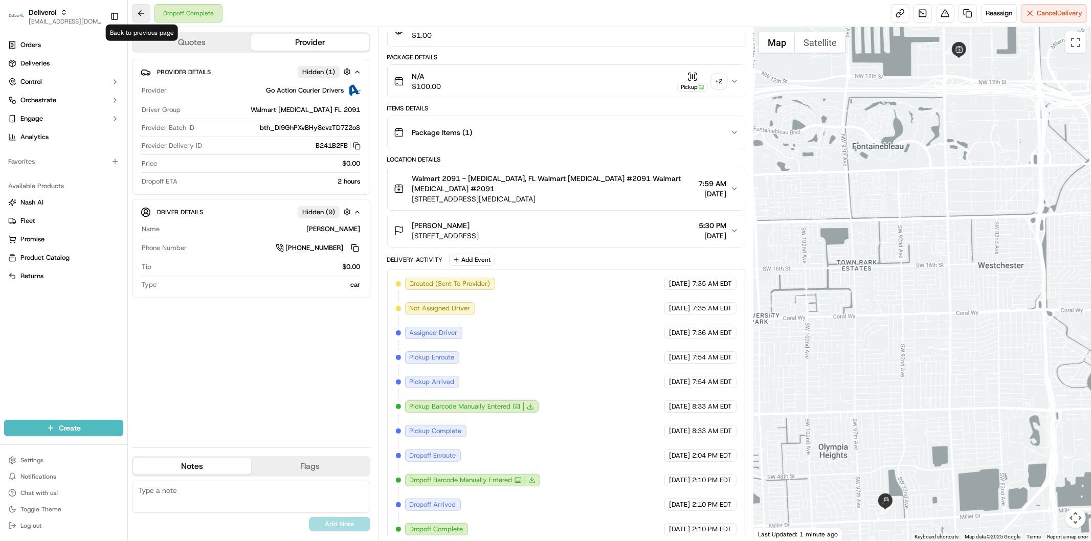
click at [144, 14] on button at bounding box center [141, 13] width 18 height 18
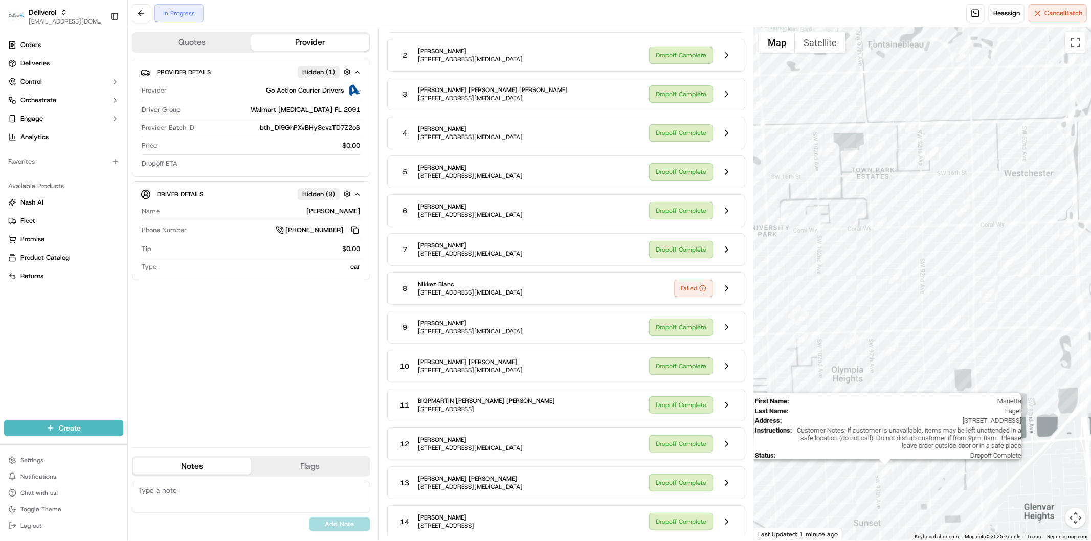
drag, startPoint x: 989, startPoint y: 457, endPoint x: 886, endPoint y: 472, distance: 103.3
click at [886, 472] on div "First Name : Marietta Last Name : Faget Address : 9559 SW 59 Terrace, Miami, FL…" at bounding box center [922, 283] width 337 height 513
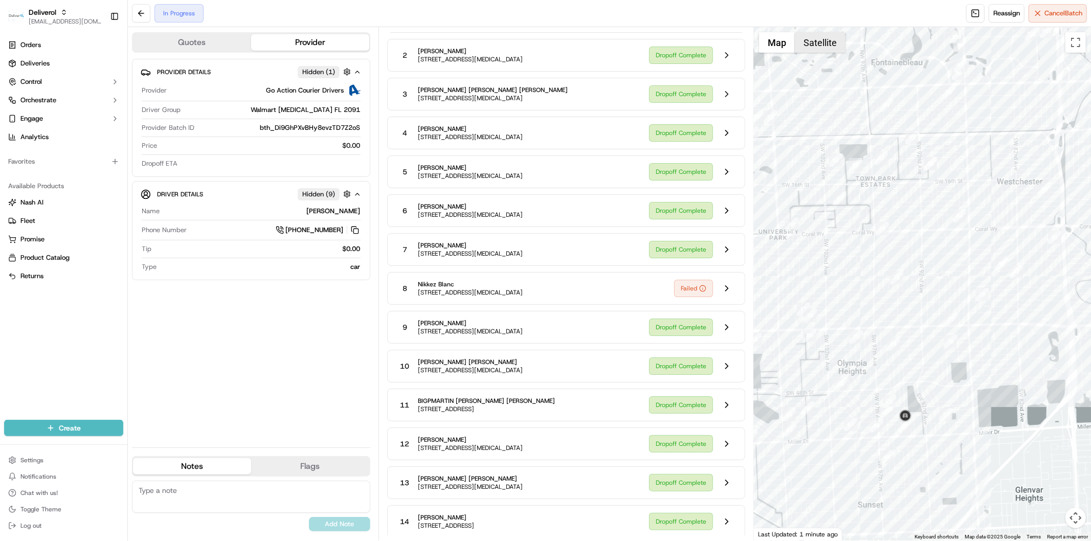
click at [816, 48] on button "Satellite" at bounding box center [820, 42] width 51 height 20
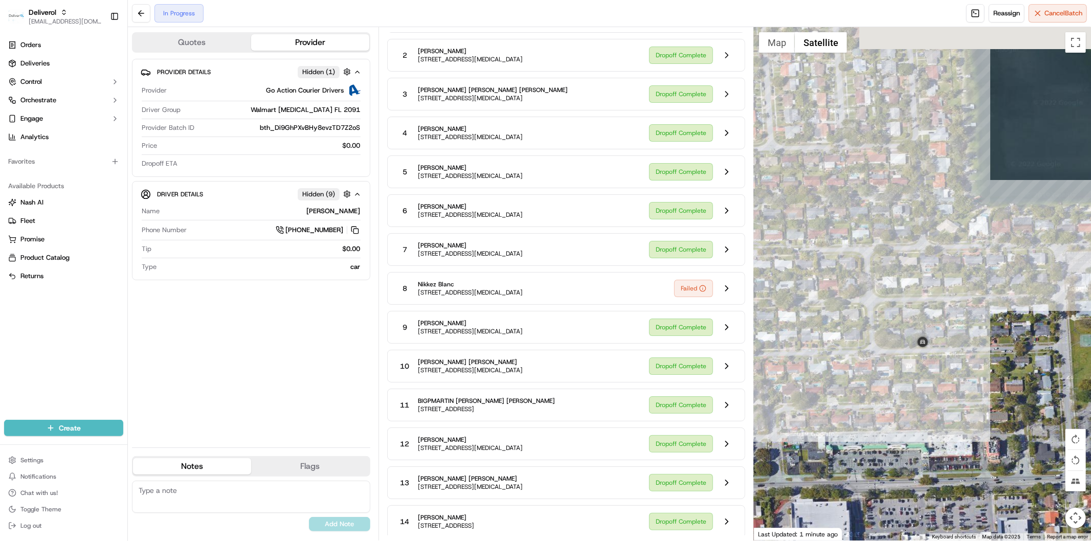
drag, startPoint x: 969, startPoint y: 355, endPoint x: 900, endPoint y: 418, distance: 93.1
click at [900, 418] on div at bounding box center [922, 283] width 337 height 513
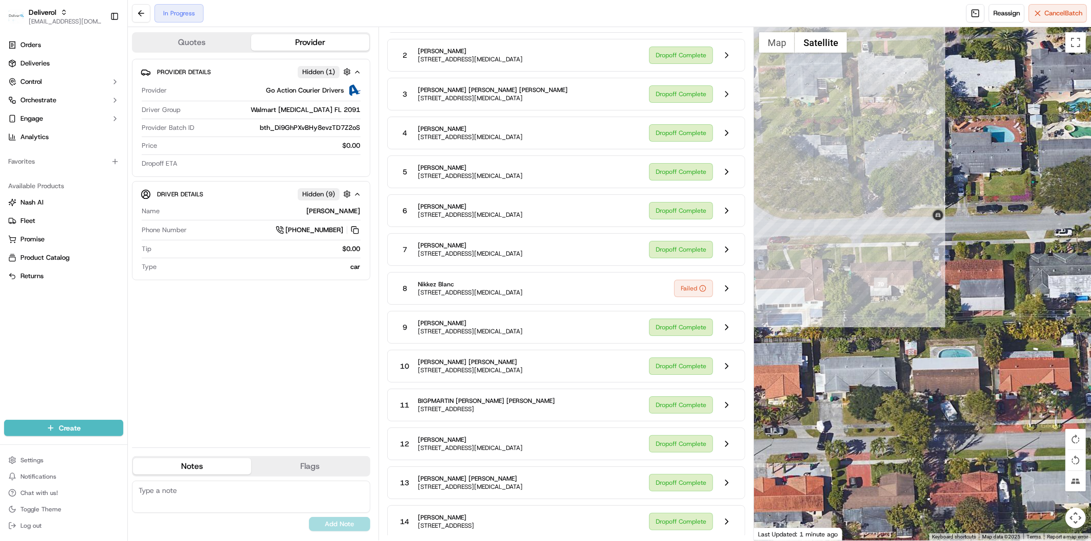
drag, startPoint x: 863, startPoint y: 305, endPoint x: 906, endPoint y: 333, distance: 51.3
click at [906, 333] on div at bounding box center [922, 283] width 337 height 513
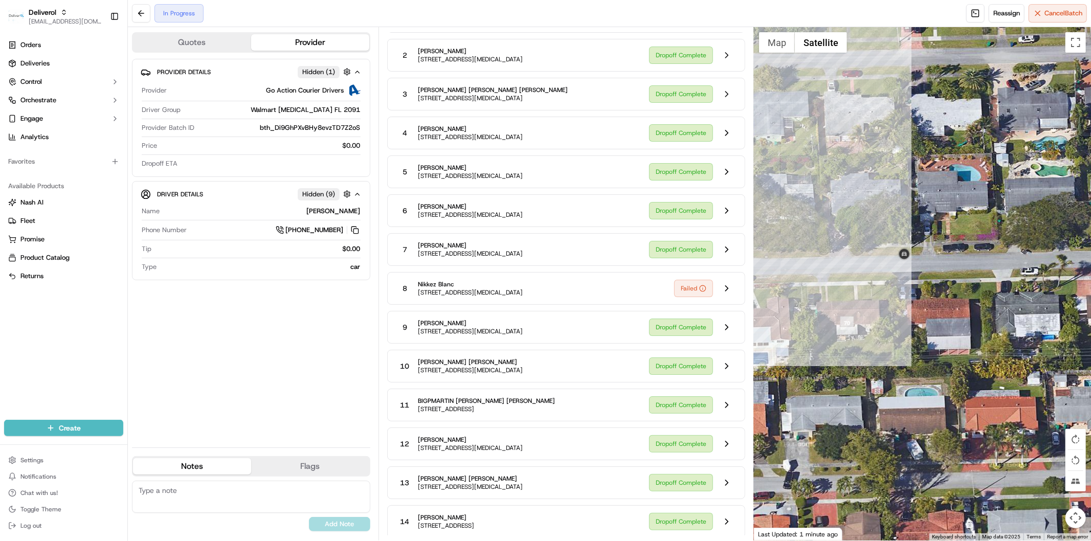
drag, startPoint x: 976, startPoint y: 272, endPoint x: 938, endPoint y: 318, distance: 60.0
click at [938, 318] on div at bounding box center [922, 283] width 337 height 513
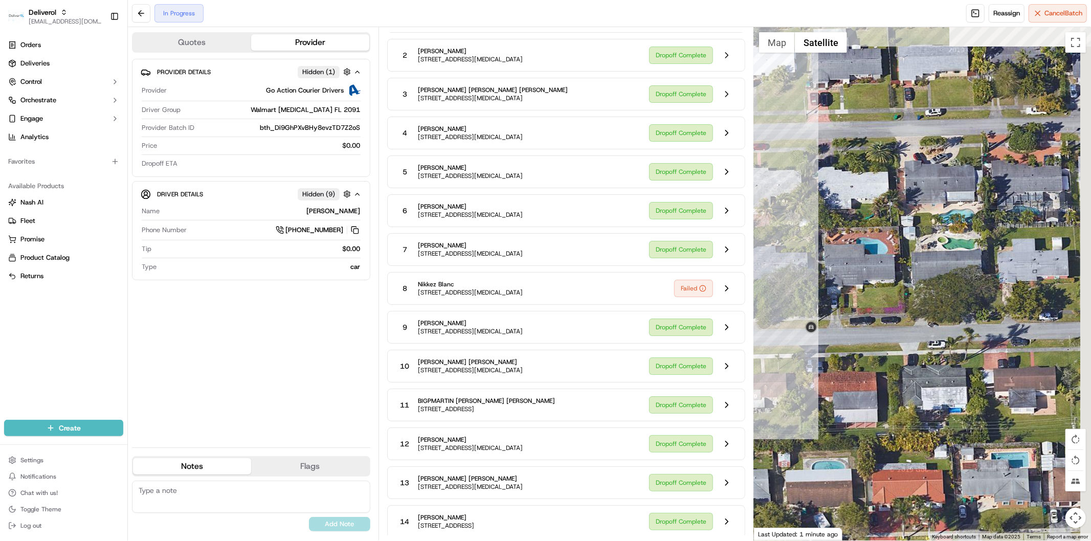
drag, startPoint x: 995, startPoint y: 288, endPoint x: 900, endPoint y: 366, distance: 122.5
click at [900, 366] on div at bounding box center [922, 283] width 337 height 513
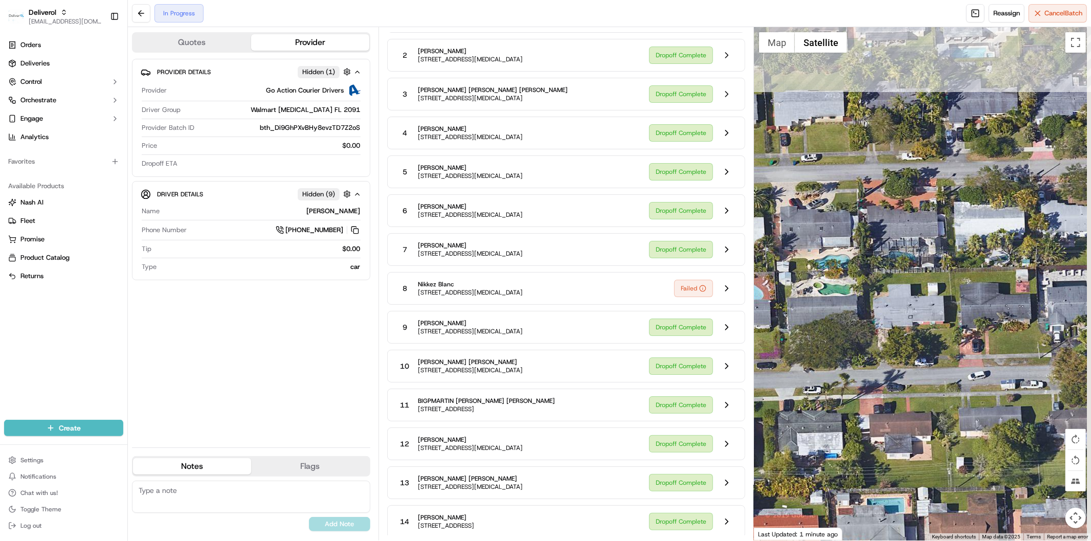
drag, startPoint x: 1008, startPoint y: 367, endPoint x: 880, endPoint y: 415, distance: 135.9
click at [880, 415] on div at bounding box center [922, 283] width 337 height 513
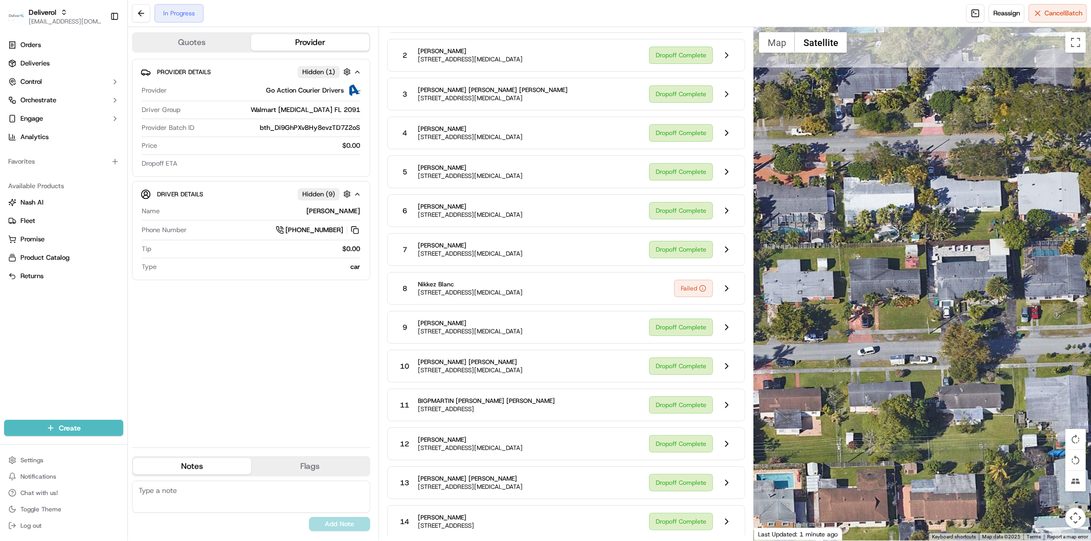
drag, startPoint x: 947, startPoint y: 420, endPoint x: 832, endPoint y: 395, distance: 117.7
click at [832, 395] on div at bounding box center [922, 283] width 337 height 513
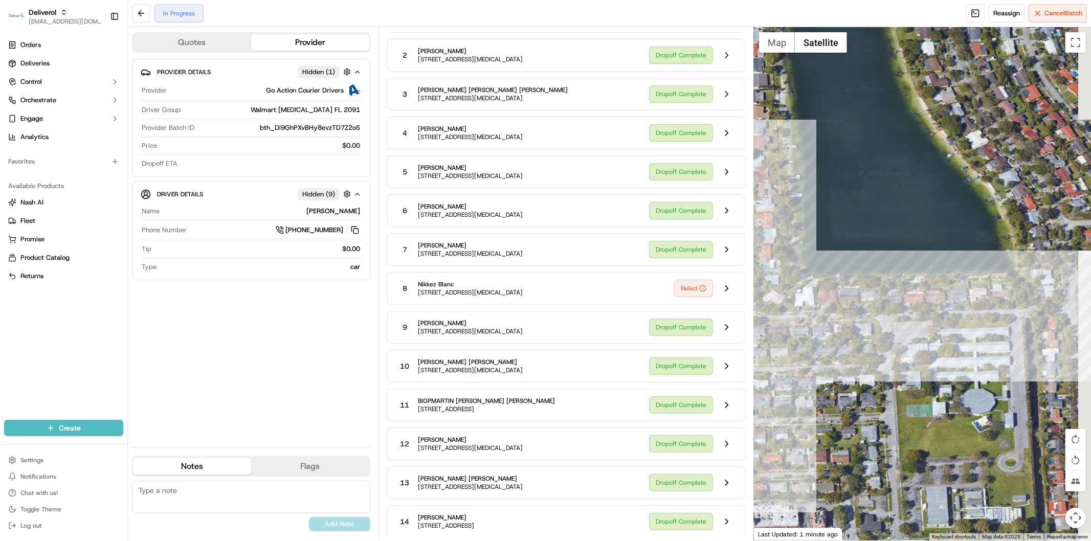
drag, startPoint x: 990, startPoint y: 358, endPoint x: 893, endPoint y: 411, distance: 110.8
click at [893, 411] on div at bounding box center [922, 283] width 337 height 513
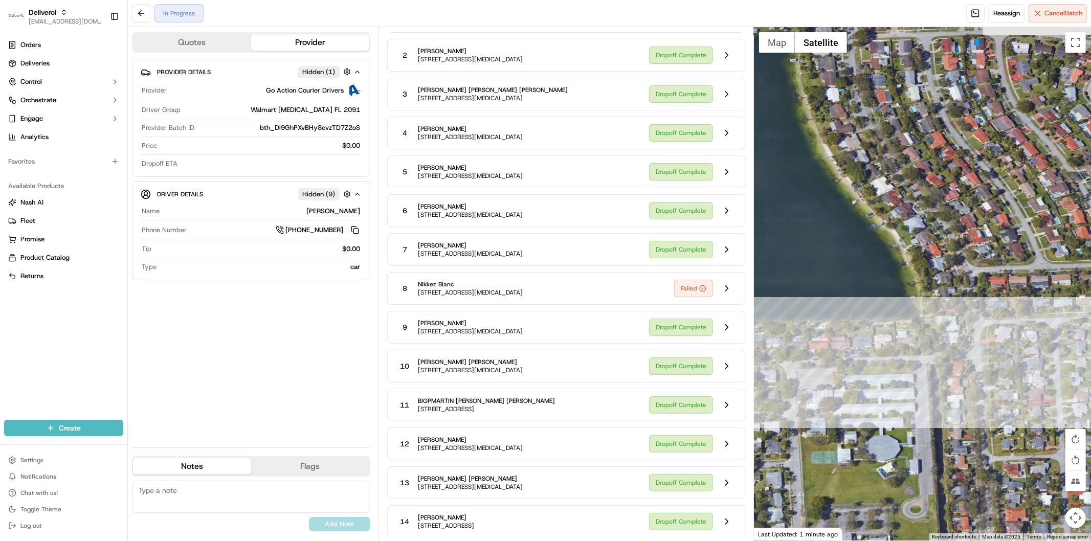
drag, startPoint x: 998, startPoint y: 365, endPoint x: 901, endPoint y: 412, distance: 108.4
click at [901, 412] on div at bounding box center [922, 283] width 337 height 513
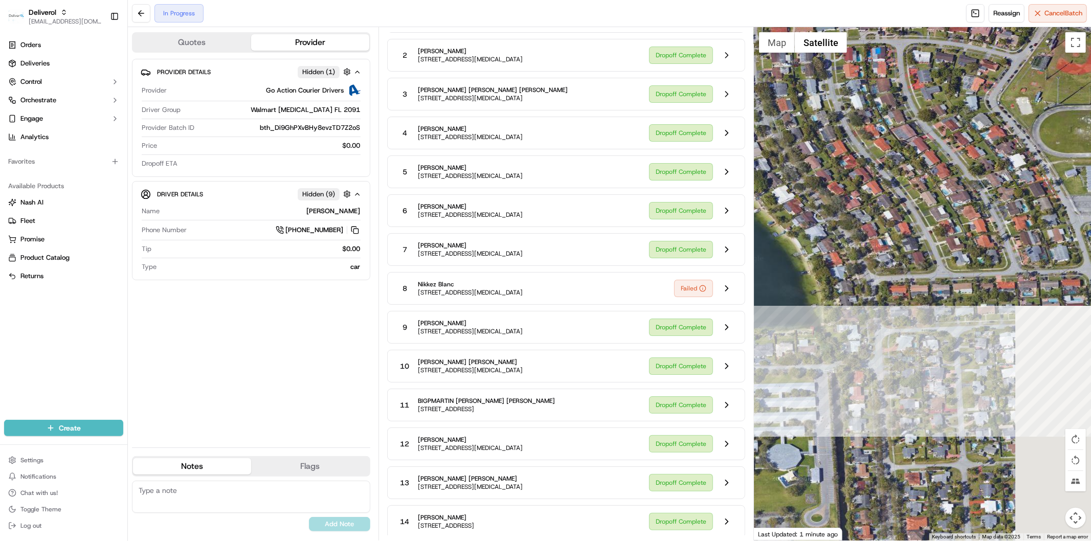
drag, startPoint x: 993, startPoint y: 413, endPoint x: 890, endPoint y: 422, distance: 102.7
click at [890, 422] on div at bounding box center [922, 283] width 337 height 513
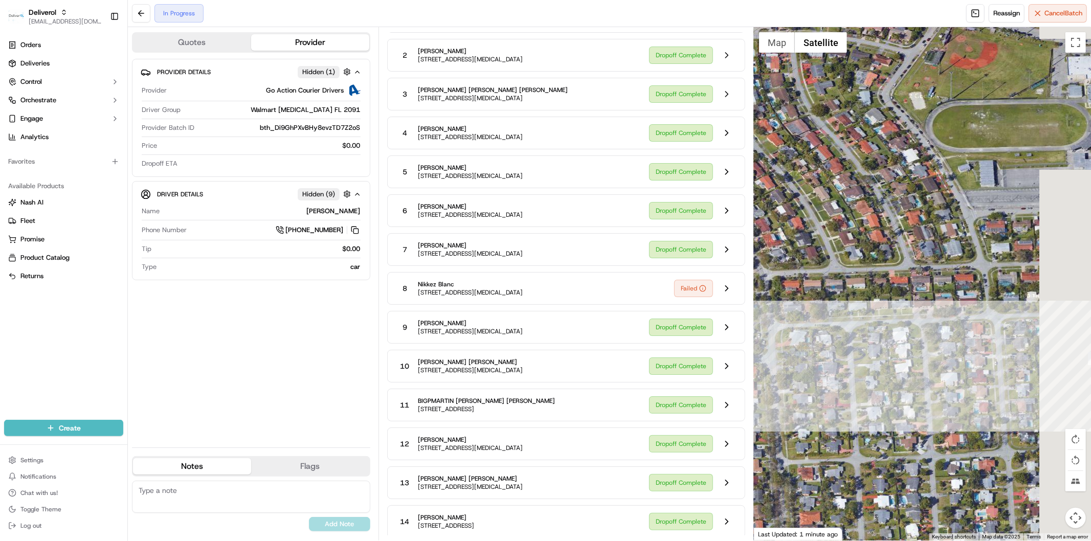
drag, startPoint x: 977, startPoint y: 385, endPoint x: 872, endPoint y: 379, distance: 105.5
click at [872, 379] on div at bounding box center [922, 283] width 337 height 513
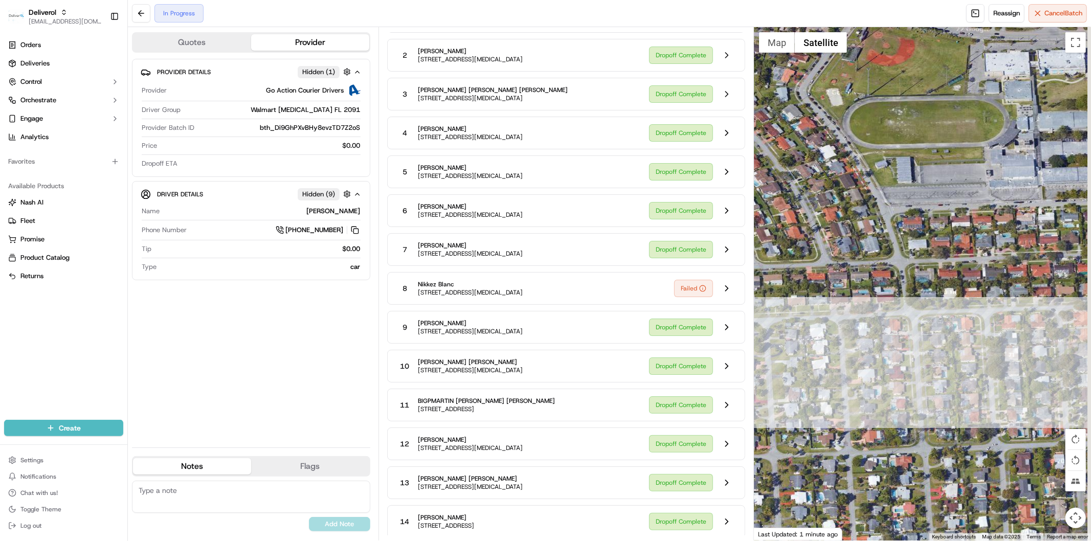
drag, startPoint x: 1011, startPoint y: 401, endPoint x: 904, endPoint y: 399, distance: 106.9
click at [904, 399] on div at bounding box center [922, 283] width 337 height 513
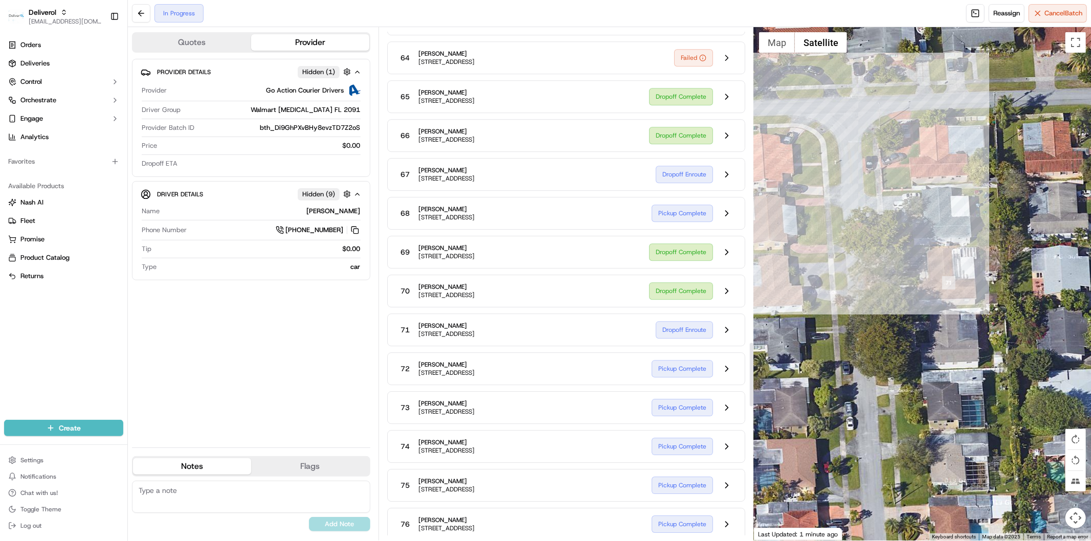
scroll to position [2511, 0]
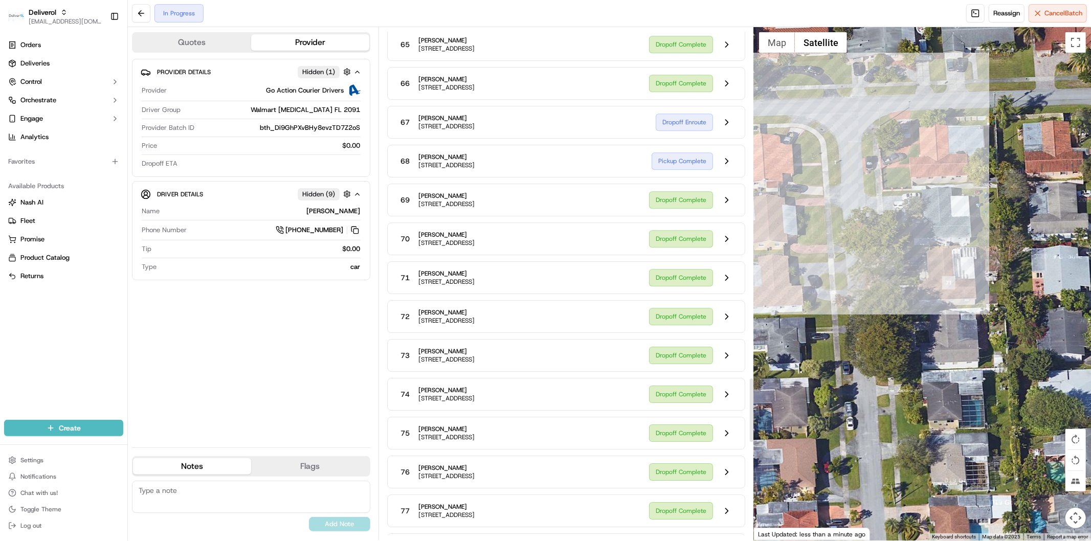
scroll to position [2795, 0]
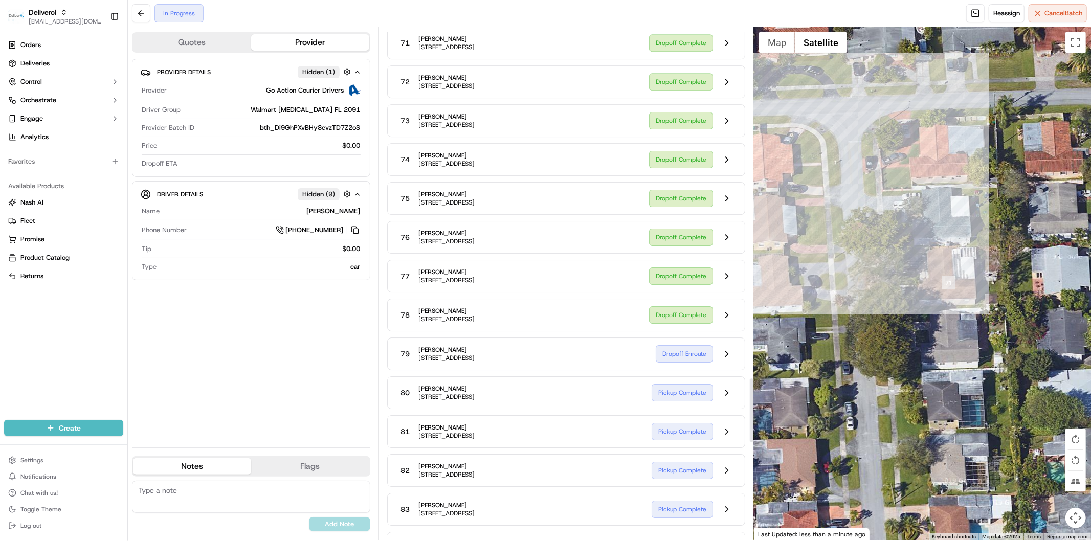
click at [901, 345] on div at bounding box center [922, 283] width 337 height 513
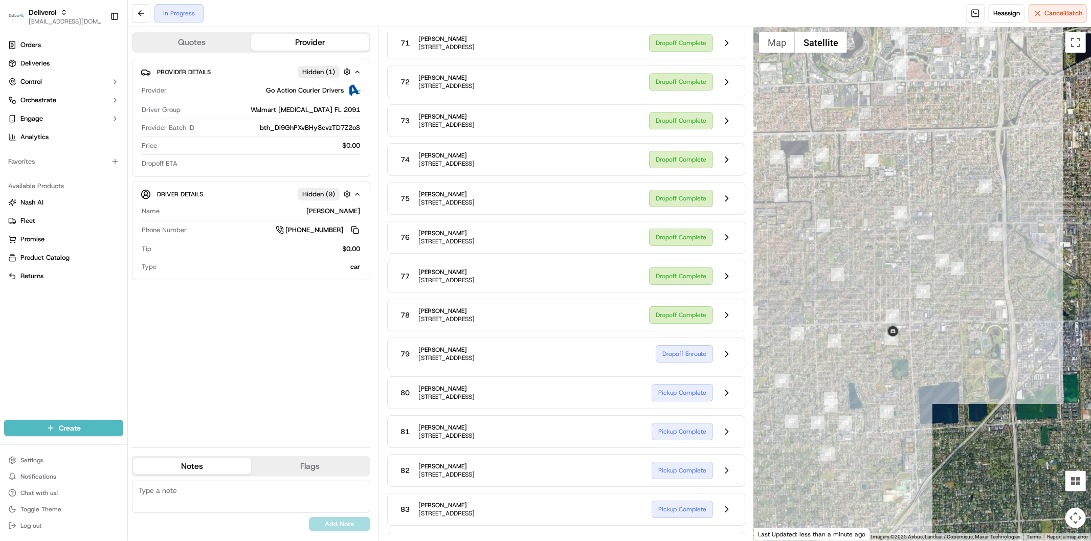
drag, startPoint x: 943, startPoint y: 307, endPoint x: 929, endPoint y: 374, distance: 68.4
click at [929, 374] on div at bounding box center [922, 283] width 337 height 513
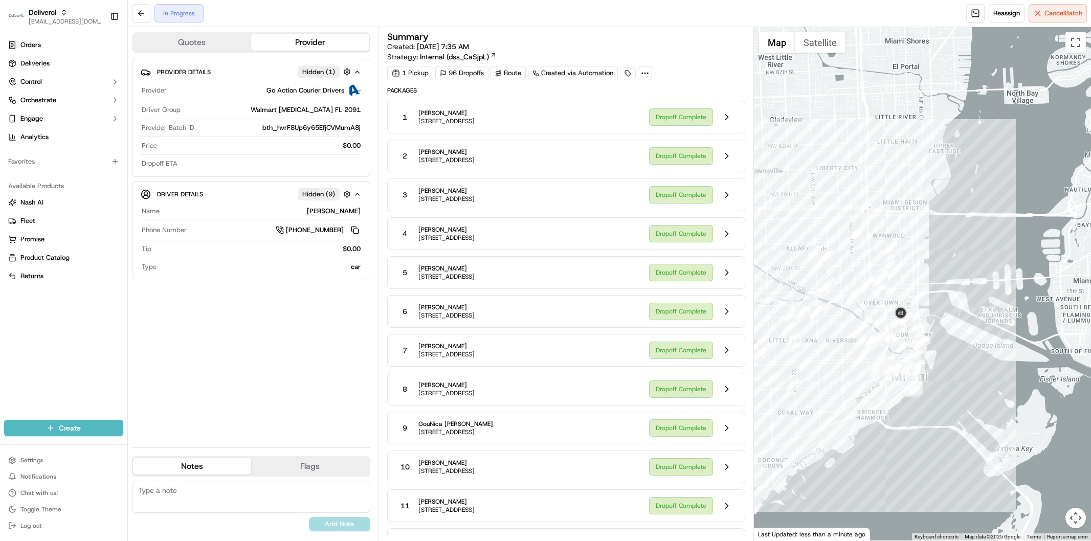
click at [856, 426] on div at bounding box center [922, 283] width 337 height 513
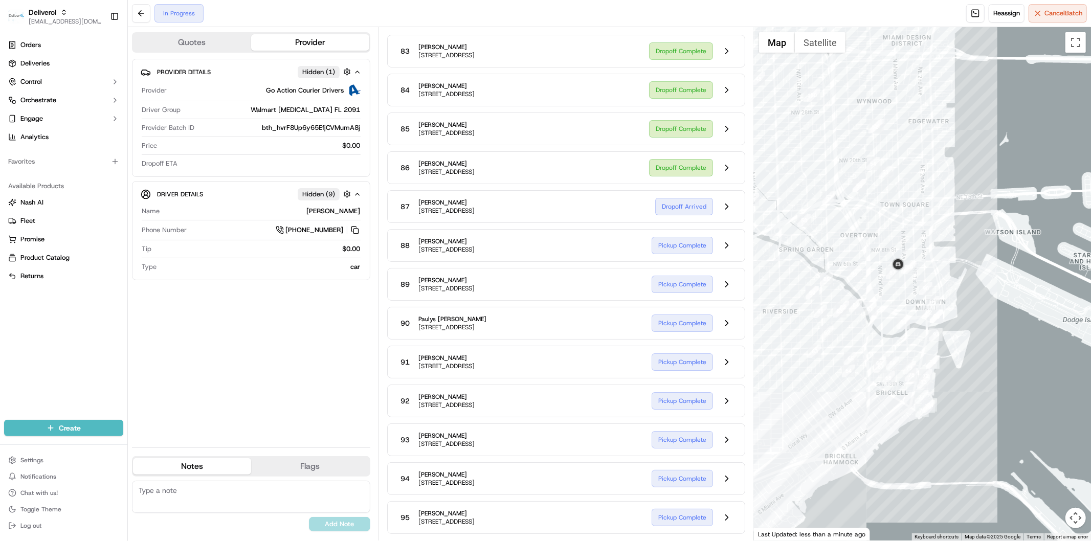
drag, startPoint x: 883, startPoint y: 299, endPoint x: 874, endPoint y: 341, distance: 42.4
click at [874, 341] on div at bounding box center [922, 283] width 337 height 513
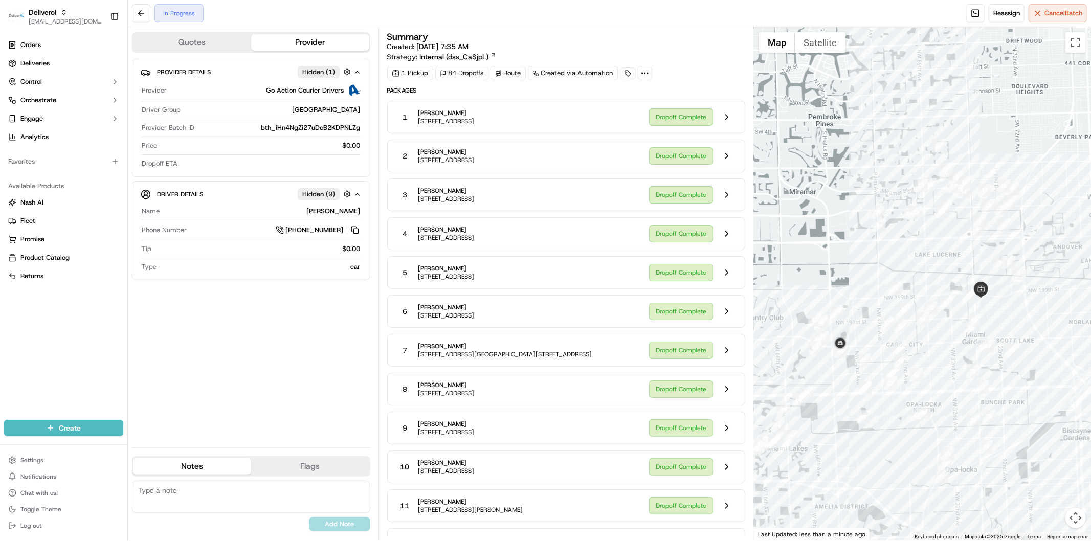
scroll to position [1307, 0]
